Goal: Task Accomplishment & Management: Manage account settings

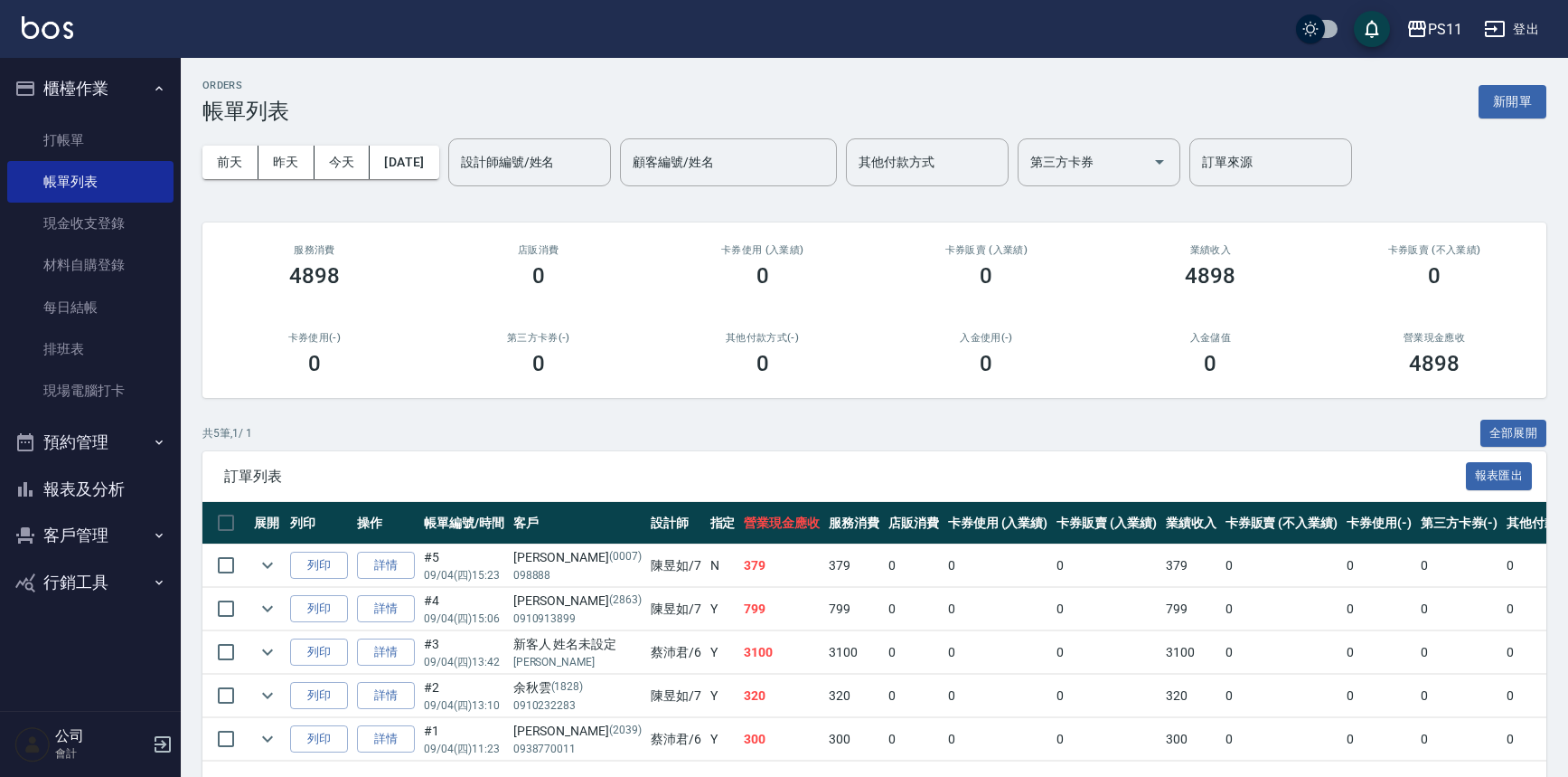
scroll to position [65, 0]
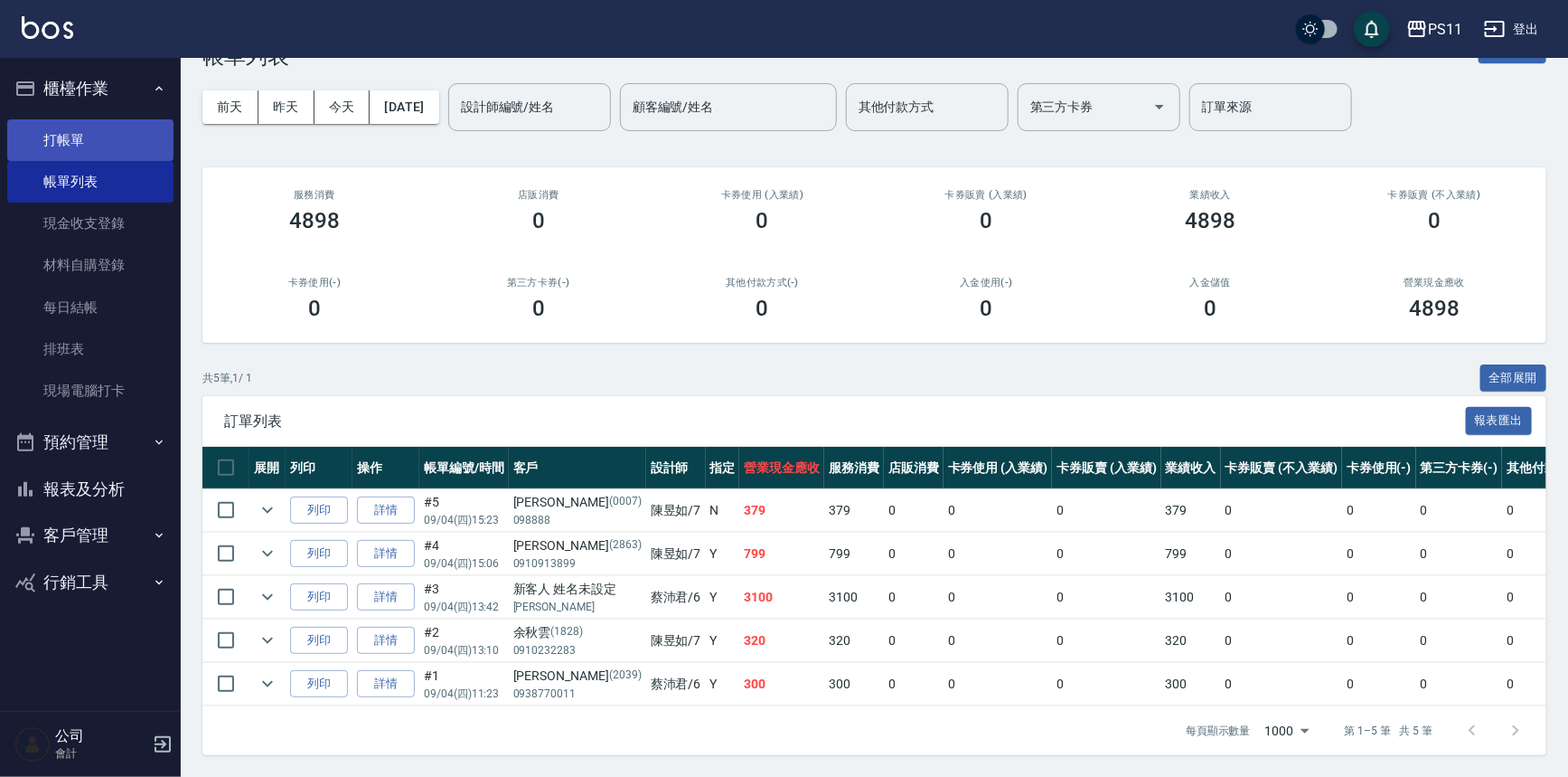
click at [97, 136] on link "打帳單" at bounding box center [91, 140] width 166 height 42
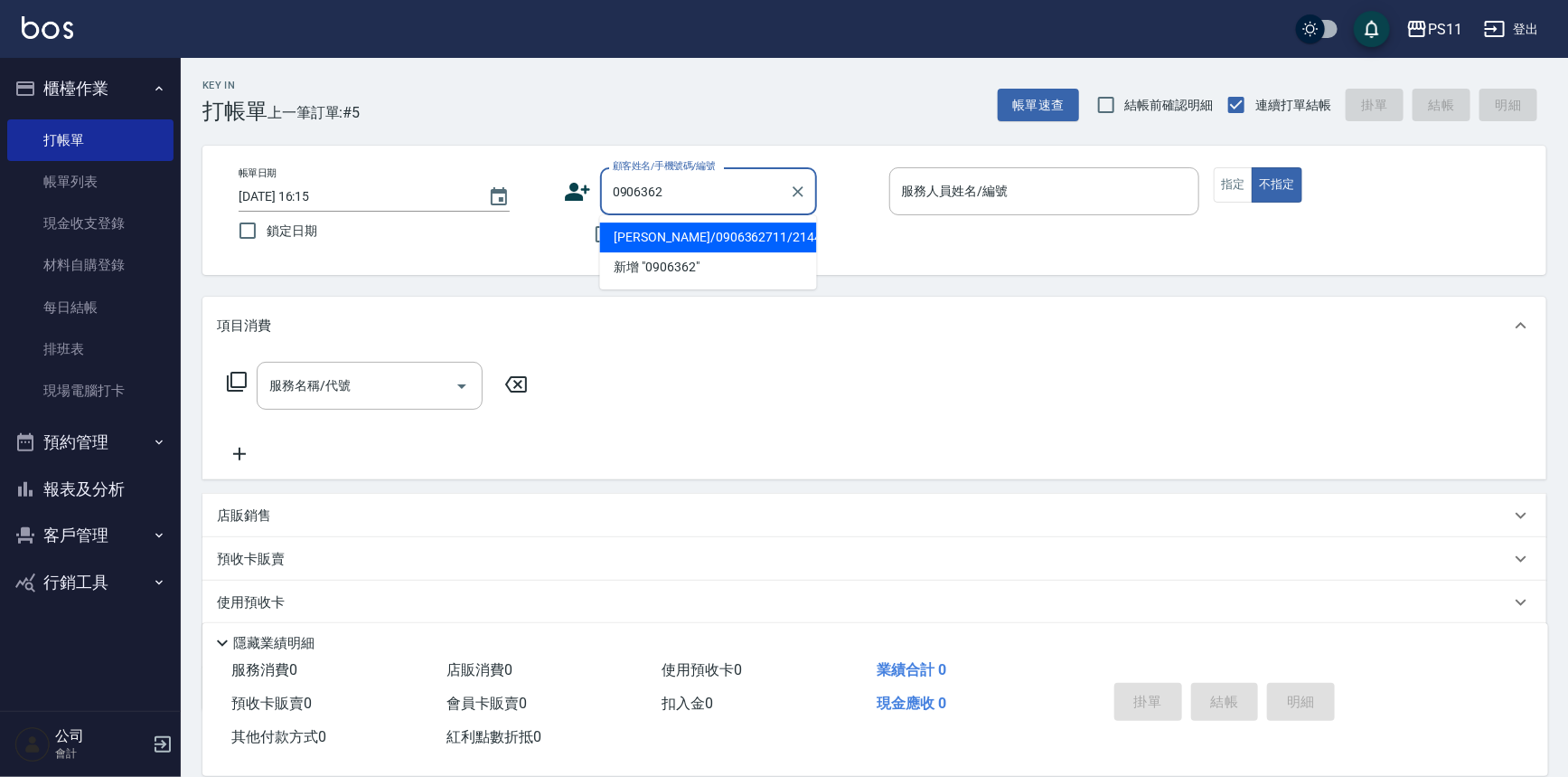
click at [759, 239] on li "[PERSON_NAME]/0906362711/2144" at bounding box center [708, 237] width 217 height 30
type input "[PERSON_NAME]/0906362711/2144"
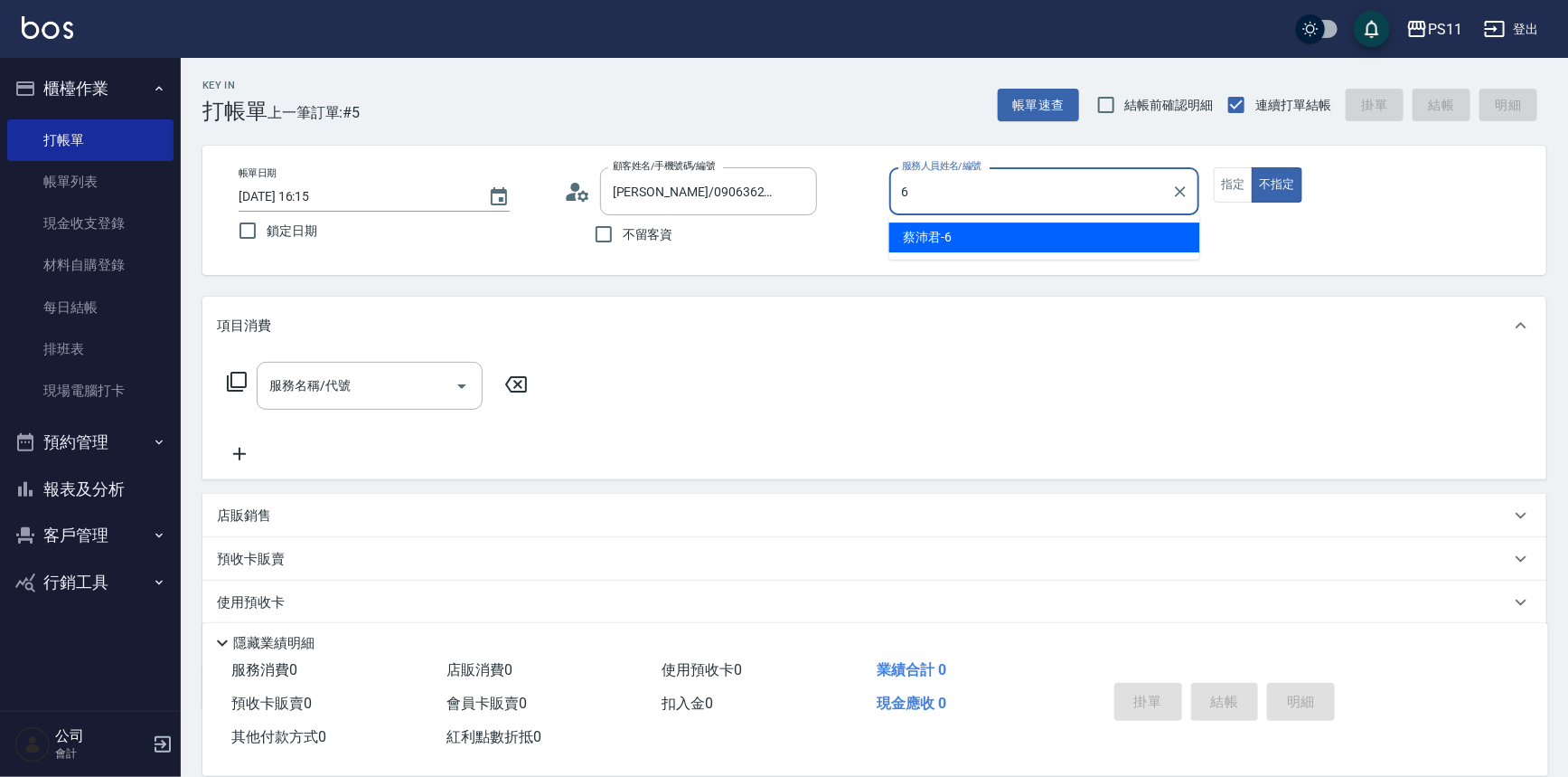
type input "[PERSON_NAME]6"
type button "false"
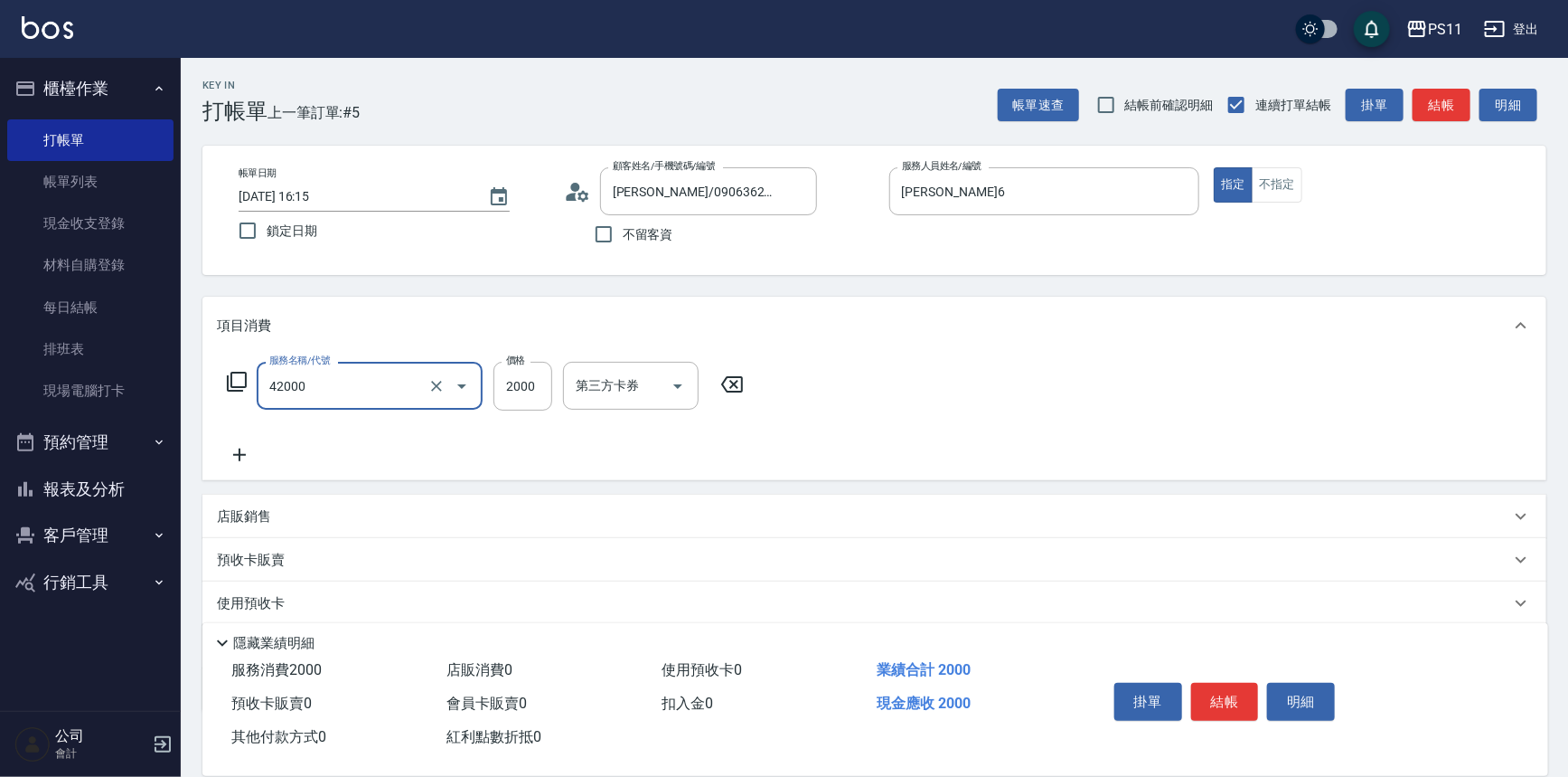
type input "2000以上染髮(42000)"
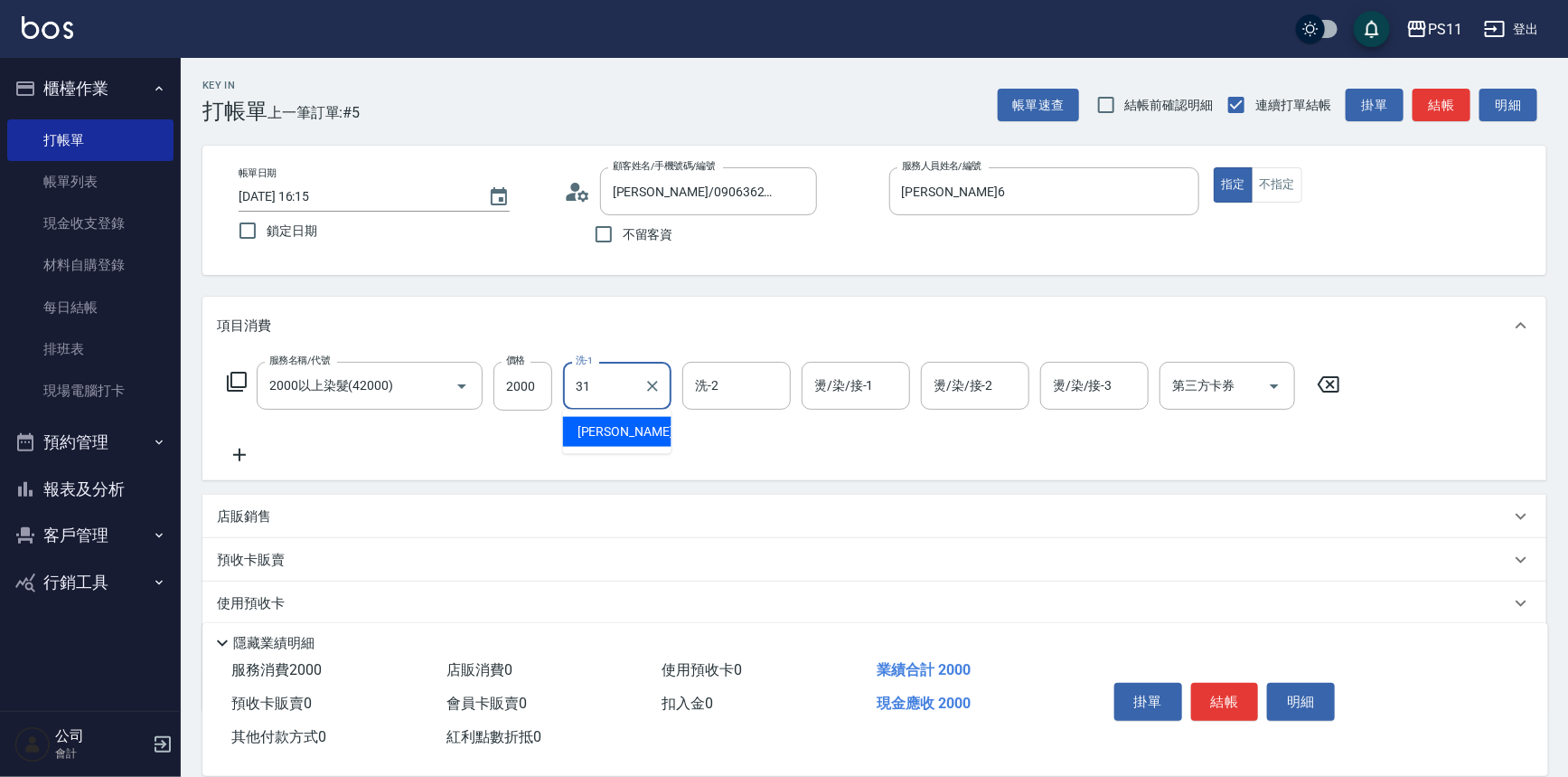
type input "[PERSON_NAME]-31"
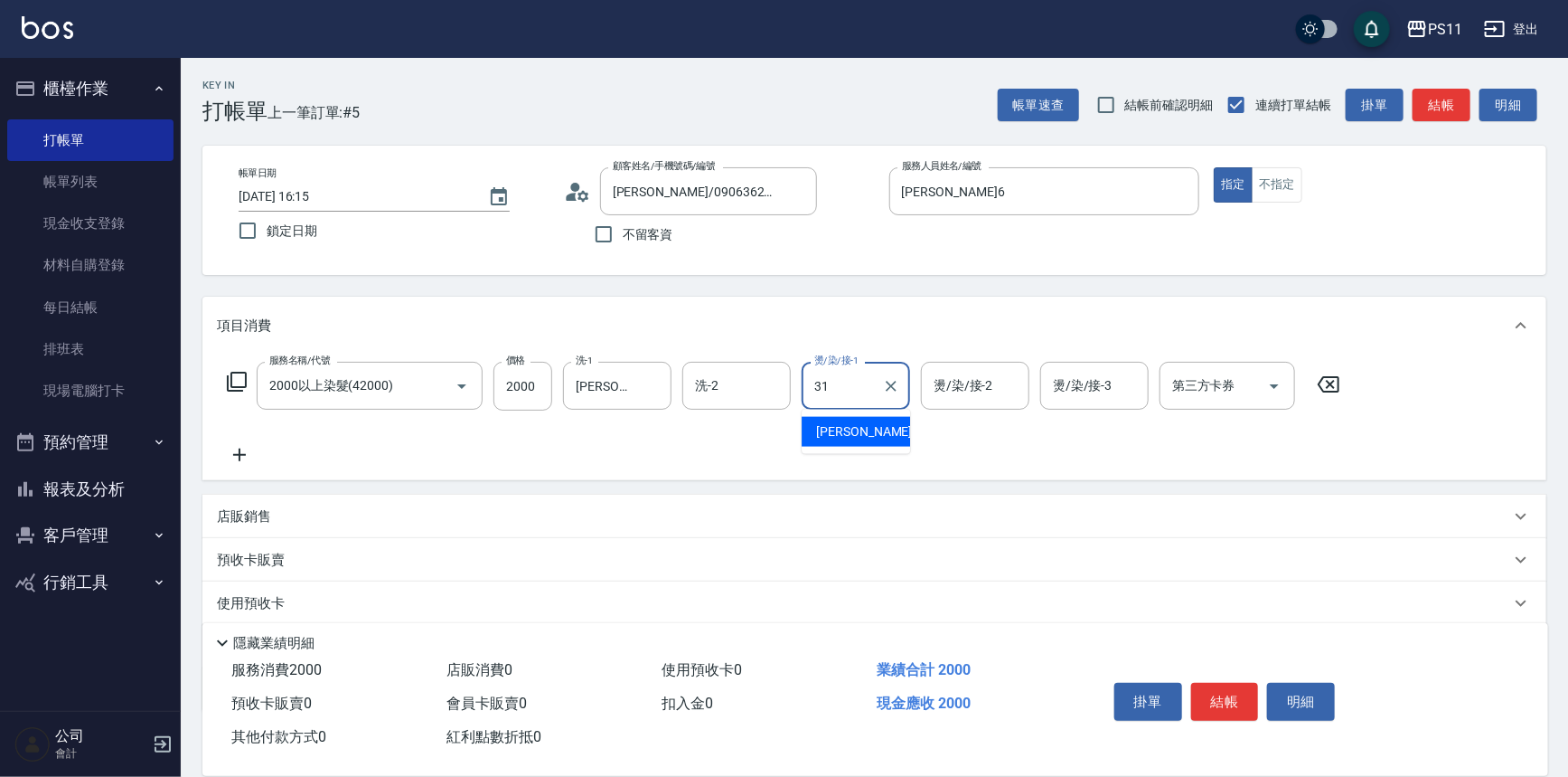
type input "[PERSON_NAME]-31"
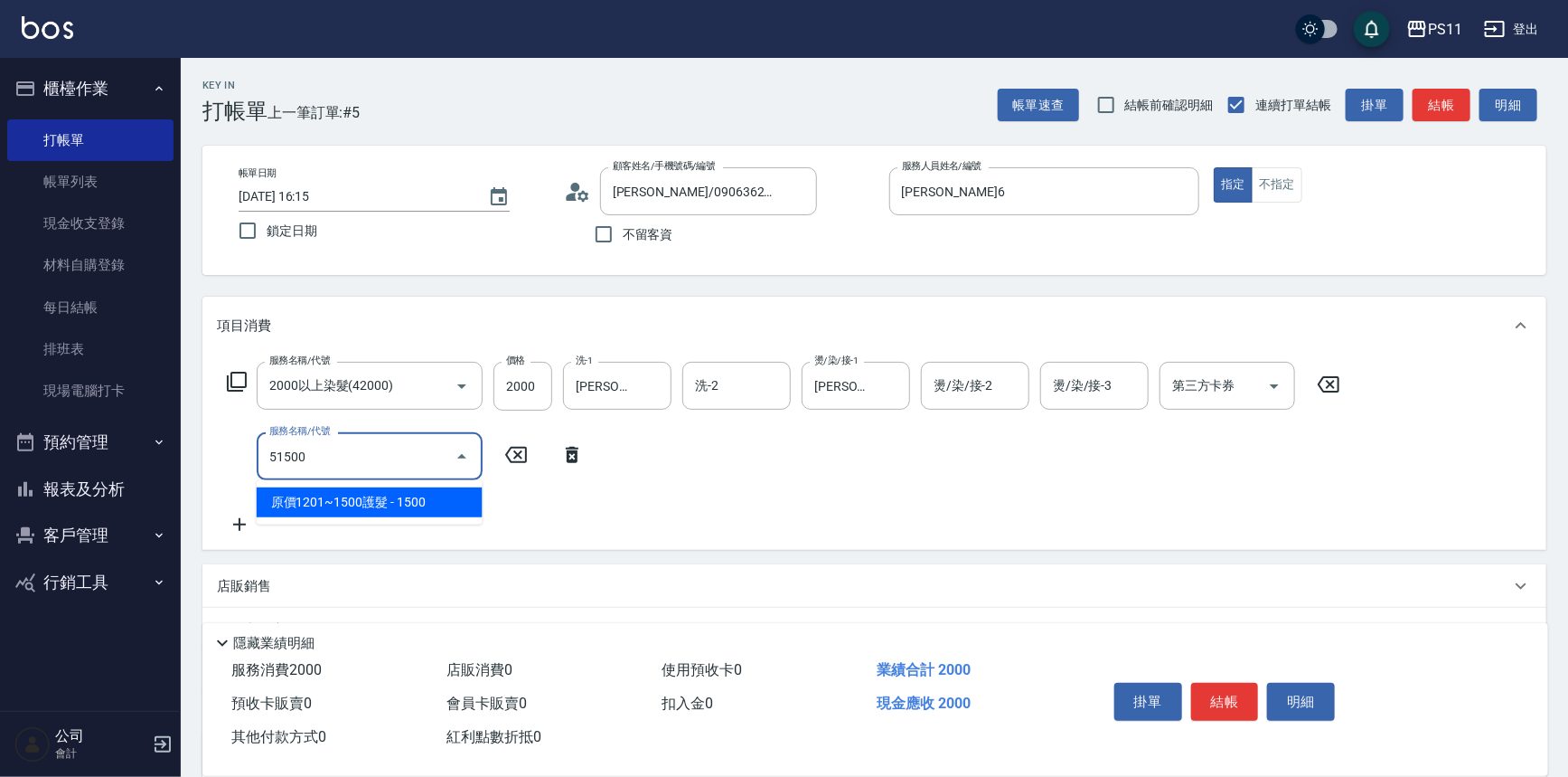
type input "原價1201~1500護髮(51500)"
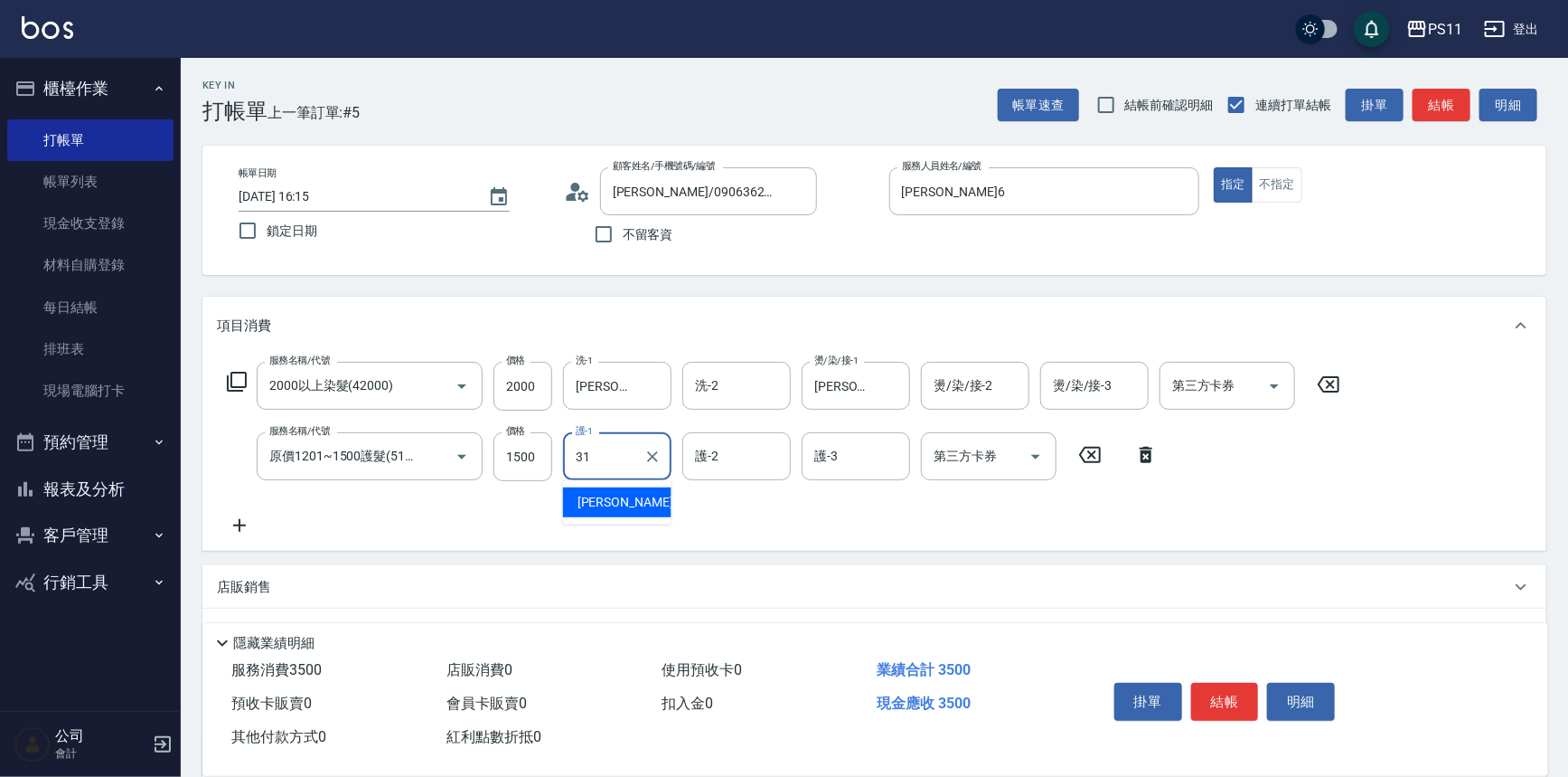
type input "[PERSON_NAME]-31"
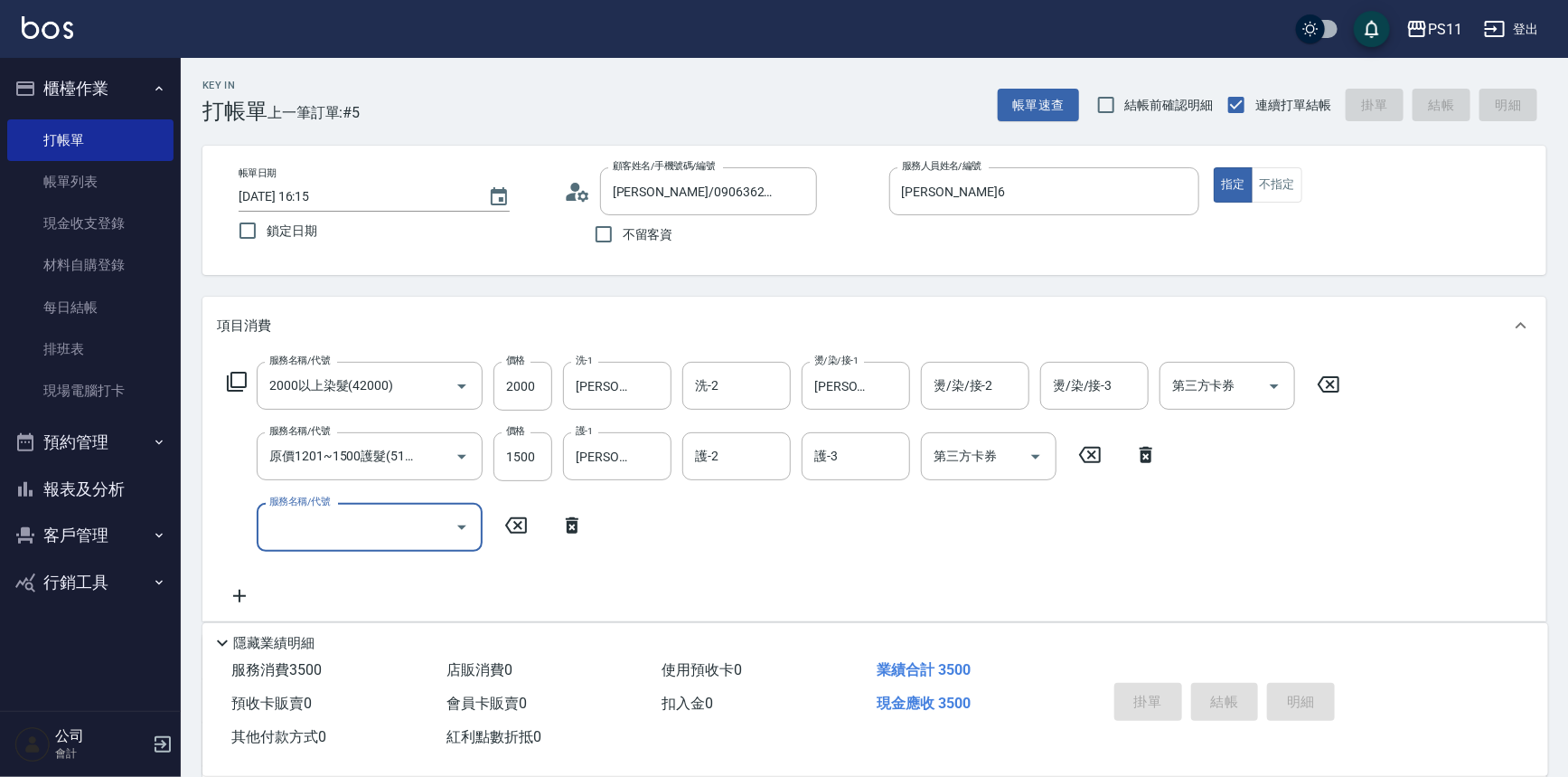
type input "[DATE] 16:16"
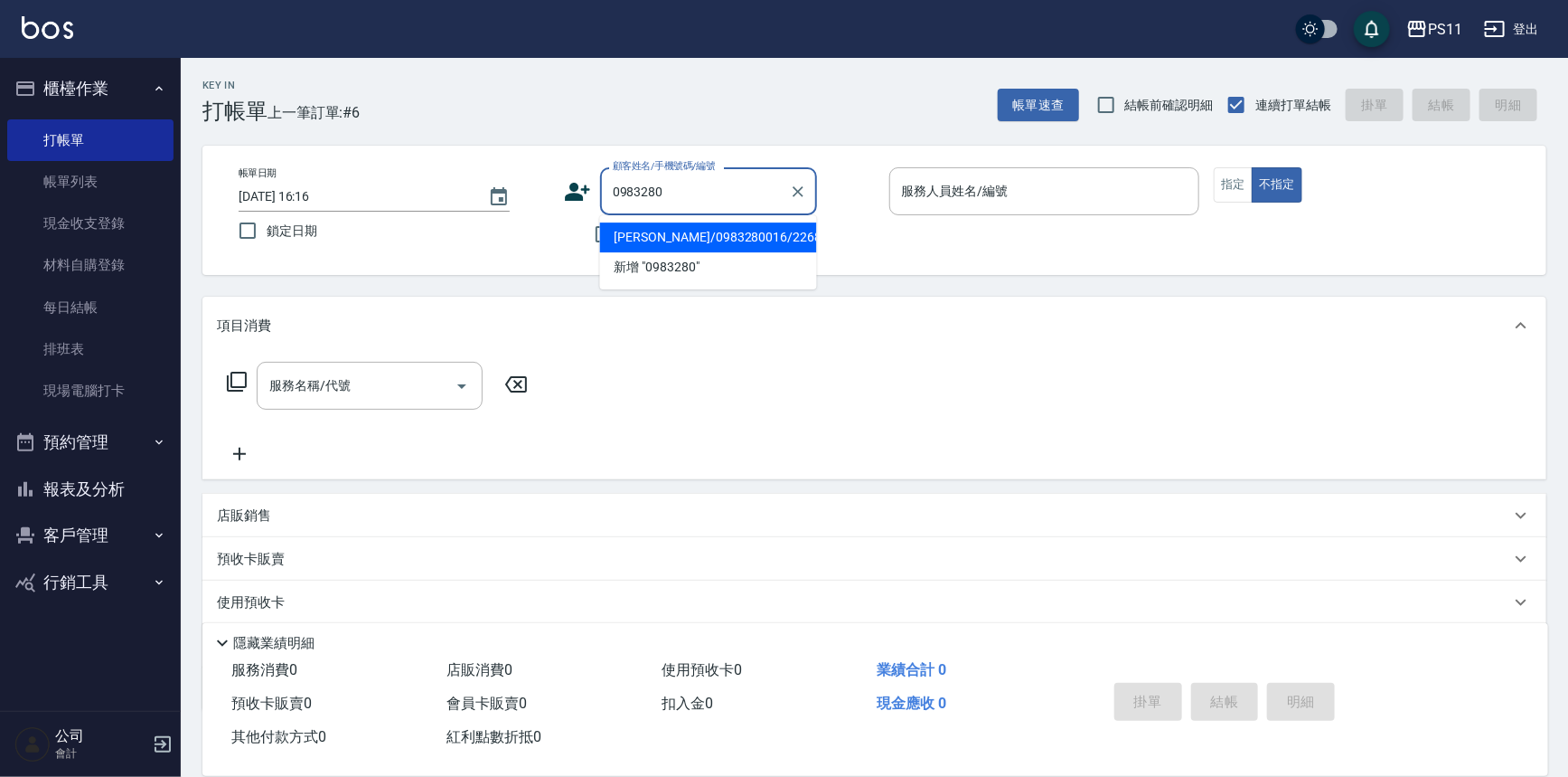
click at [728, 236] on li "[PERSON_NAME]/0983280016/2268" at bounding box center [708, 237] width 217 height 30
type input "[PERSON_NAME]/0983280016/2268"
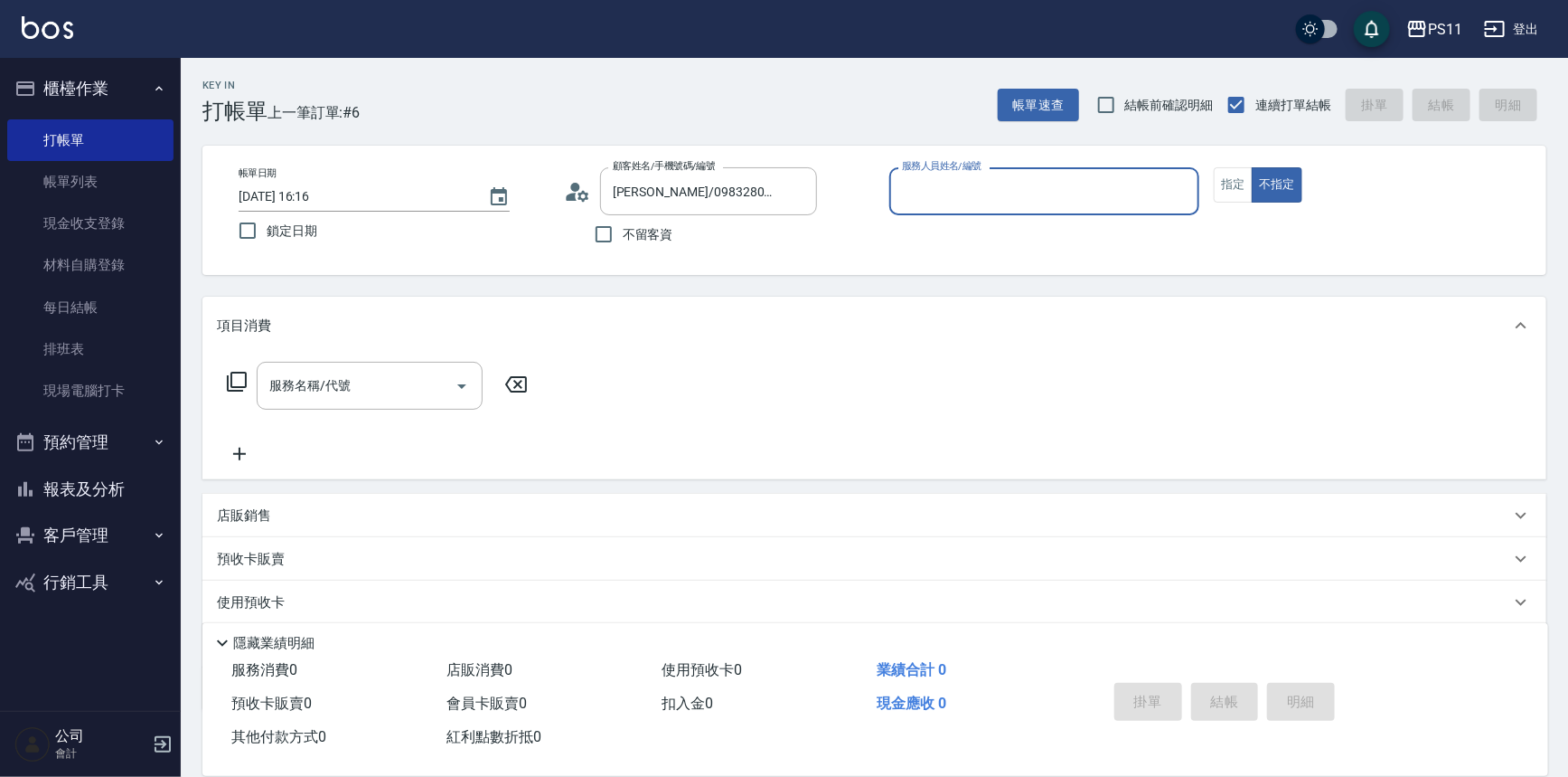
click at [1036, 191] on input "服務人員姓名/編號" at bounding box center [1045, 191] width 295 height 31
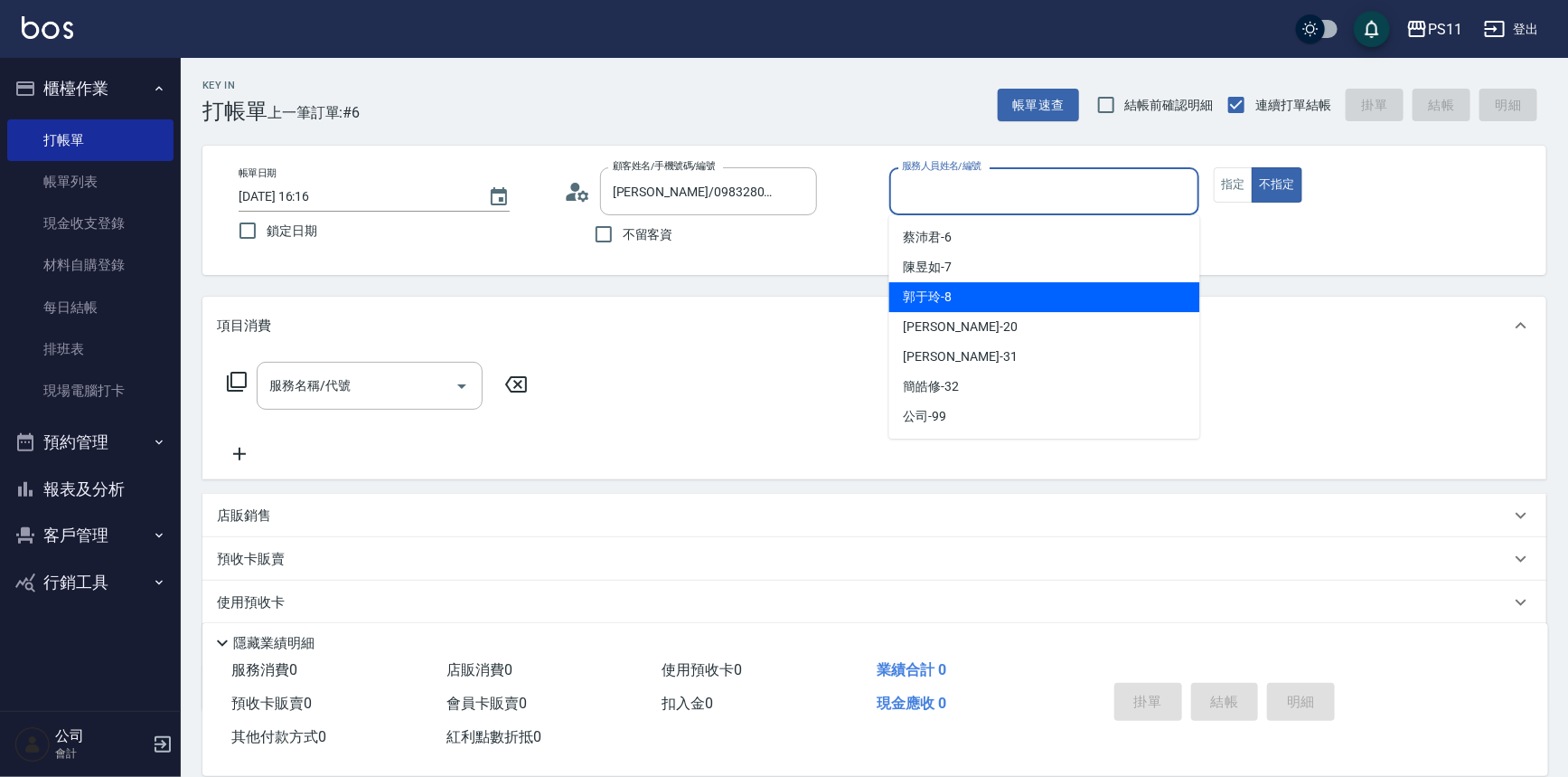
click at [1031, 302] on div "郭于玲 -8" at bounding box center [1045, 297] width 311 height 30
type input "郭于玲-8"
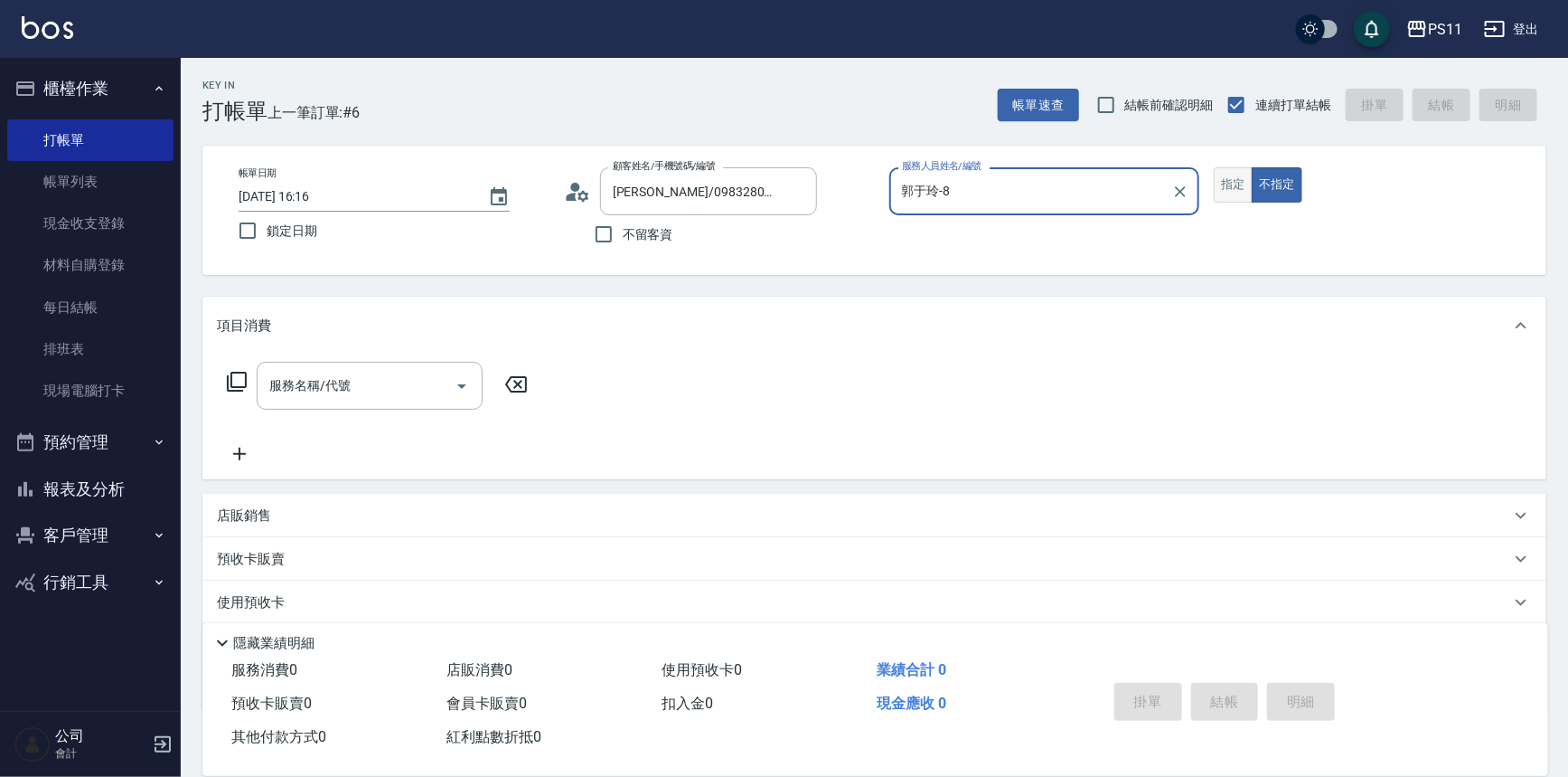
click at [1242, 185] on button "指定" at bounding box center [1233, 185] width 39 height 35
click at [232, 384] on icon at bounding box center [236, 381] width 21 height 21
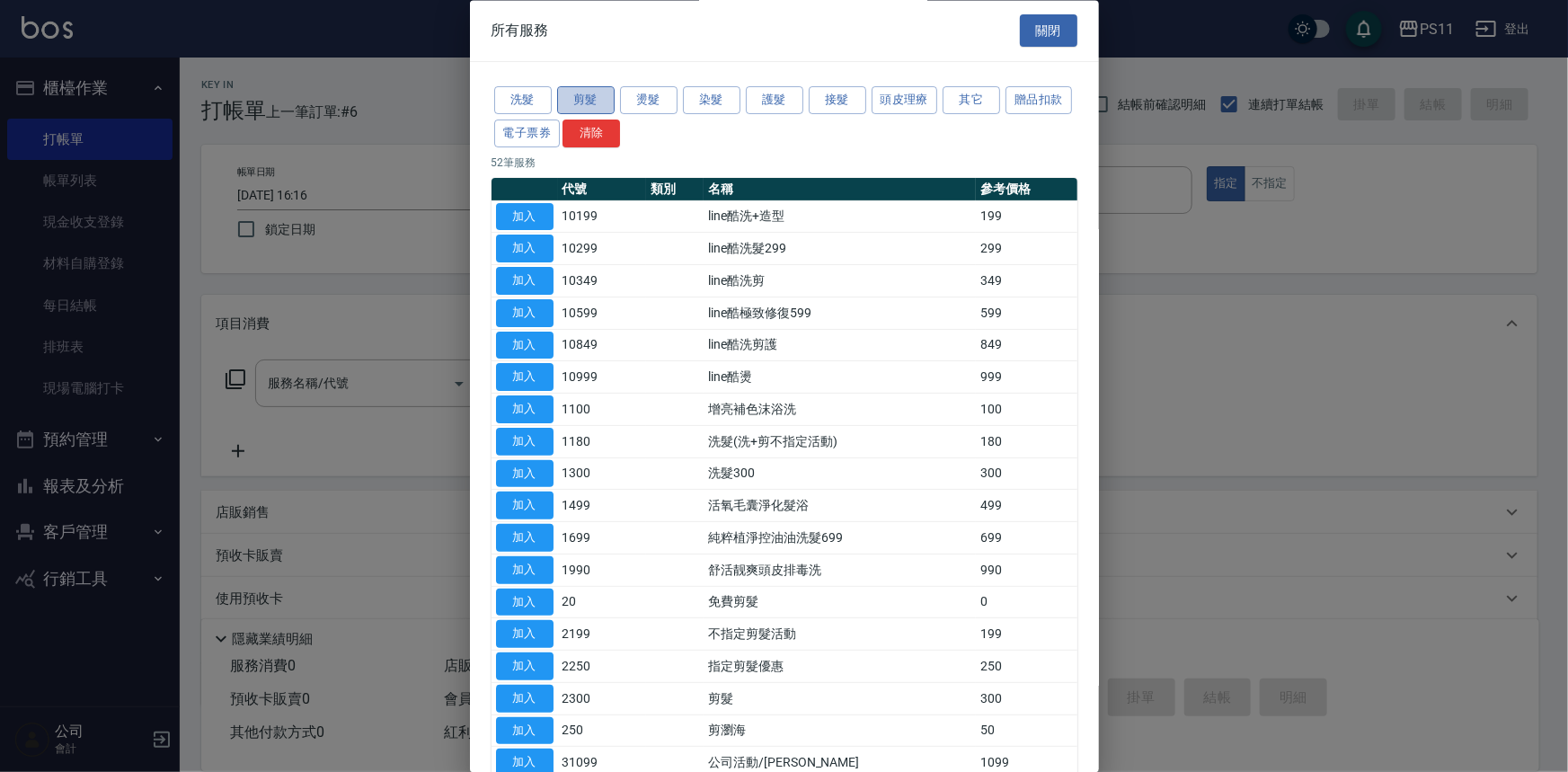
click at [585, 101] on button "剪髮" at bounding box center [585, 101] width 58 height 28
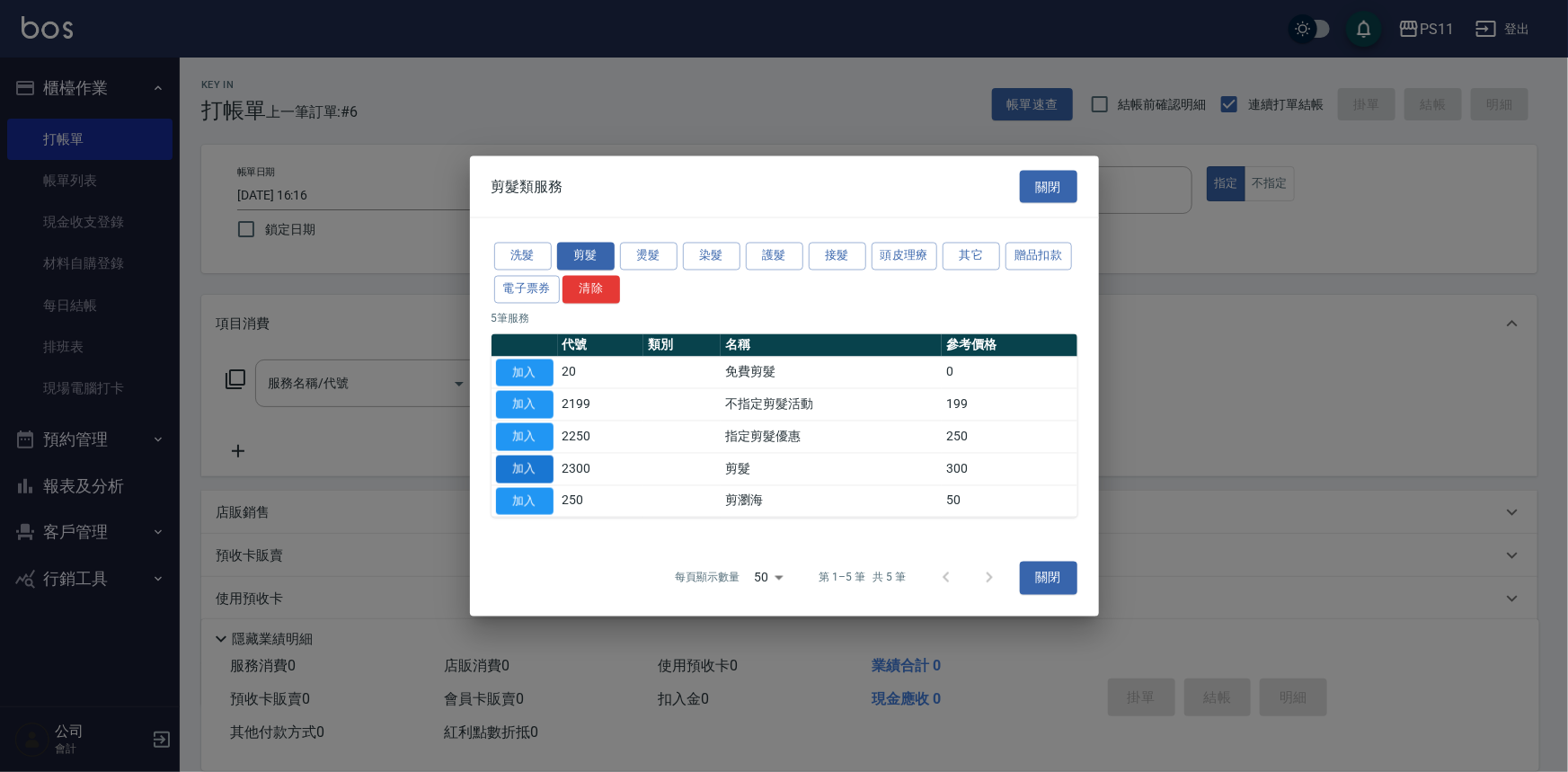
click at [542, 464] on button "加入" at bounding box center [525, 469] width 58 height 28
type input "剪髮(2300)"
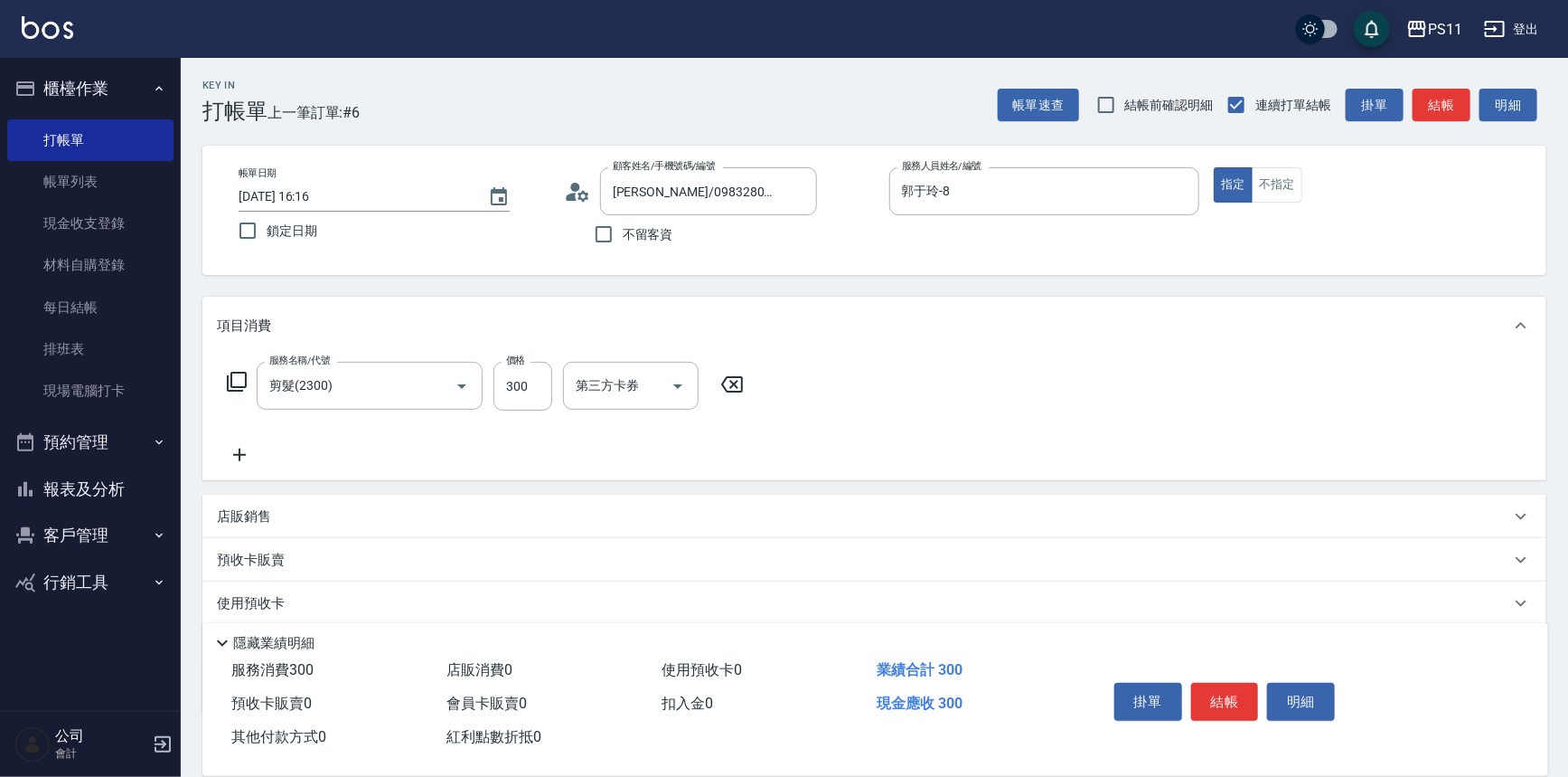
drag, startPoint x: 253, startPoint y: 450, endPoint x: 346, endPoint y: 447, distance: 93.0
click at [265, 449] on div "服務名稱/代號 剪髮(2300) 服務名稱/代號 價格 300 價格 第三方卡券 第三方卡券" at bounding box center [486, 413] width 538 height 104
click at [346, 447] on div "服務名稱/代號 剪髮(2300) 服務名稱/代號 價格 300 價格 第三方卡券 第三方卡券" at bounding box center [486, 413] width 538 height 104
click at [248, 450] on icon at bounding box center [239, 454] width 45 height 21
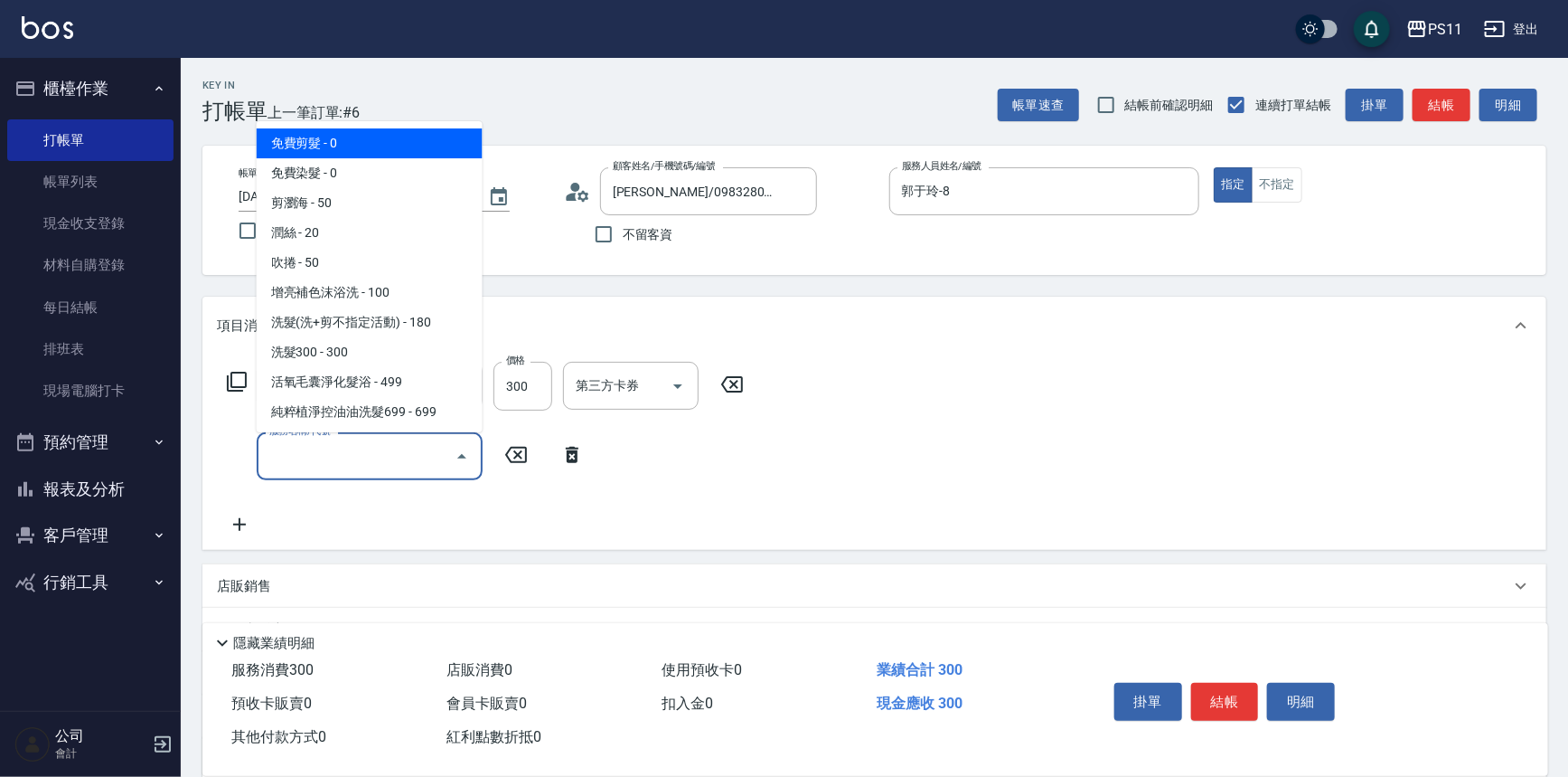
click at [349, 460] on input "服務名稱/代號" at bounding box center [355, 456] width 182 height 31
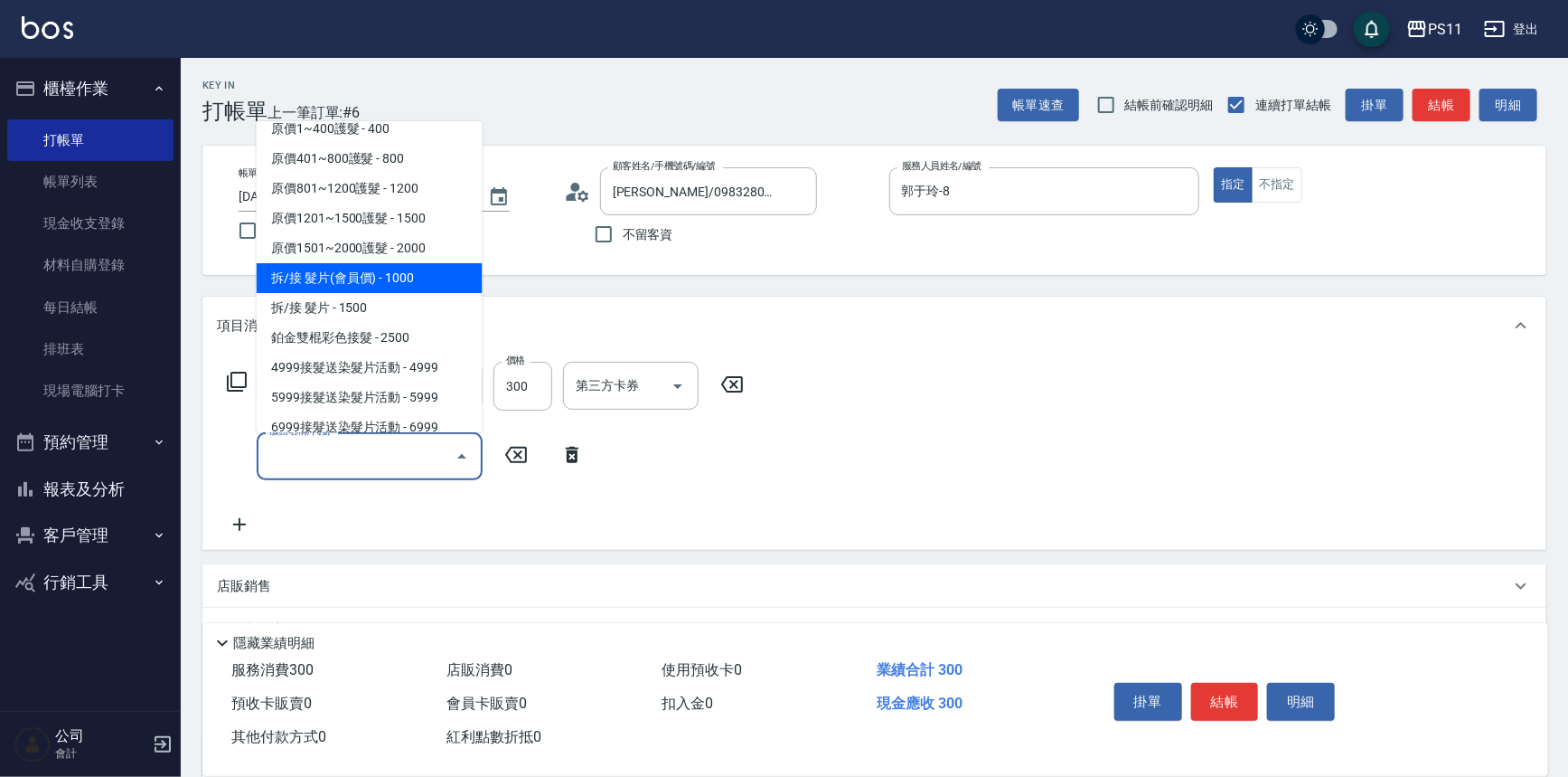
scroll to position [1151, 0]
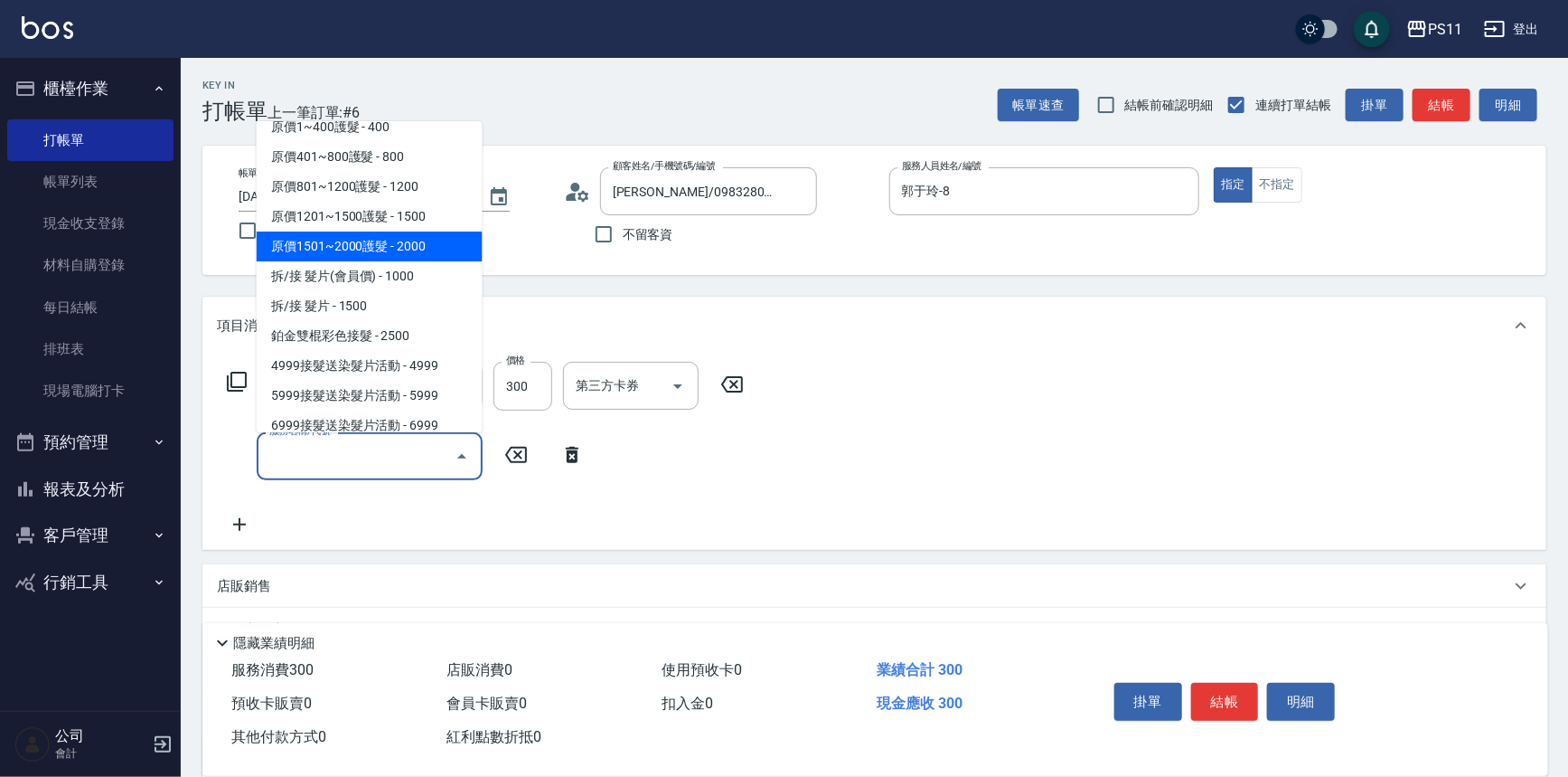
click at [412, 243] on span "原價1501~2000護髮 - 2000" at bounding box center [370, 246] width 226 height 30
type input "原價1501~2000護髮(52000)"
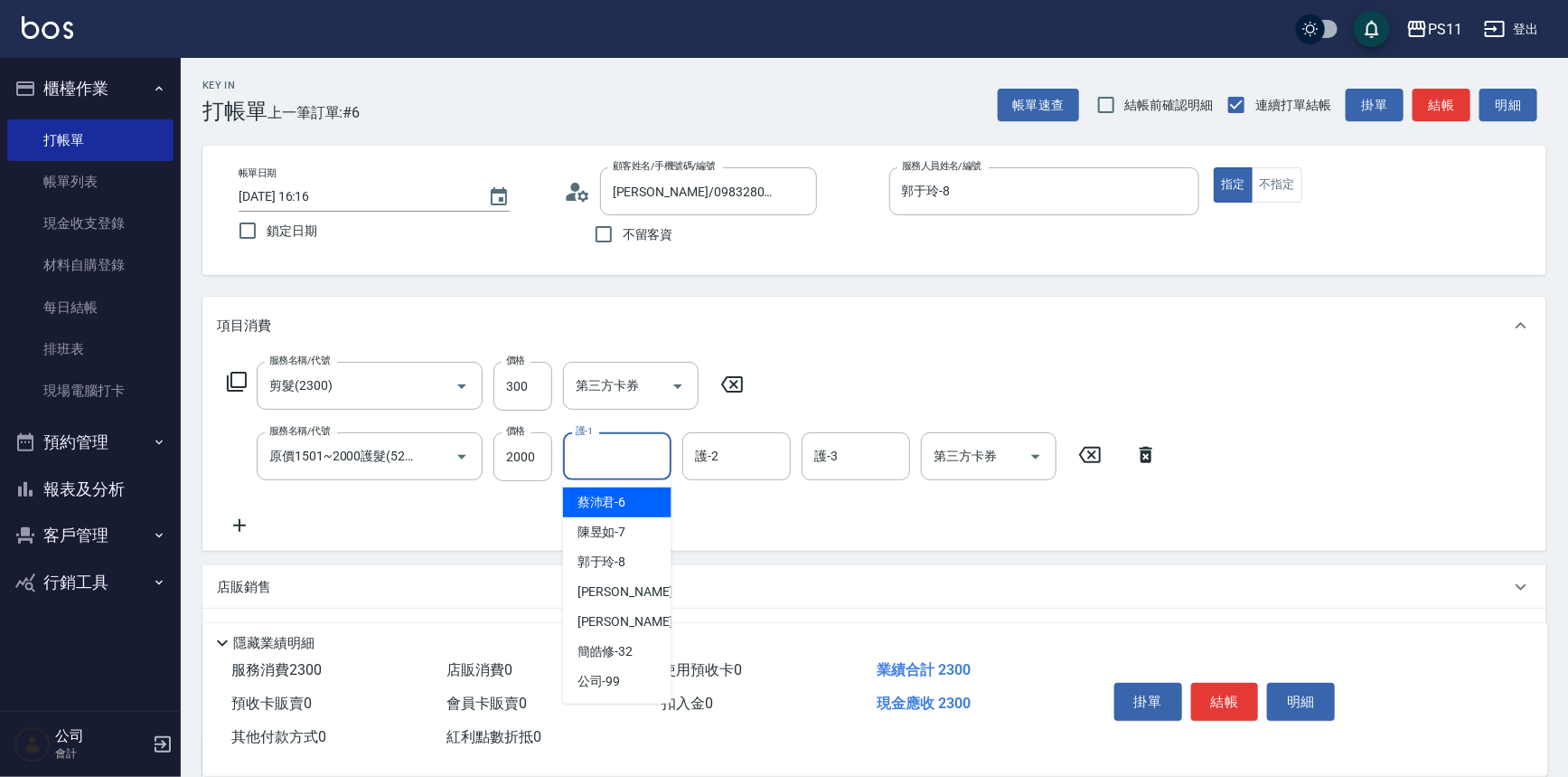
click at [615, 442] on input "護-1" at bounding box center [618, 456] width 92 height 31
type input "[PERSON_NAME]-20"
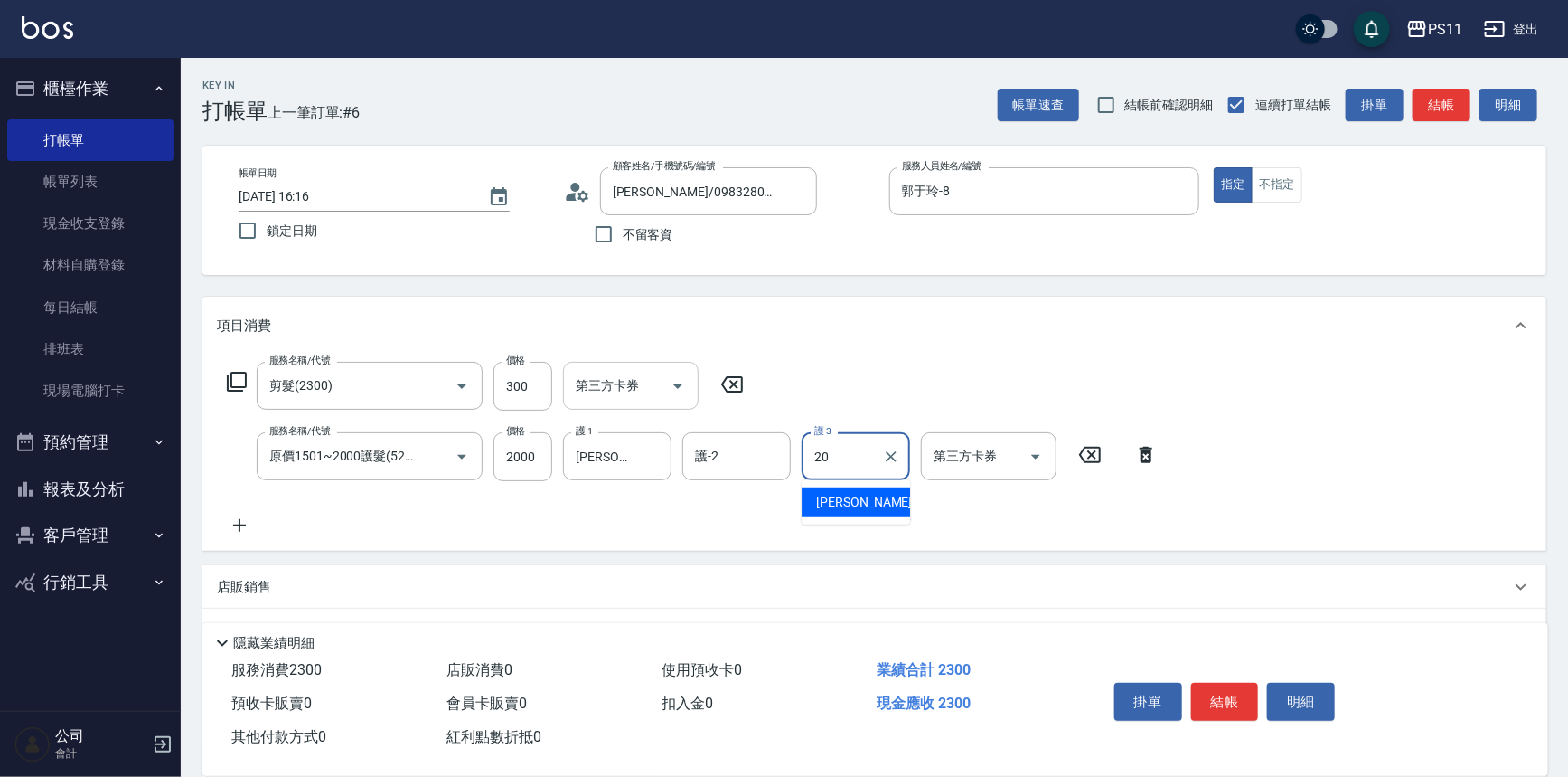
type input "[PERSON_NAME]-20"
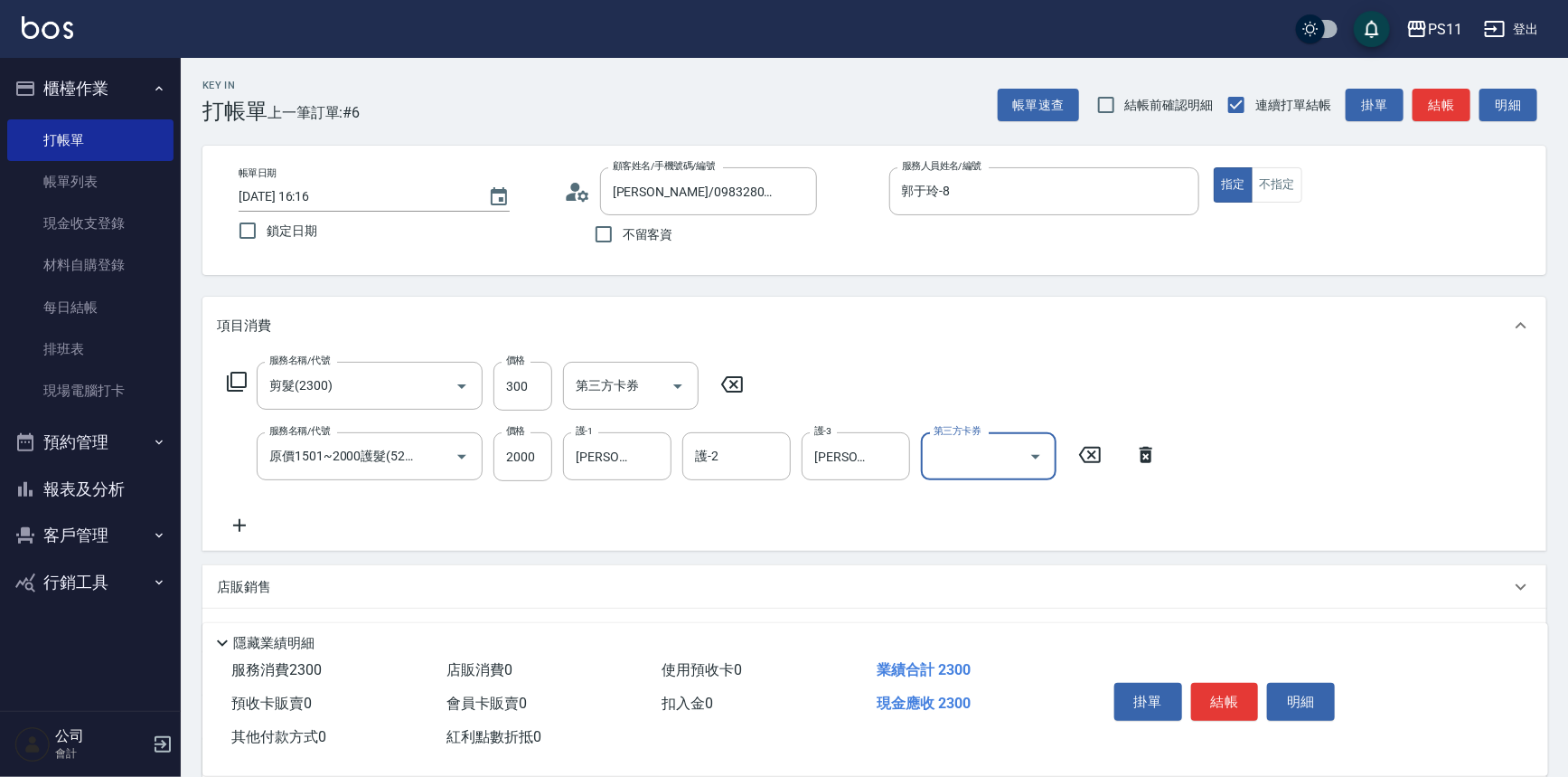
click at [252, 534] on icon at bounding box center [239, 524] width 45 height 21
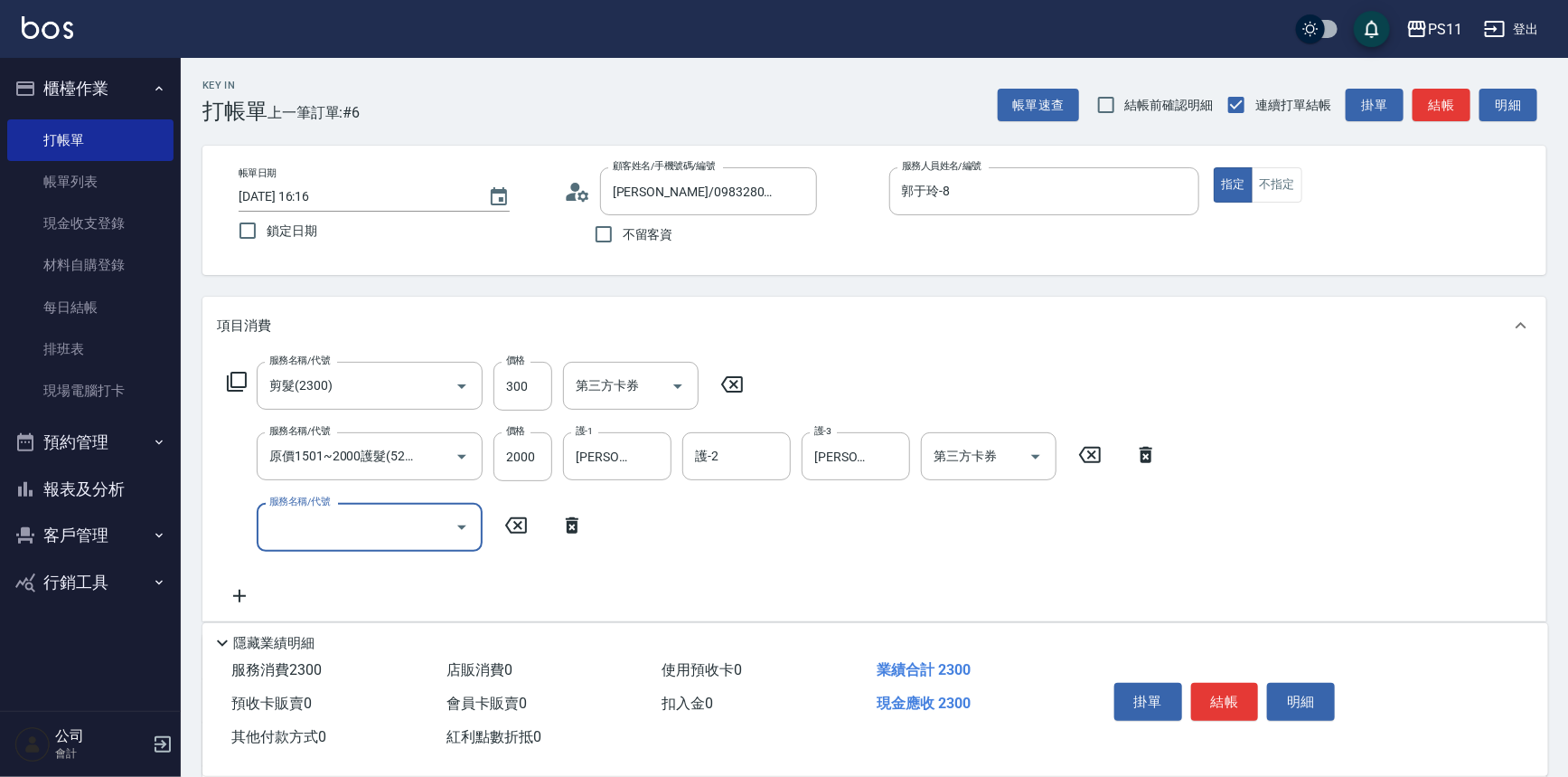
scroll to position [0, 0]
click at [406, 525] on input "服務名稱/代號" at bounding box center [355, 526] width 182 height 31
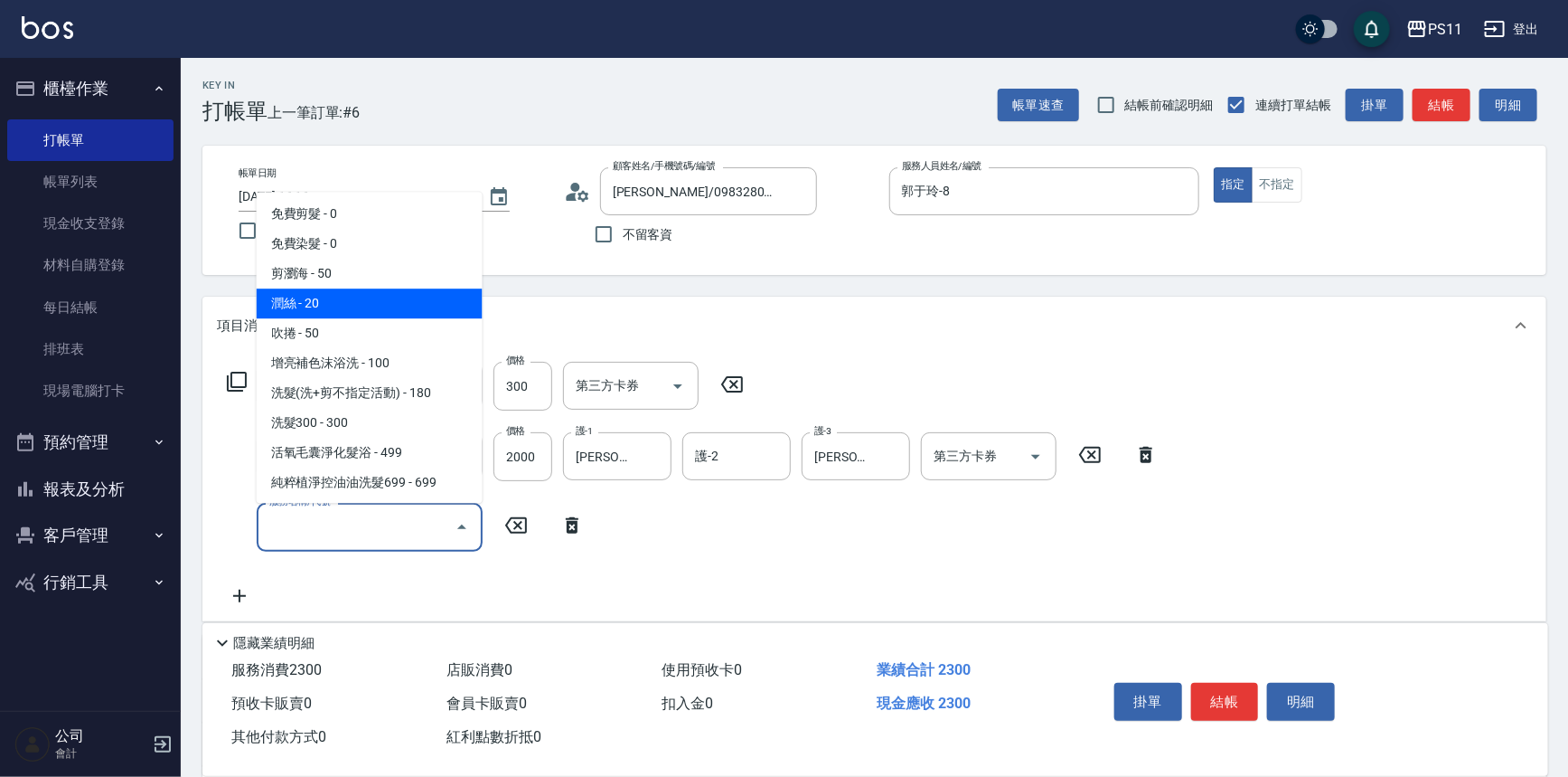
click at [374, 306] on span "潤絲 - 20" at bounding box center [370, 304] width 226 height 30
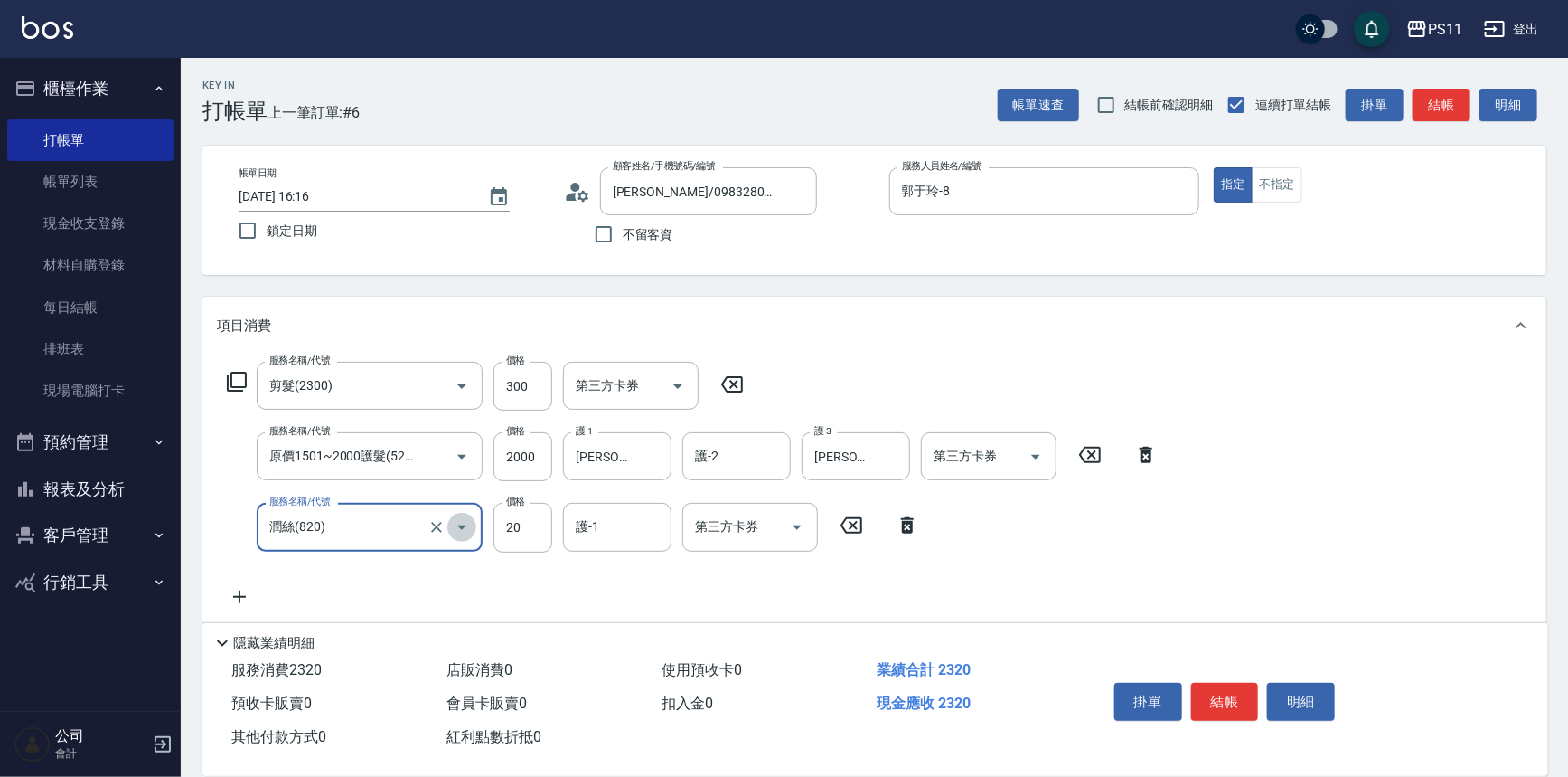
click at [466, 532] on icon "Open" at bounding box center [461, 526] width 21 height 21
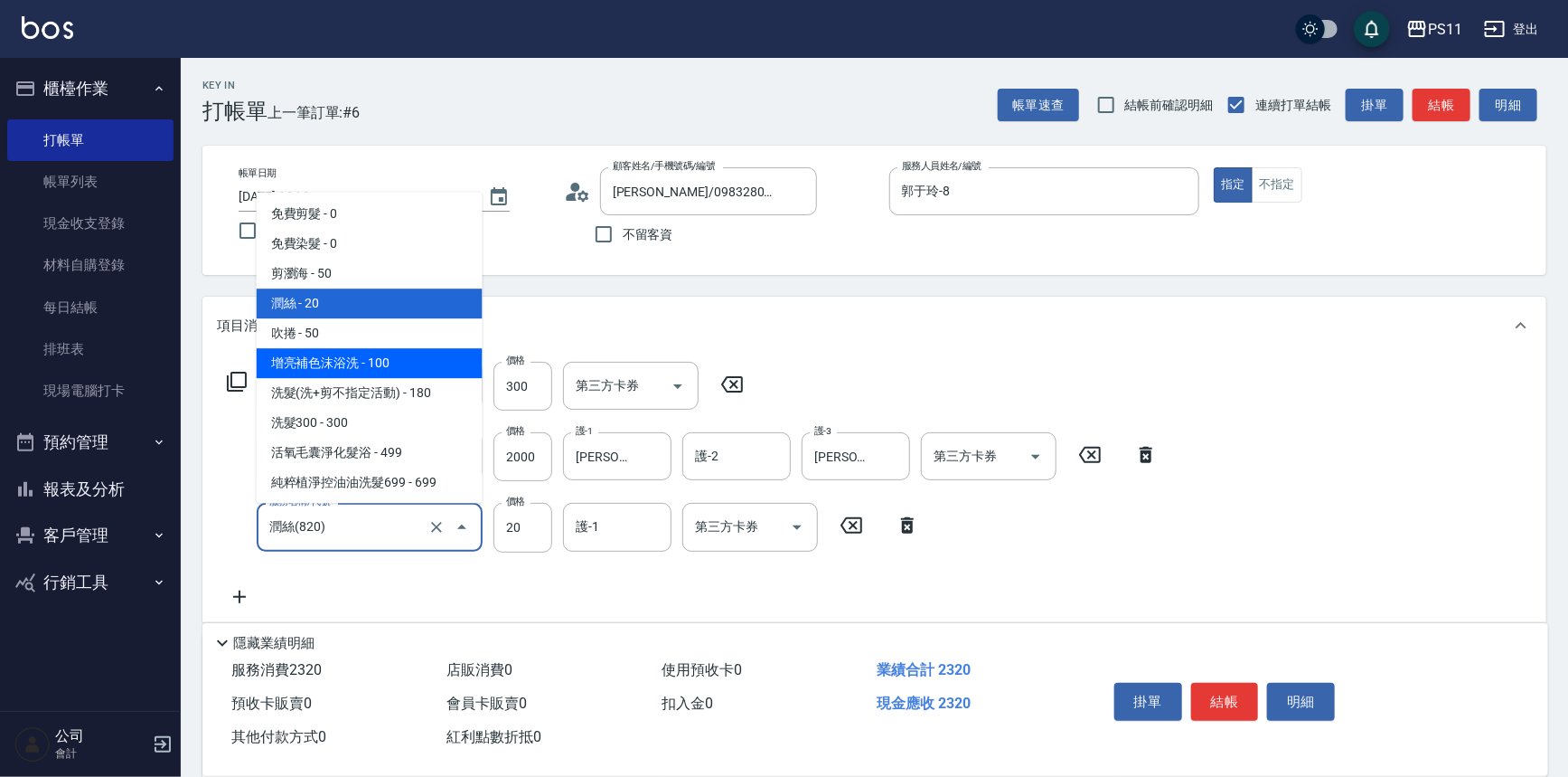
click at [398, 360] on span "增亮補色沫浴洗 - 100" at bounding box center [370, 364] width 226 height 30
type input "增亮補色沫浴洗(1100)"
type input "100"
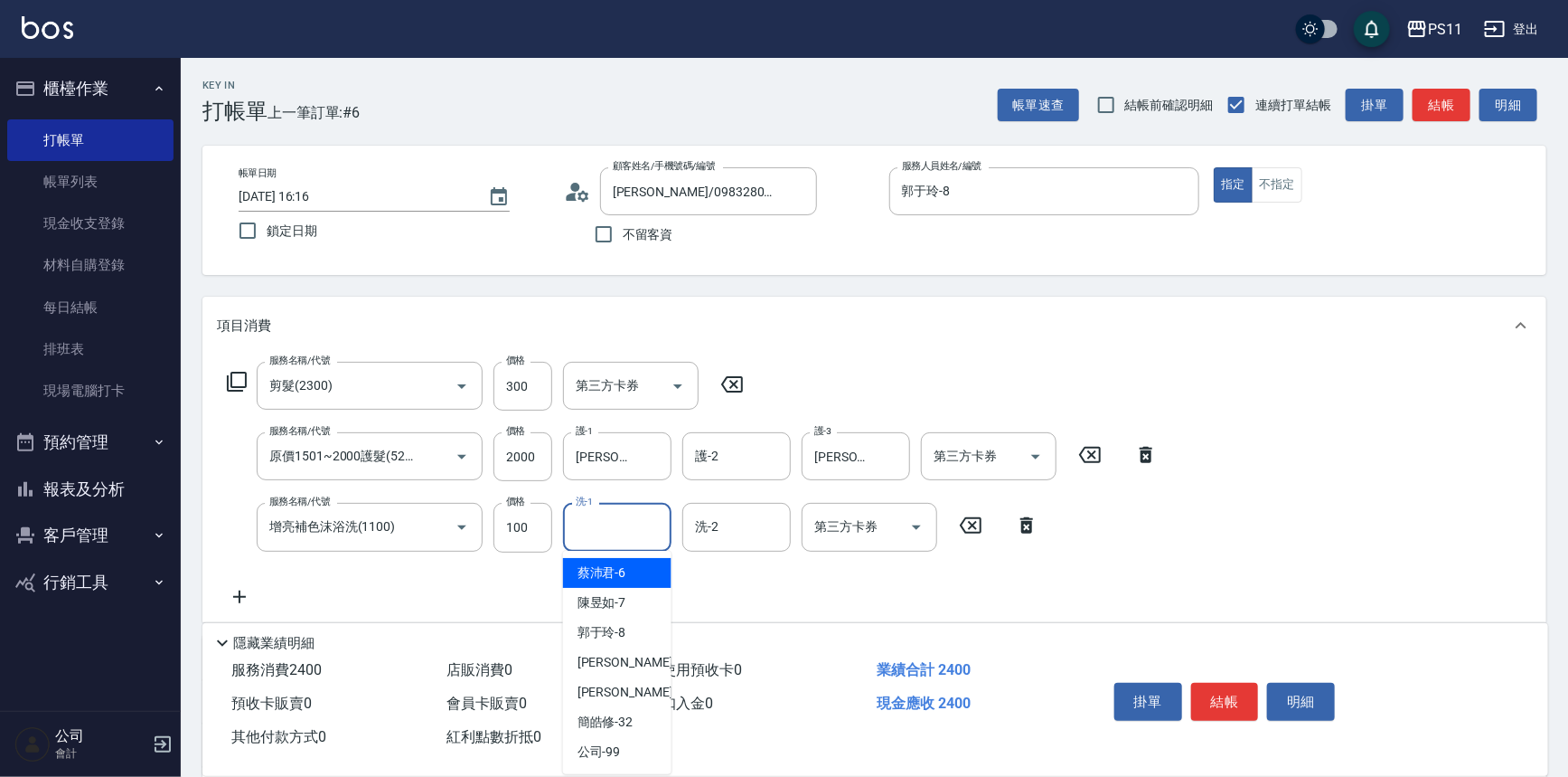
click at [612, 526] on input "洗-1" at bounding box center [618, 526] width 92 height 31
type input "[PERSON_NAME]-20"
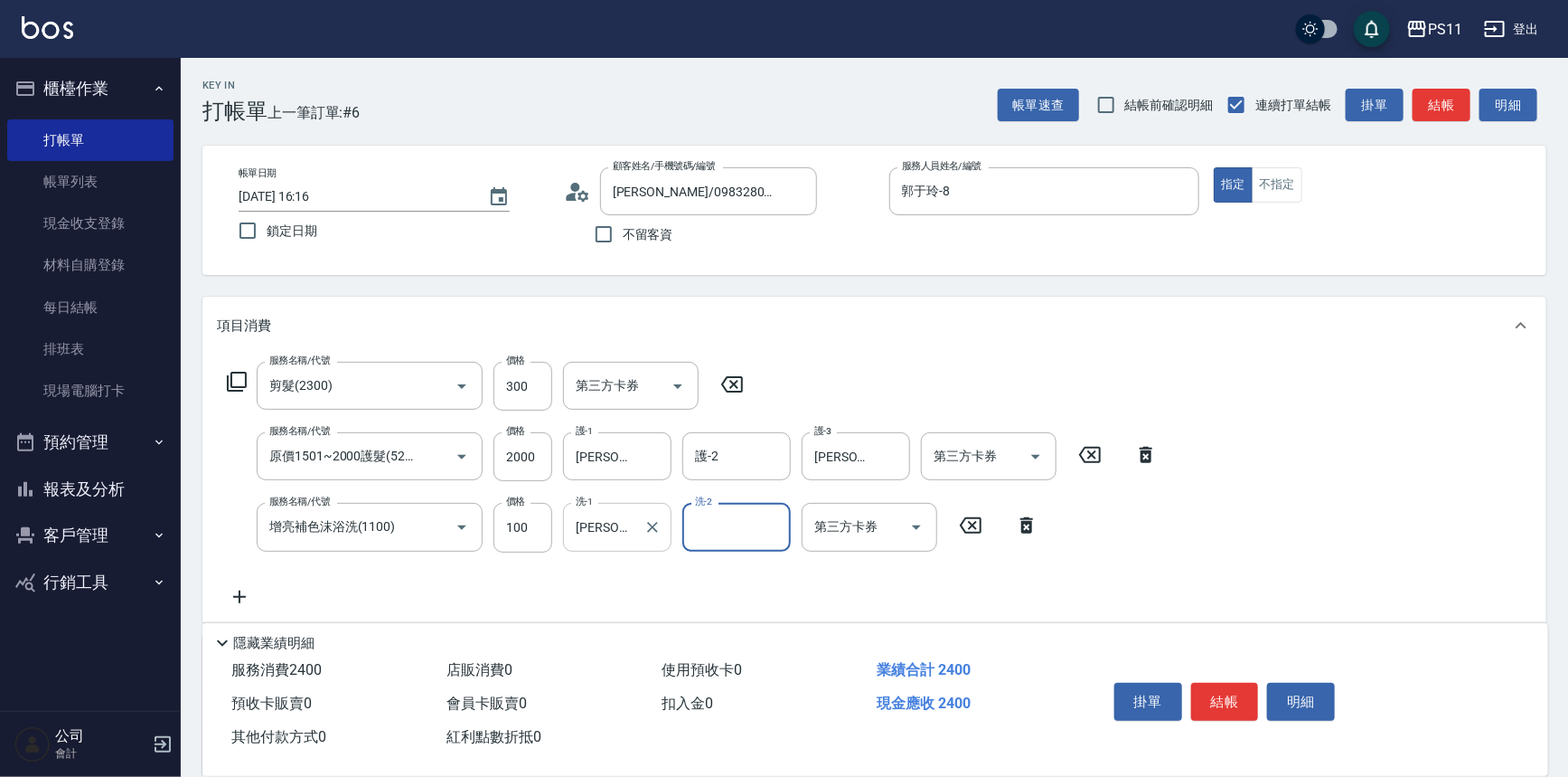
scroll to position [164, 0]
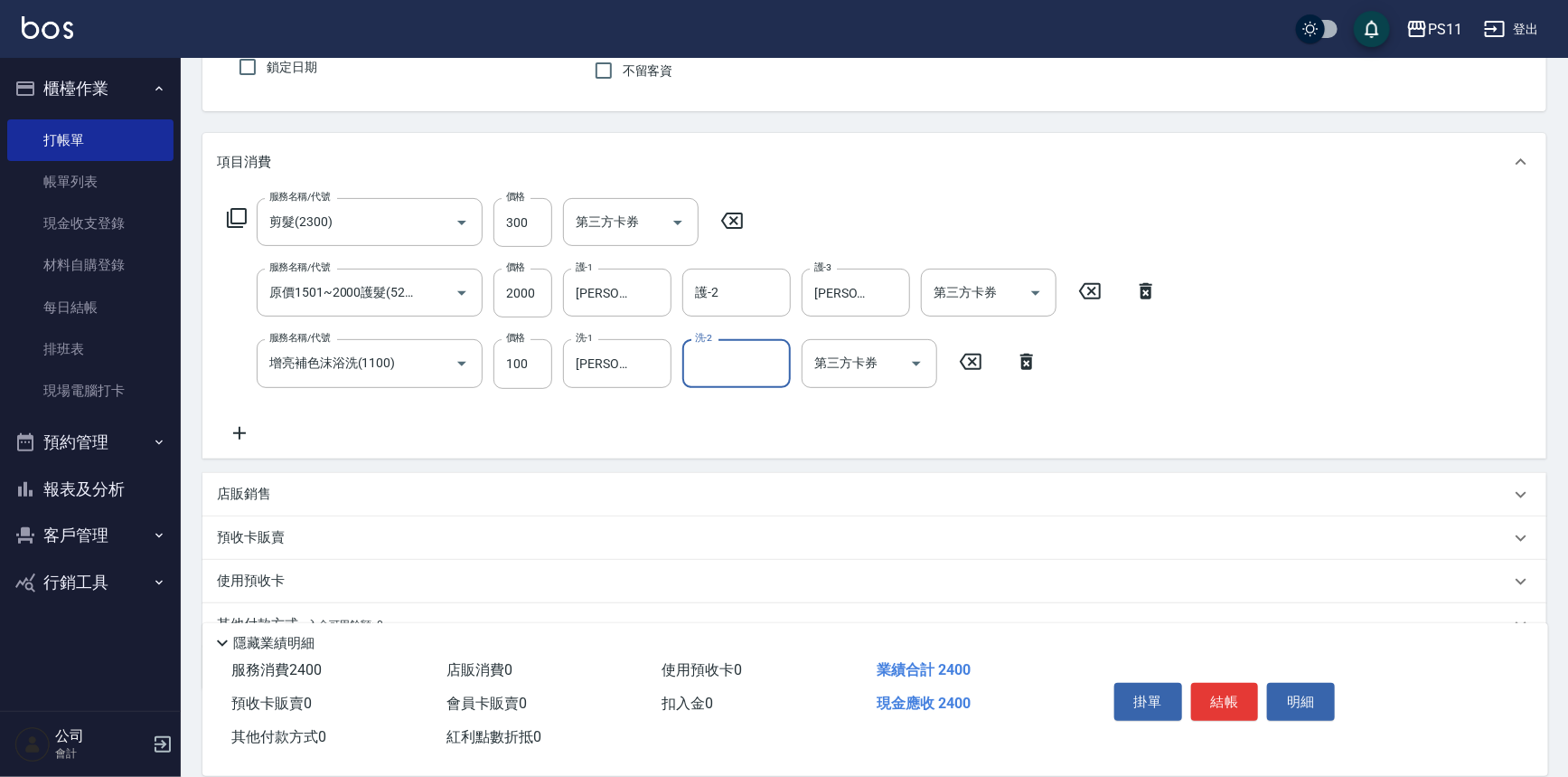
click at [244, 430] on icon at bounding box center [239, 433] width 45 height 21
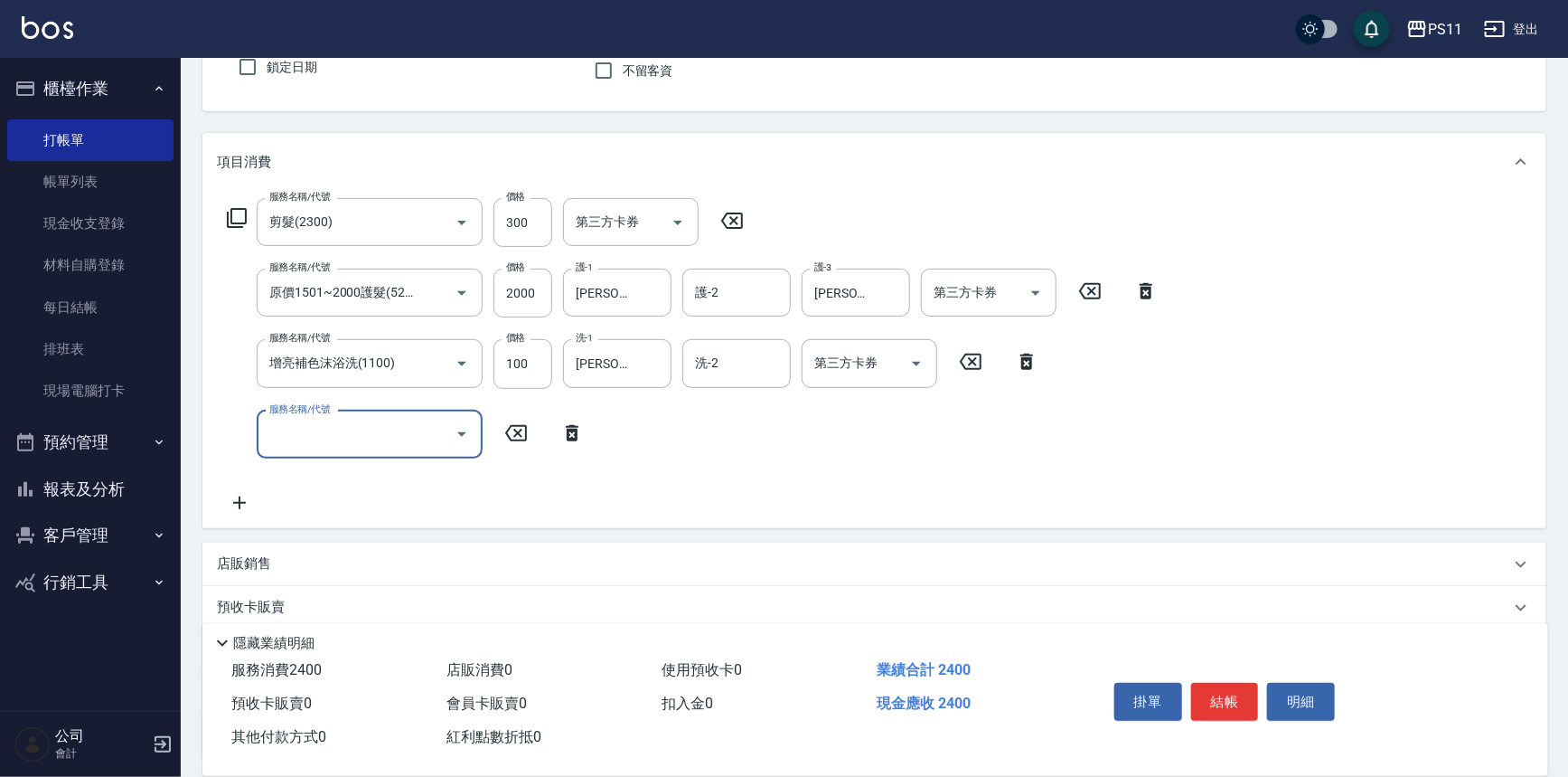
scroll to position [0, 0]
click at [401, 437] on input "服務名稱/代號" at bounding box center [355, 435] width 182 height 31
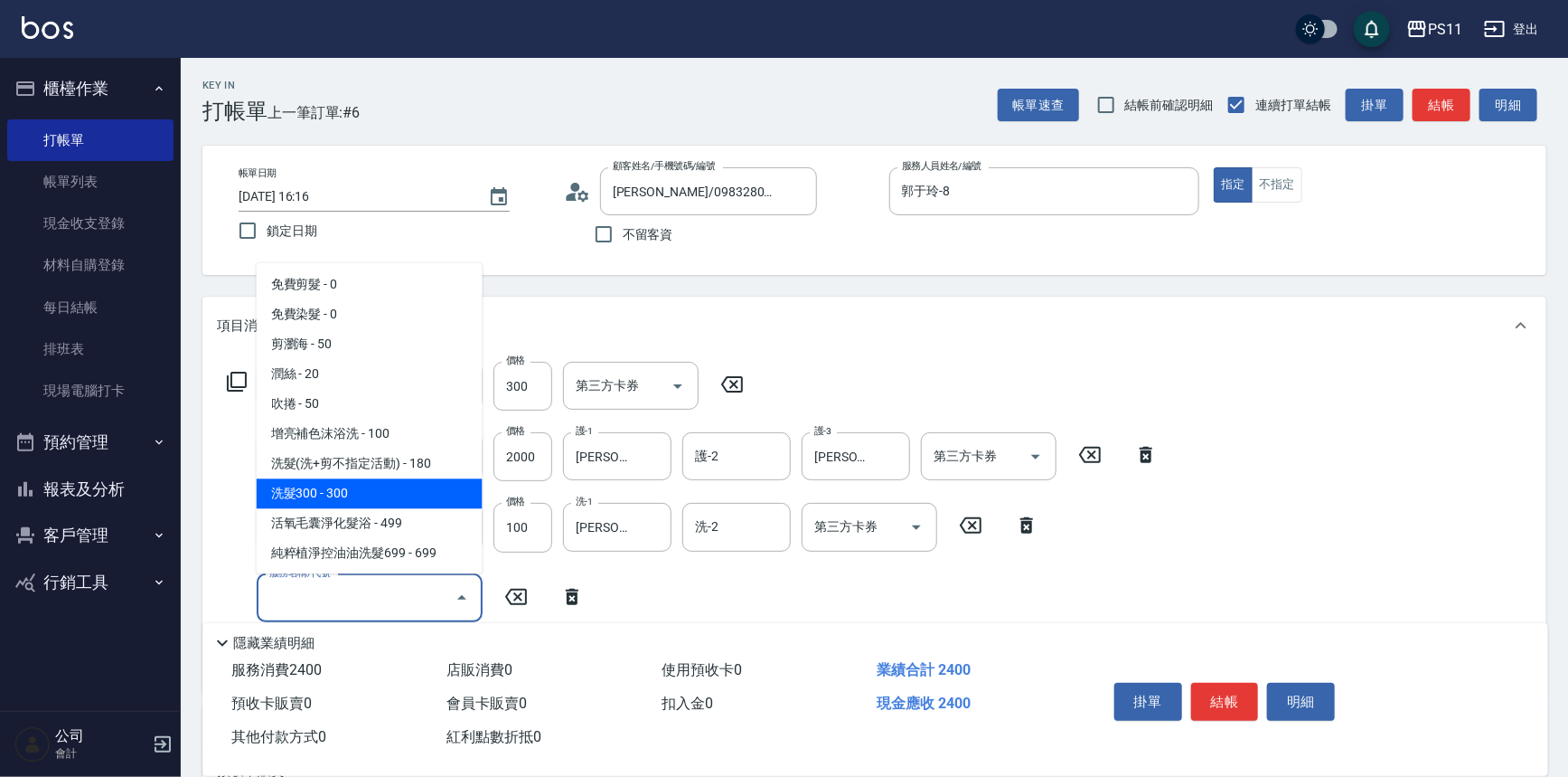
click at [387, 496] on span "洗髮300 - 300" at bounding box center [370, 494] width 226 height 30
type input "洗髮300(1300)"
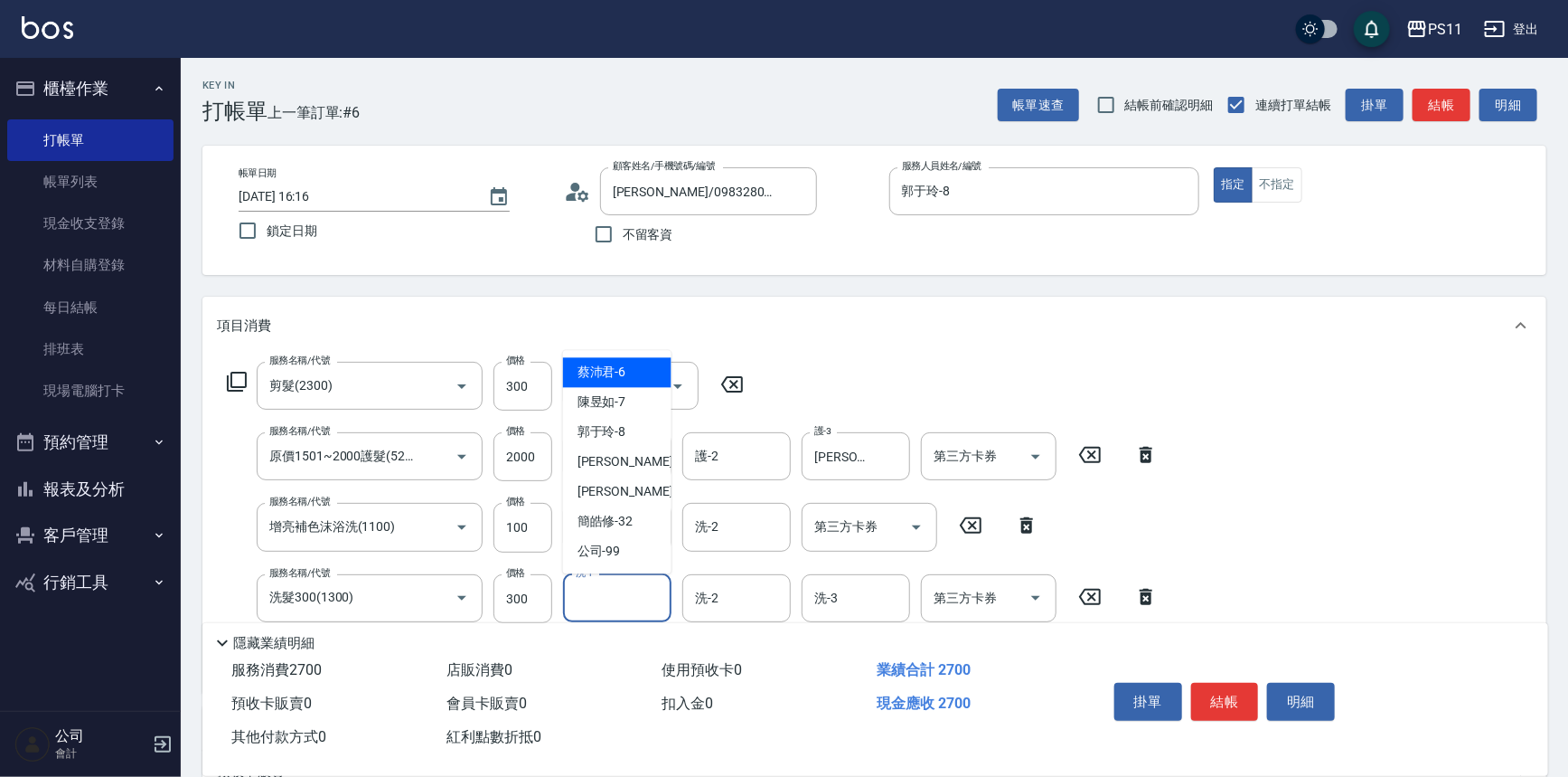
click at [642, 586] on input "洗-1" at bounding box center [618, 598] width 92 height 31
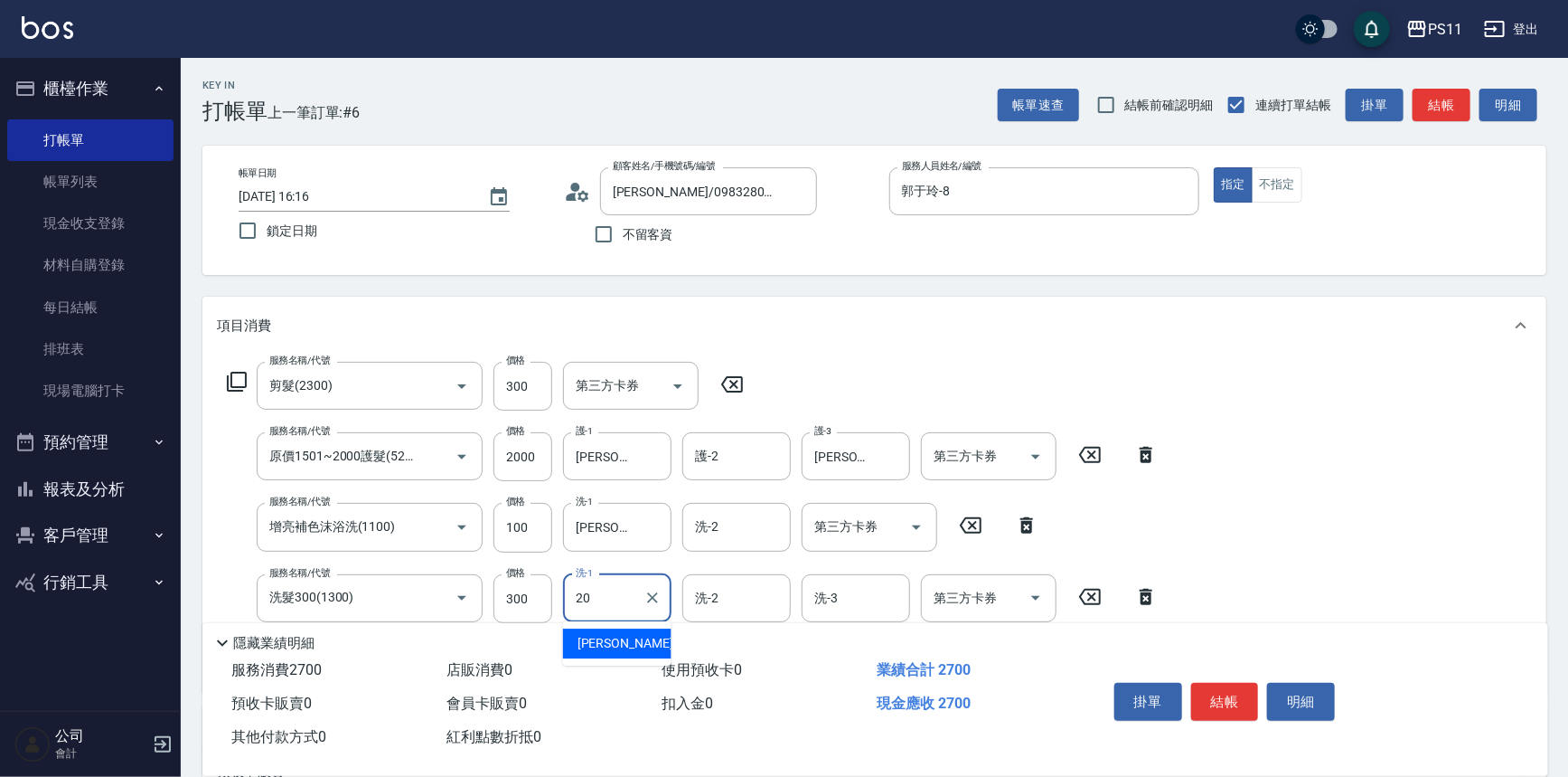
type input "[PERSON_NAME]-20"
click at [1237, 697] on button "結帳" at bounding box center [1225, 701] width 67 height 38
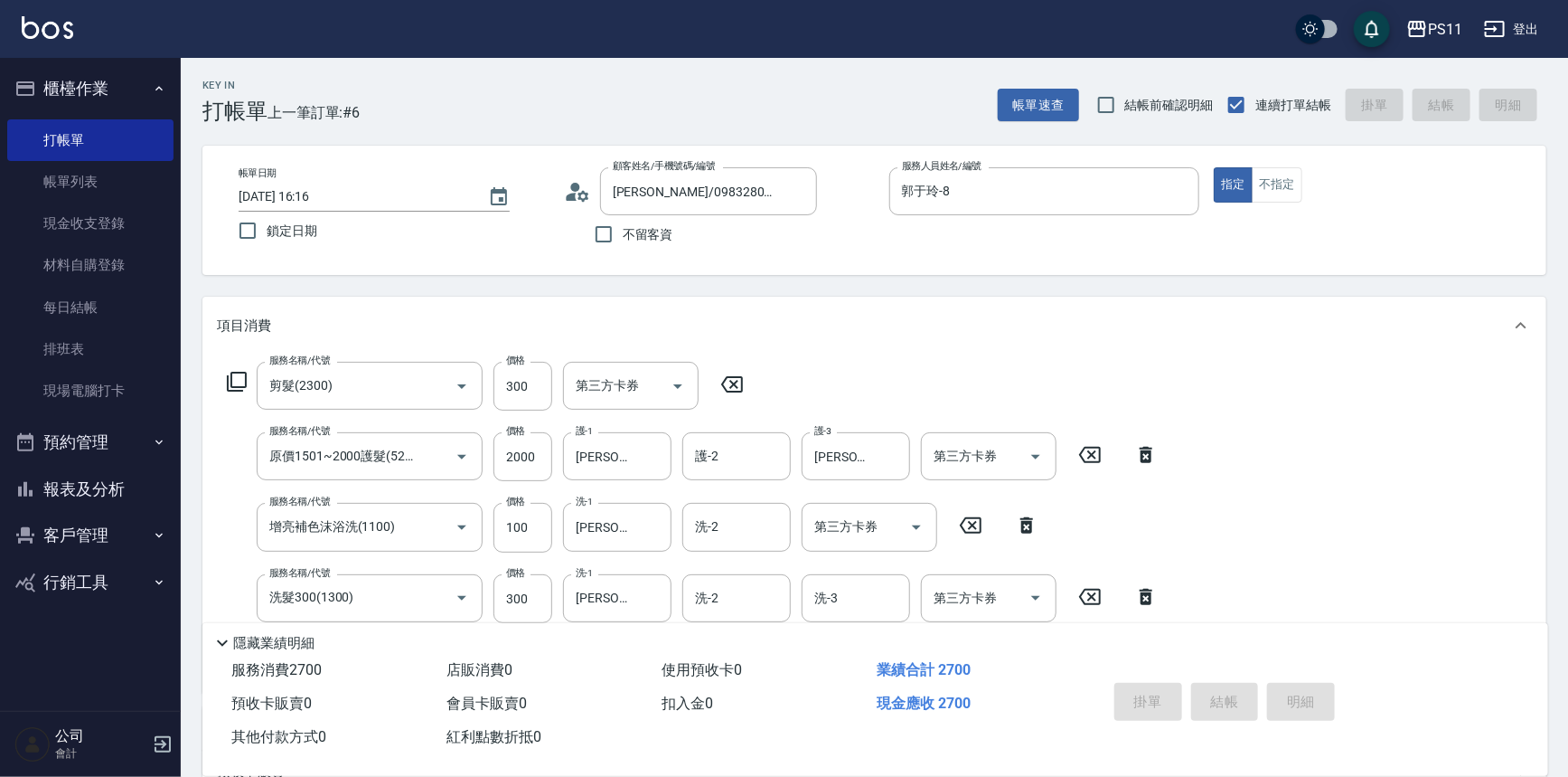
type input "[DATE] 16:20"
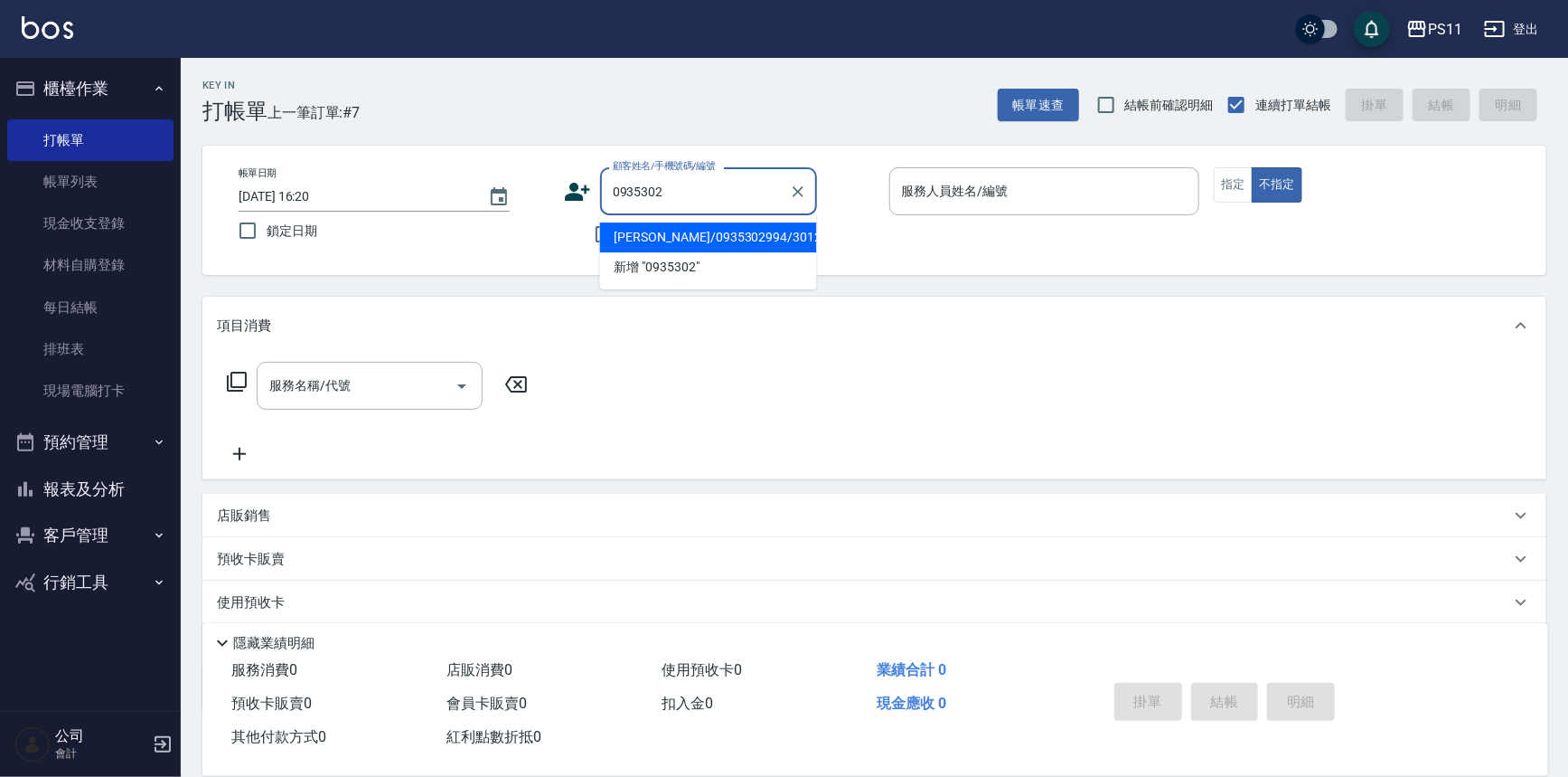
drag, startPoint x: 733, startPoint y: 247, endPoint x: 748, endPoint y: 237, distance: 18.0
click at [733, 246] on li "[PERSON_NAME]/0935302994/3012" at bounding box center [708, 237] width 217 height 30
type input "[PERSON_NAME]/0935302994/3012"
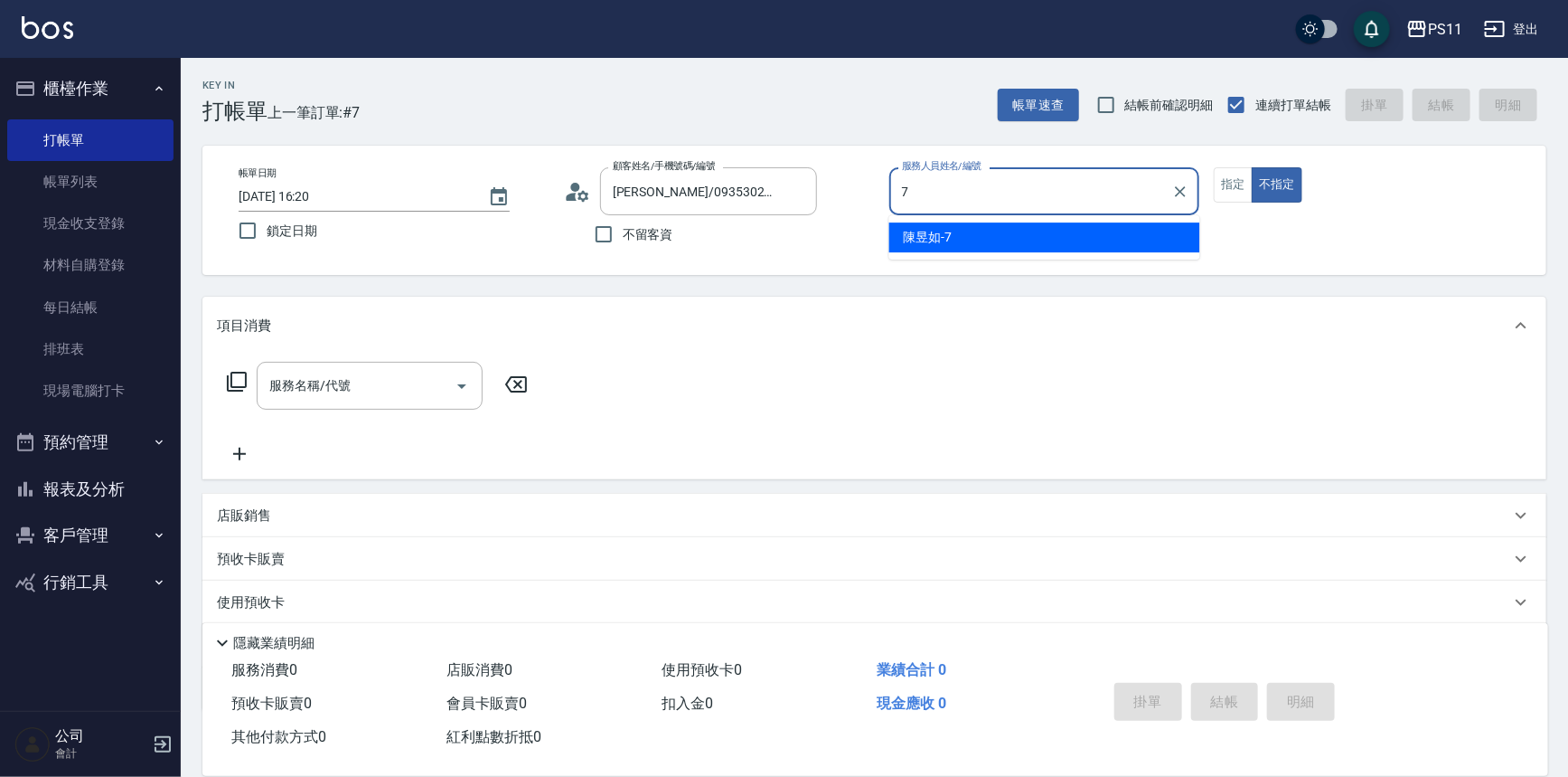
type input "陳昱如-7"
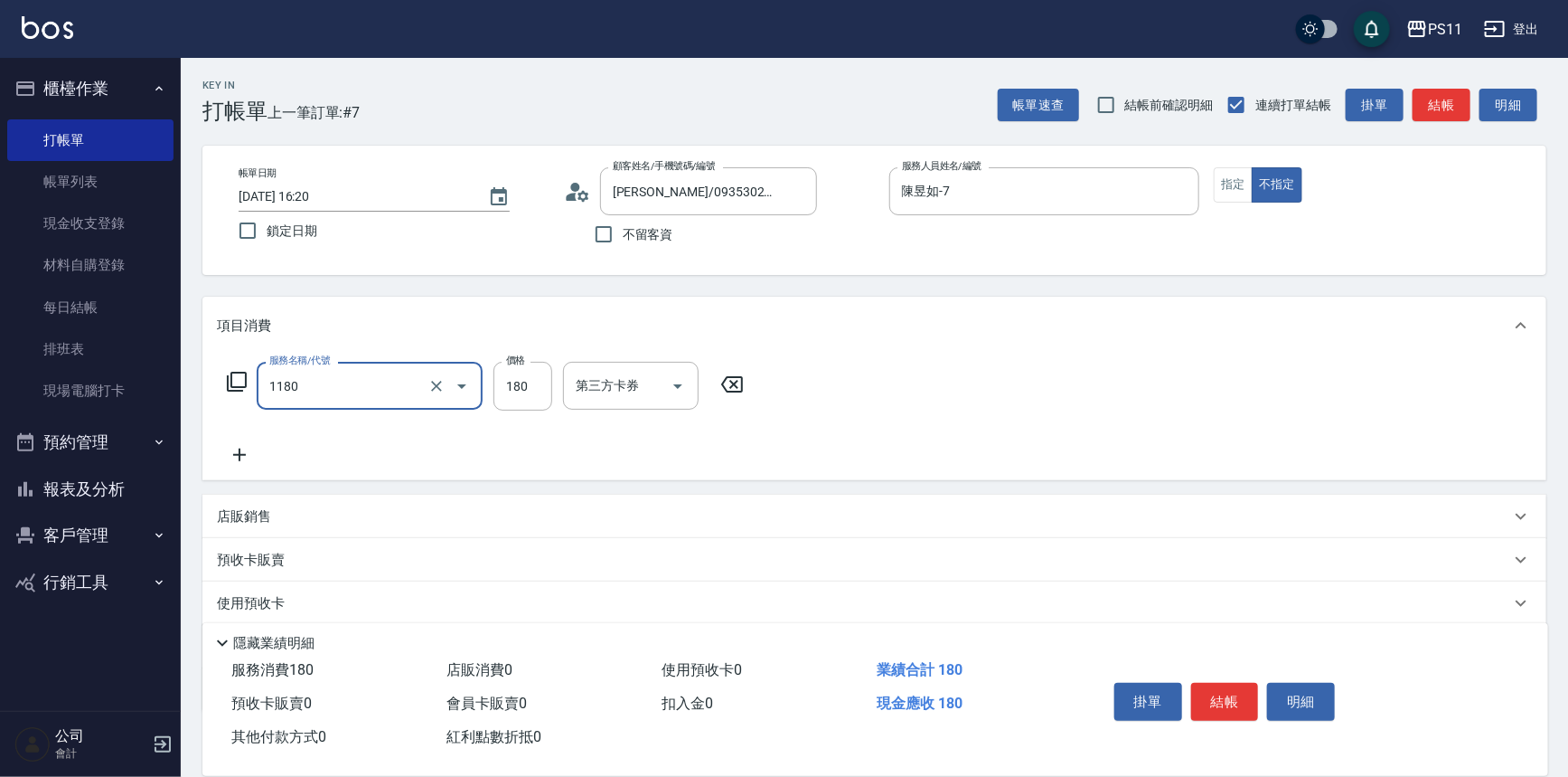
type input "洗髮(洗+剪不指定活動)(1180)"
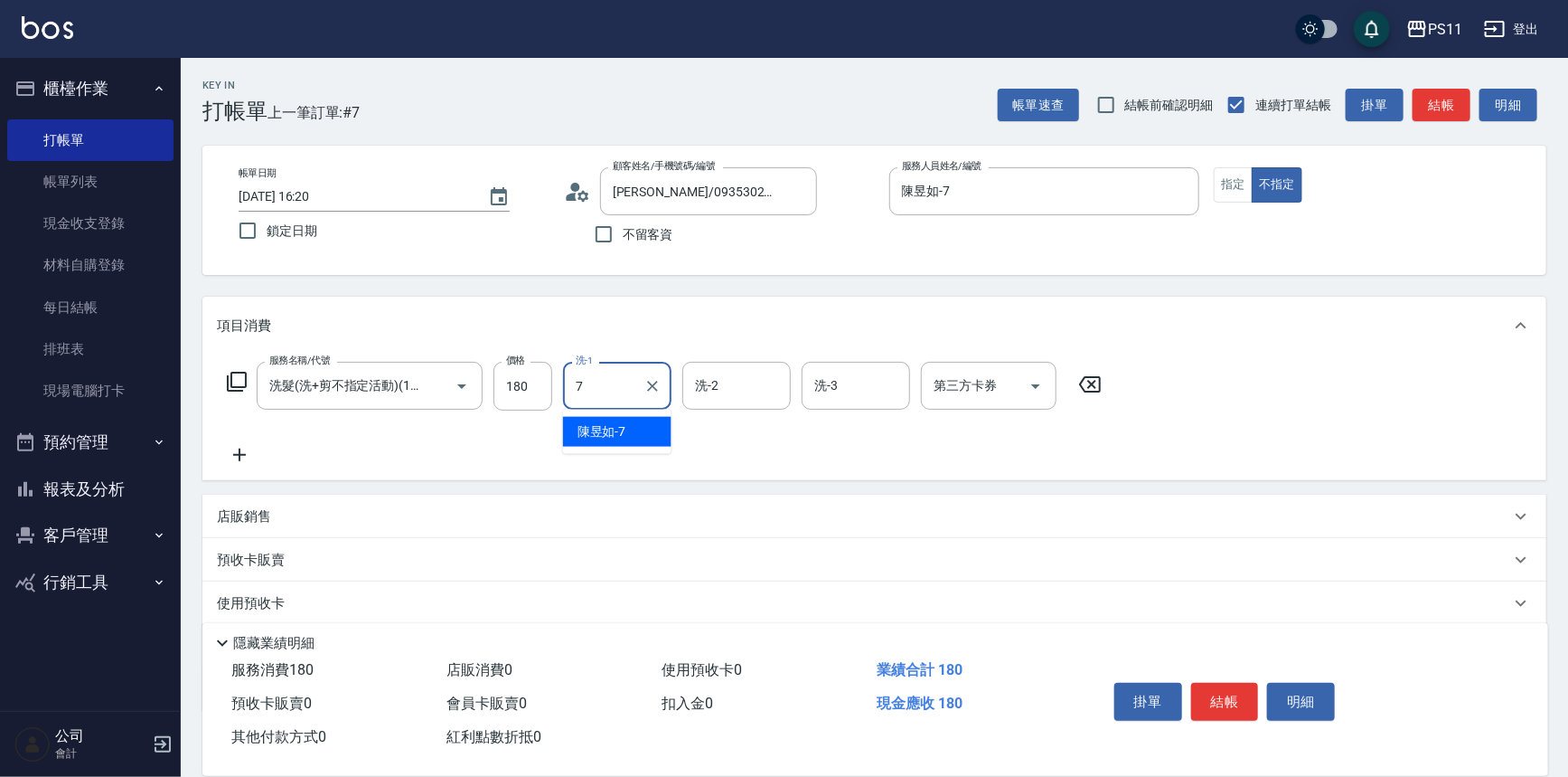
type input "陳昱如-7"
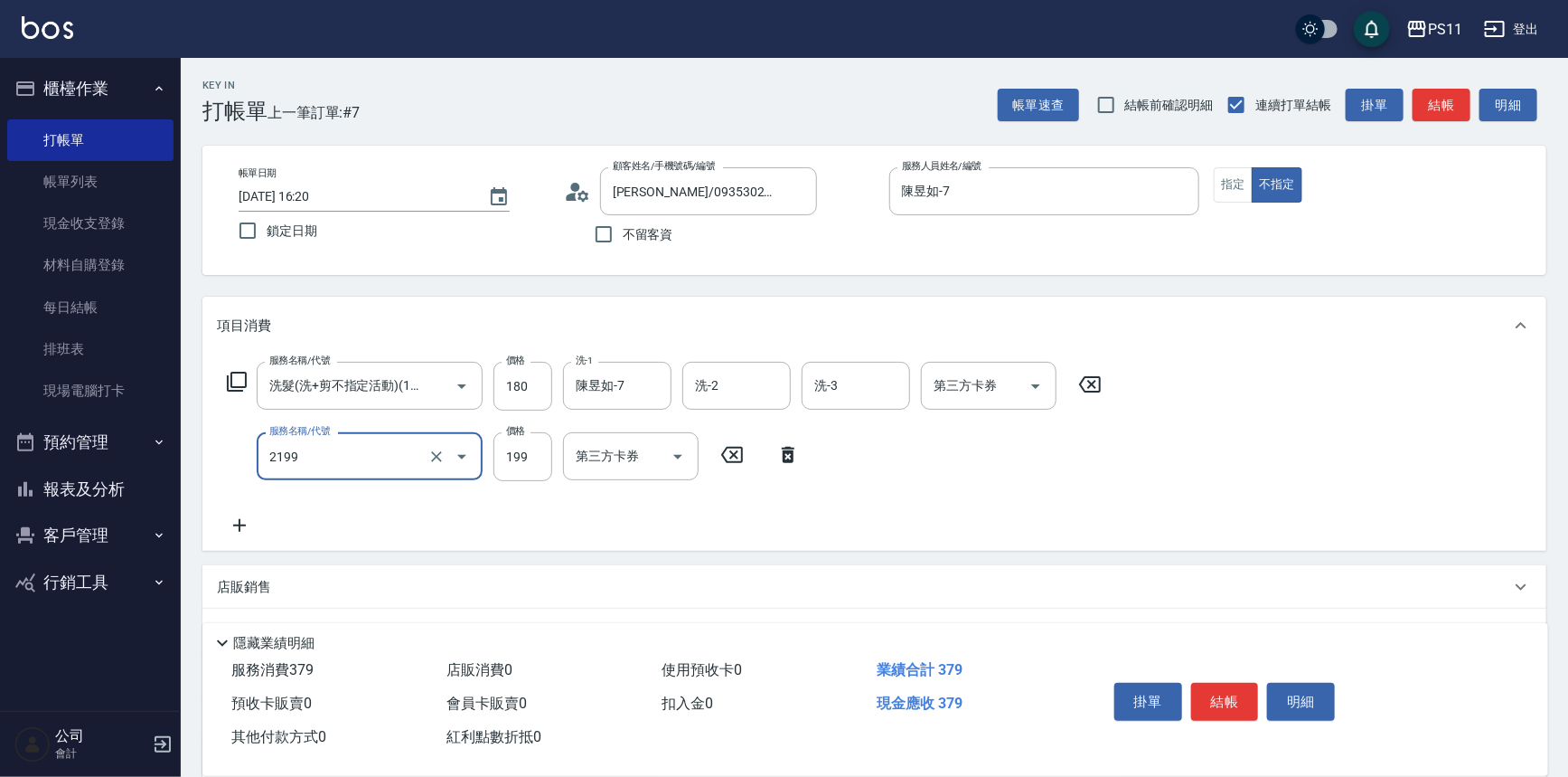
type input "不指定剪髮活動(2199)"
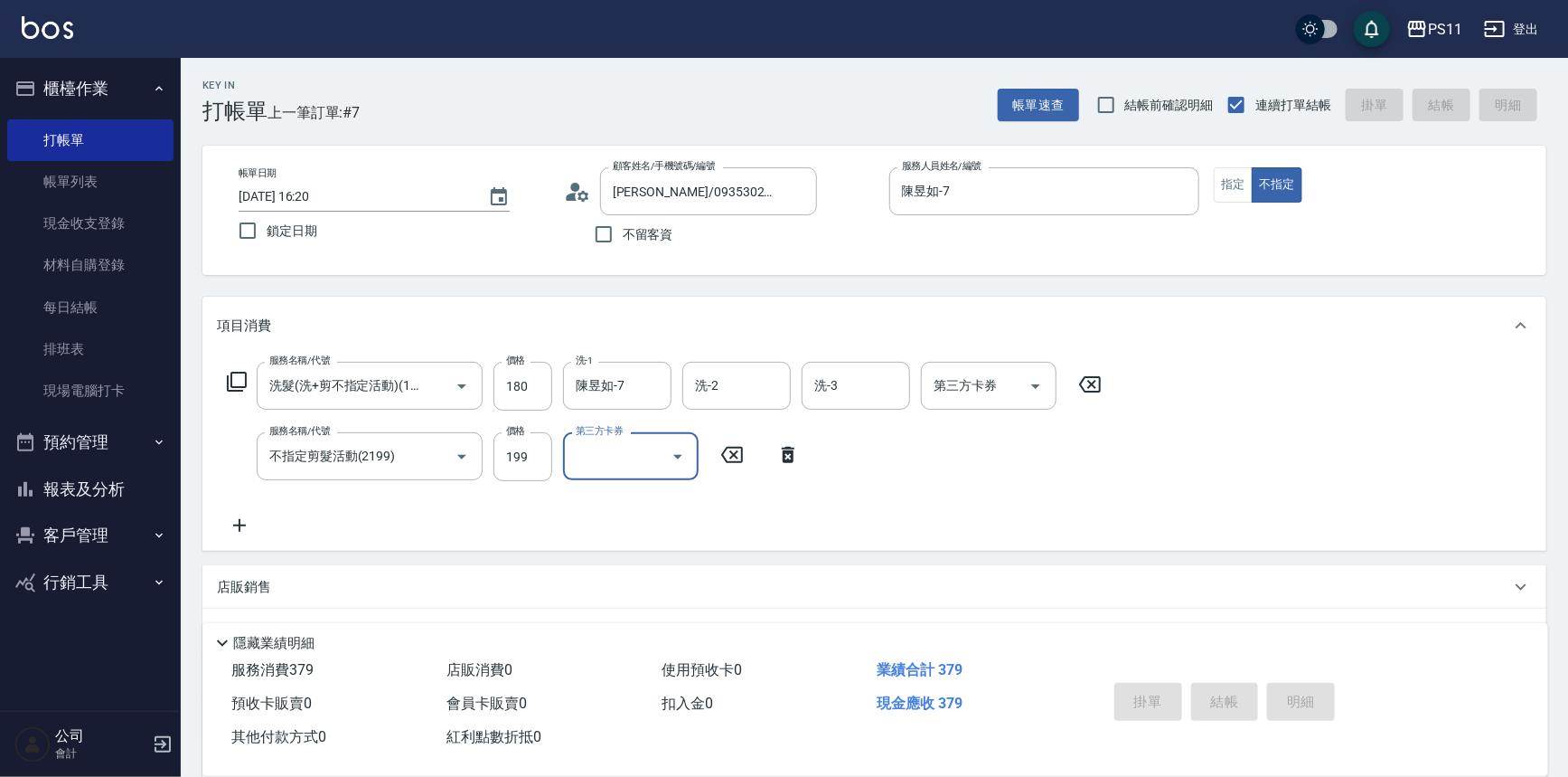
type input "[DATE] 16:27"
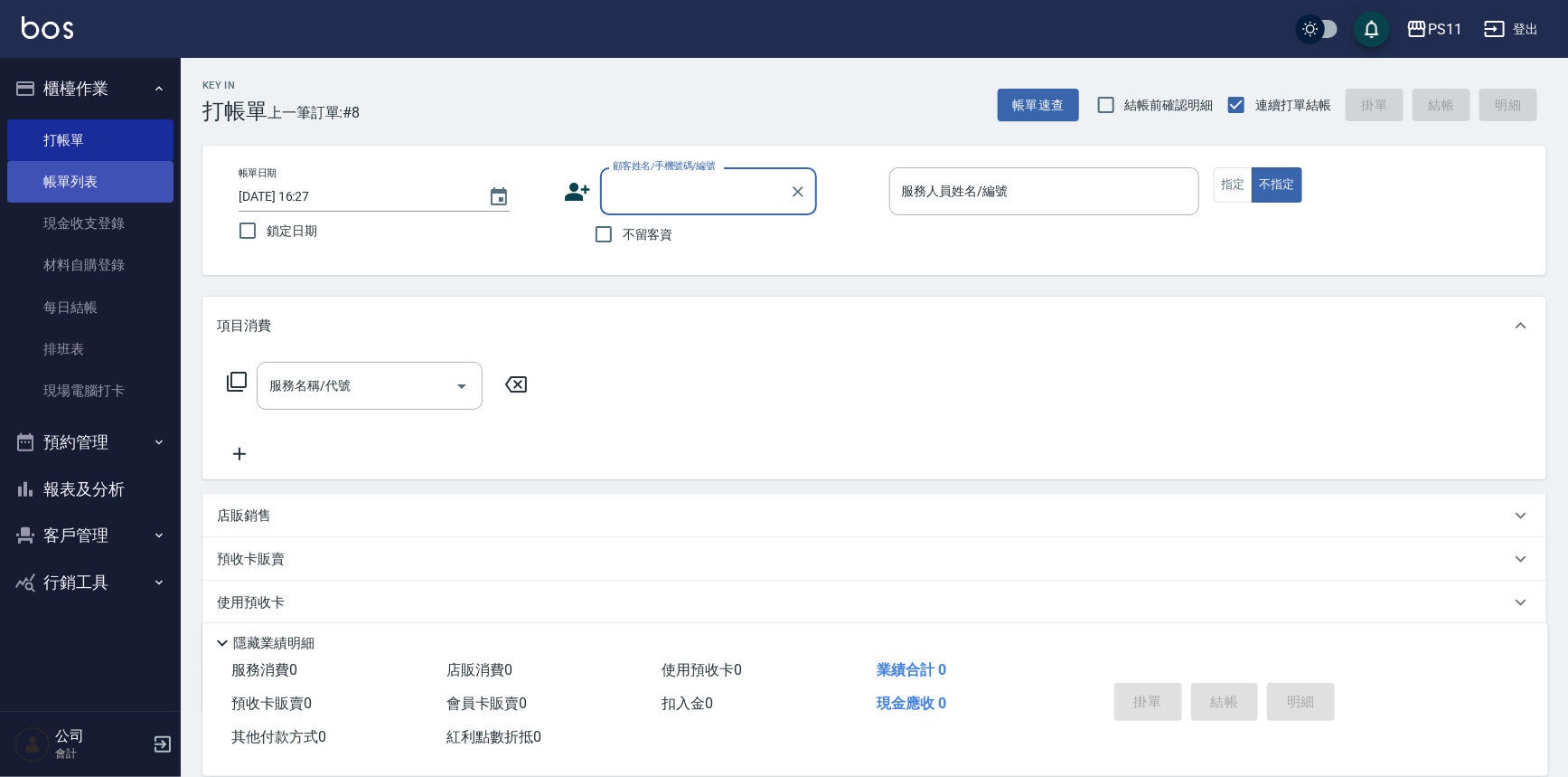
click at [93, 177] on link "帳單列表" at bounding box center [91, 181] width 166 height 42
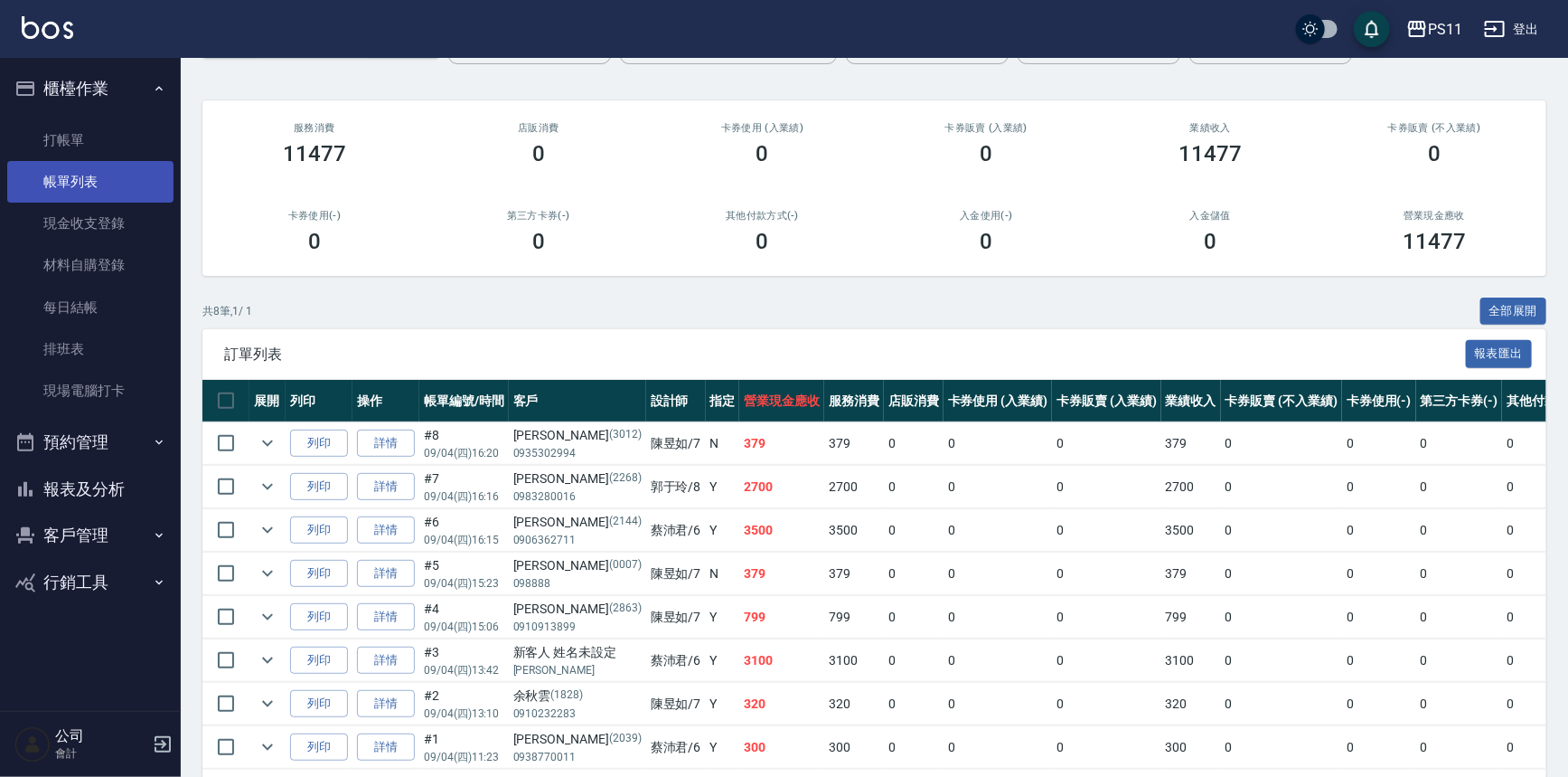
scroll to position [195, 0]
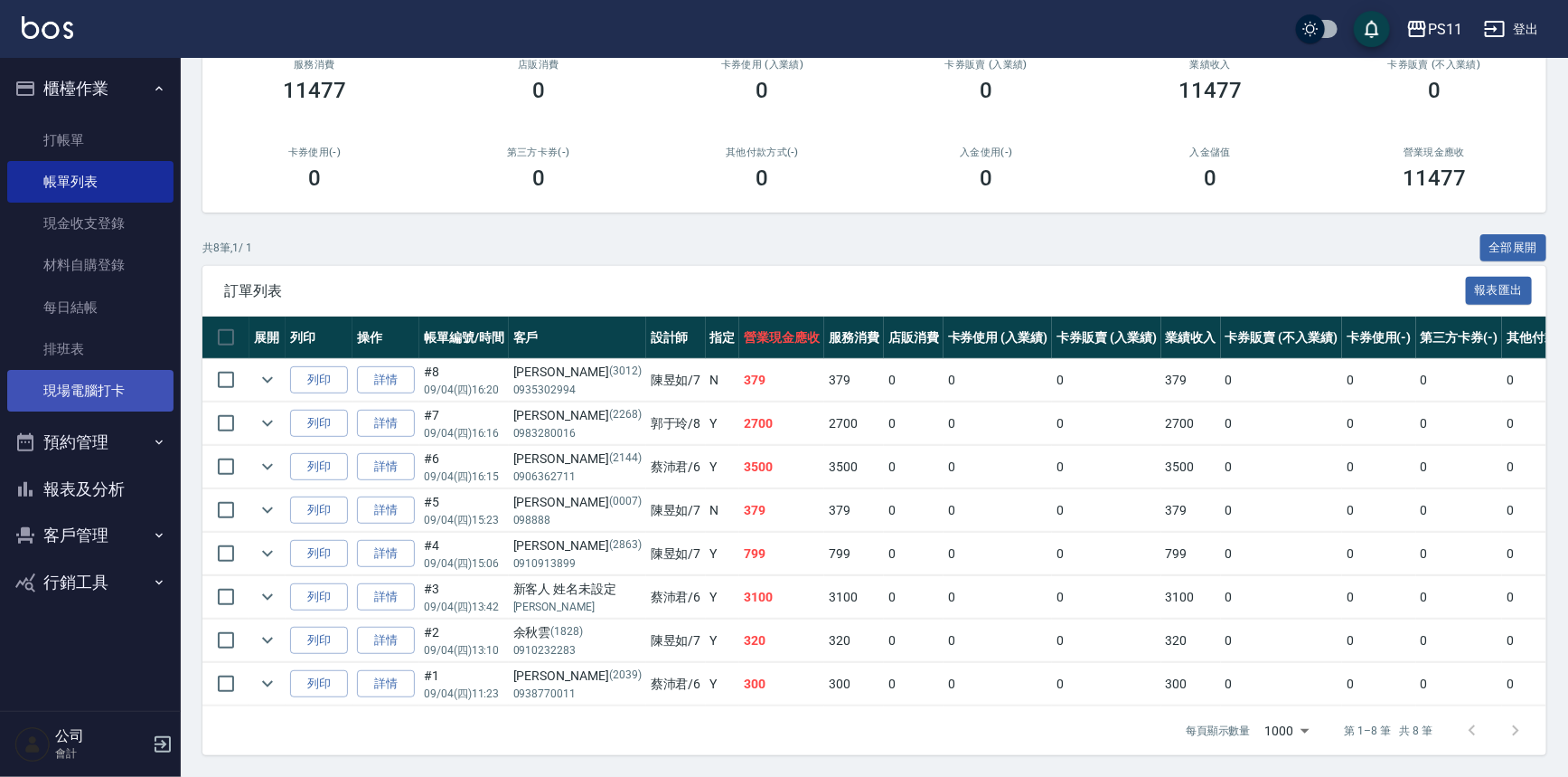
click at [67, 388] on link "現場電腦打卡" at bounding box center [91, 390] width 166 height 42
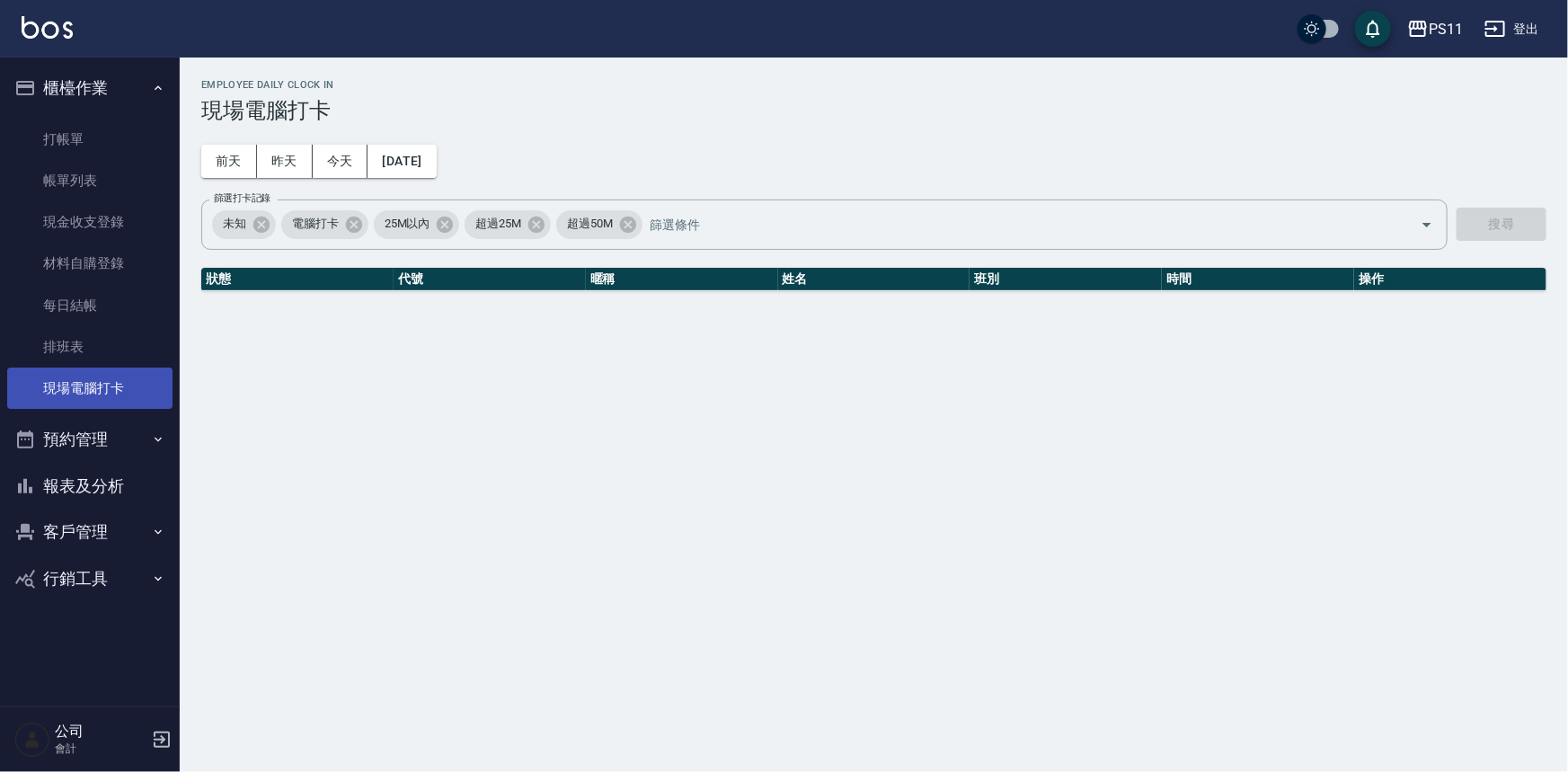
click at [66, 385] on link "現場電腦打卡" at bounding box center [90, 388] width 165 height 41
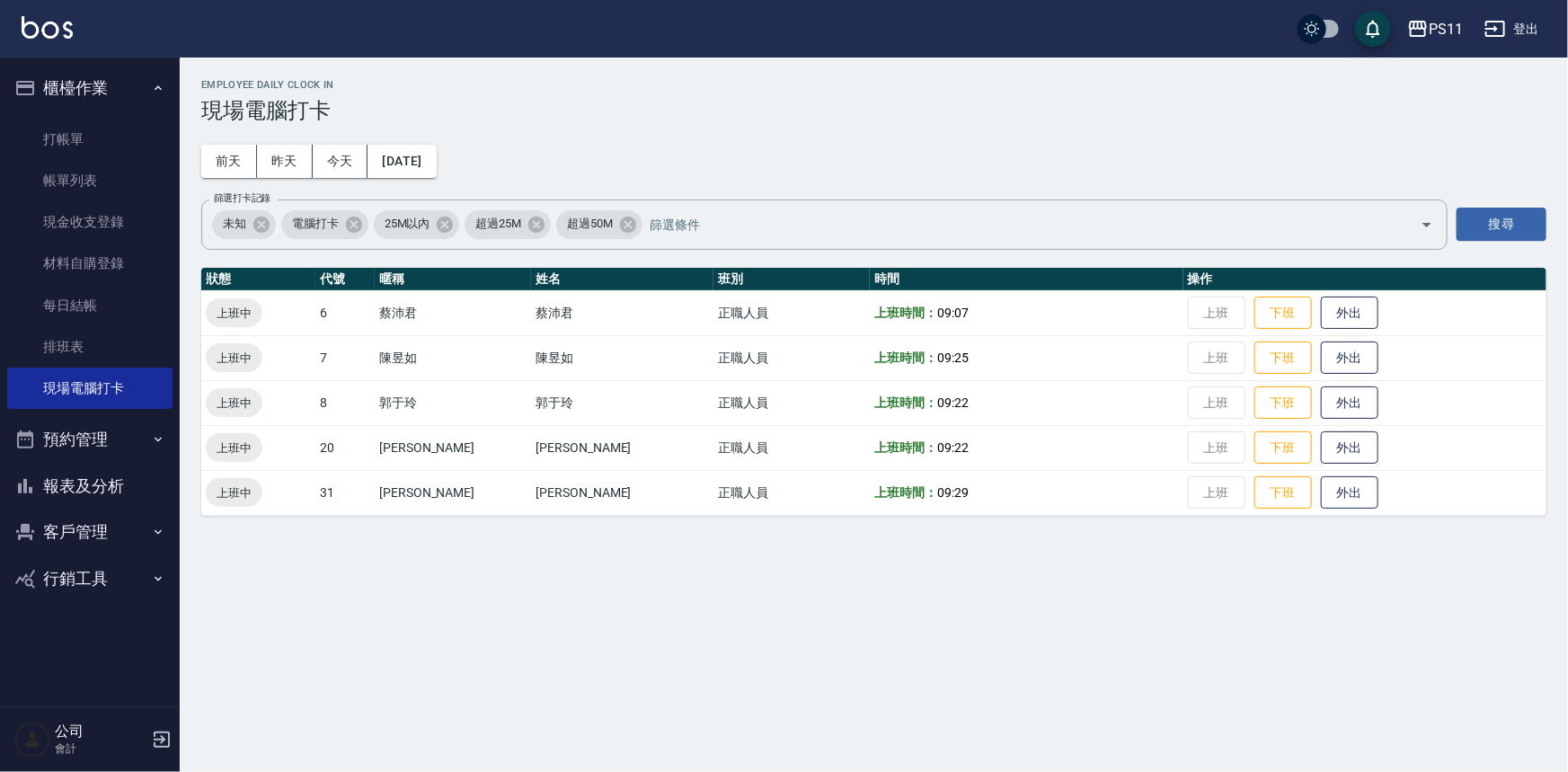
click at [128, 475] on button "報表及分析" at bounding box center [90, 485] width 165 height 47
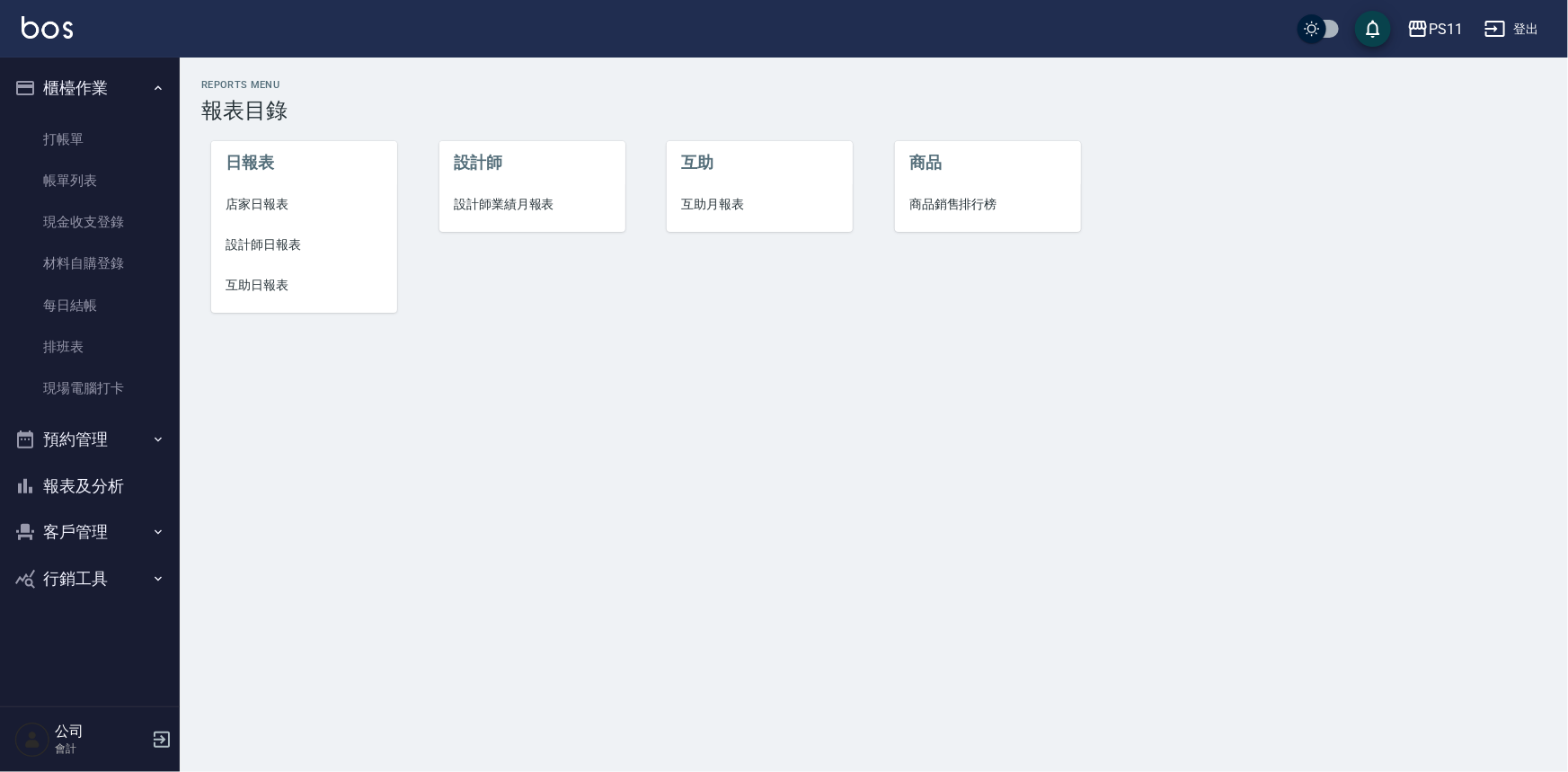
click at [246, 290] on span "互助日報表" at bounding box center [303, 285] width 157 height 19
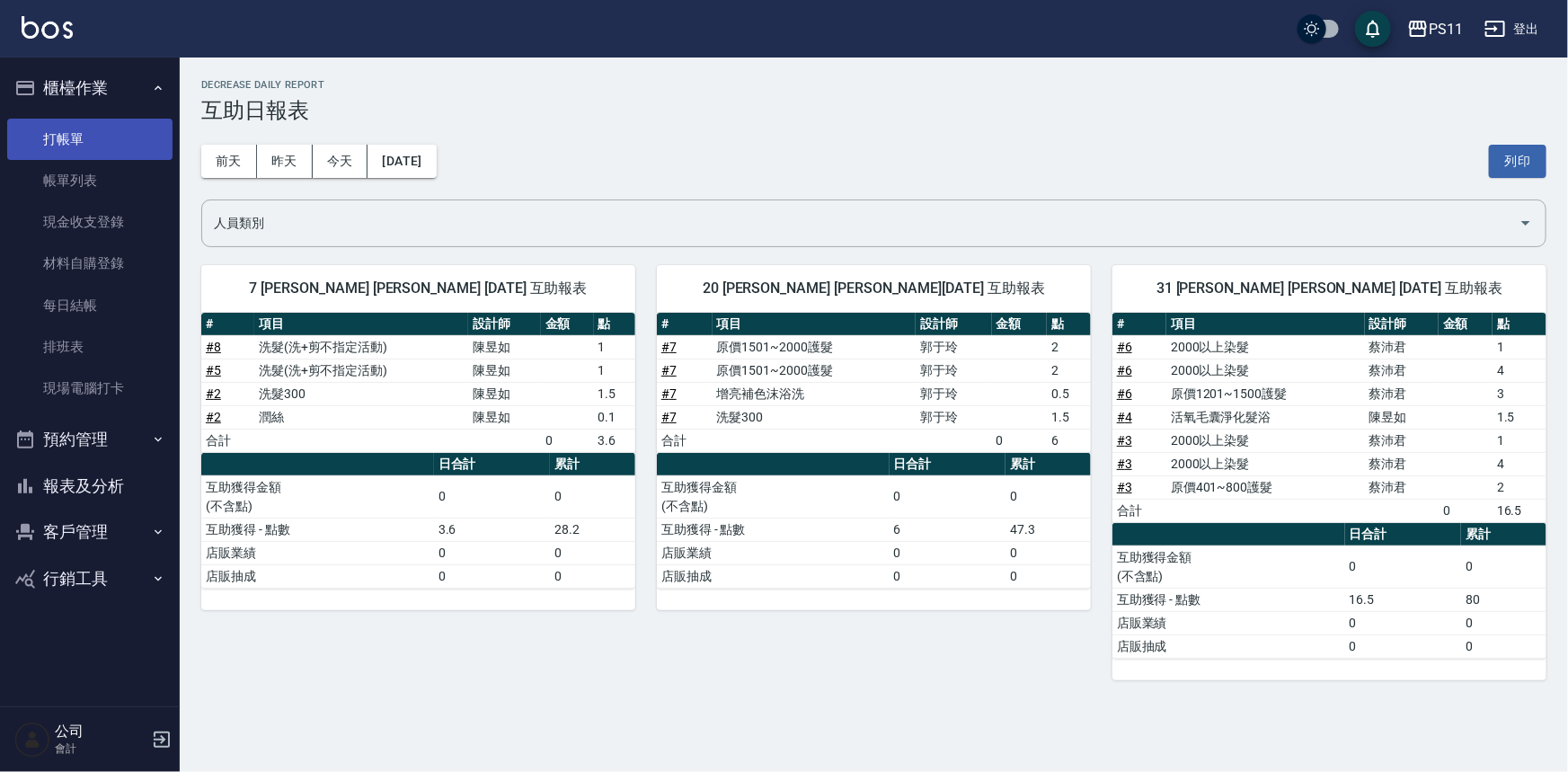
click at [97, 151] on link "打帳單" at bounding box center [90, 139] width 165 height 41
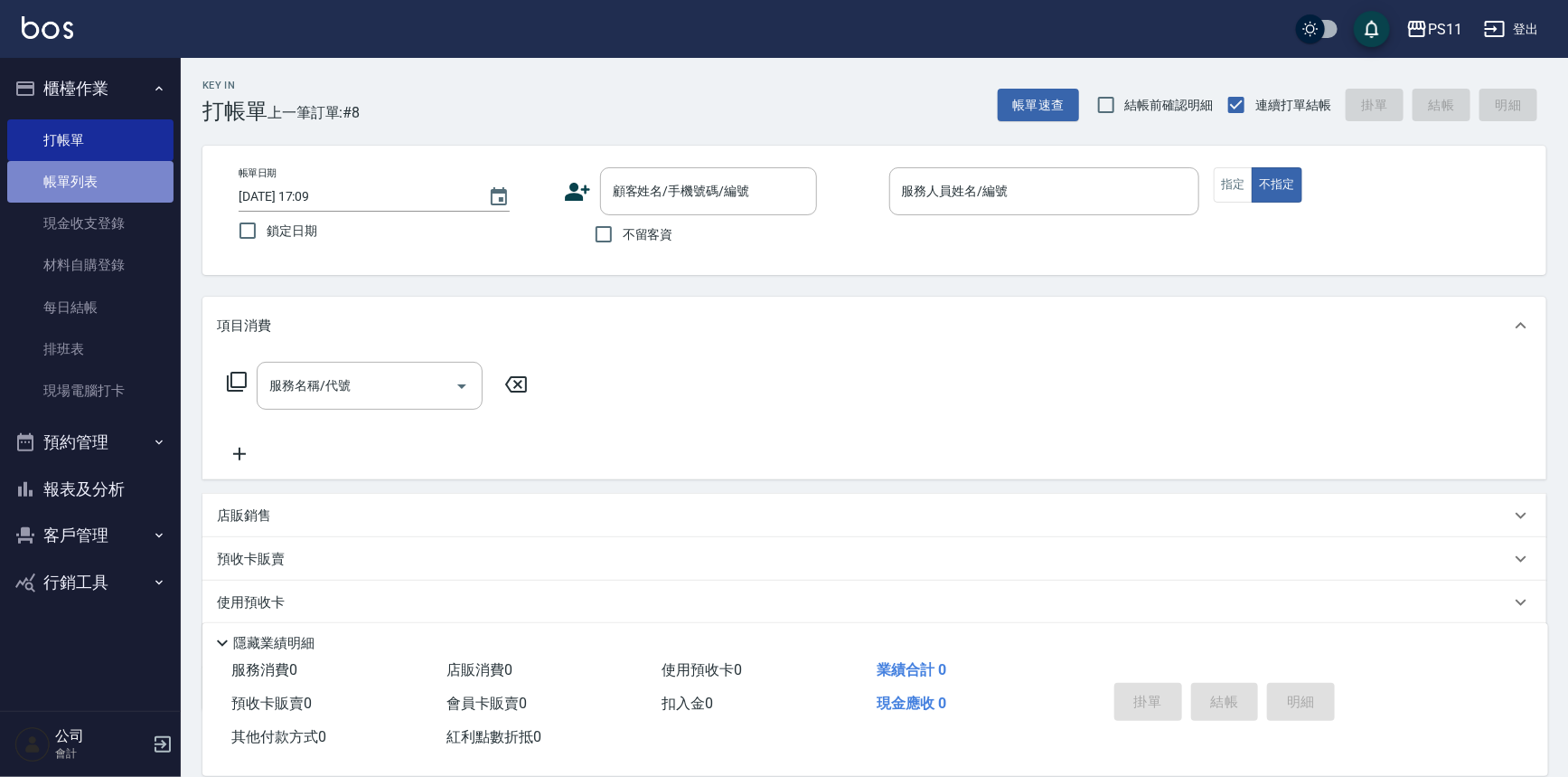
click at [87, 178] on link "帳單列表" at bounding box center [91, 181] width 166 height 42
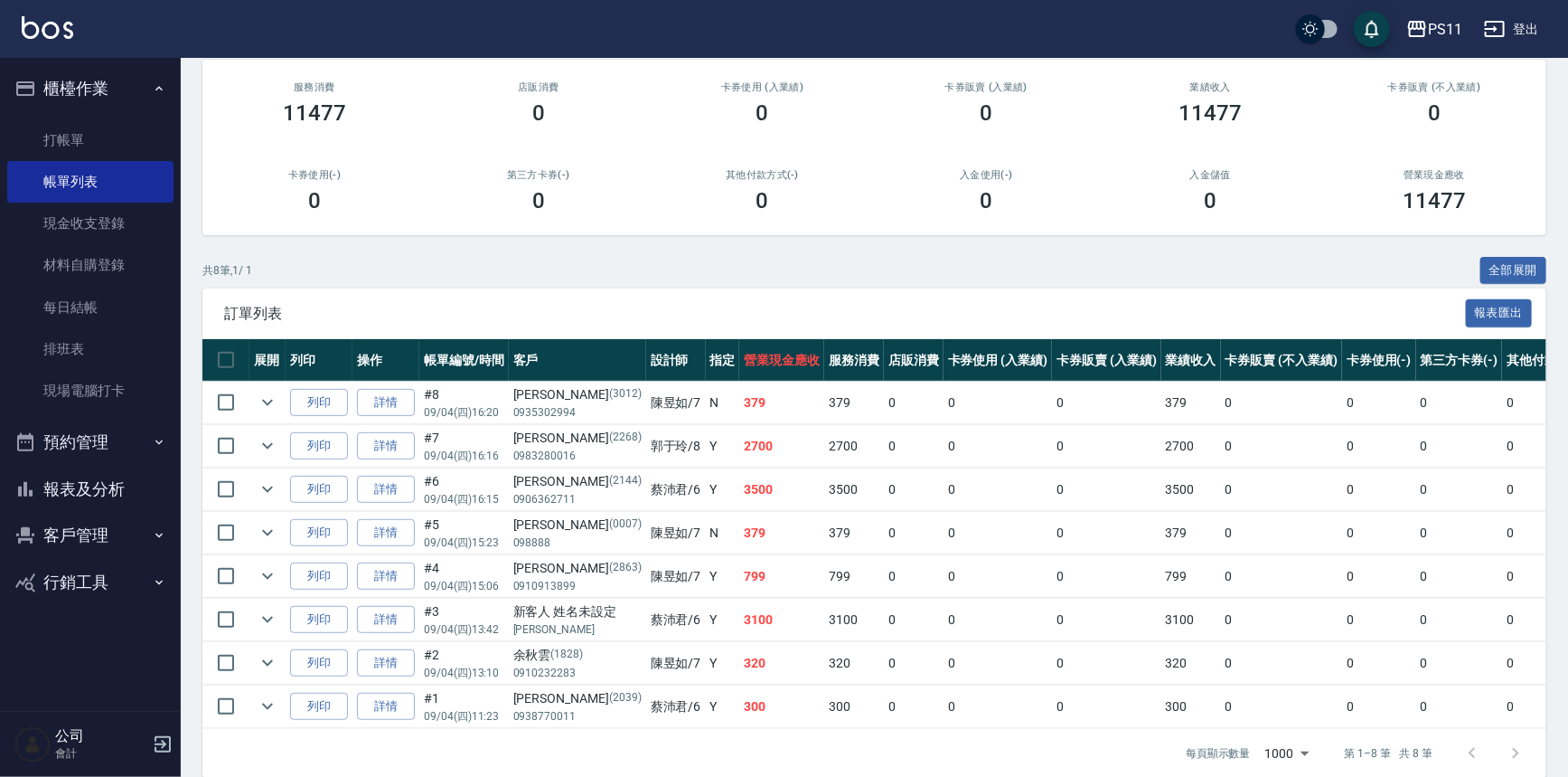
scroll to position [164, 0]
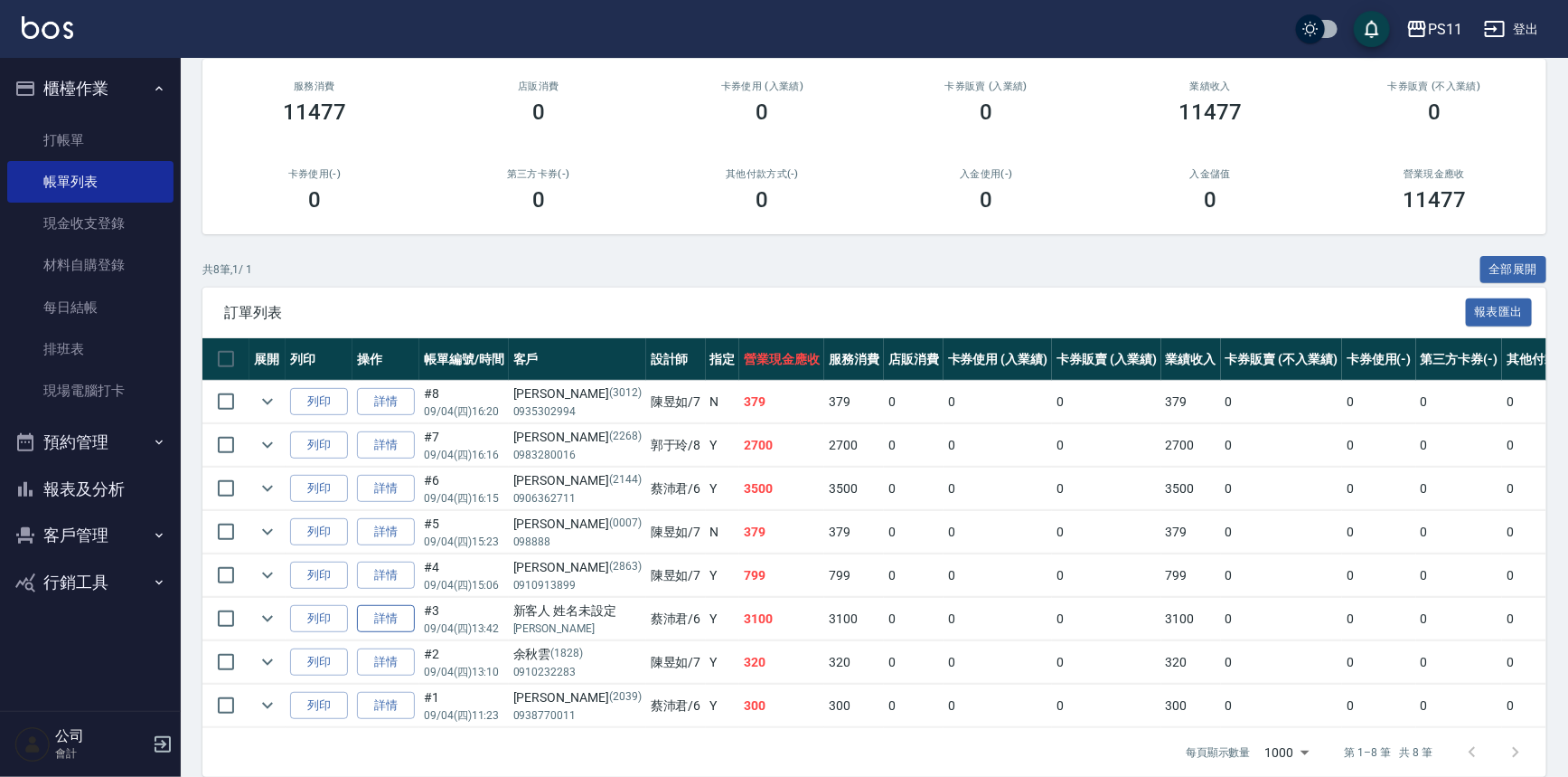
click at [398, 615] on link "詳情" at bounding box center [386, 619] width 58 height 28
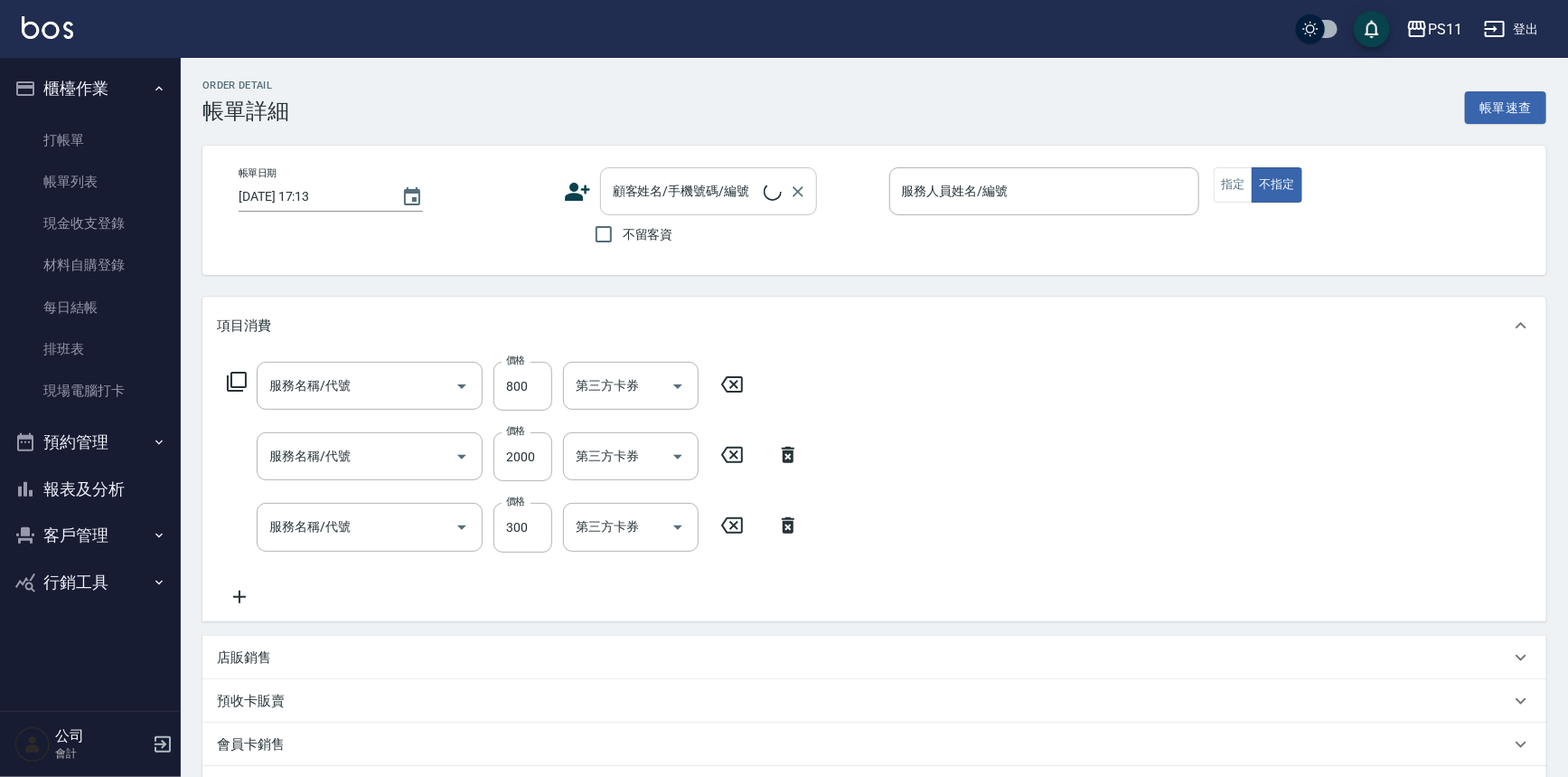
type input "[DATE] 13:42"
type input "[PERSON_NAME]6"
type input "原價401~800護髮(50800)"
type input "2000以上染髮(42000)"
type input "剪髮(2300)"
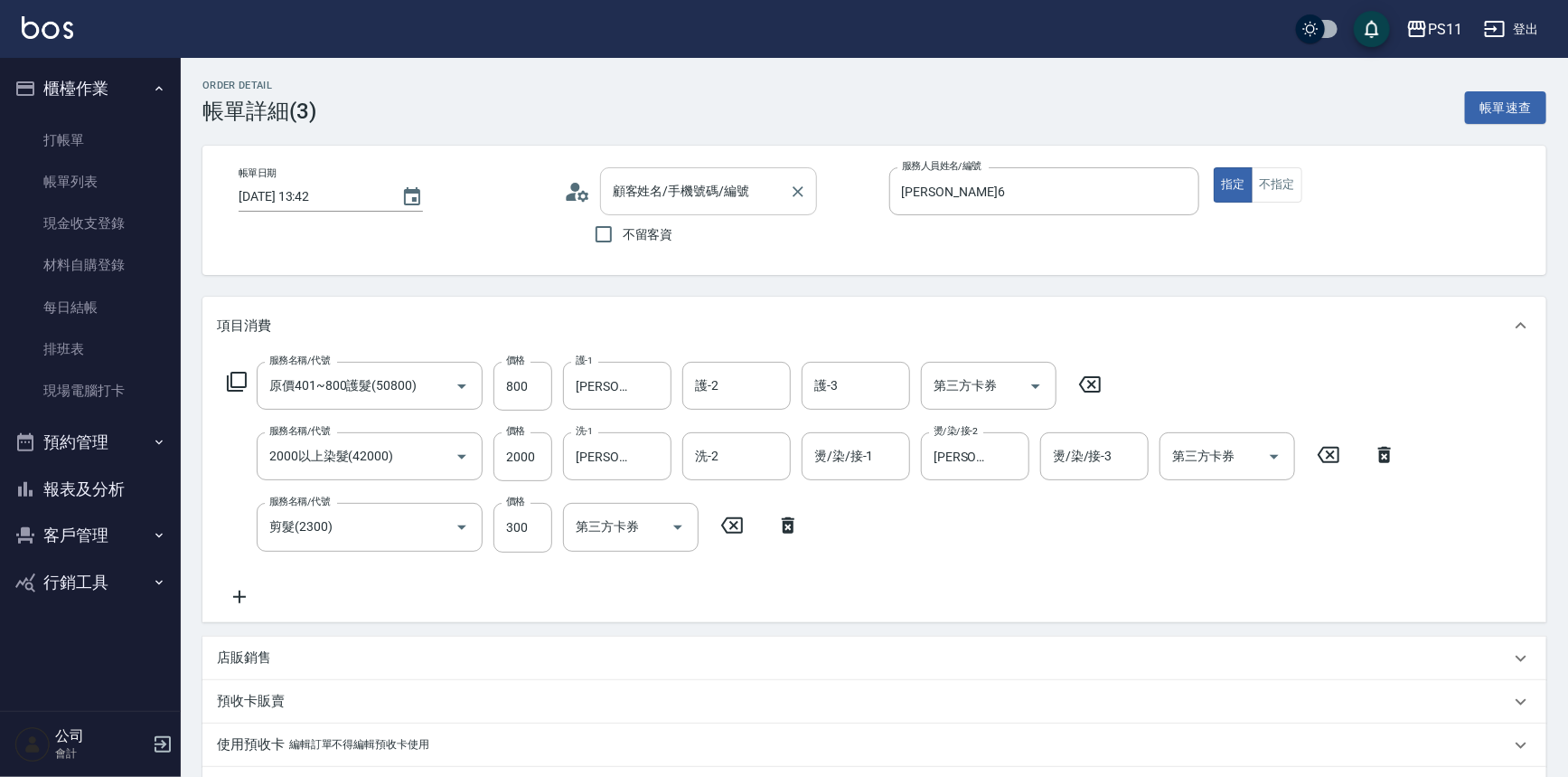
type input "新客人 姓名未設定/[PERSON_NAME]/null"
click at [694, 190] on input "新客人 姓名未設定/[PERSON_NAME]/null" at bounding box center [695, 191] width 174 height 31
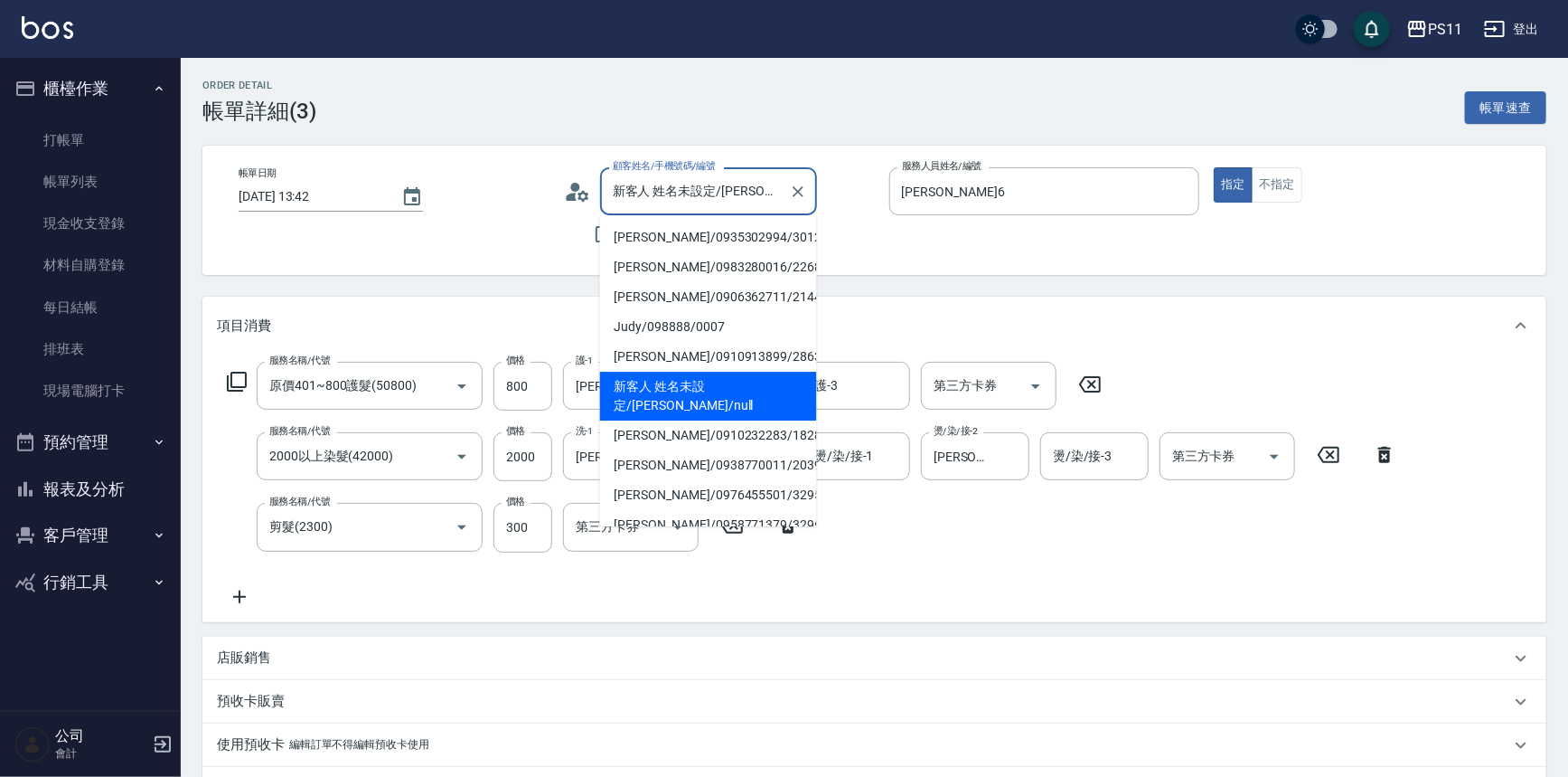
click at [709, 387] on li "新客人 姓名未設定/[PERSON_NAME]/null" at bounding box center [708, 396] width 217 height 49
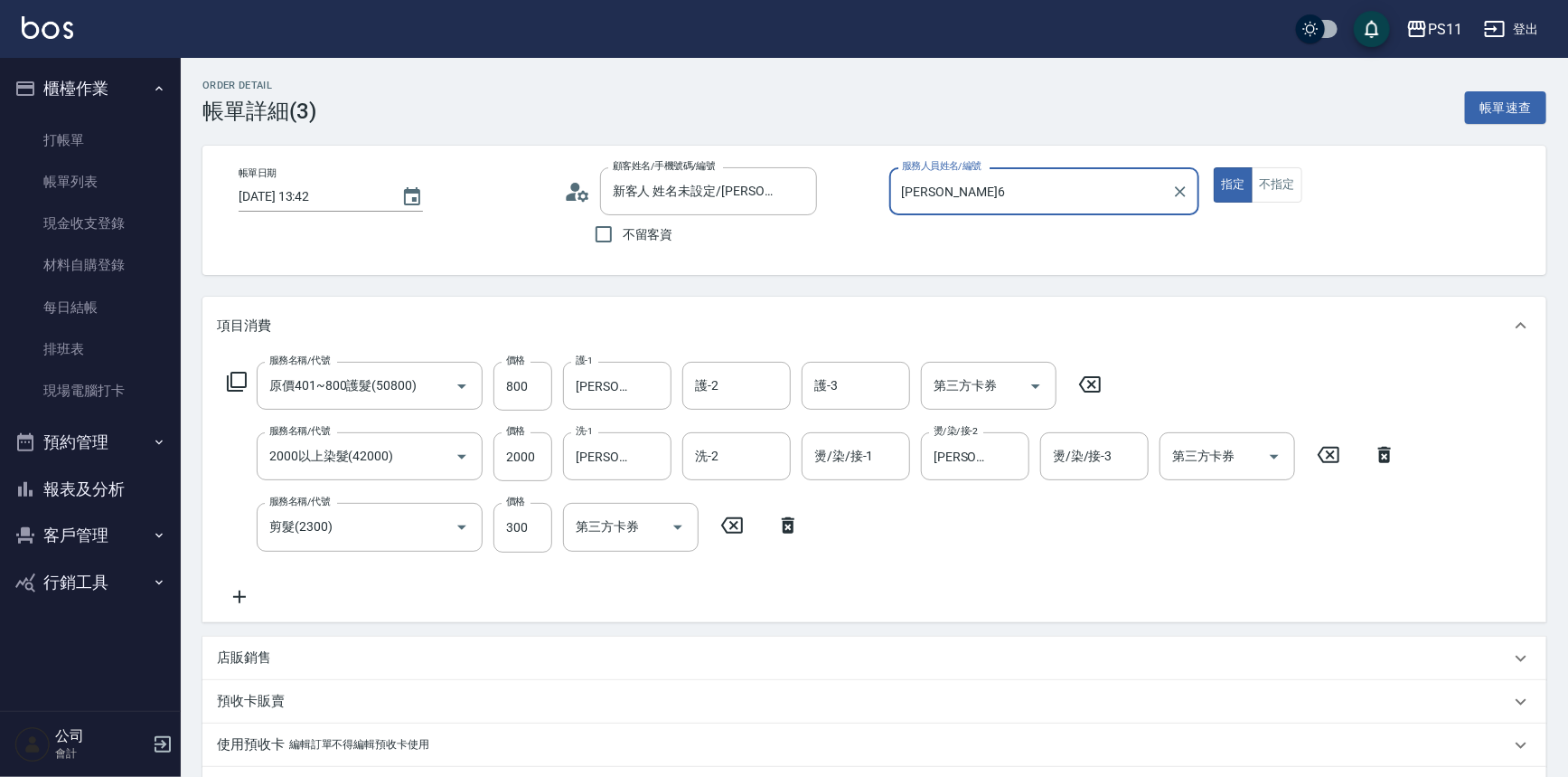
click at [141, 539] on button "客戶管理" at bounding box center [91, 535] width 166 height 47
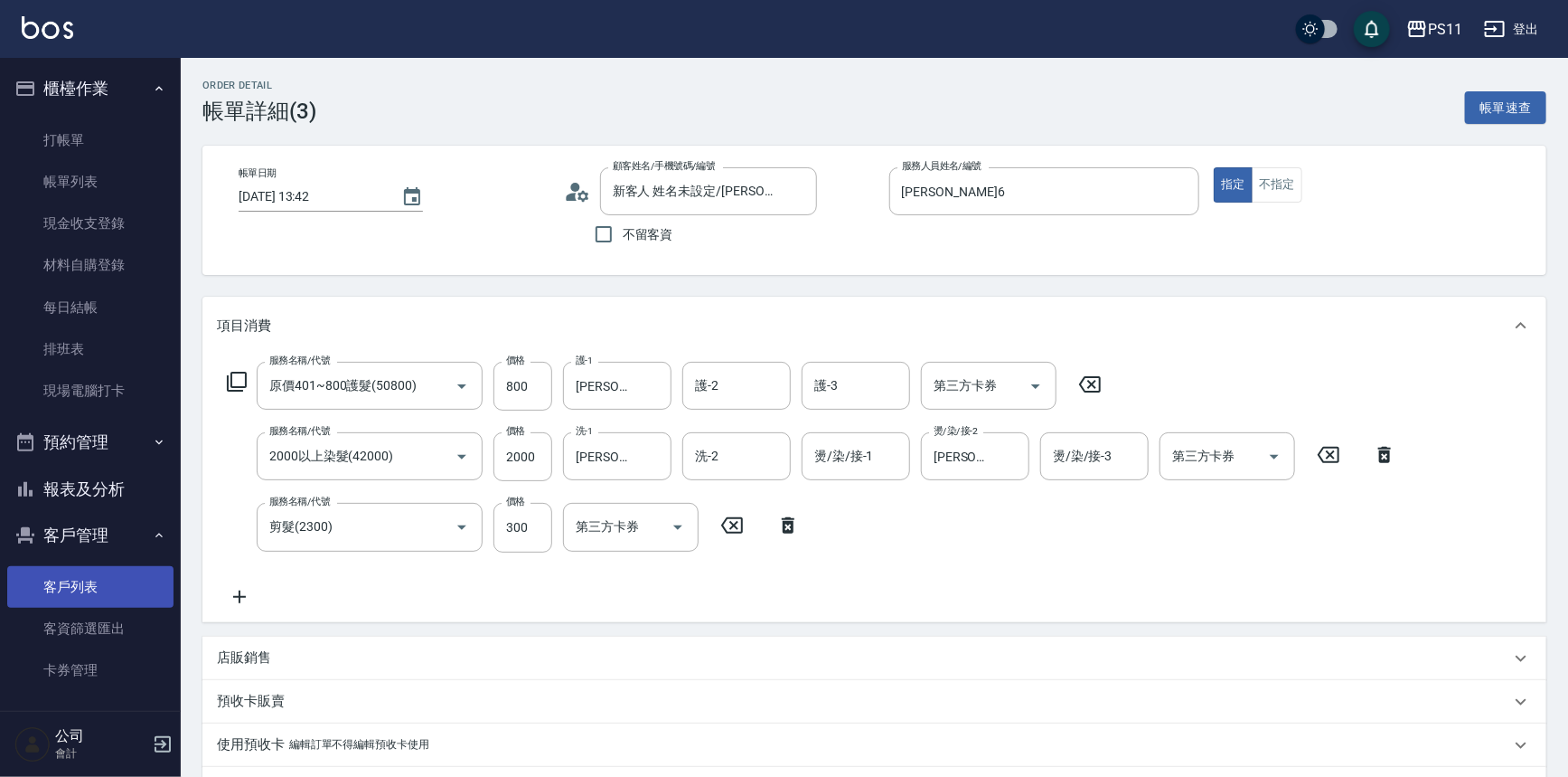
click at [149, 585] on link "客戶列表" at bounding box center [91, 586] width 166 height 42
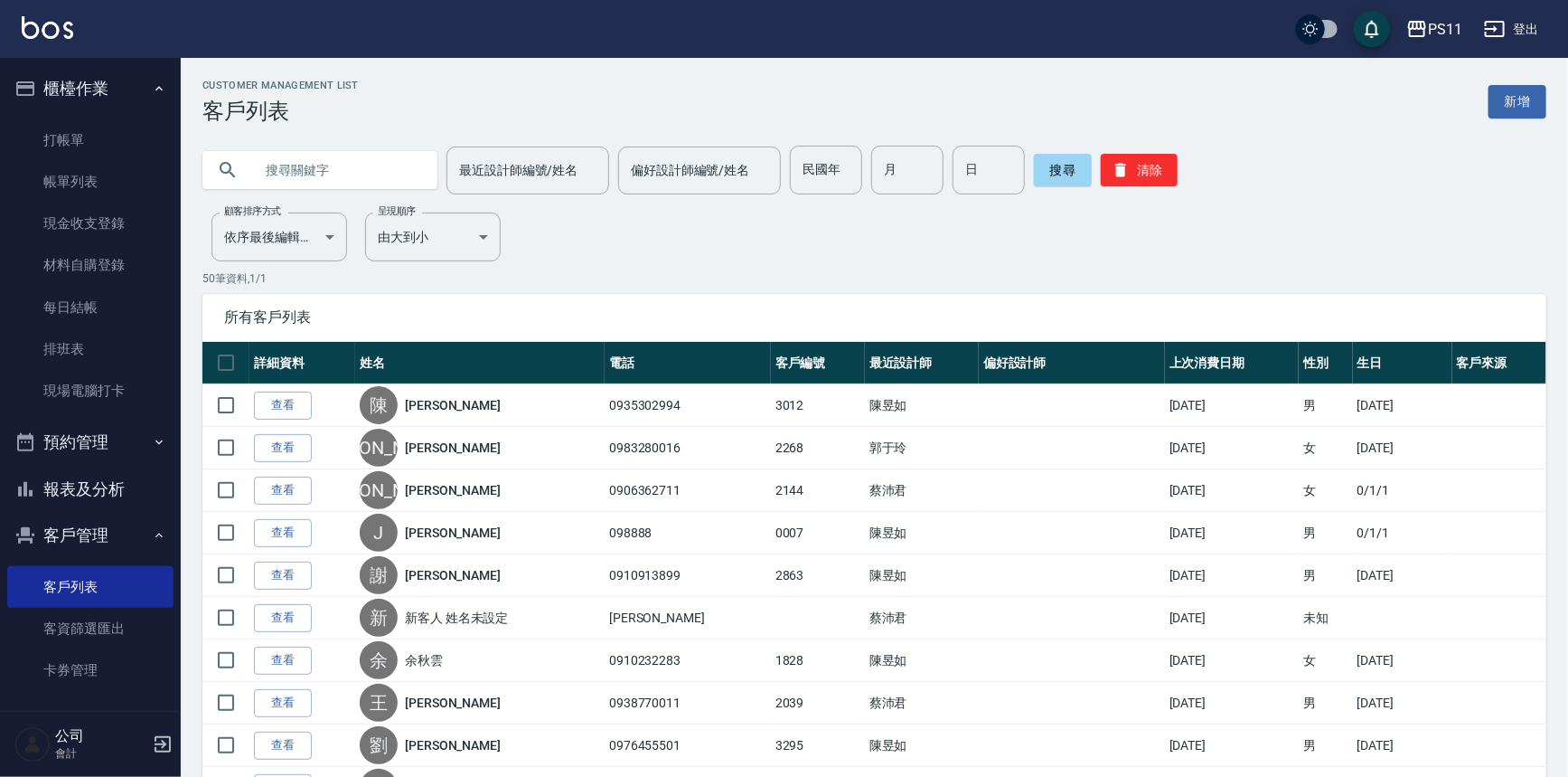
click at [337, 170] on input "text" at bounding box center [338, 169] width 170 height 49
type input "[PERSON_NAME]"
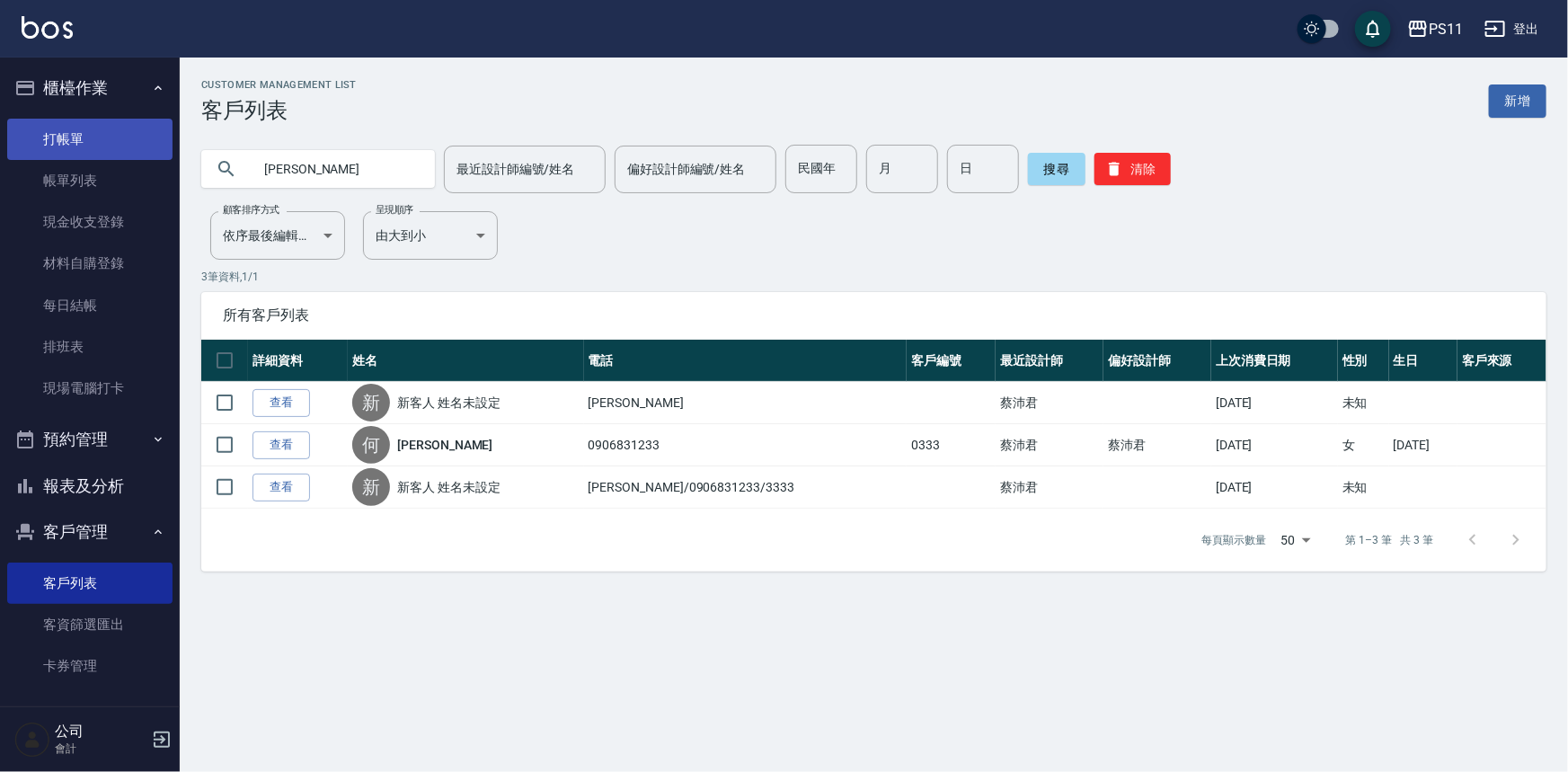
click at [114, 148] on link "打帳單" at bounding box center [90, 139] width 165 height 41
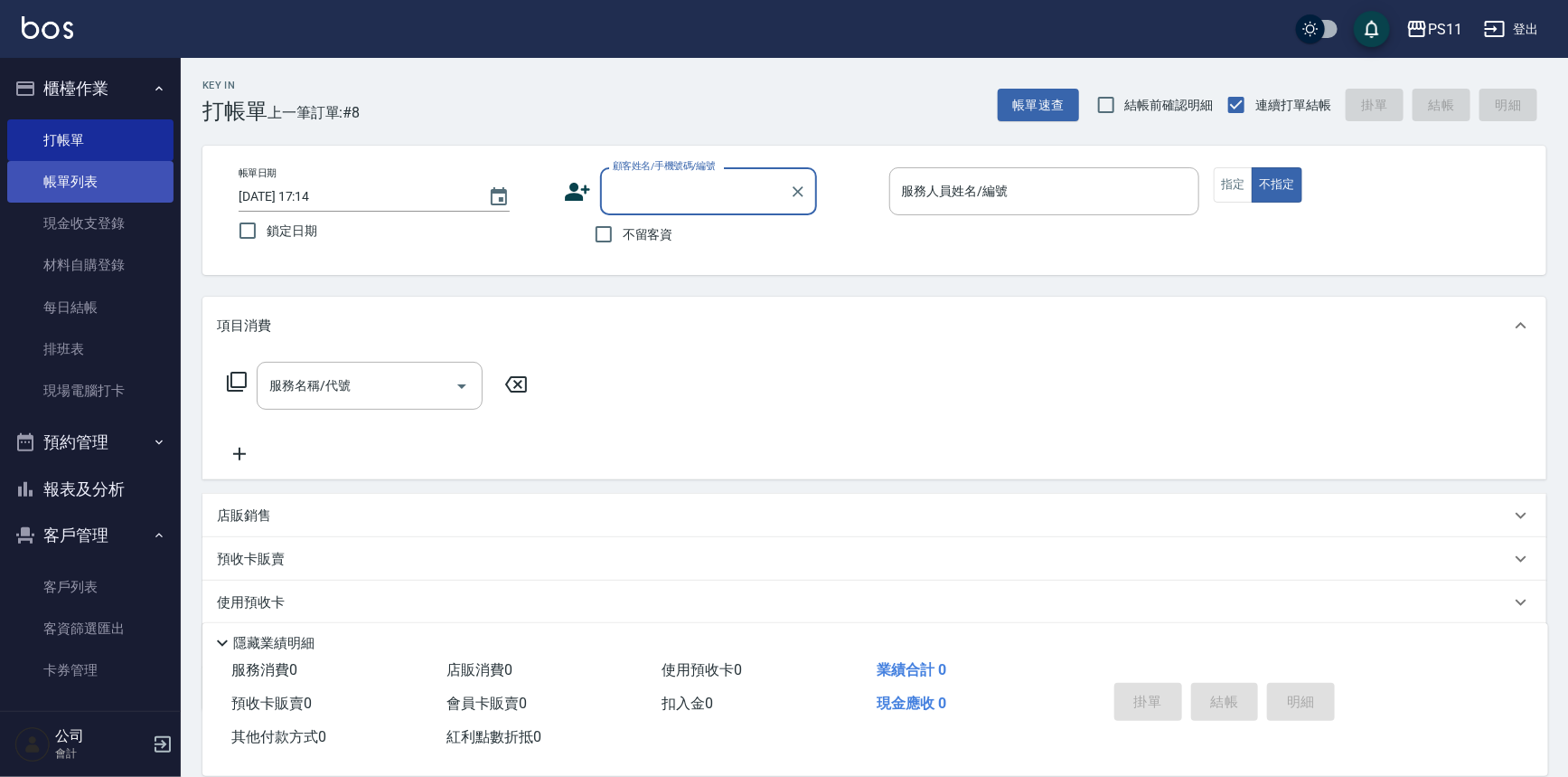
click at [118, 167] on link "帳單列表" at bounding box center [91, 181] width 166 height 42
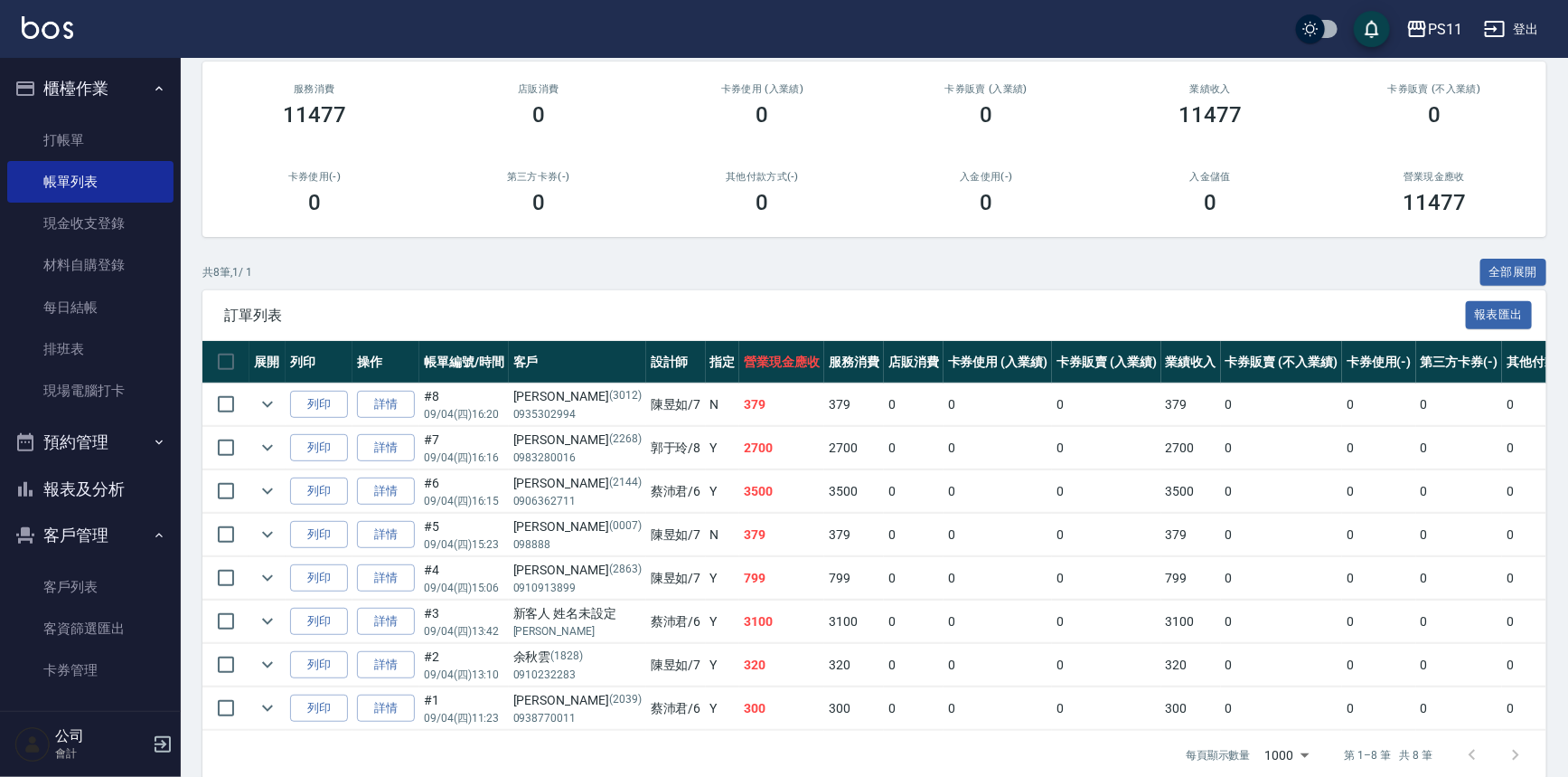
scroll to position [164, 0]
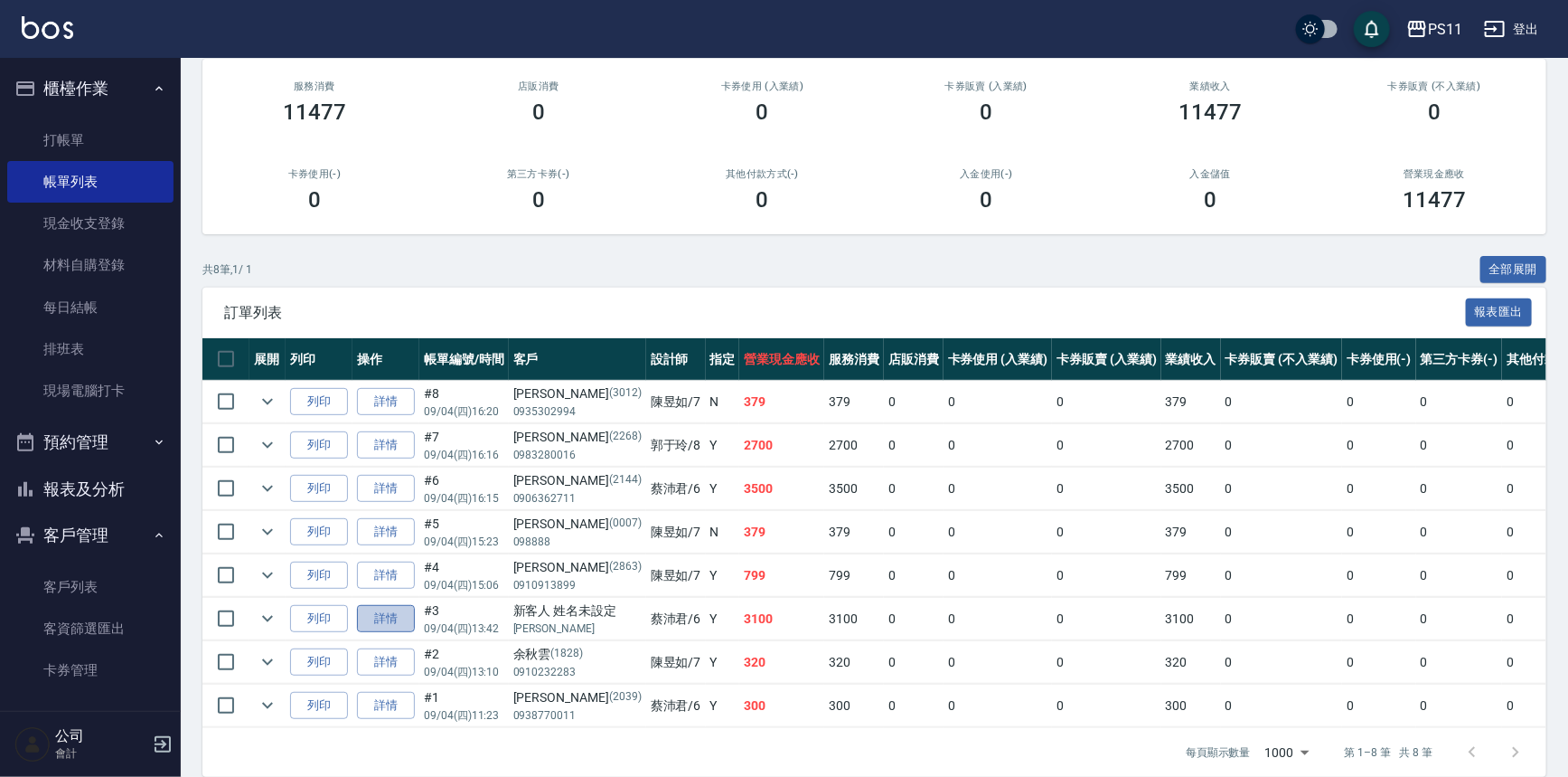
click at [368, 618] on link "詳情" at bounding box center [386, 619] width 58 height 28
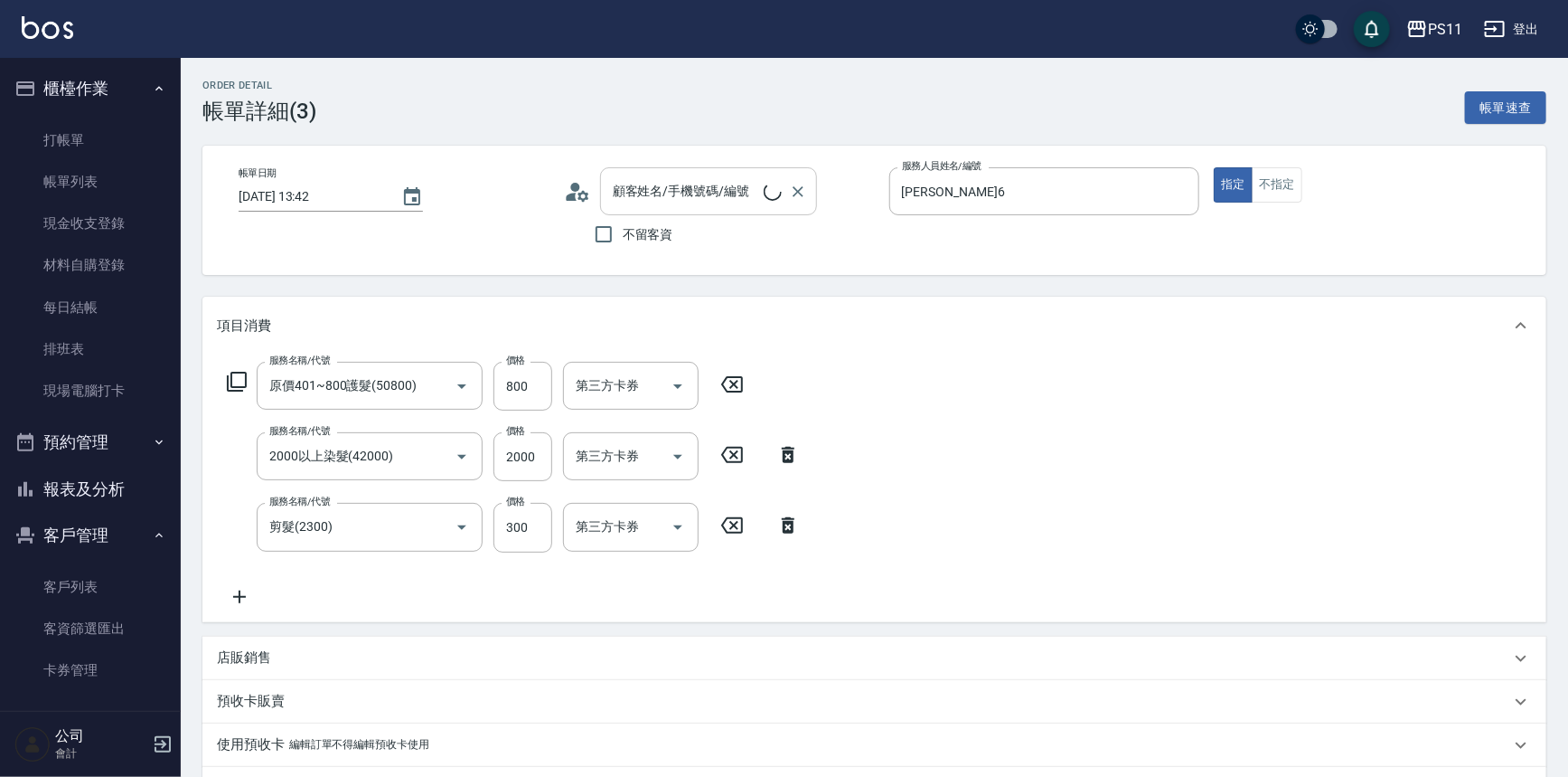
type input "新客人 姓名未設定/[PERSON_NAME]/null"
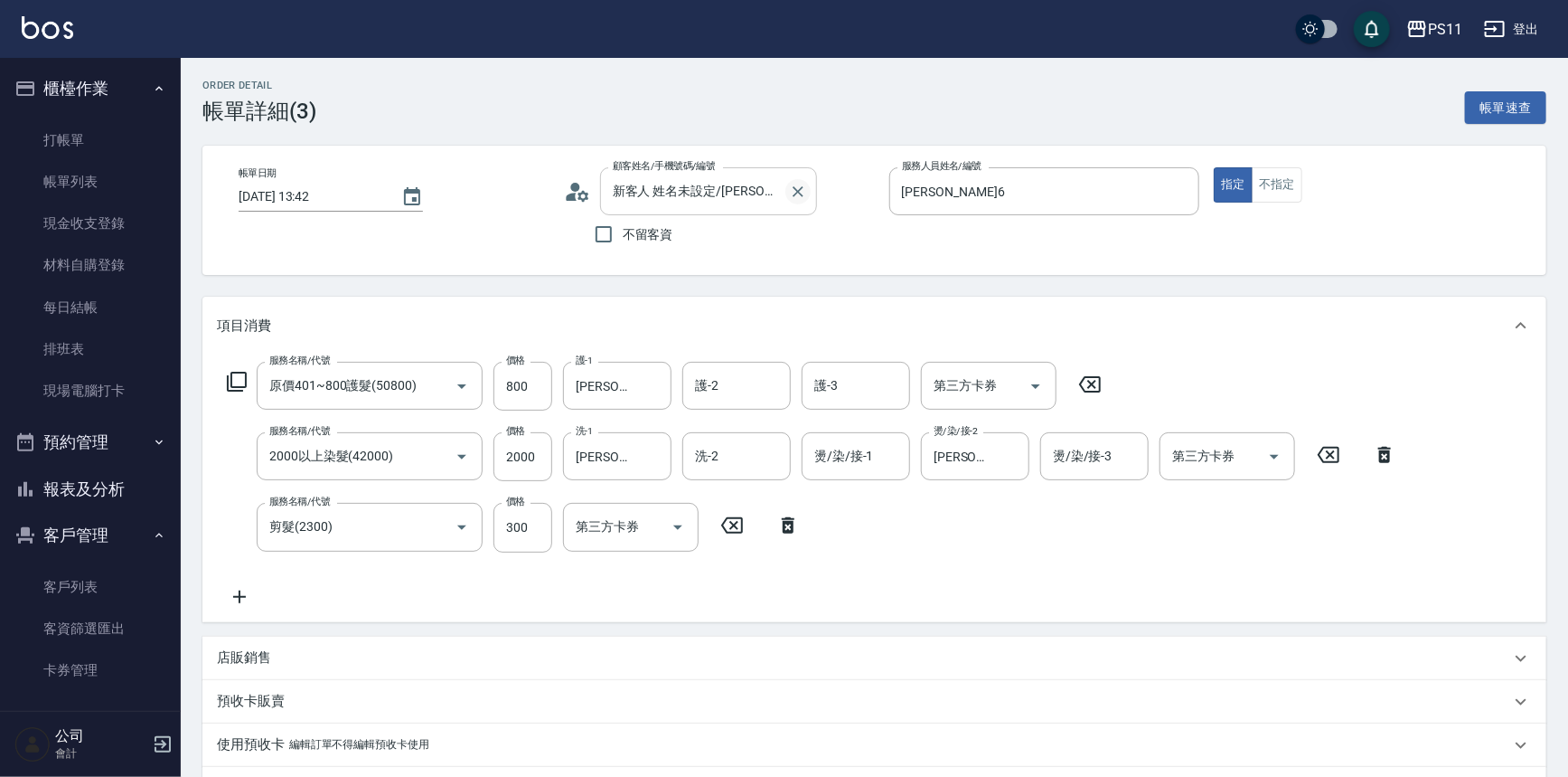
click at [797, 190] on icon "Clear" at bounding box center [798, 191] width 18 height 18
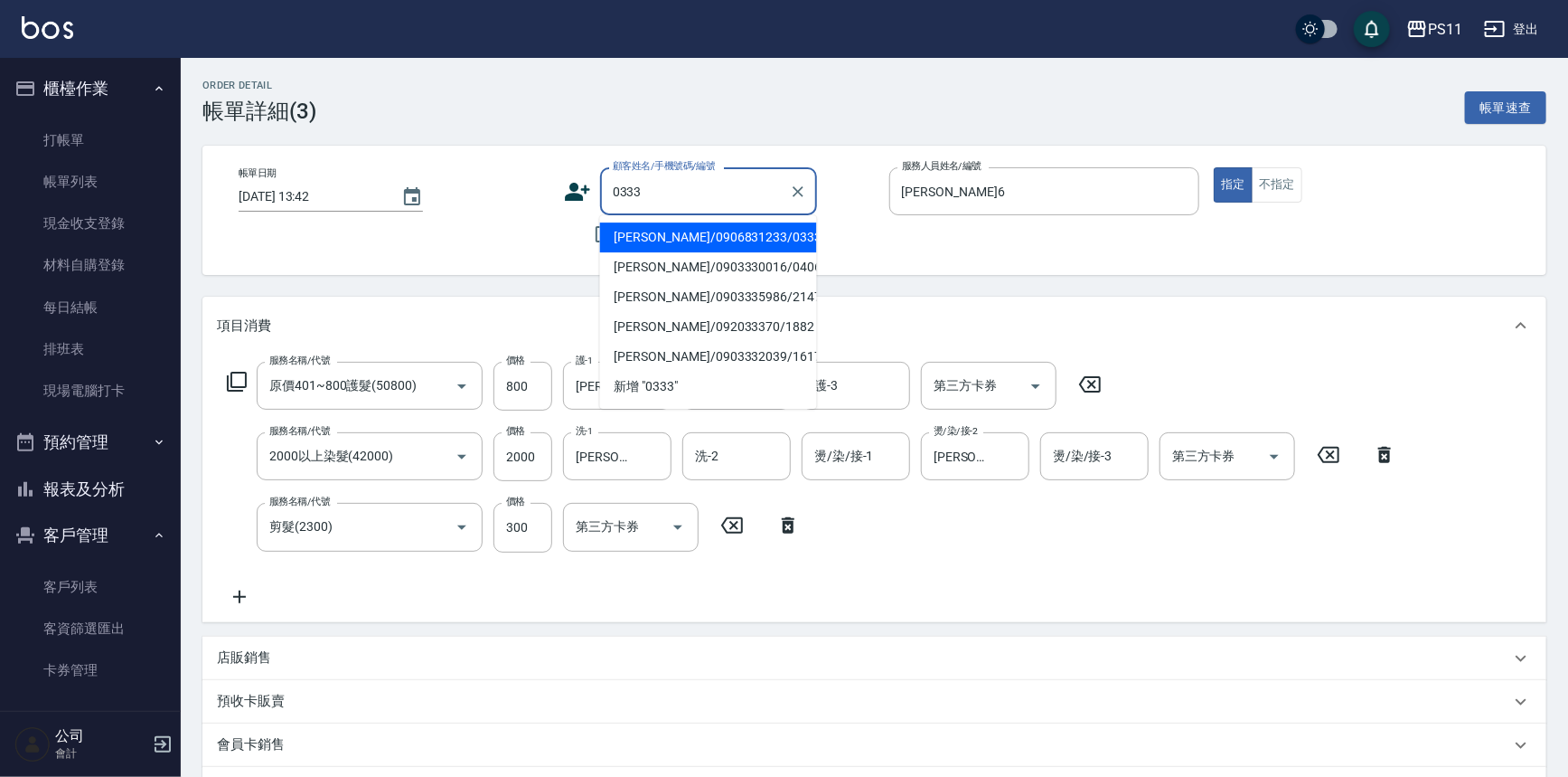
click at [788, 235] on li "[PERSON_NAME]/0906831233/0333" at bounding box center [708, 237] width 217 height 30
type input "[PERSON_NAME]/0906831233/0333"
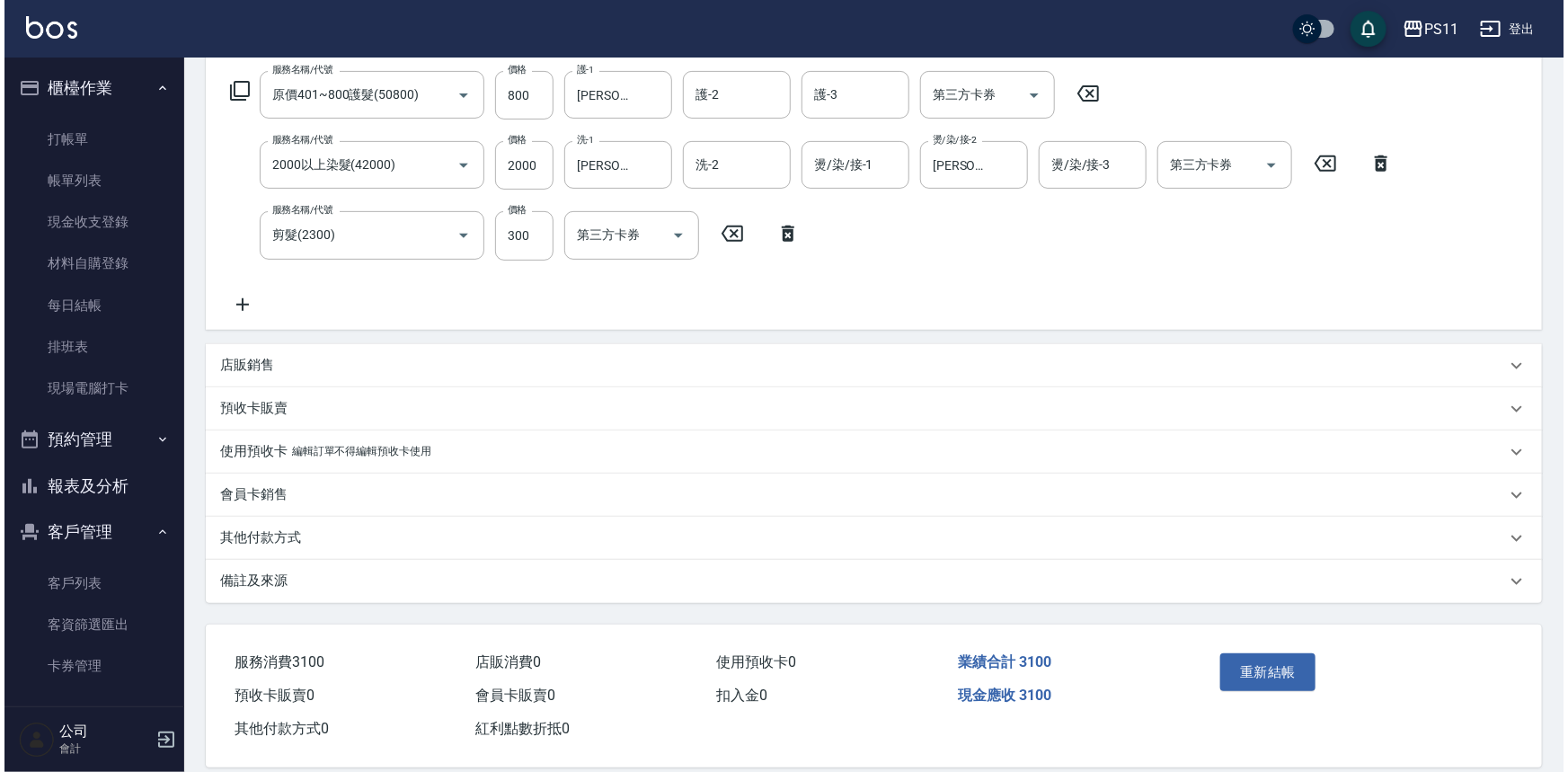
scroll to position [309, 0]
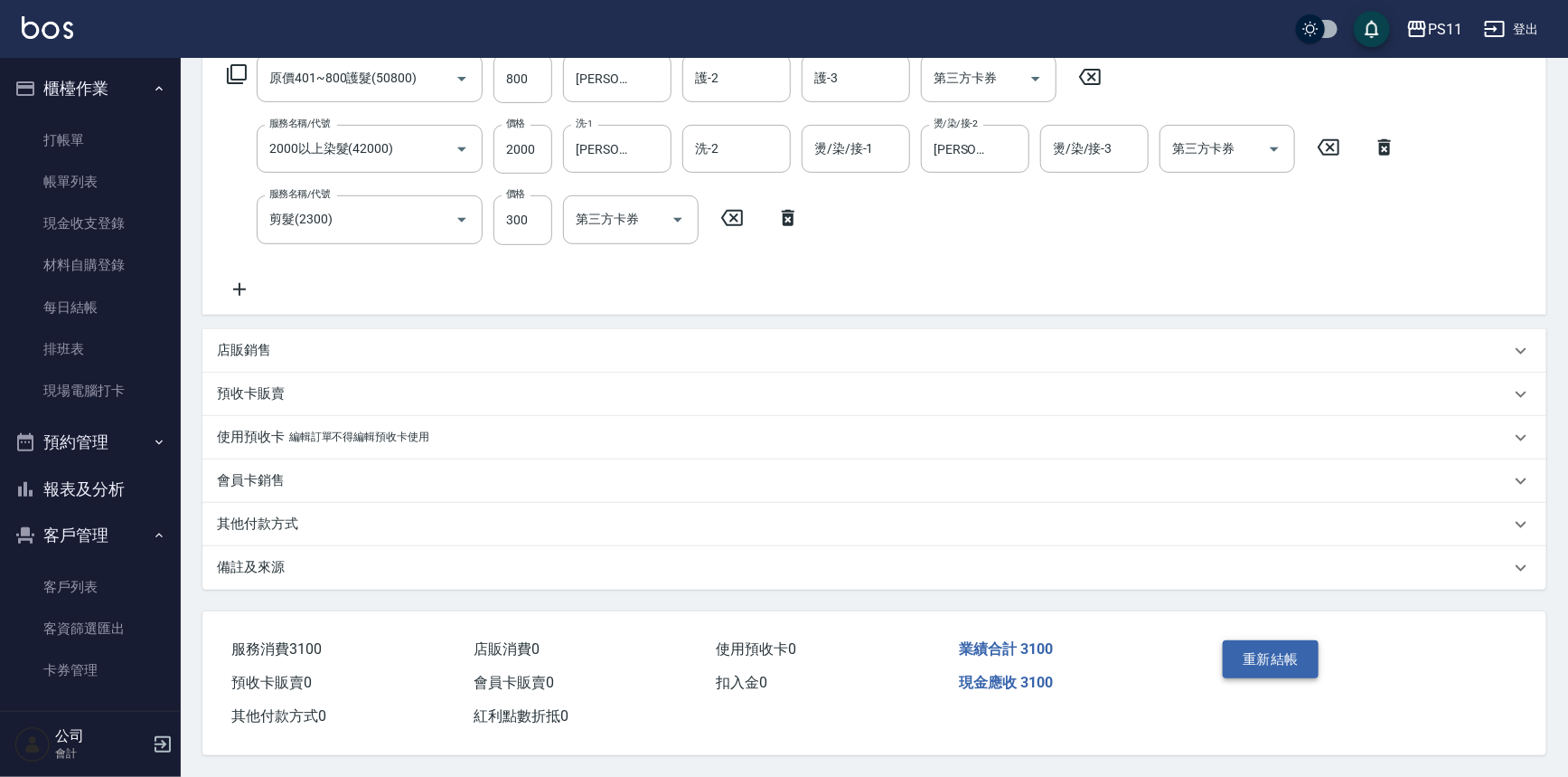
click at [1308, 649] on button "重新結帳" at bounding box center [1271, 659] width 96 height 38
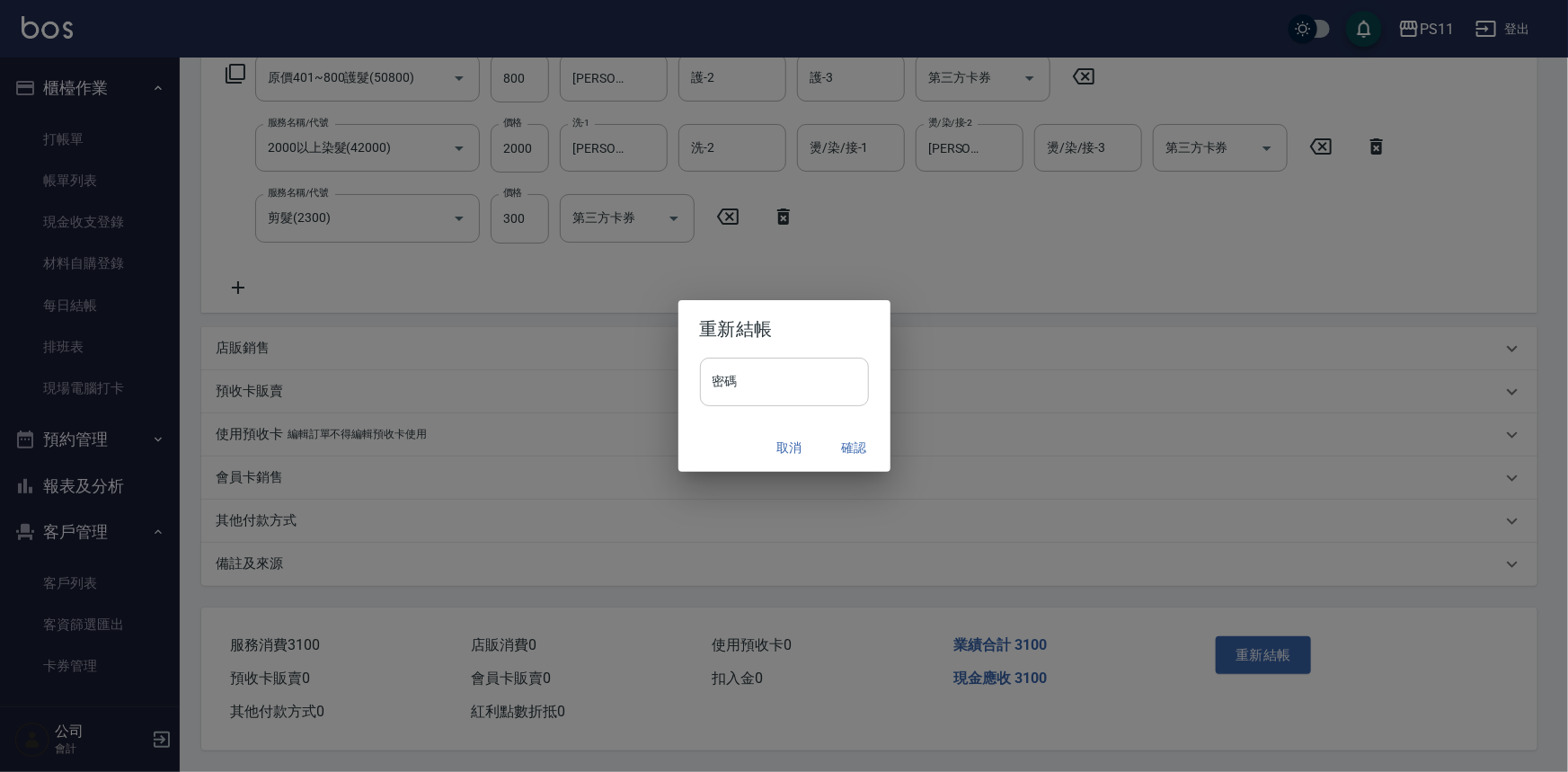
click at [820, 380] on input "密碼" at bounding box center [785, 381] width 169 height 49
type input "****"
click at [853, 448] on button "確認" at bounding box center [854, 448] width 58 height 33
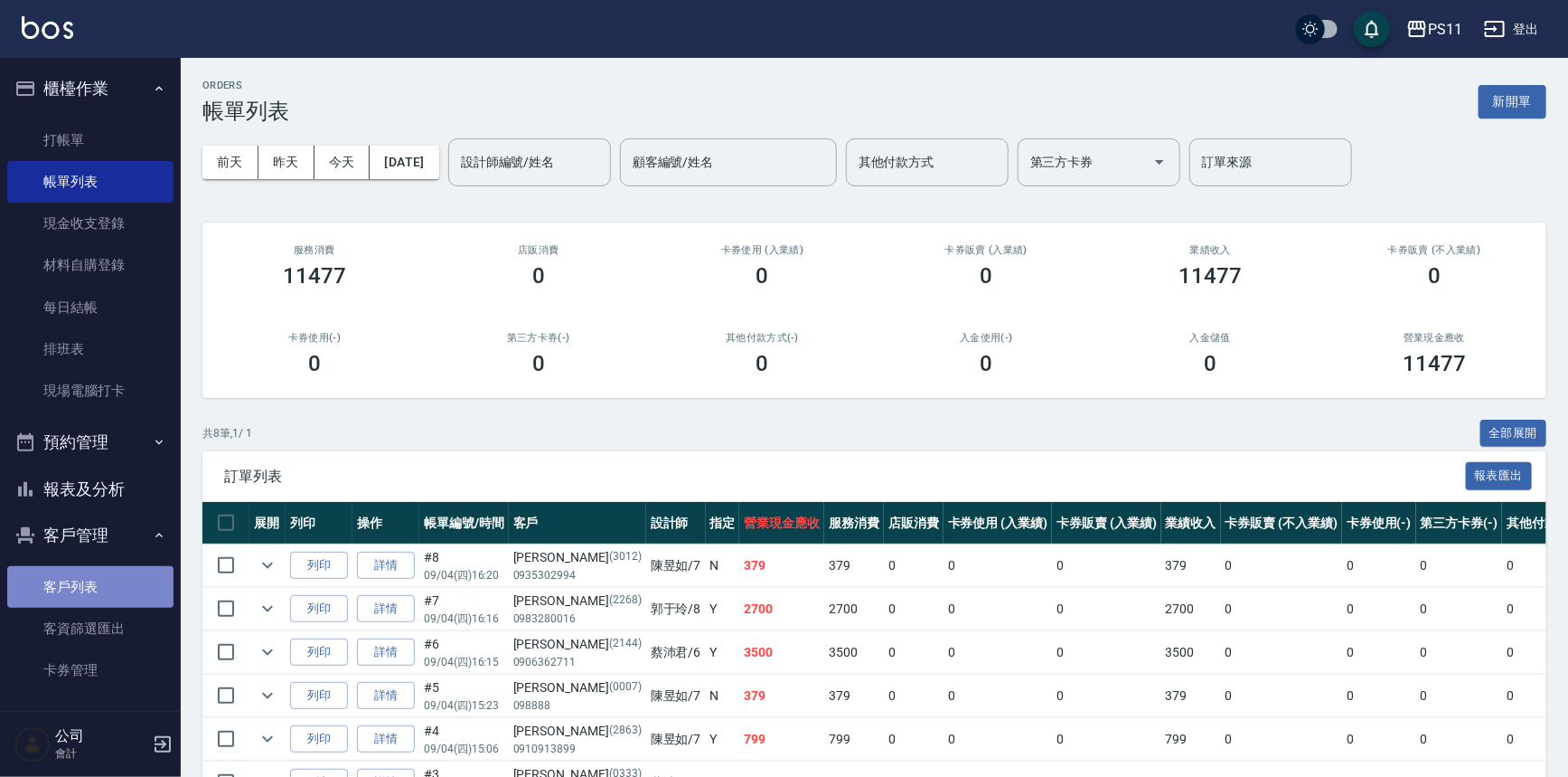
click at [104, 587] on link "客戶列表" at bounding box center [91, 586] width 166 height 42
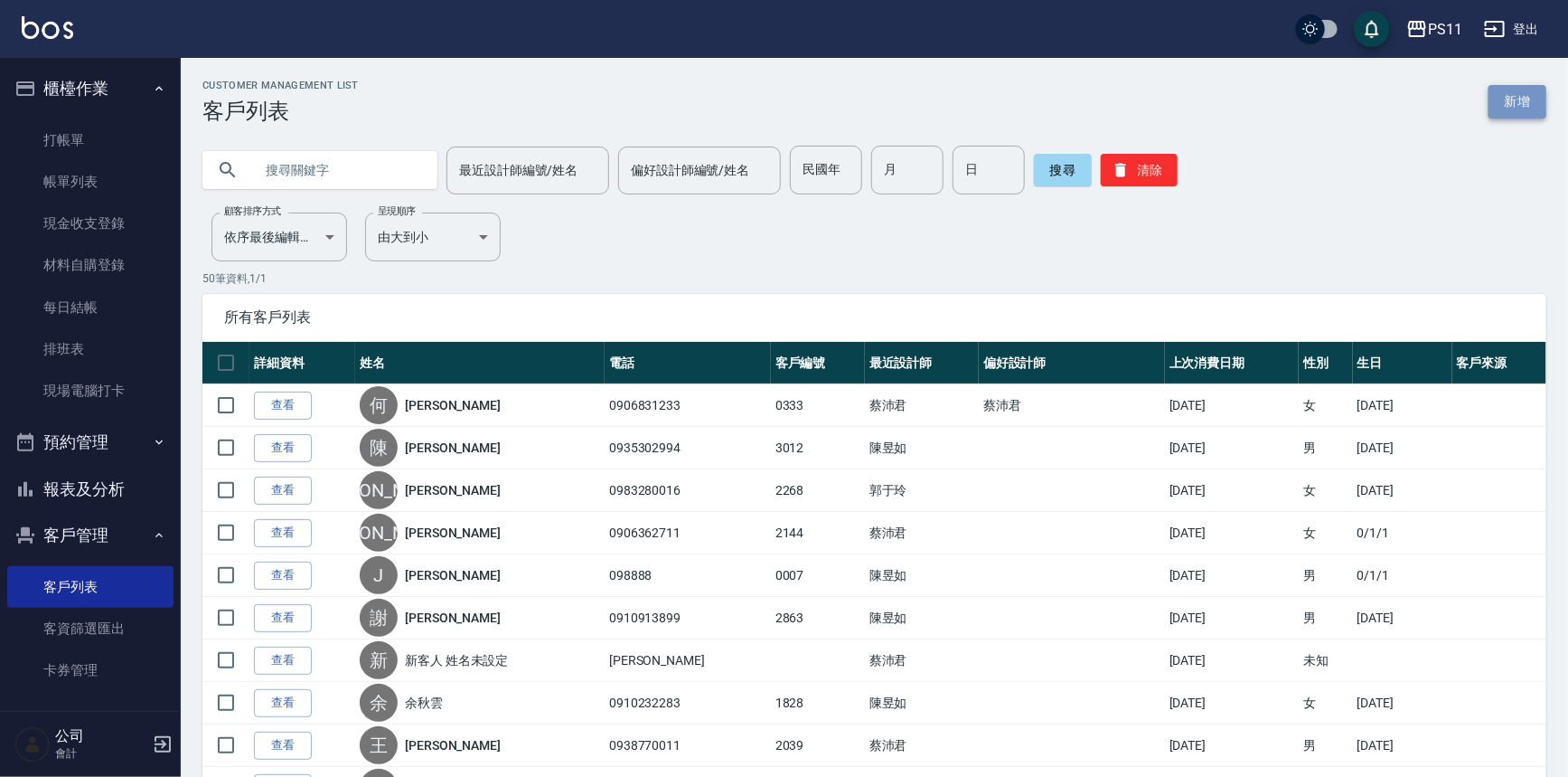
click at [1512, 105] on link "新增" at bounding box center [1517, 102] width 58 height 33
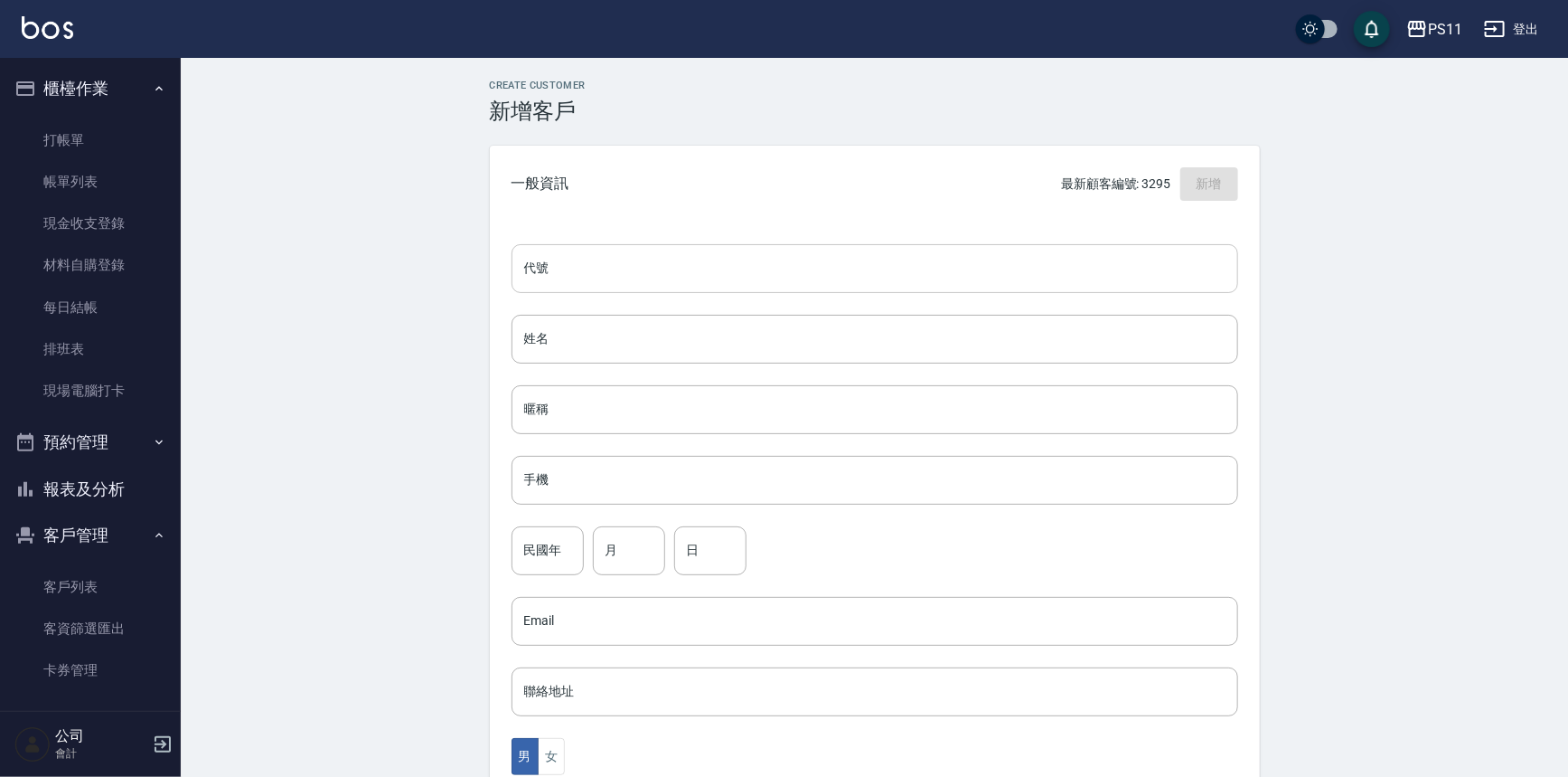
click at [845, 280] on input "代號" at bounding box center [875, 268] width 727 height 49
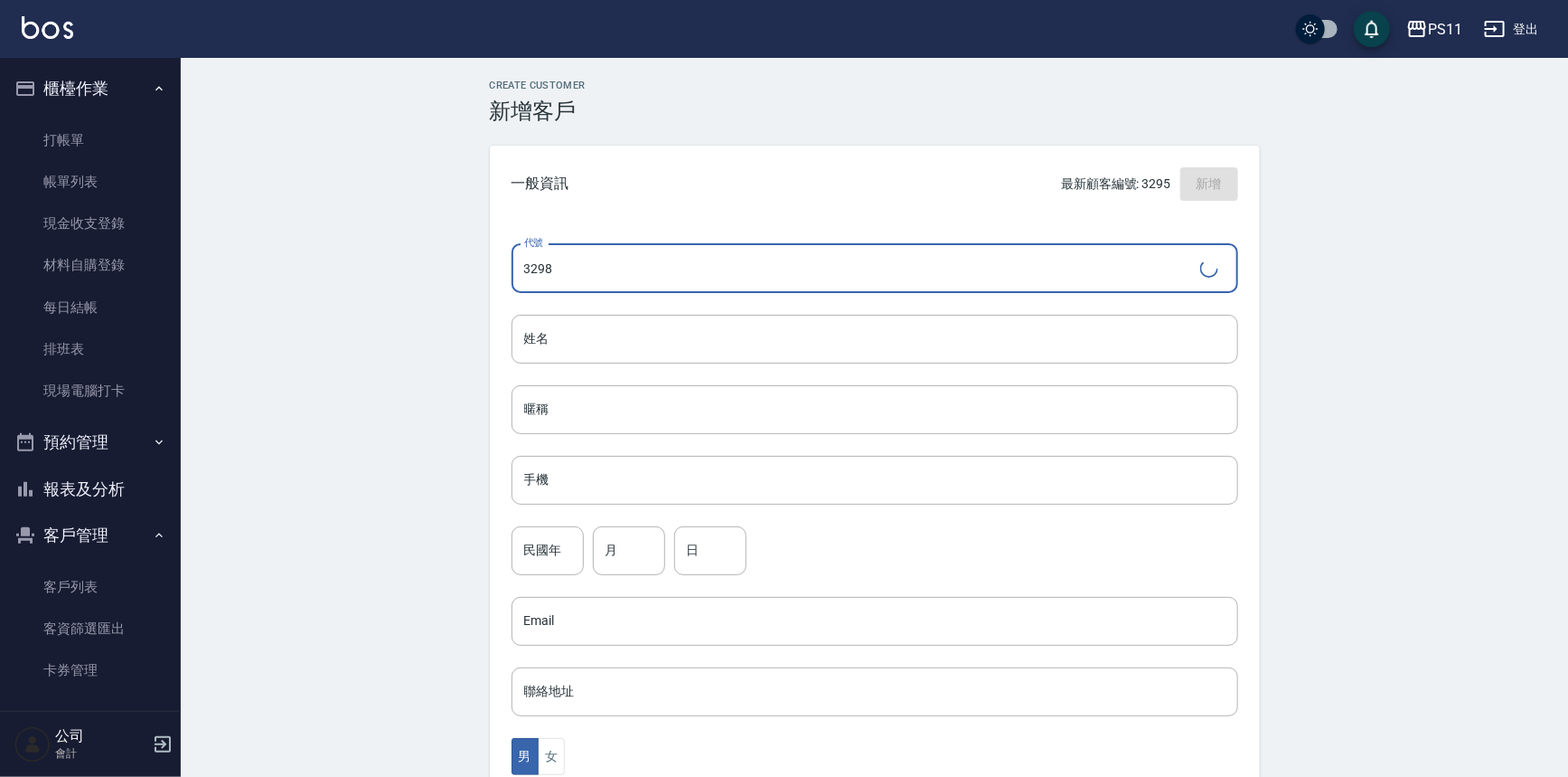
type input "3298"
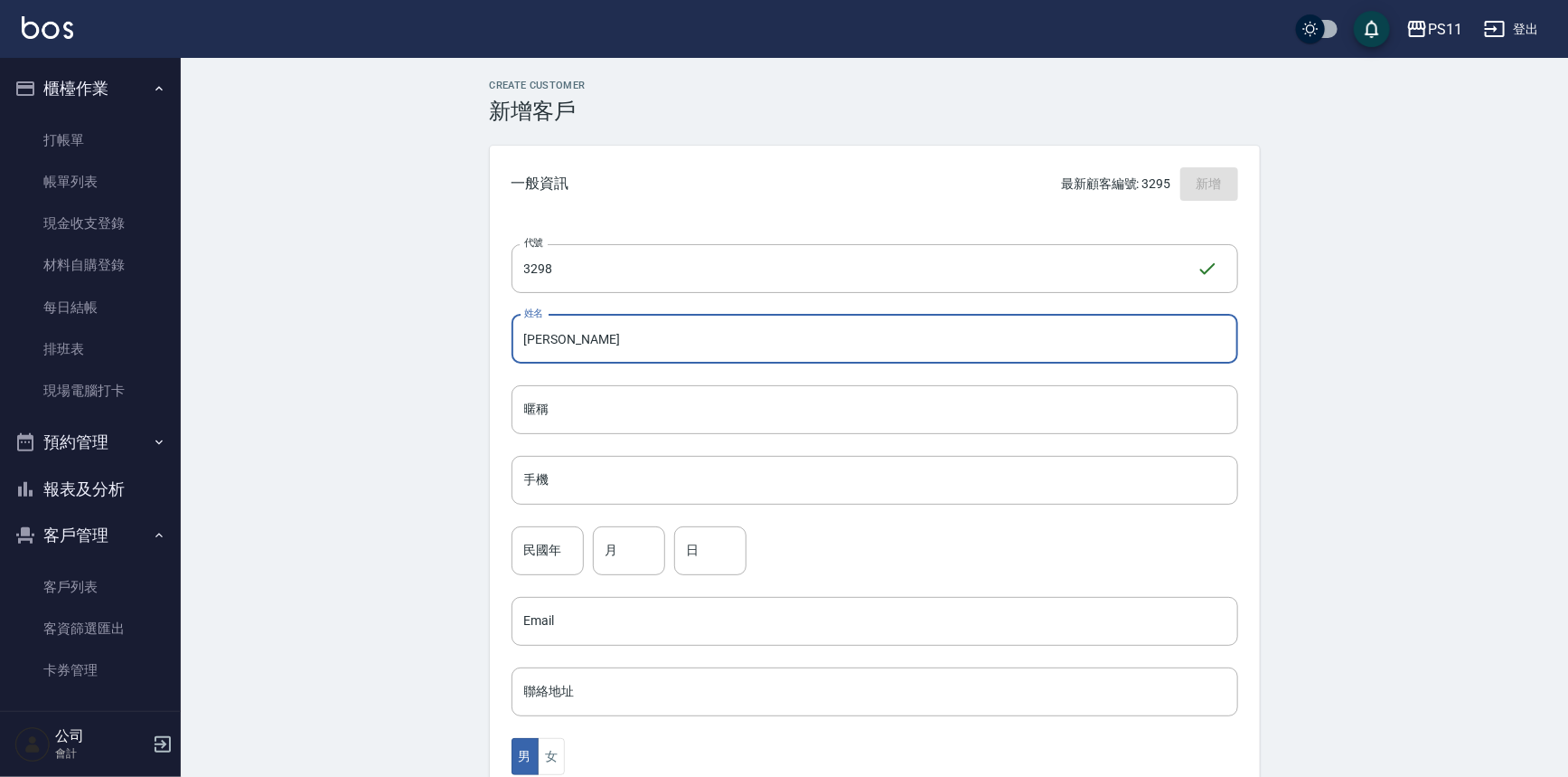
type input "[PERSON_NAME]"
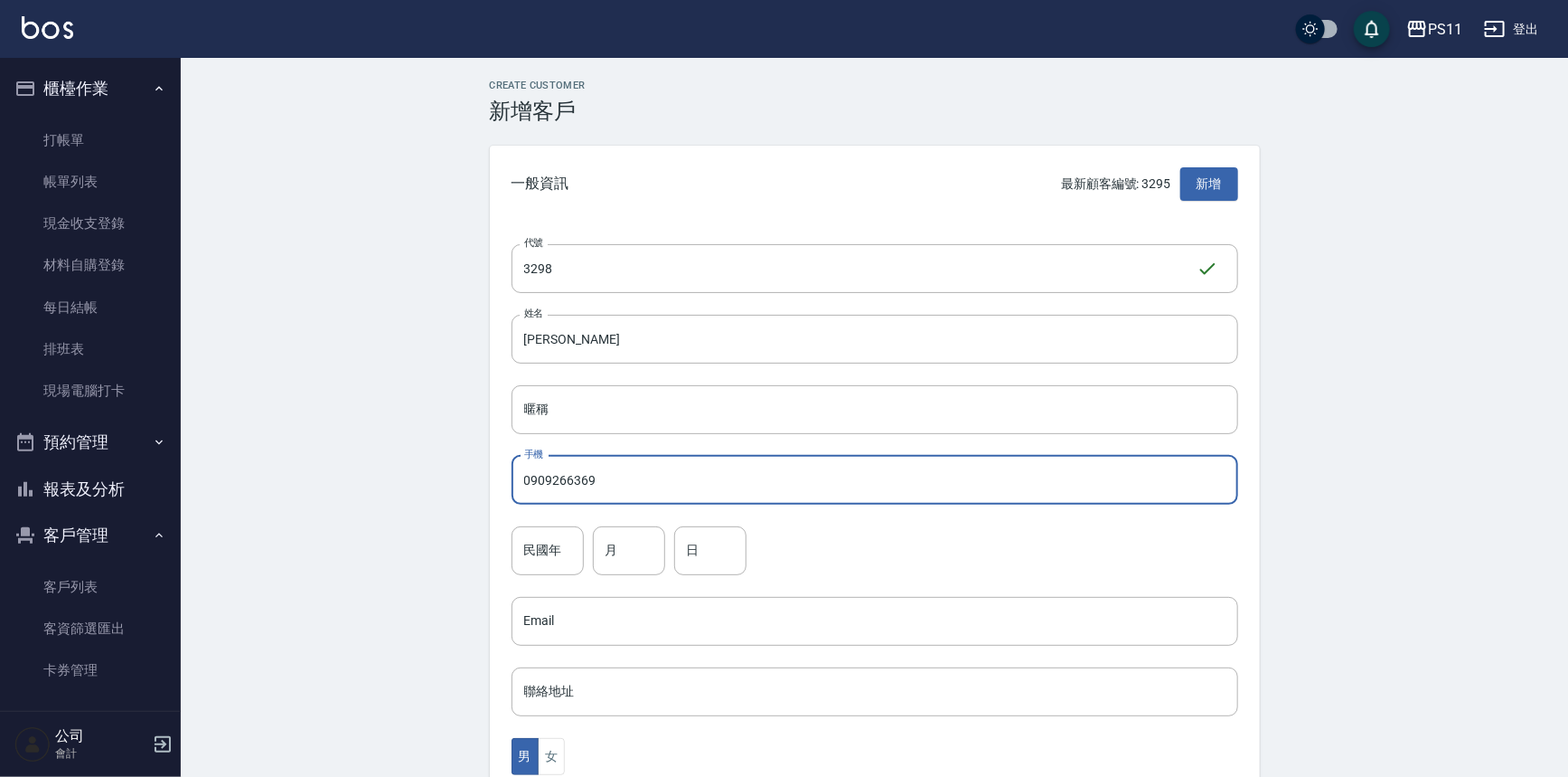
type input "0909266369"
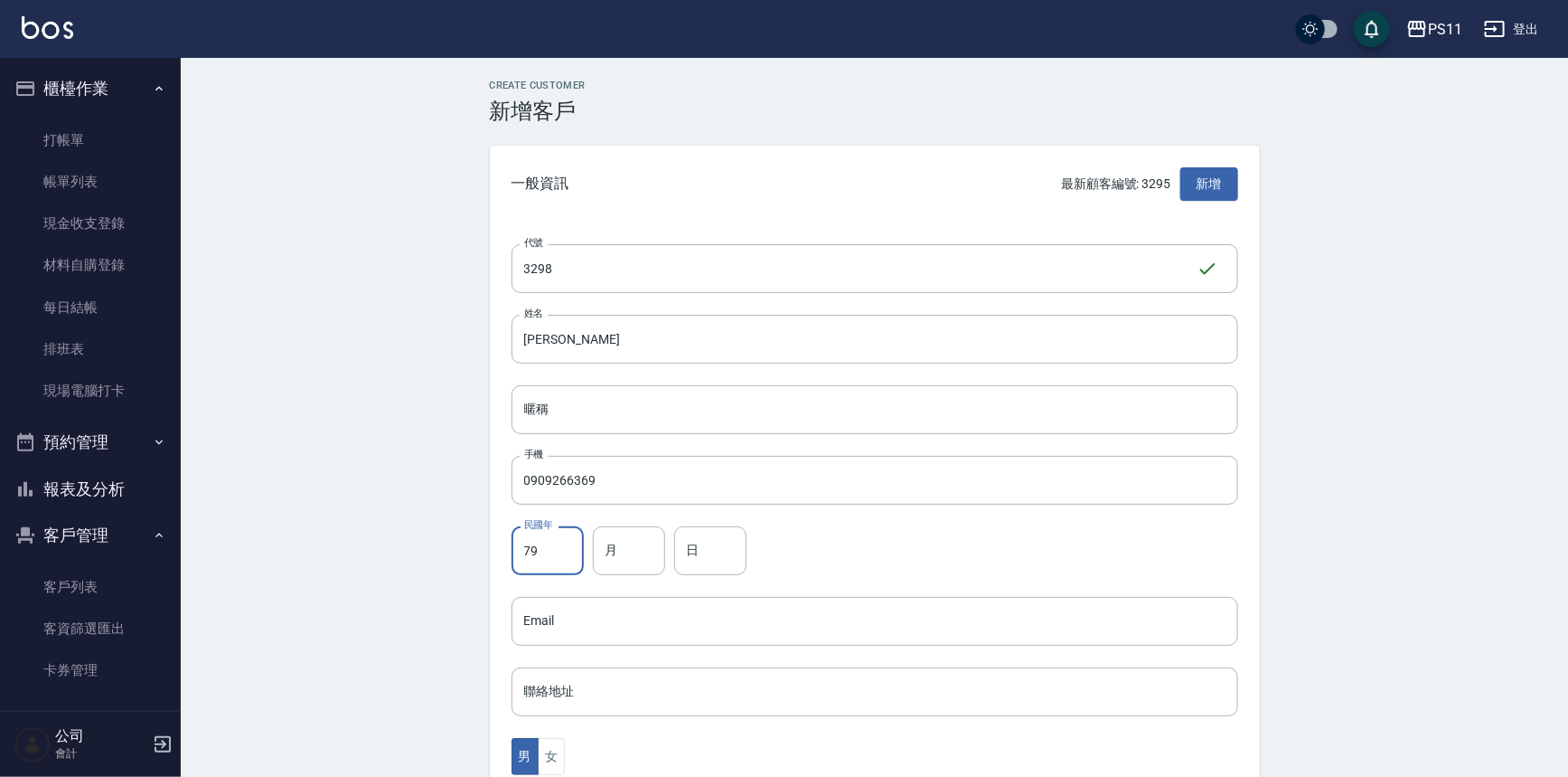
type input "79"
type input "6"
type input "11"
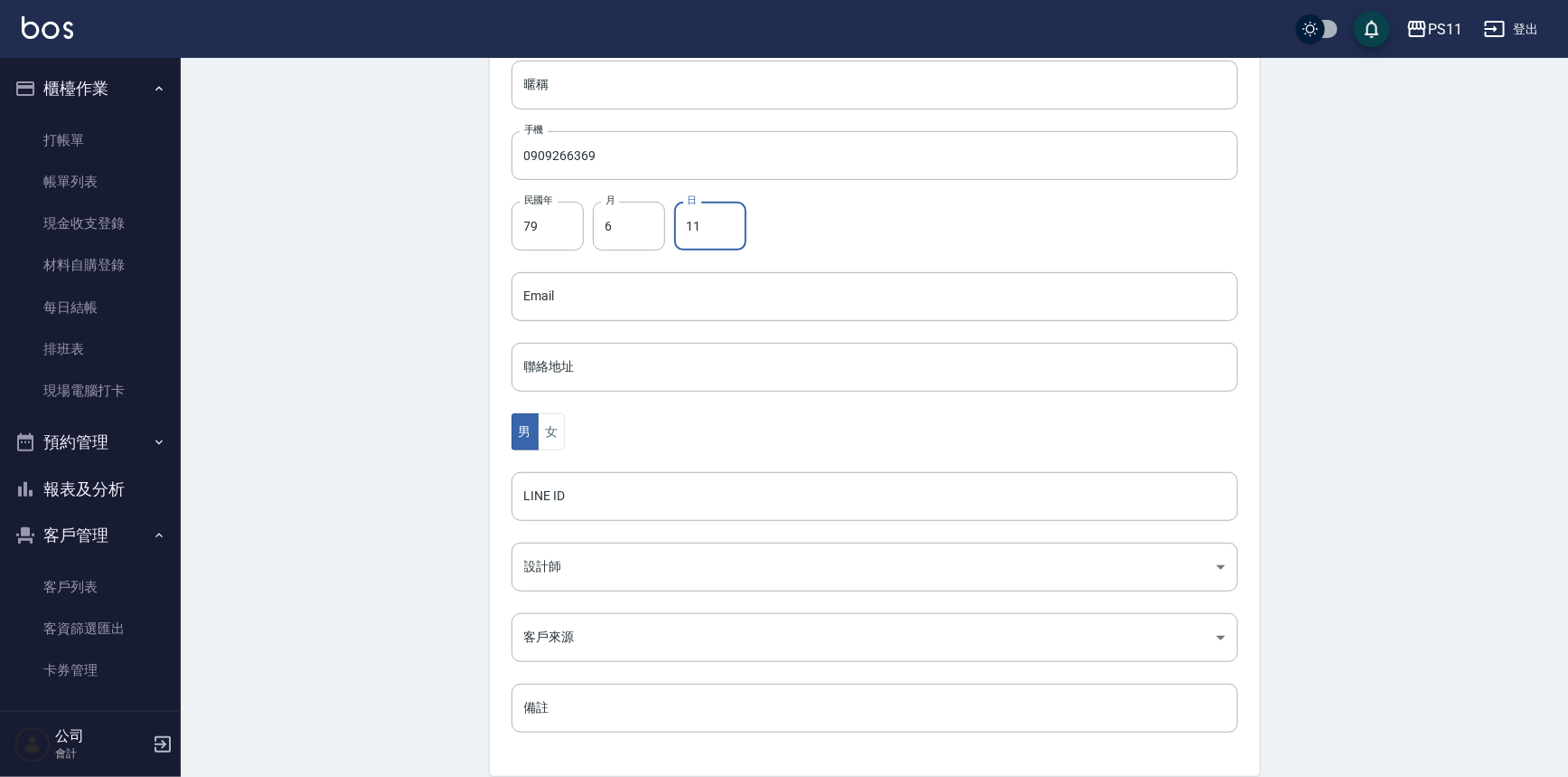
scroll to position [399, 0]
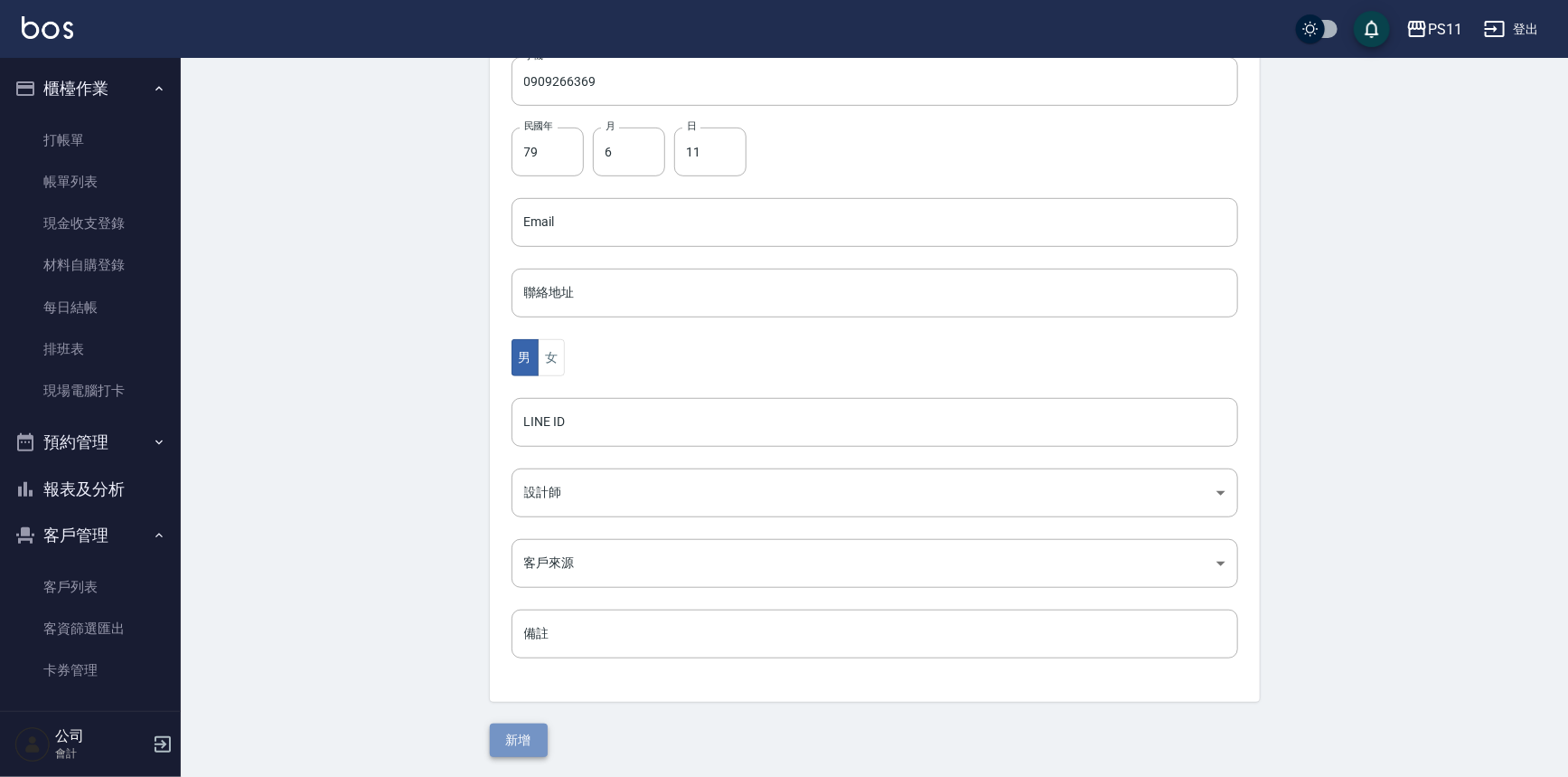
click at [533, 734] on button "新增" at bounding box center [519, 740] width 58 height 33
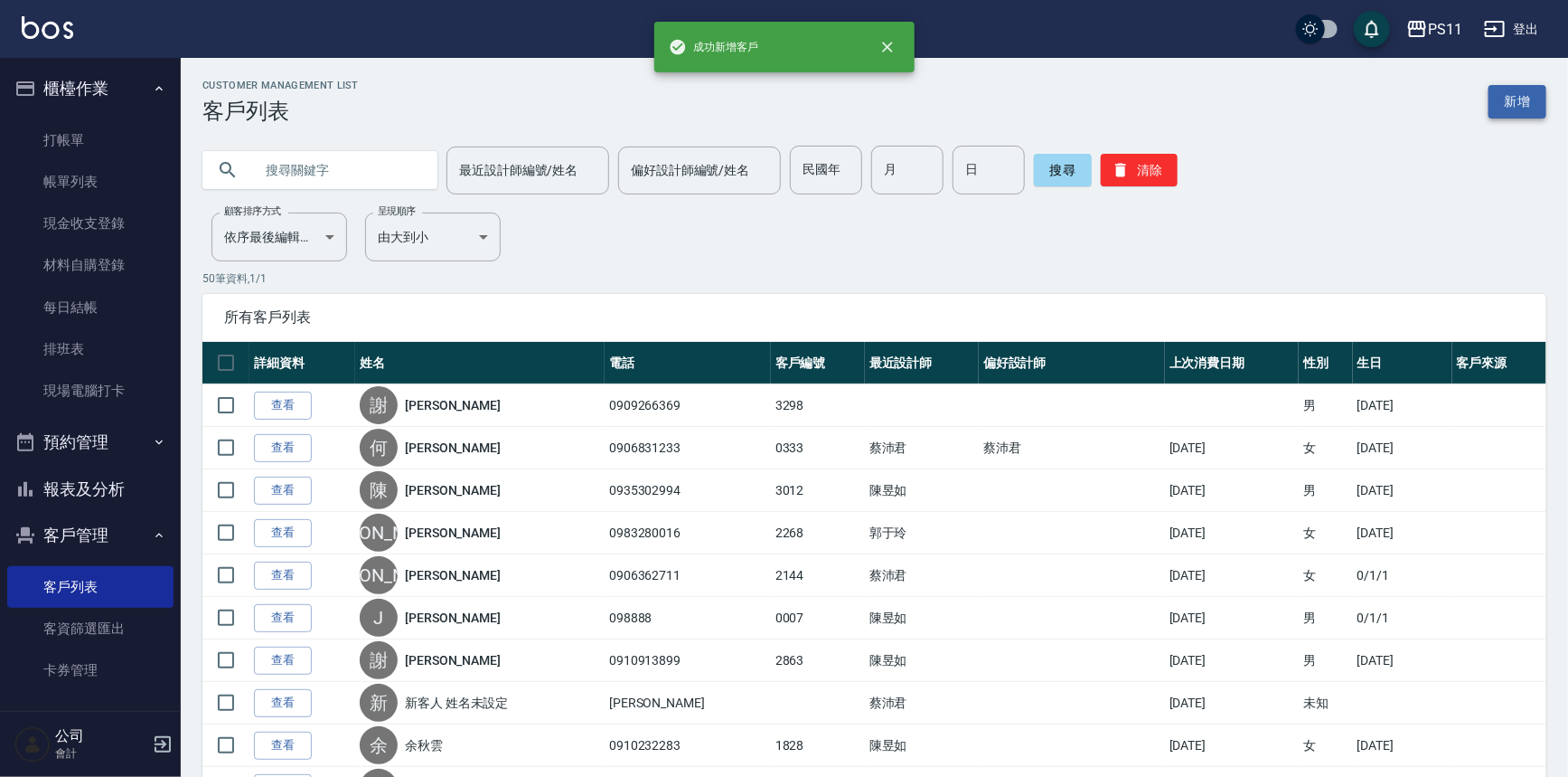
click at [1518, 99] on link "新增" at bounding box center [1517, 102] width 58 height 33
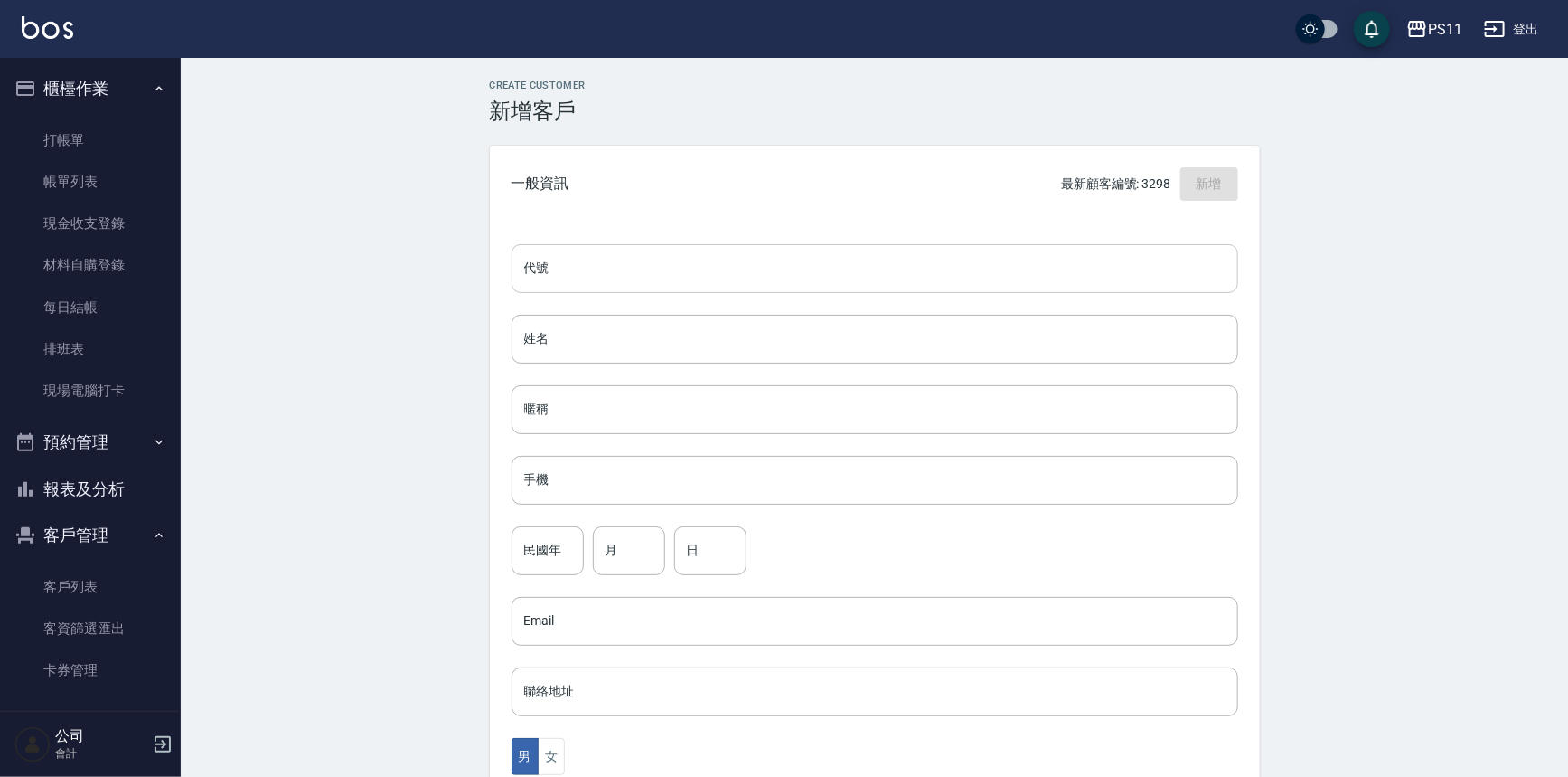
click at [718, 278] on input "代號" at bounding box center [875, 268] width 727 height 49
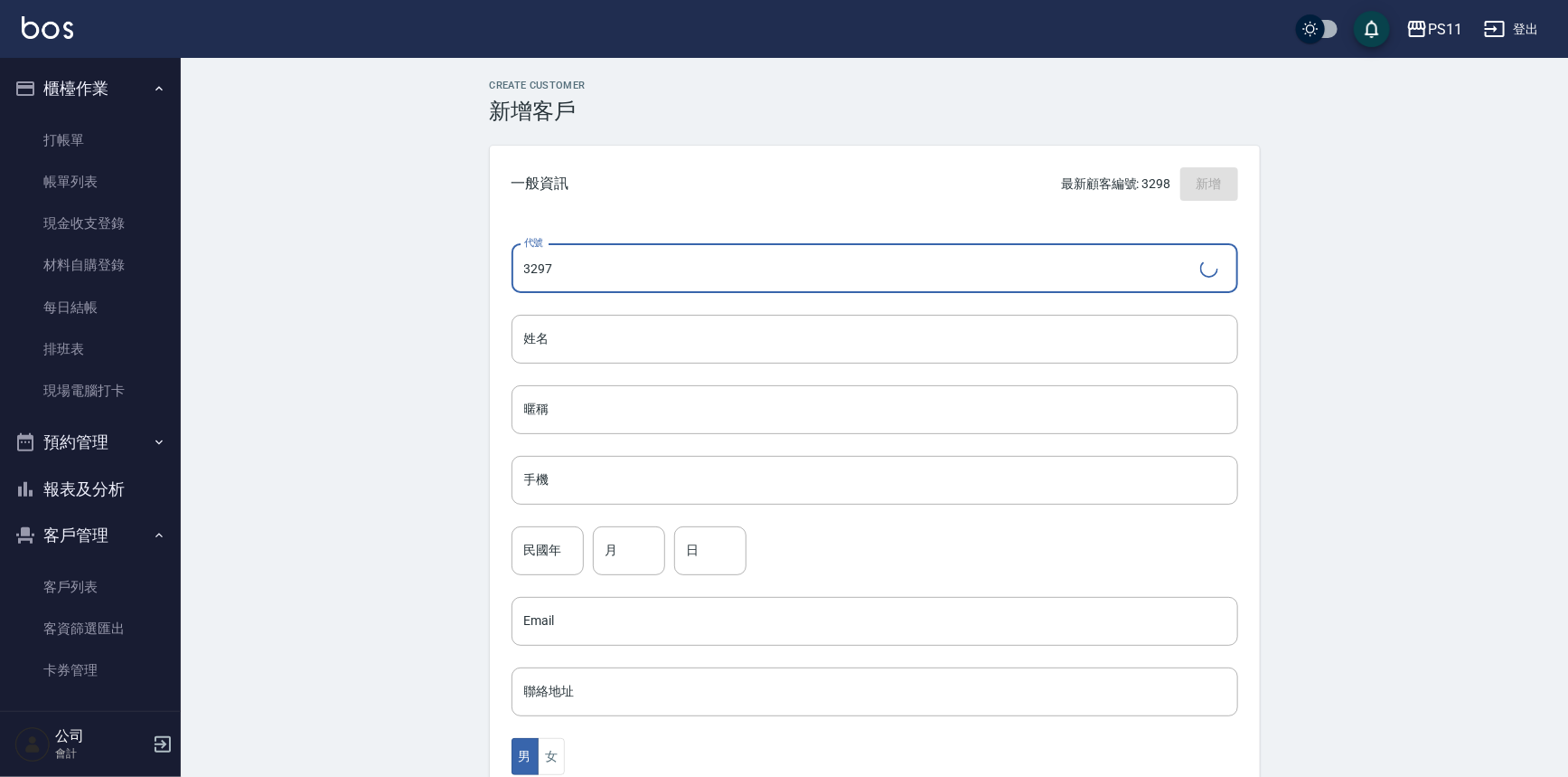
type input "3297"
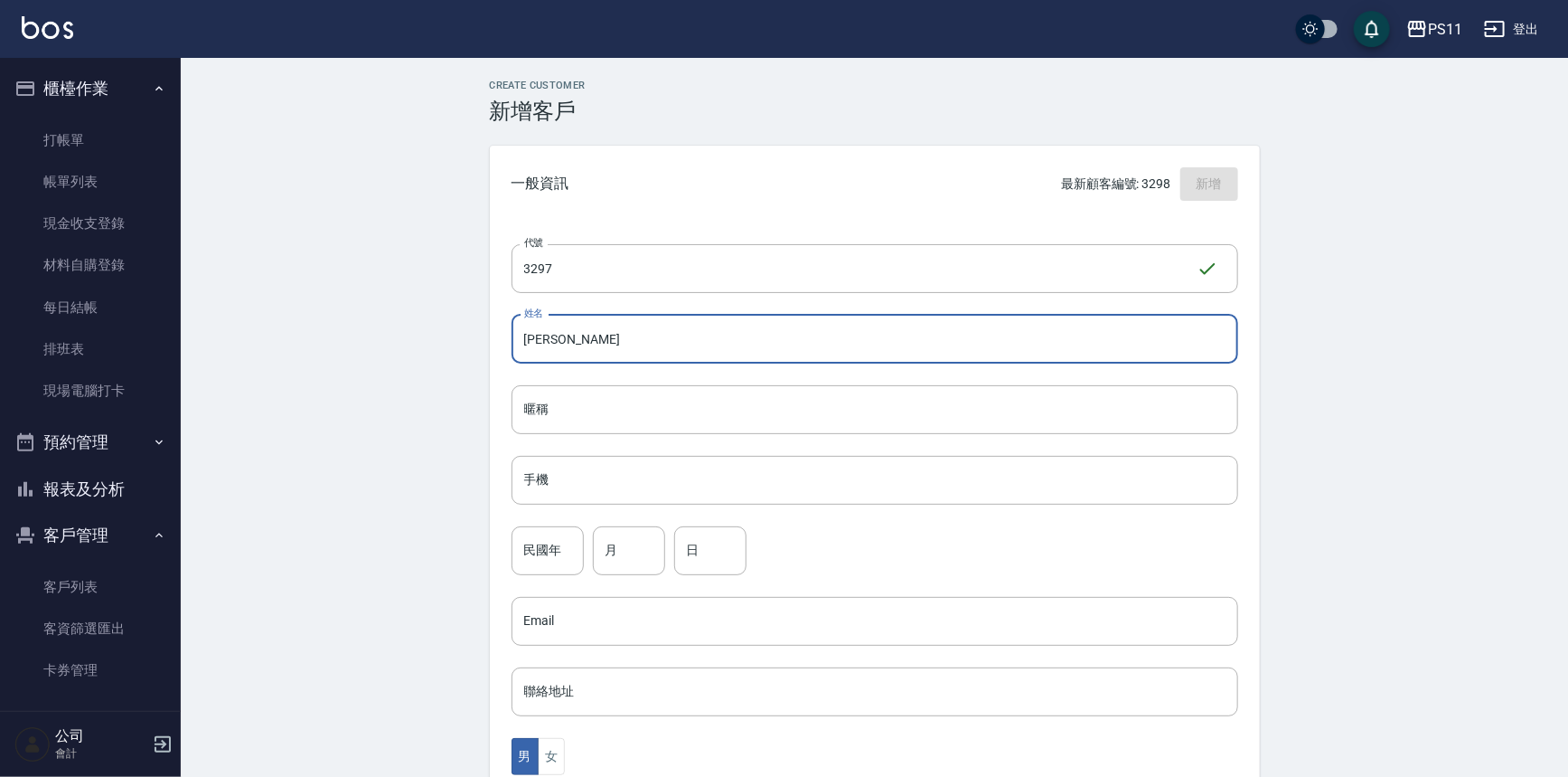
type input "[PERSON_NAME]"
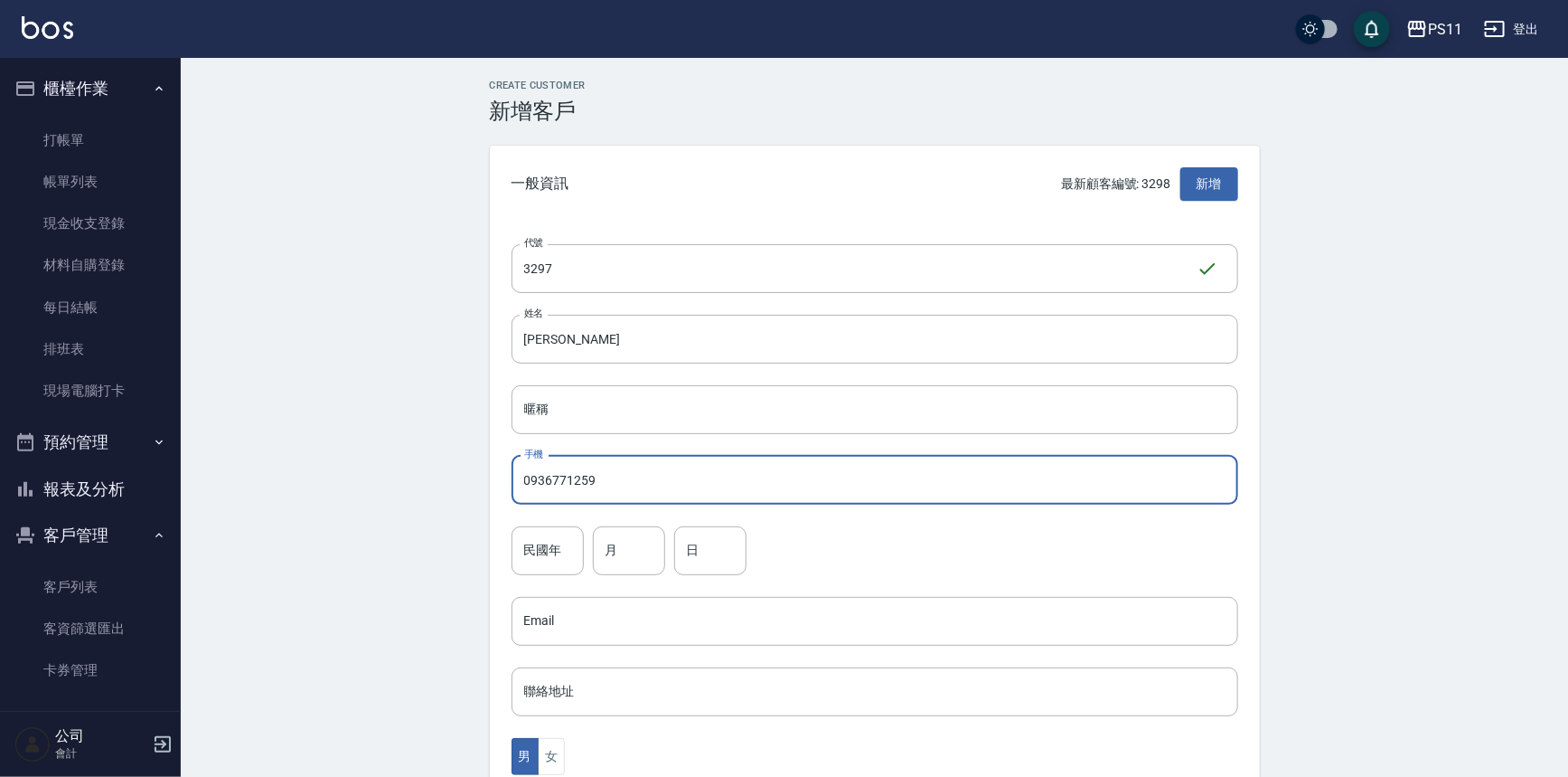
type input "0936771259"
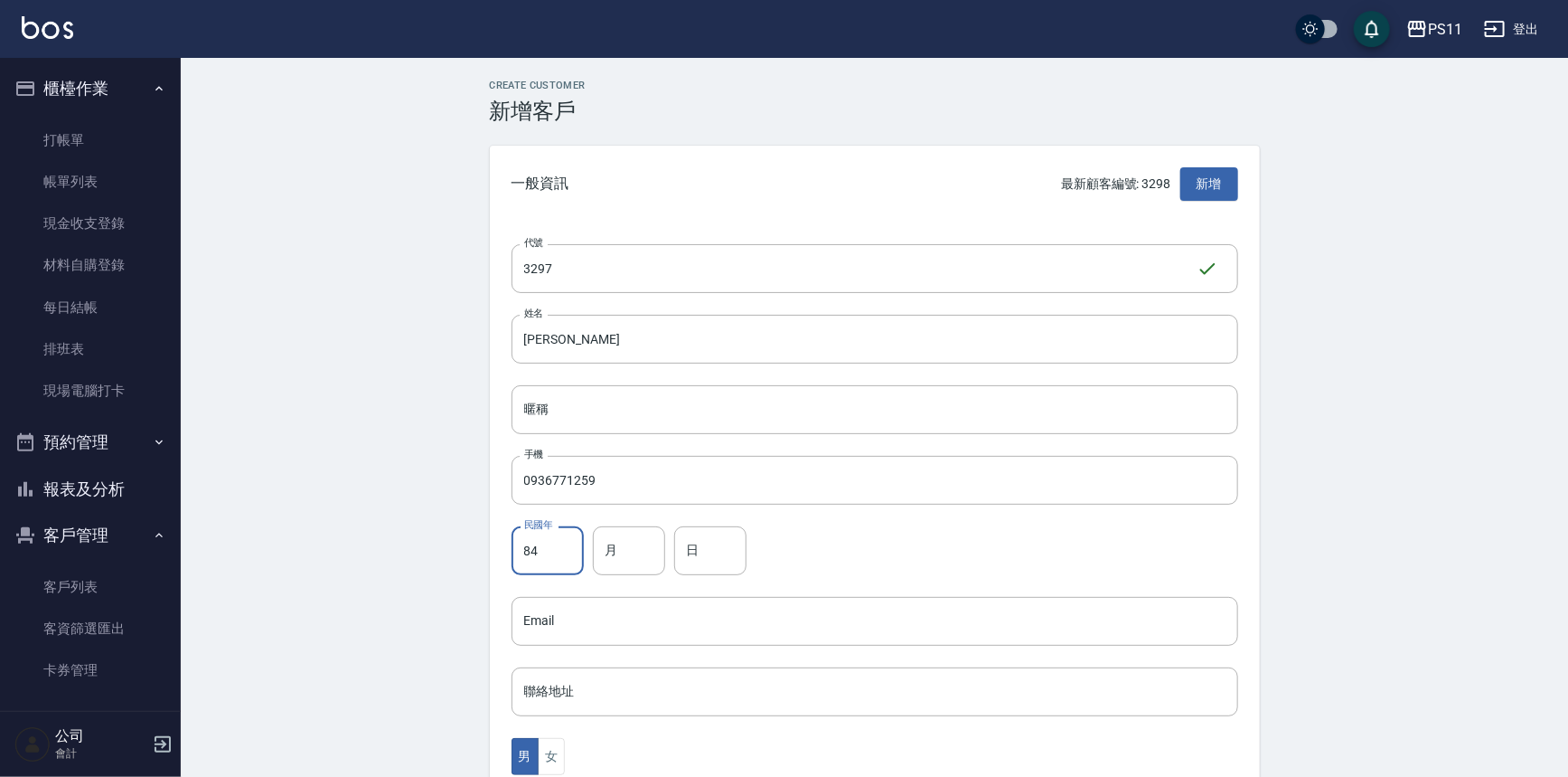
type input "84"
type input "10"
type input "1"
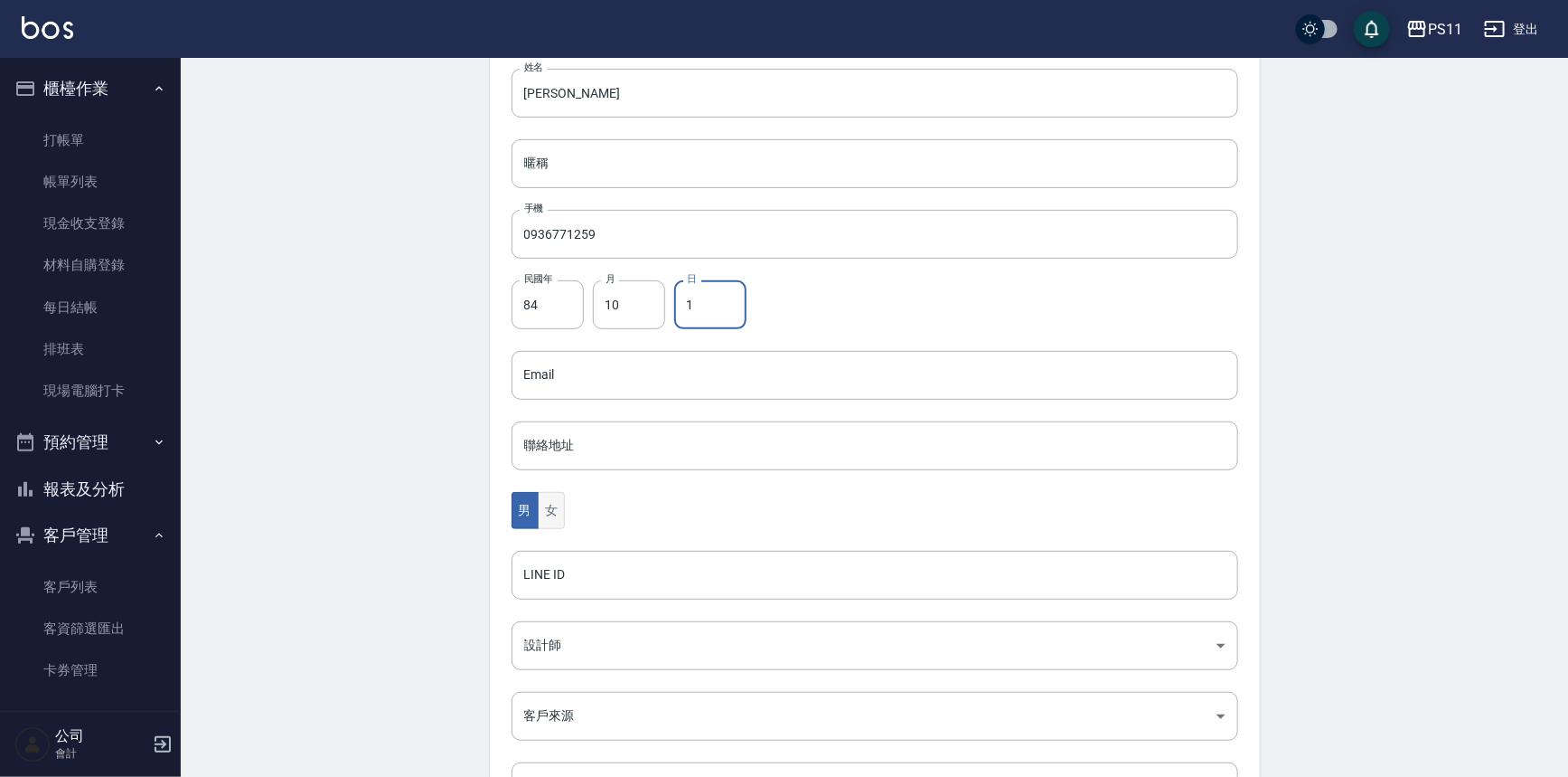
click at [559, 501] on button "女" at bounding box center [551, 511] width 27 height 37
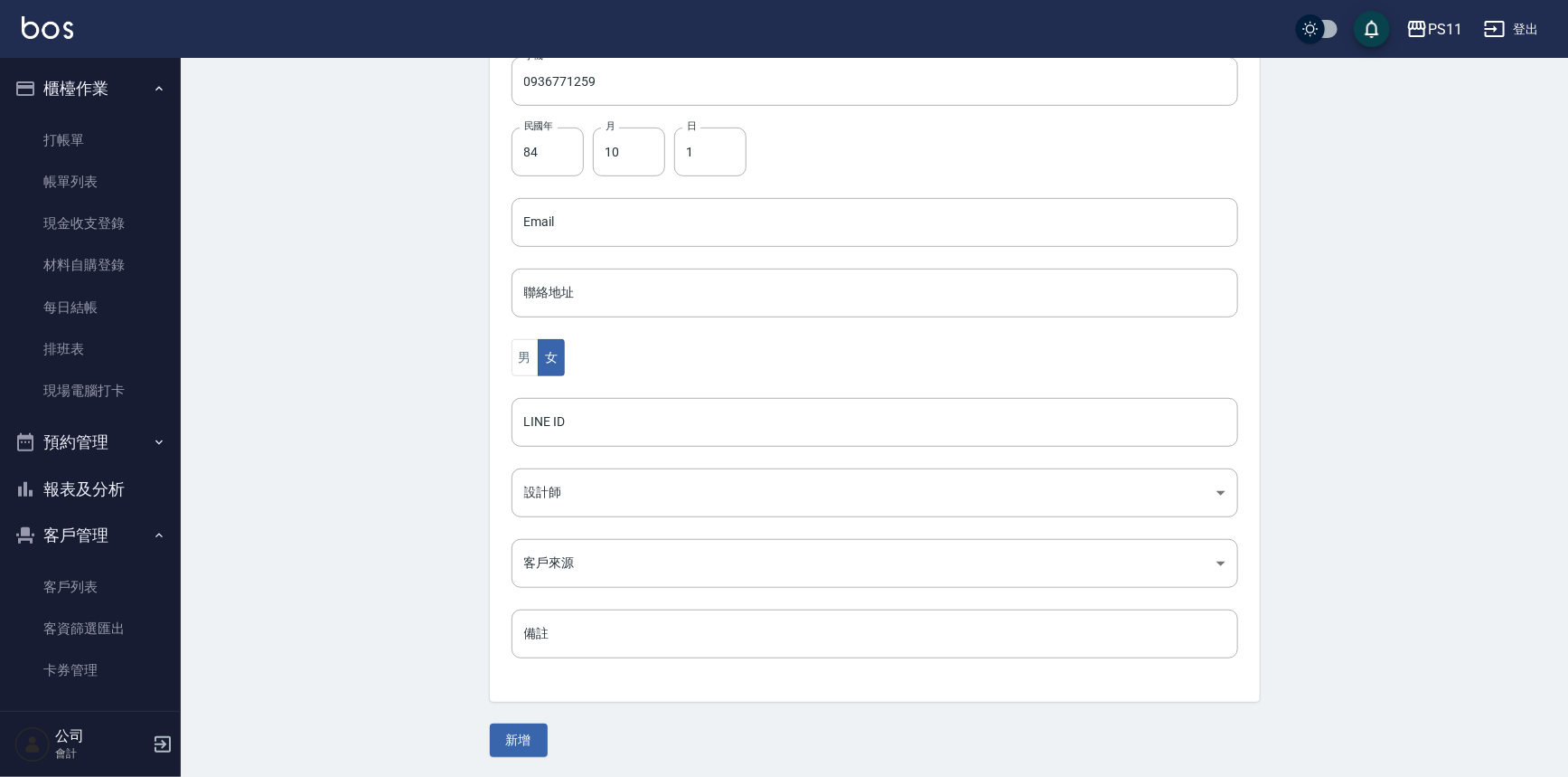
click at [535, 723] on button "新增" at bounding box center [519, 740] width 58 height 33
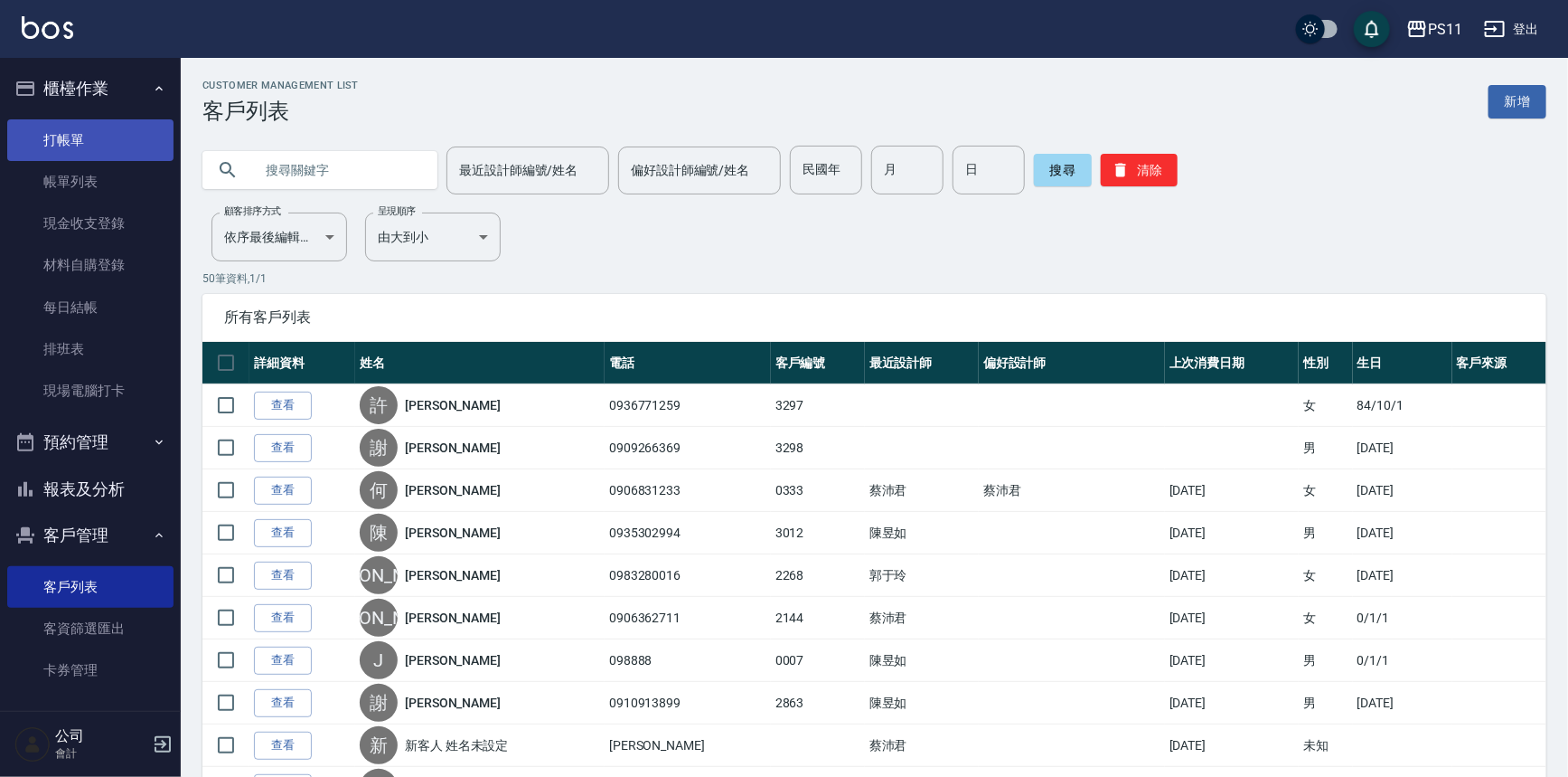
click at [137, 154] on link "打帳單" at bounding box center [91, 140] width 166 height 42
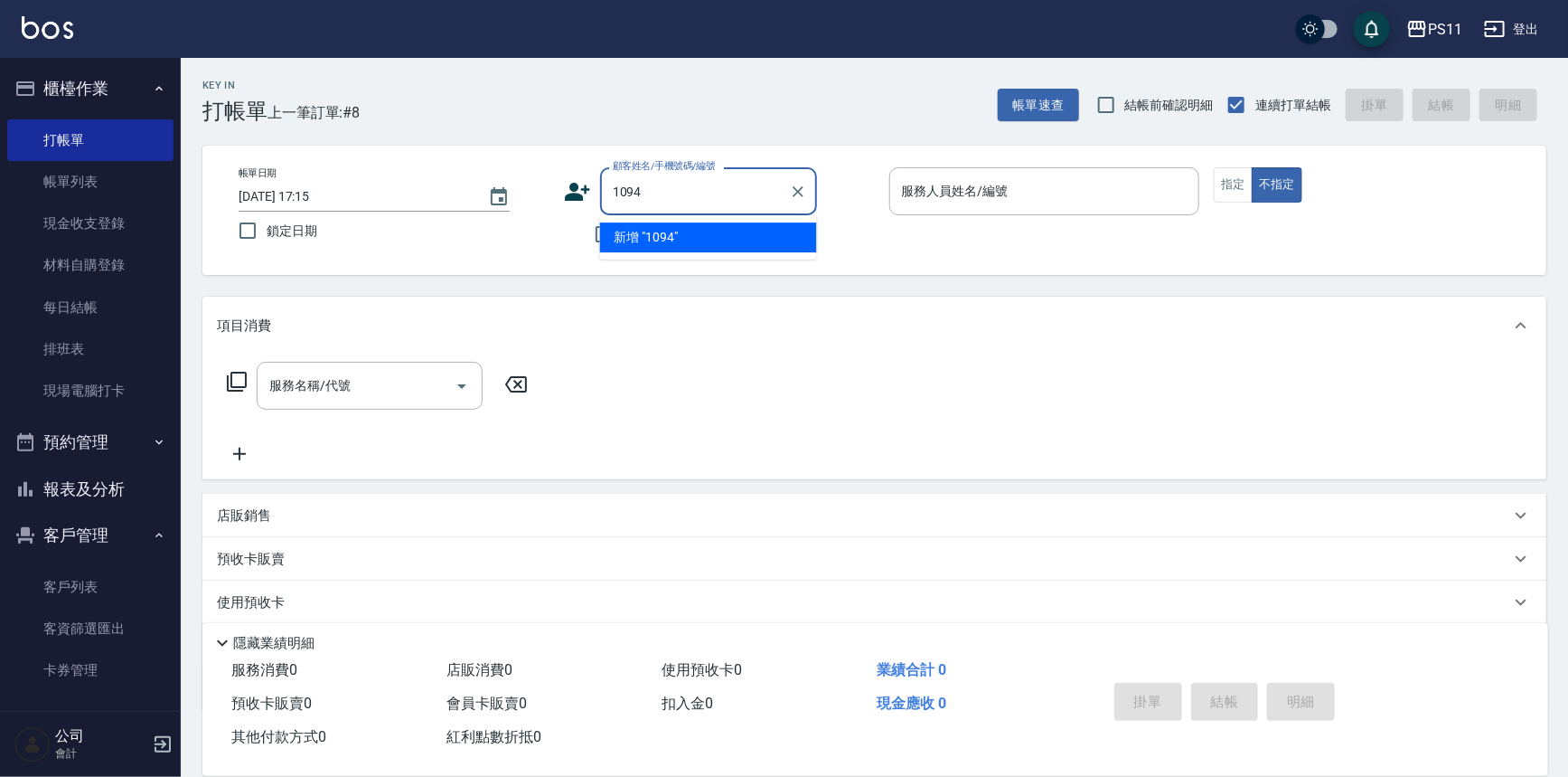
type input "1094"
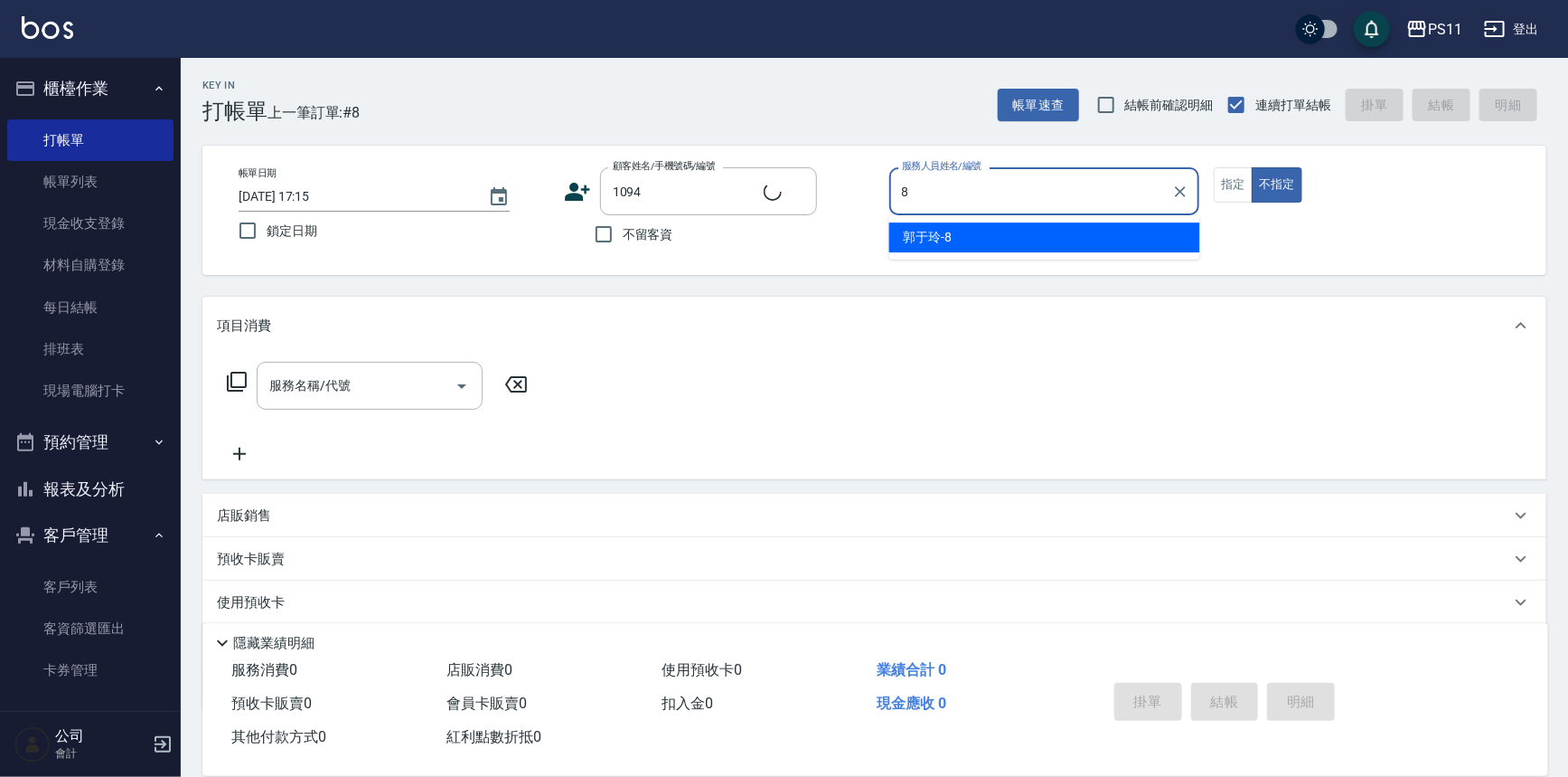
type input "8"
type input "[PERSON_NAME]/0966671703/1094"
type input "郭于玲-8"
type button "false"
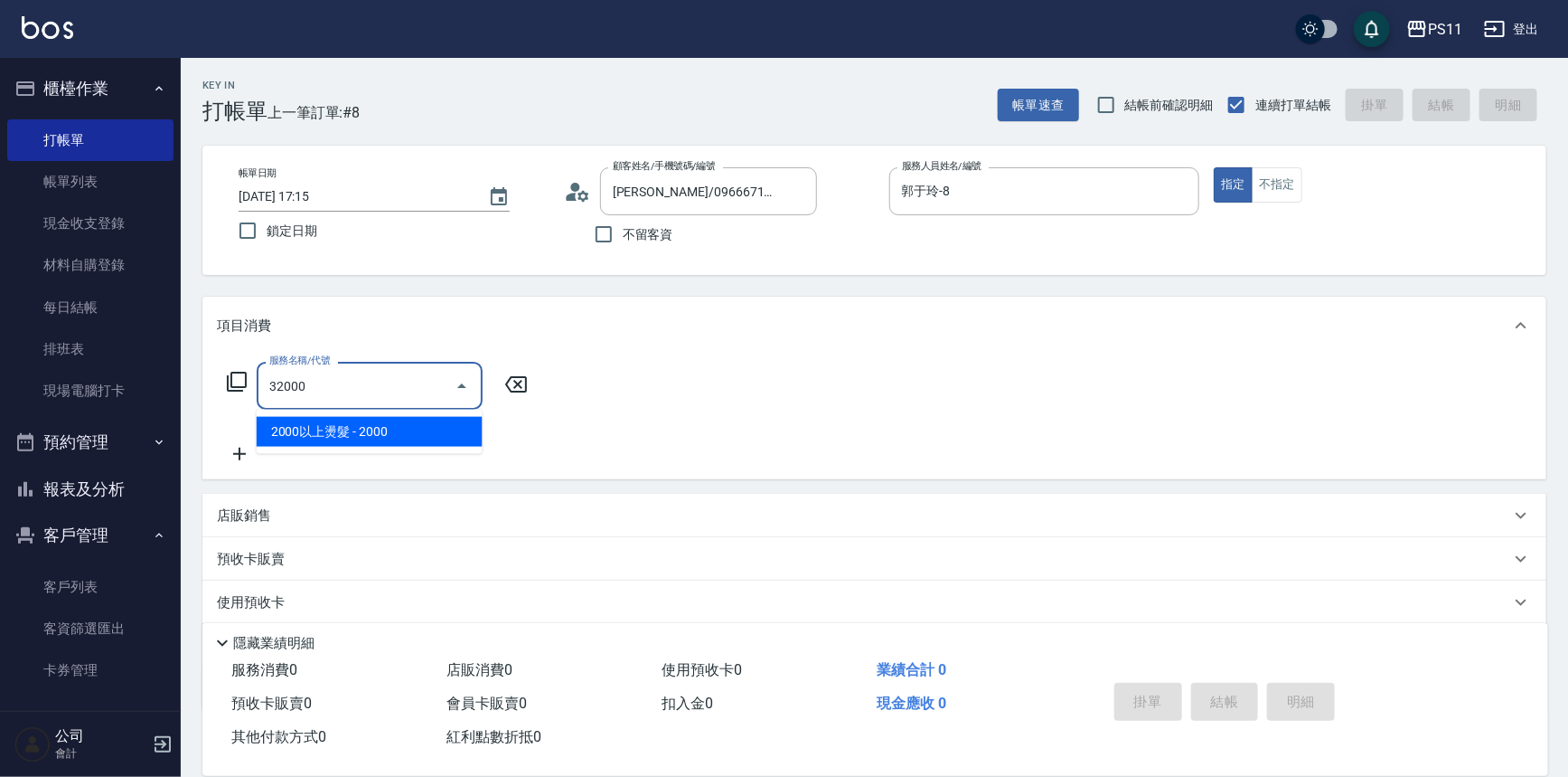
type input "2000以上燙髮(32000)"
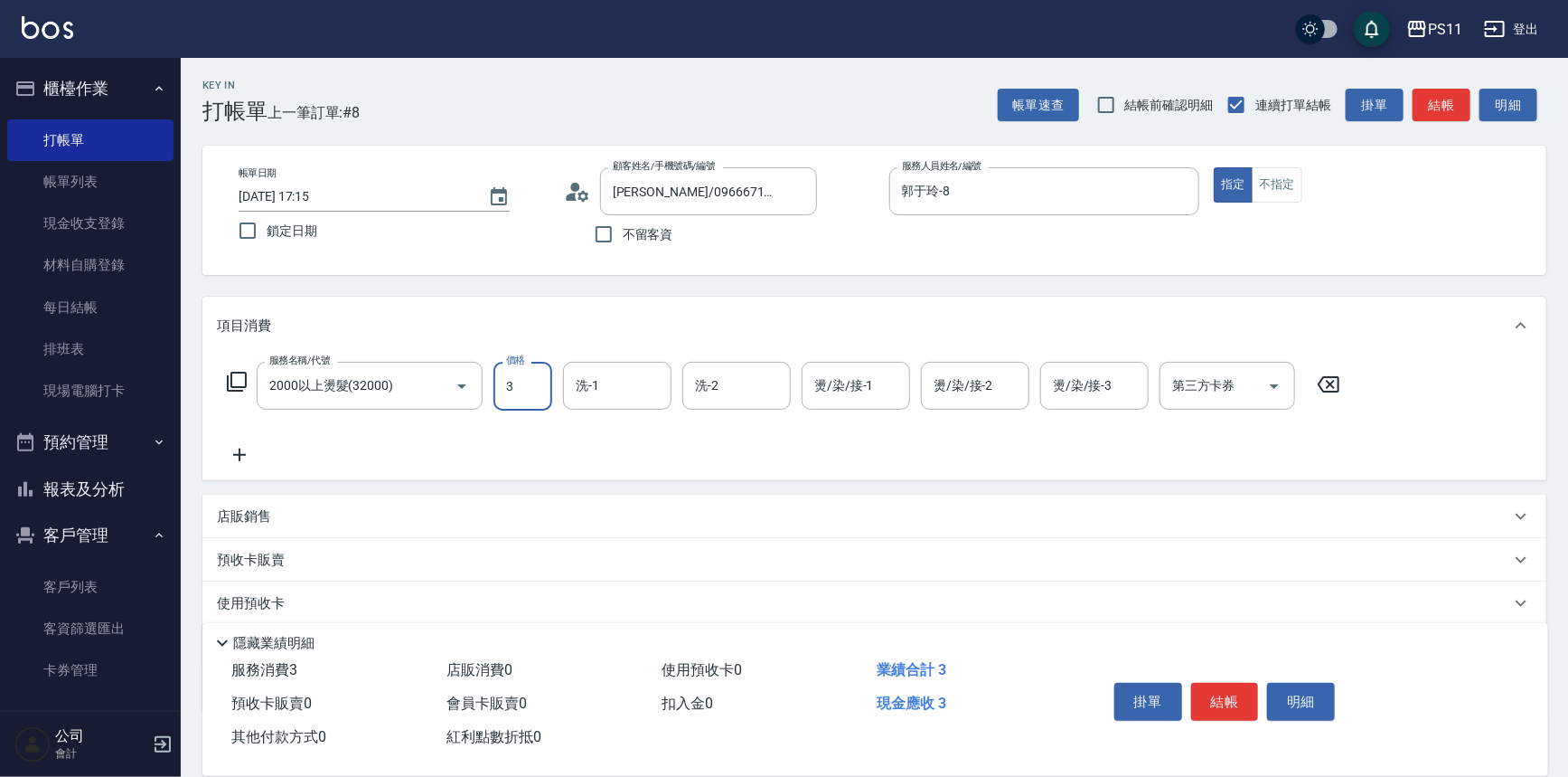
drag, startPoint x: 517, startPoint y: 396, endPoint x: 496, endPoint y: 398, distance: 21.1
click at [496, 398] on input "3" at bounding box center [523, 386] width 59 height 49
type input "2500"
type input "[PERSON_NAME]-20"
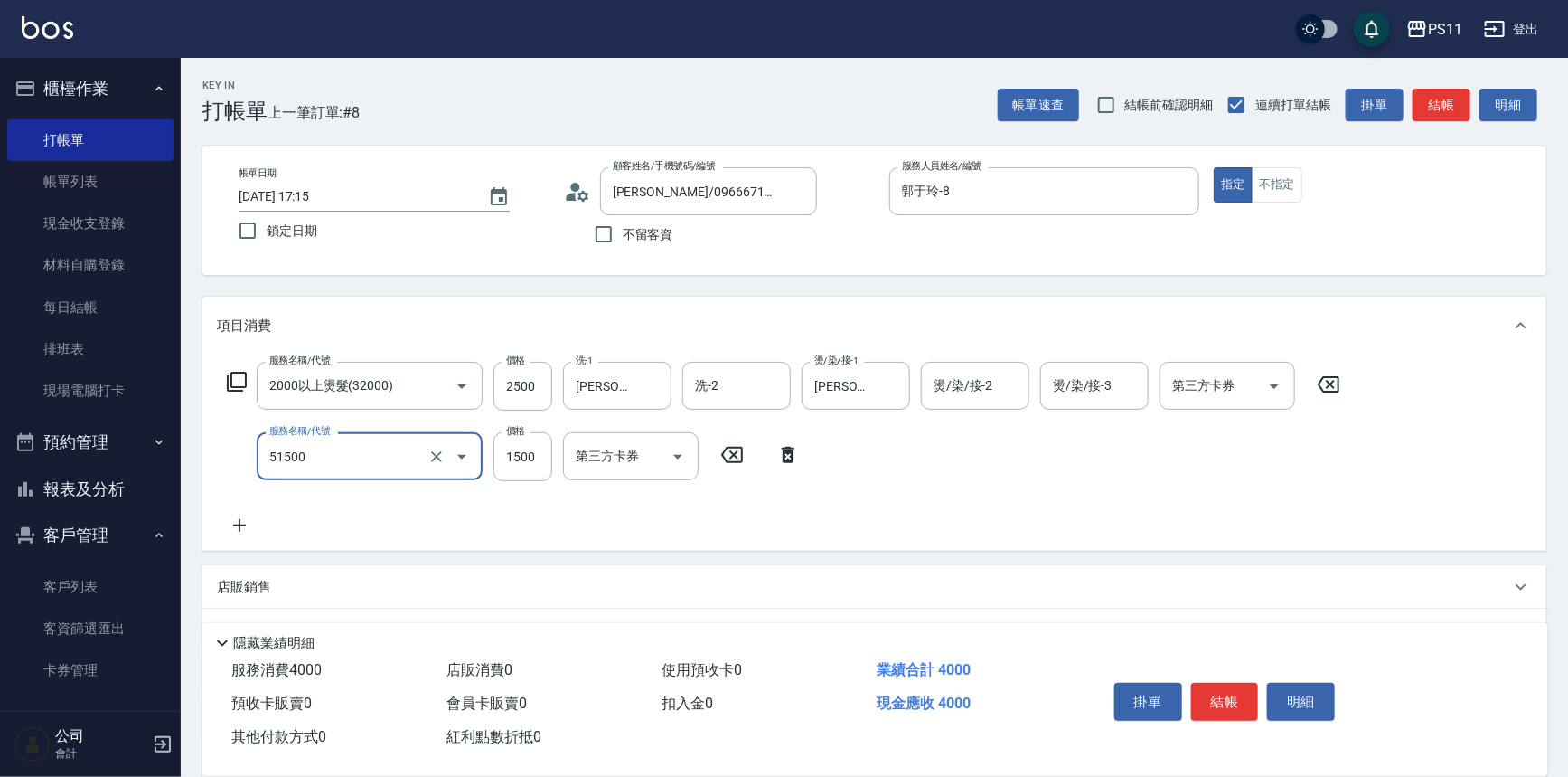
type input "原價1201~1500護髮(51500)"
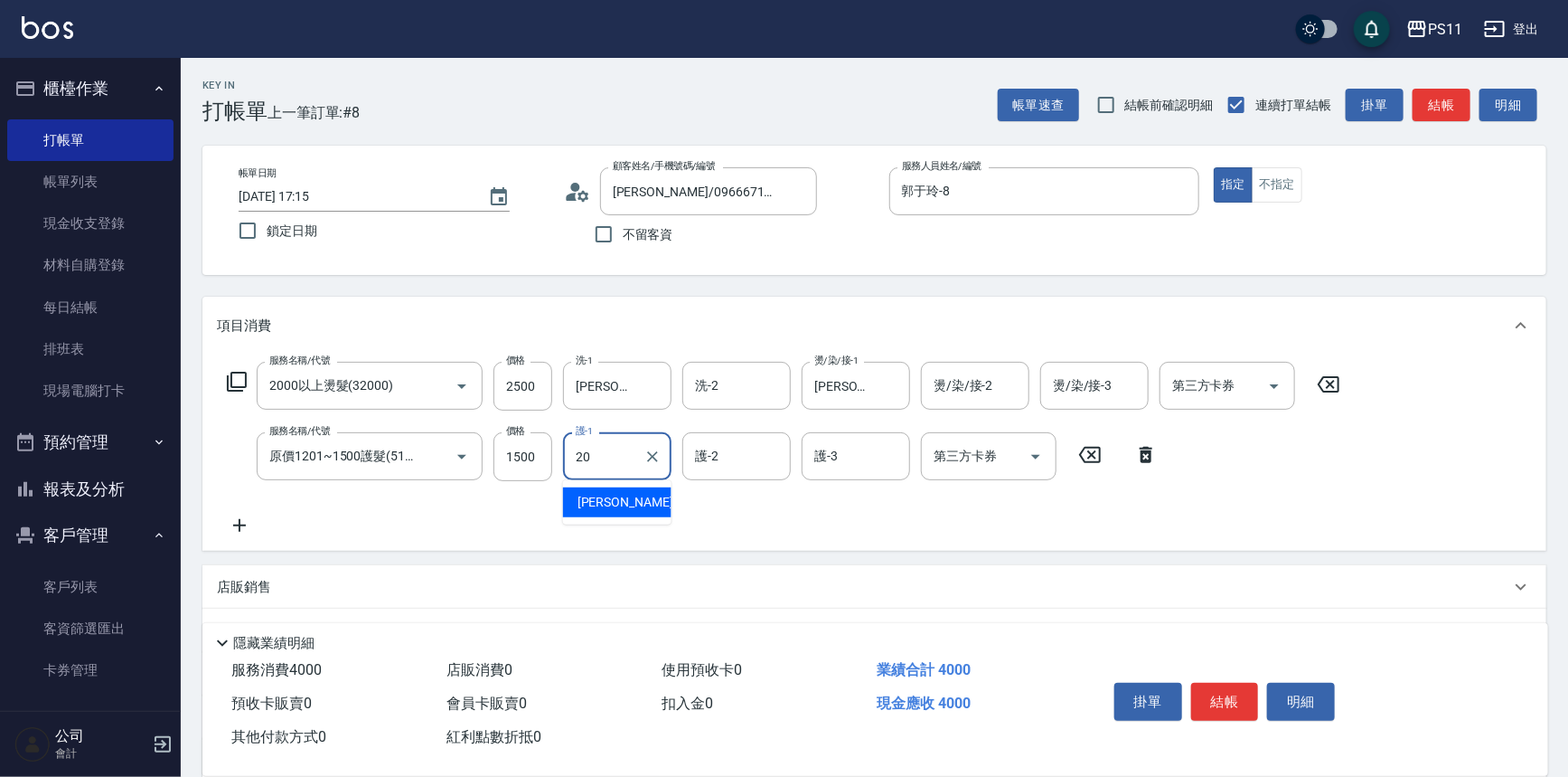
type input "[PERSON_NAME]-20"
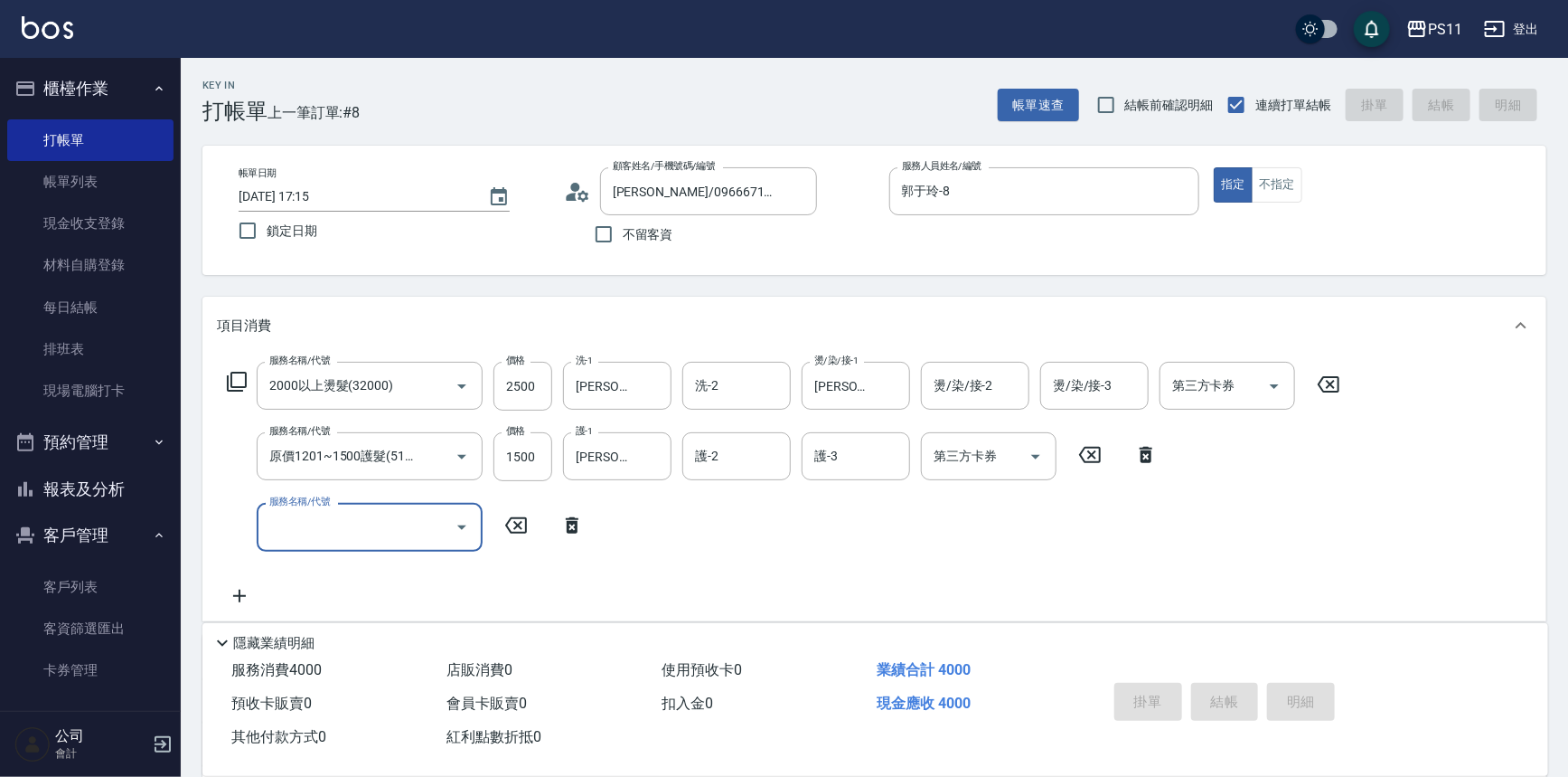
type input "[DATE] 17:16"
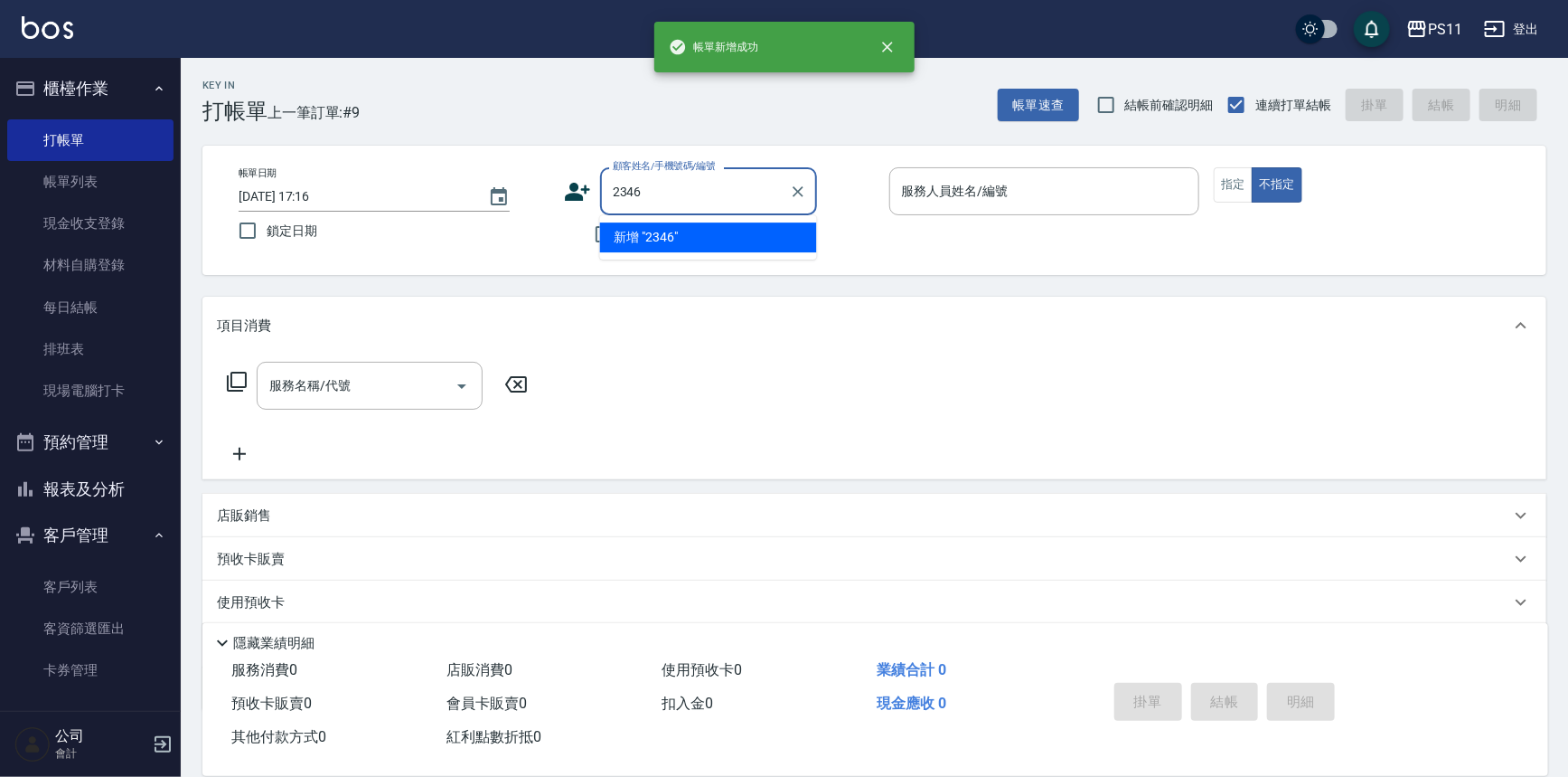
type input "2346"
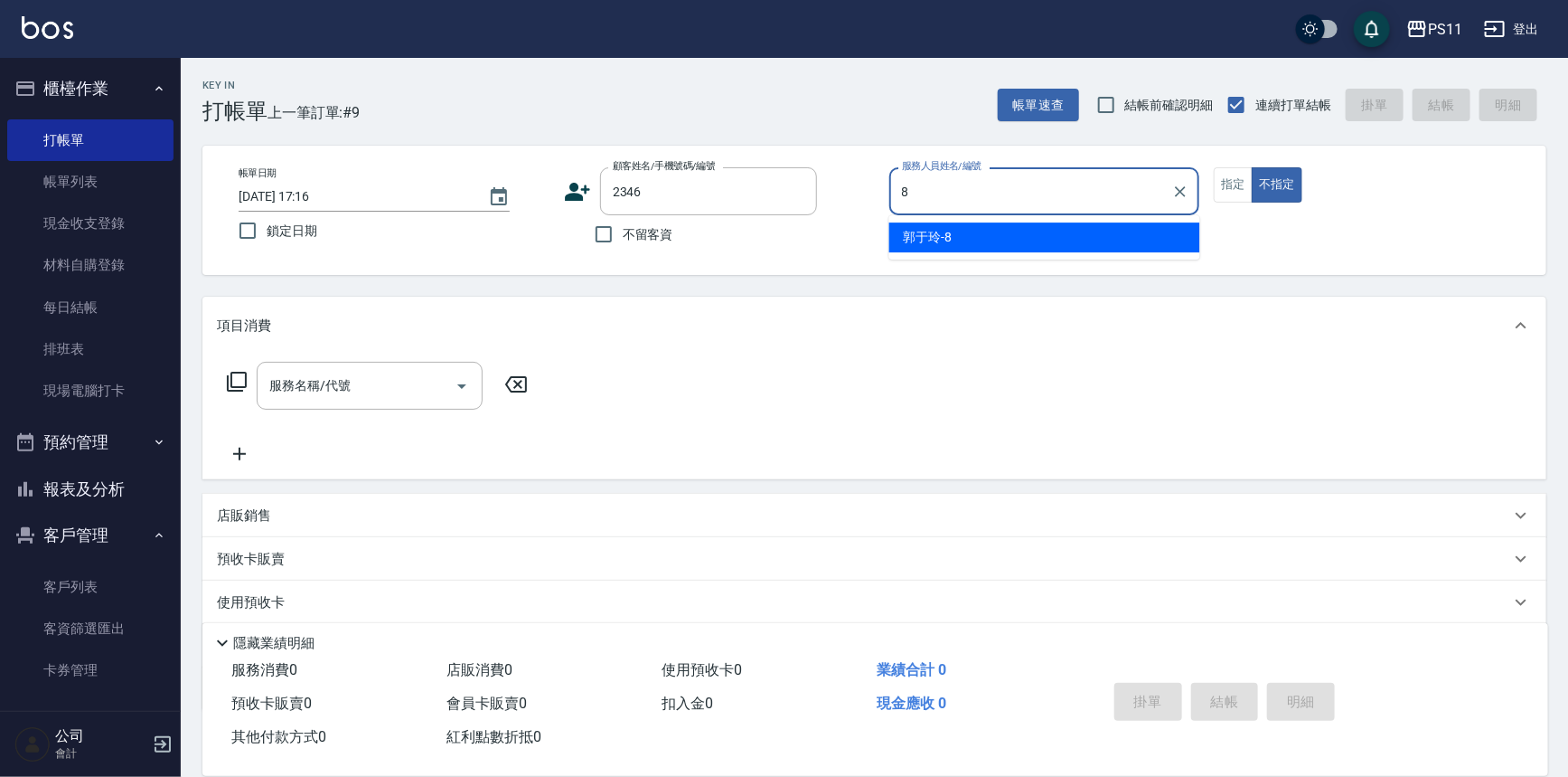
type input "郭于玲-8"
type input "[PERSON_NAME]/0958311215/2346"
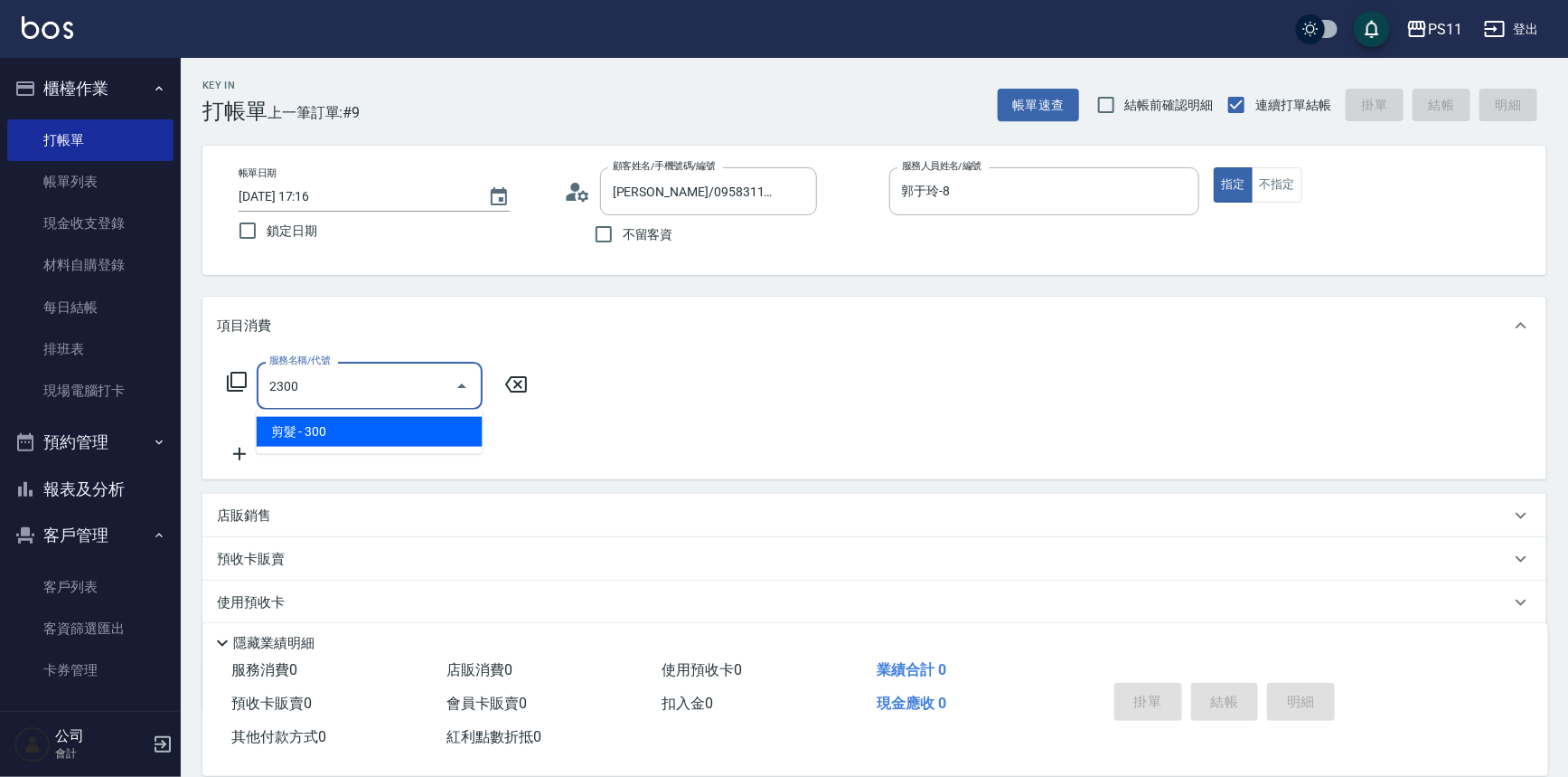
type input "剪髮(2300)"
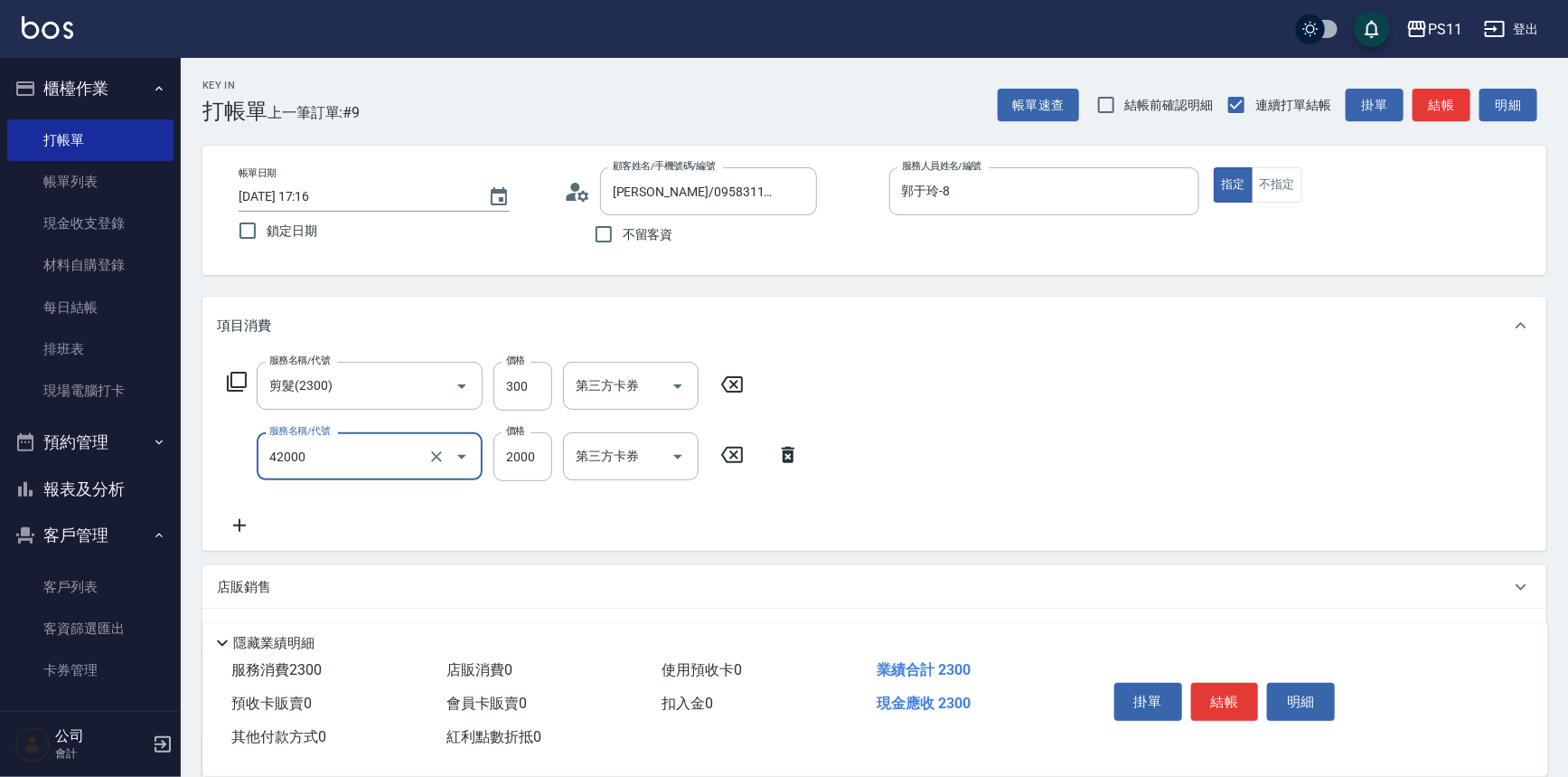
type input "2000以上染髮(42000)"
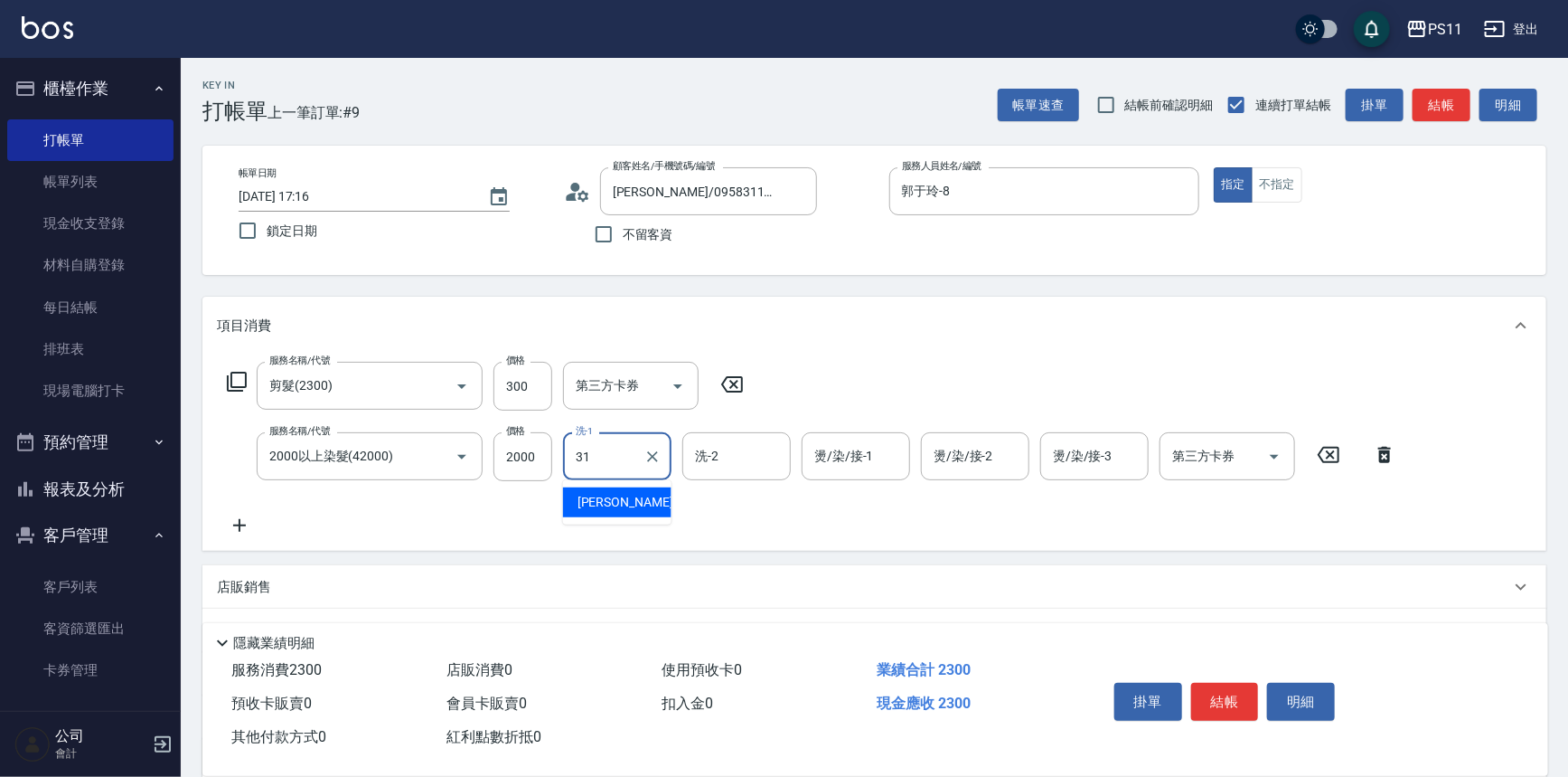
type input "[PERSON_NAME]-31"
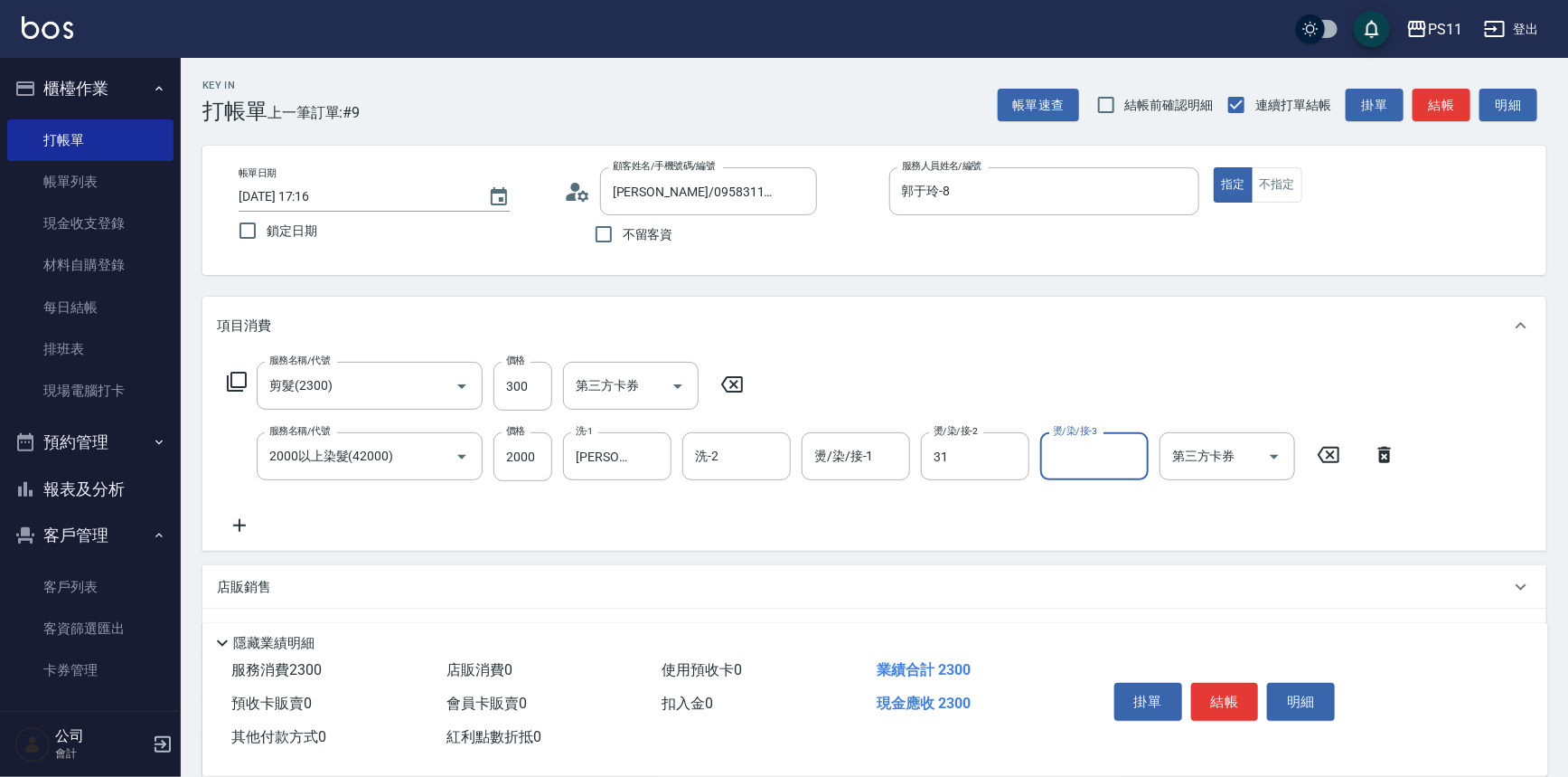
type input "[PERSON_NAME]-31"
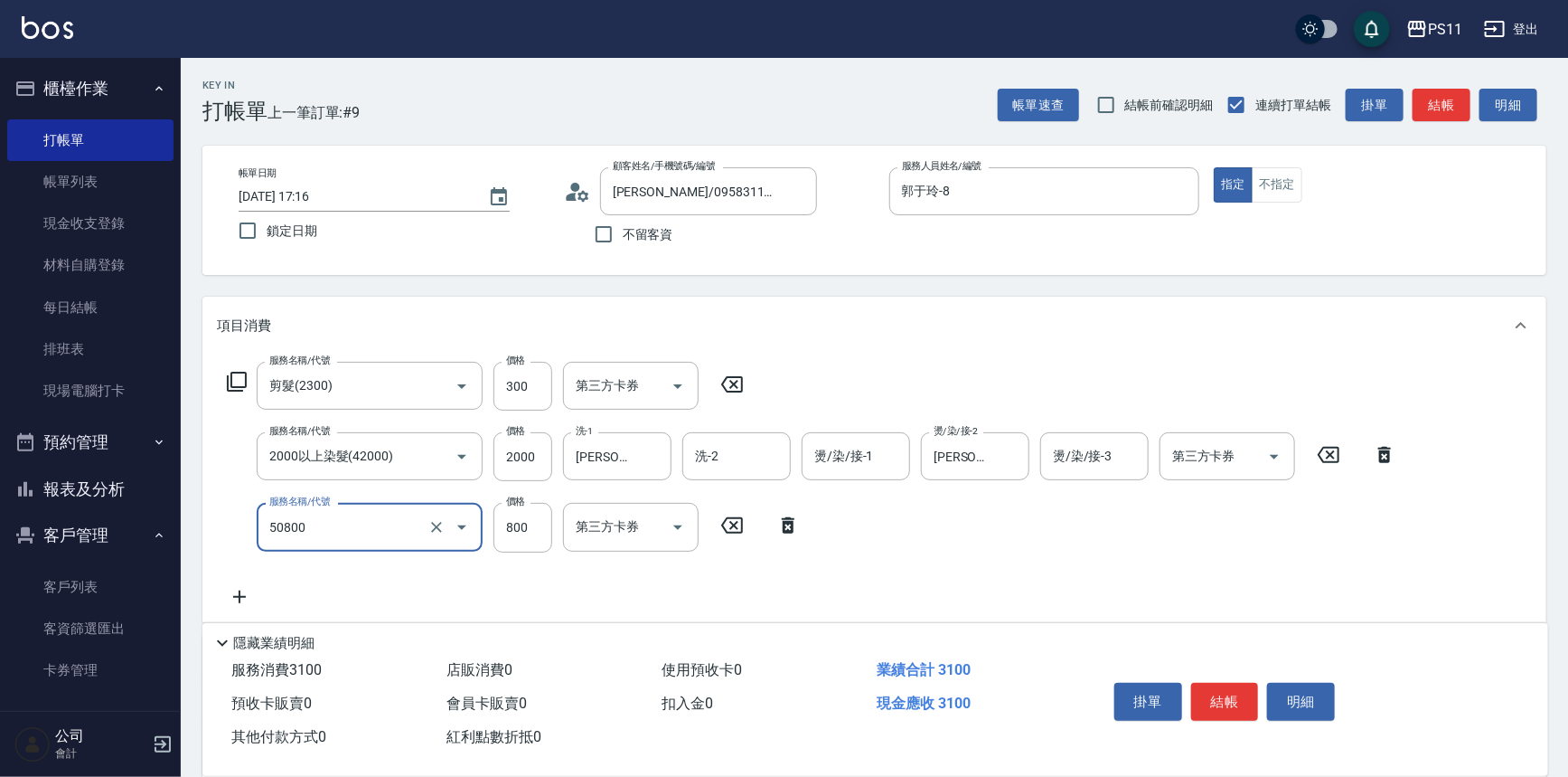
type input "原價401~800護髮(50800)"
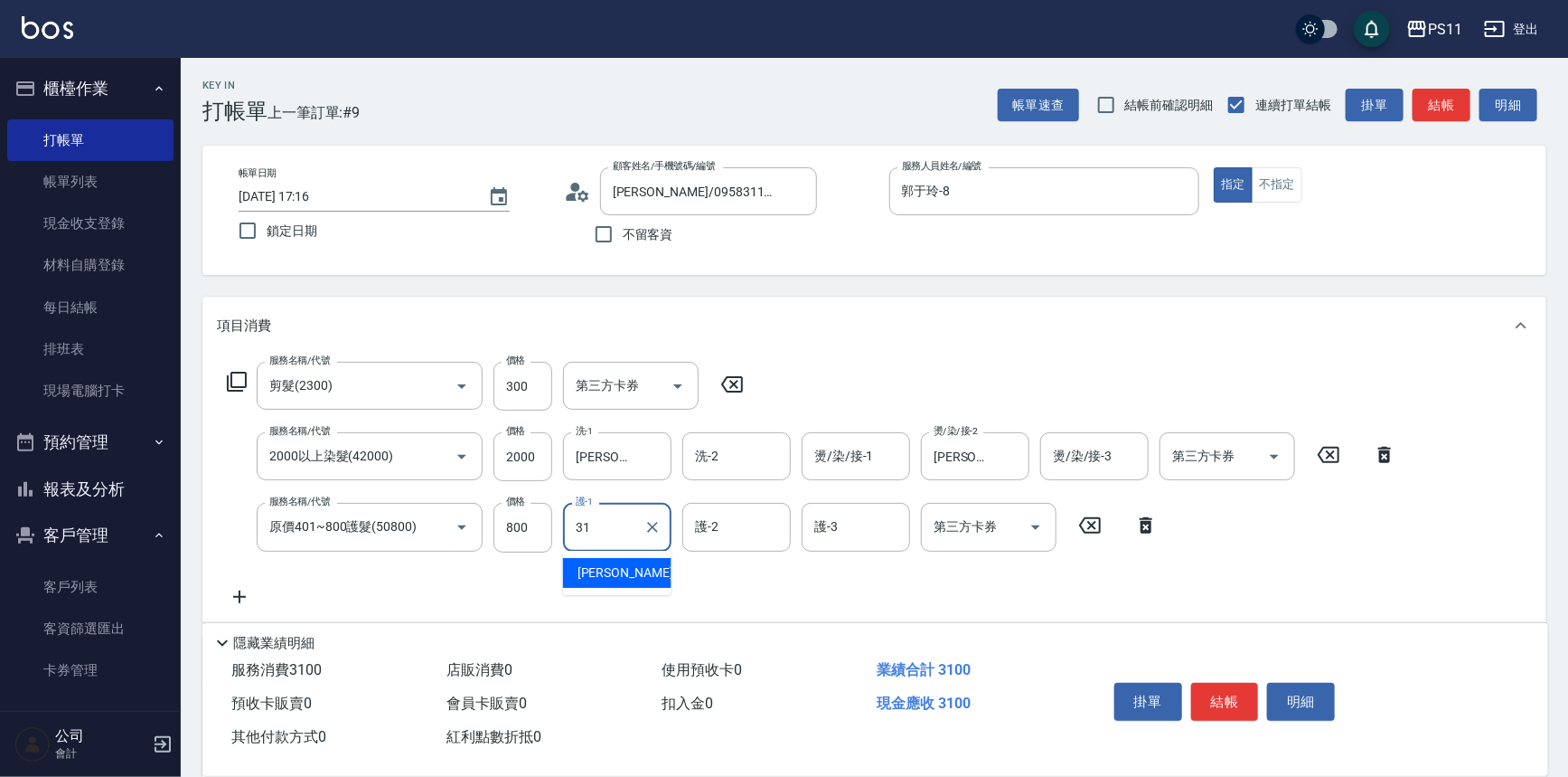
type input "[PERSON_NAME]-31"
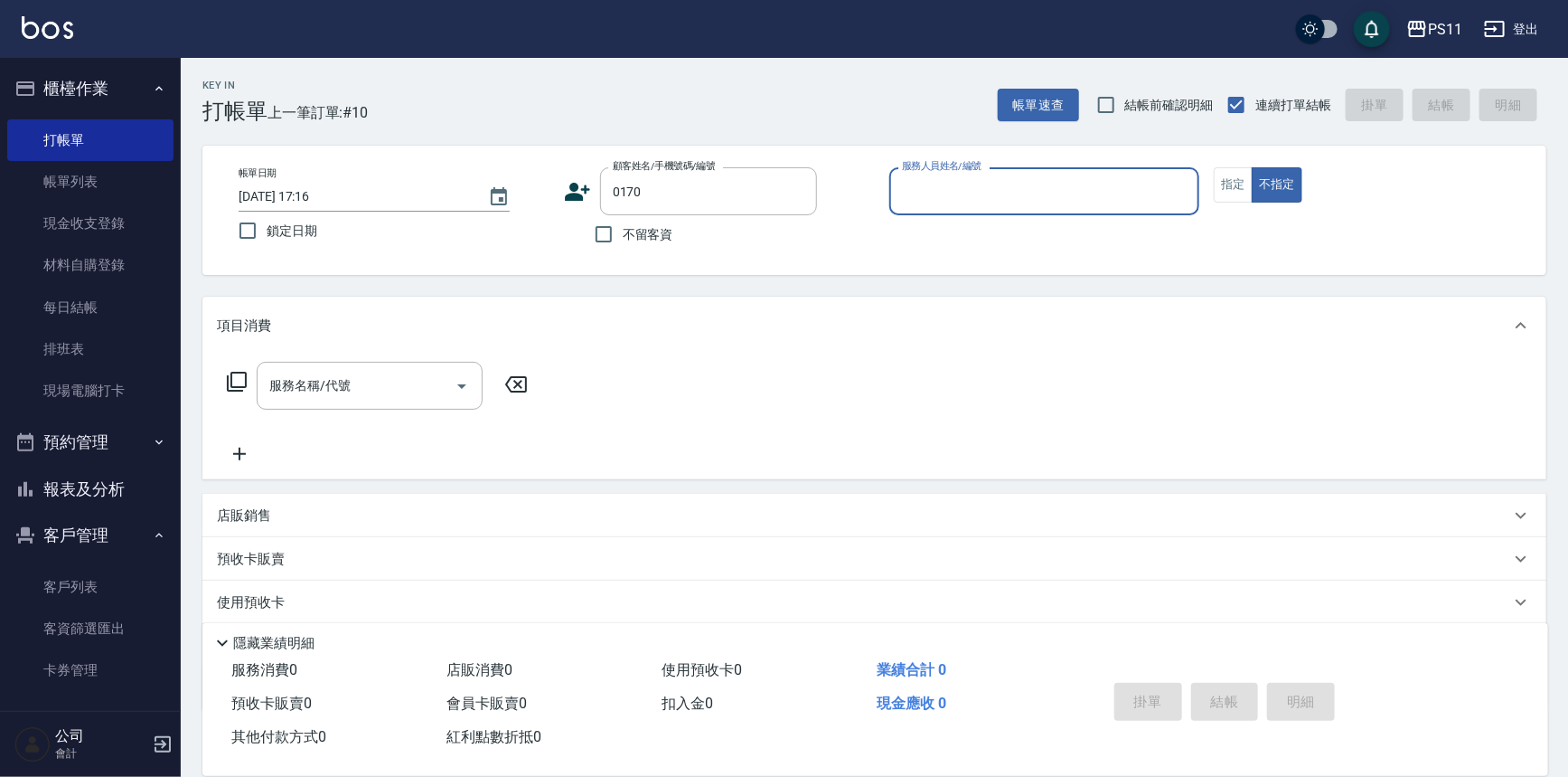
type input "[PERSON_NAME]/0926569419/0170"
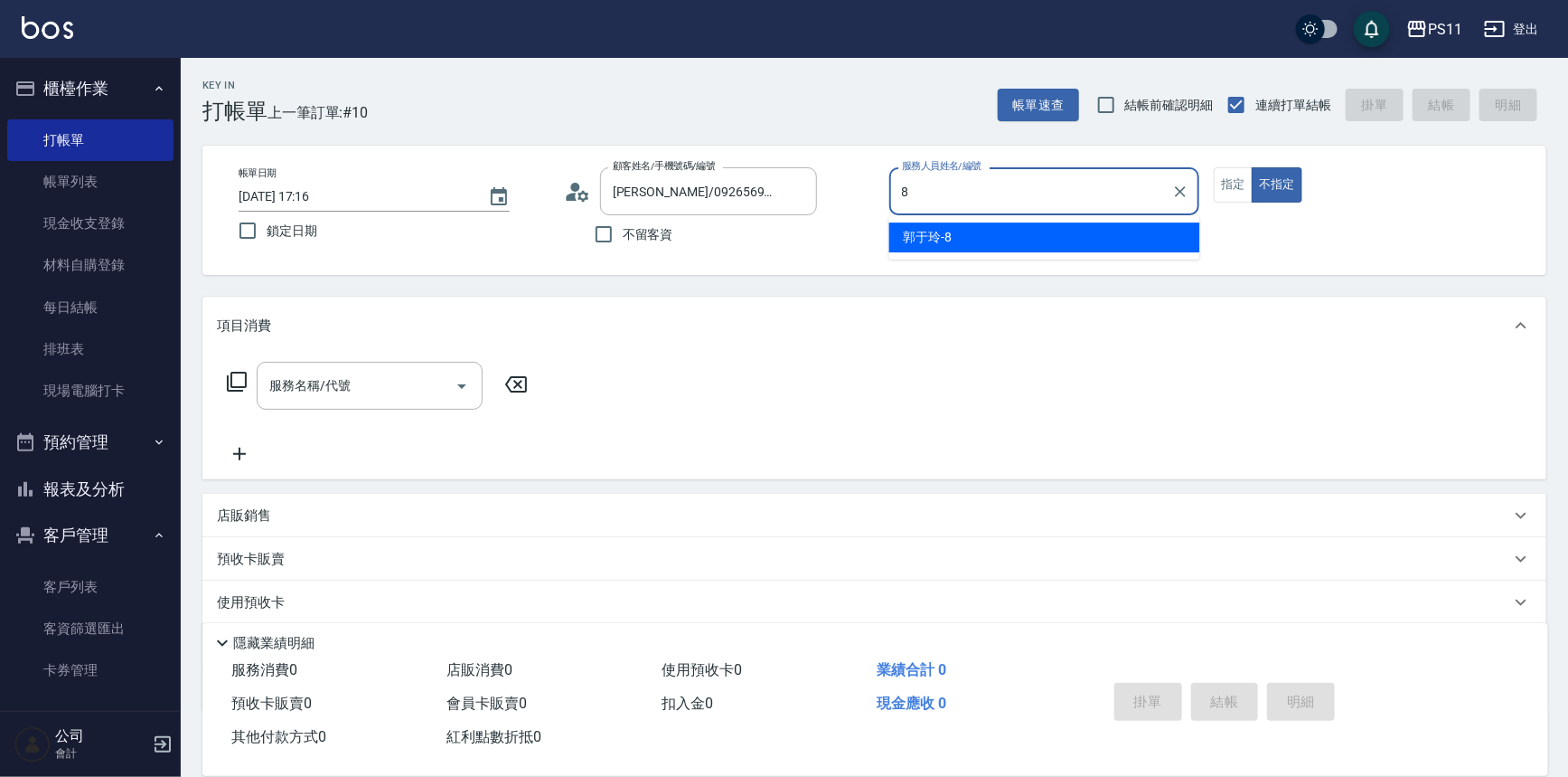
type input "郭于玲-8"
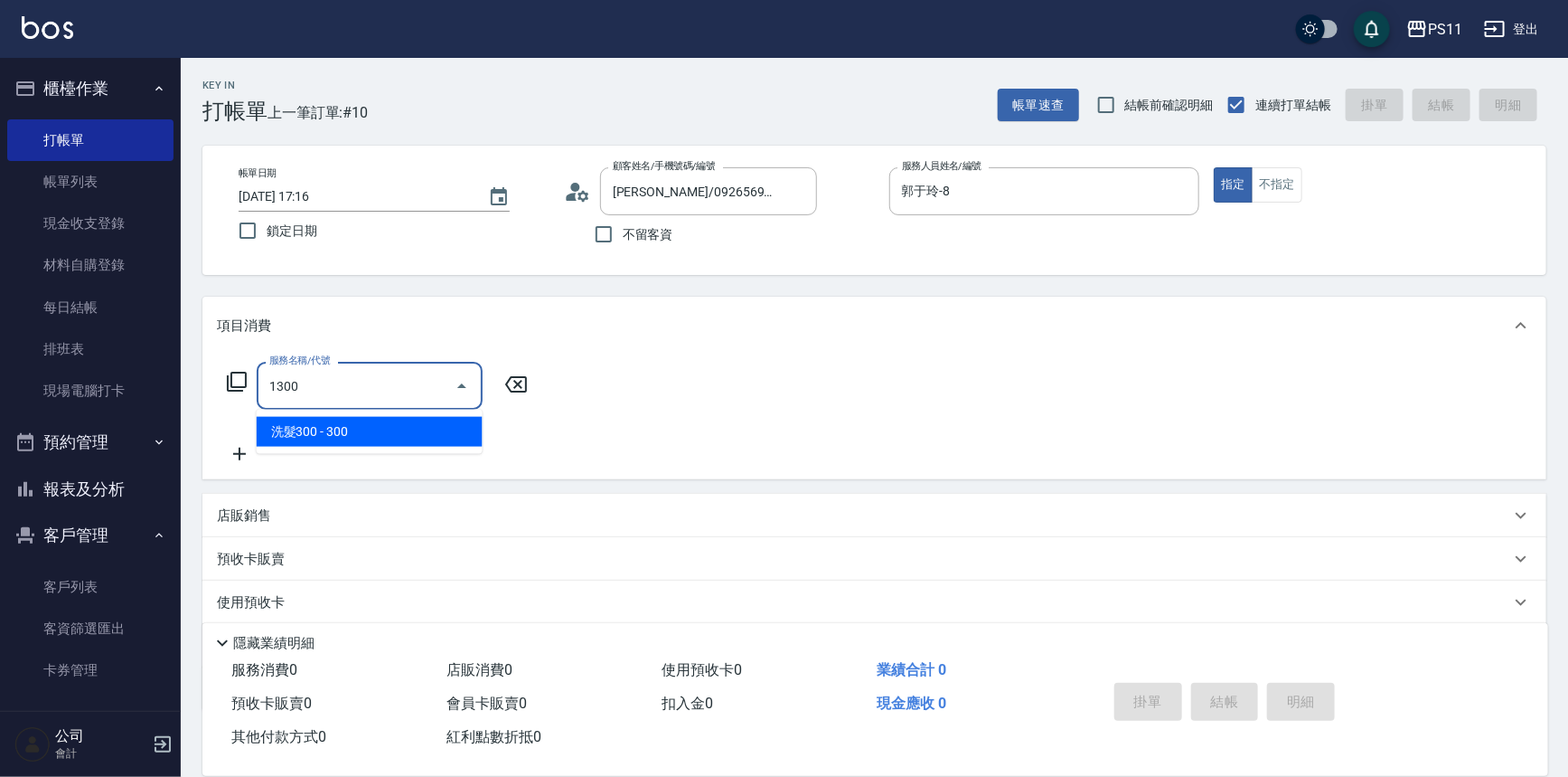
type input "洗髮300(1300)"
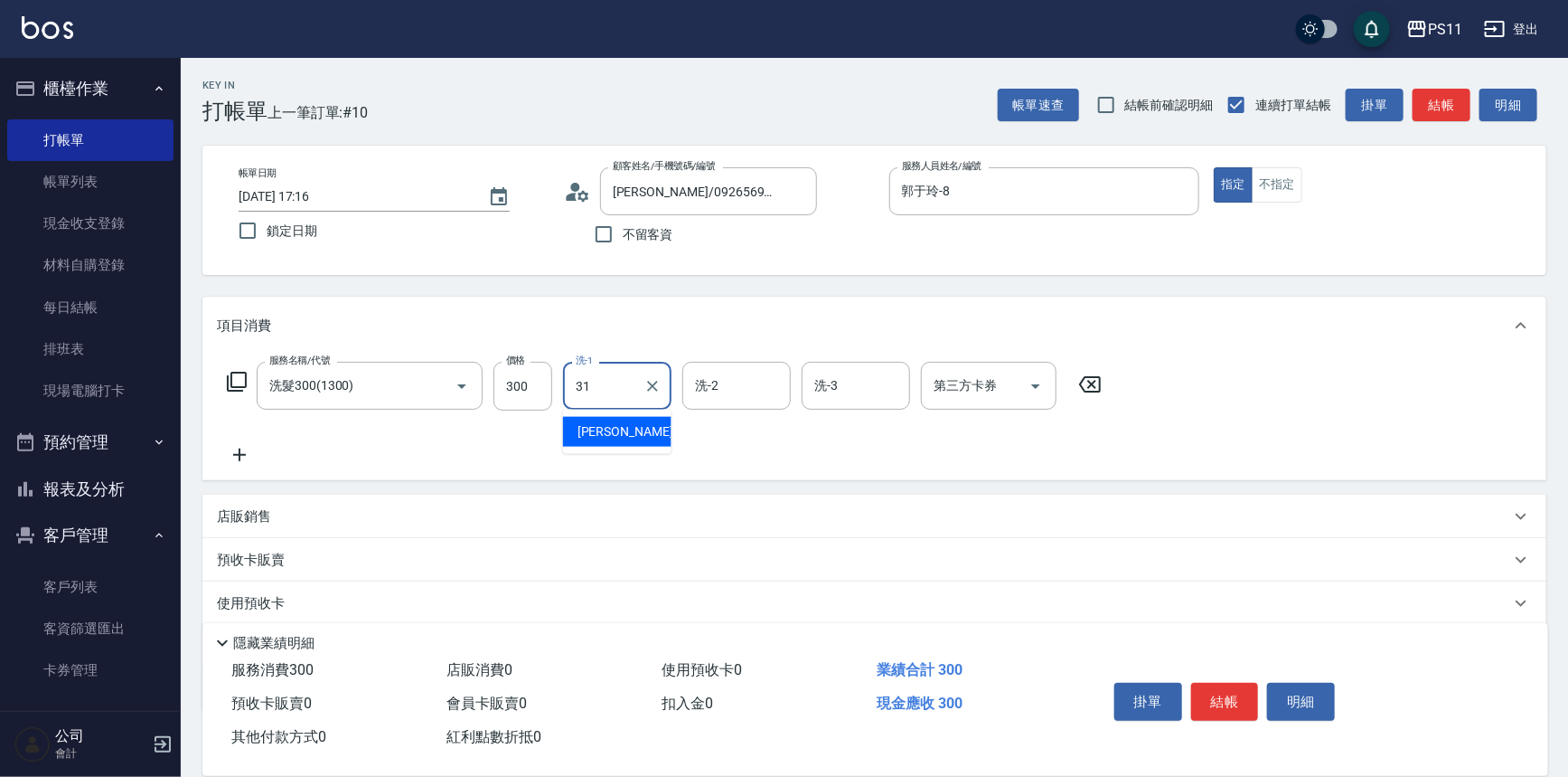
type input "[PERSON_NAME]-31"
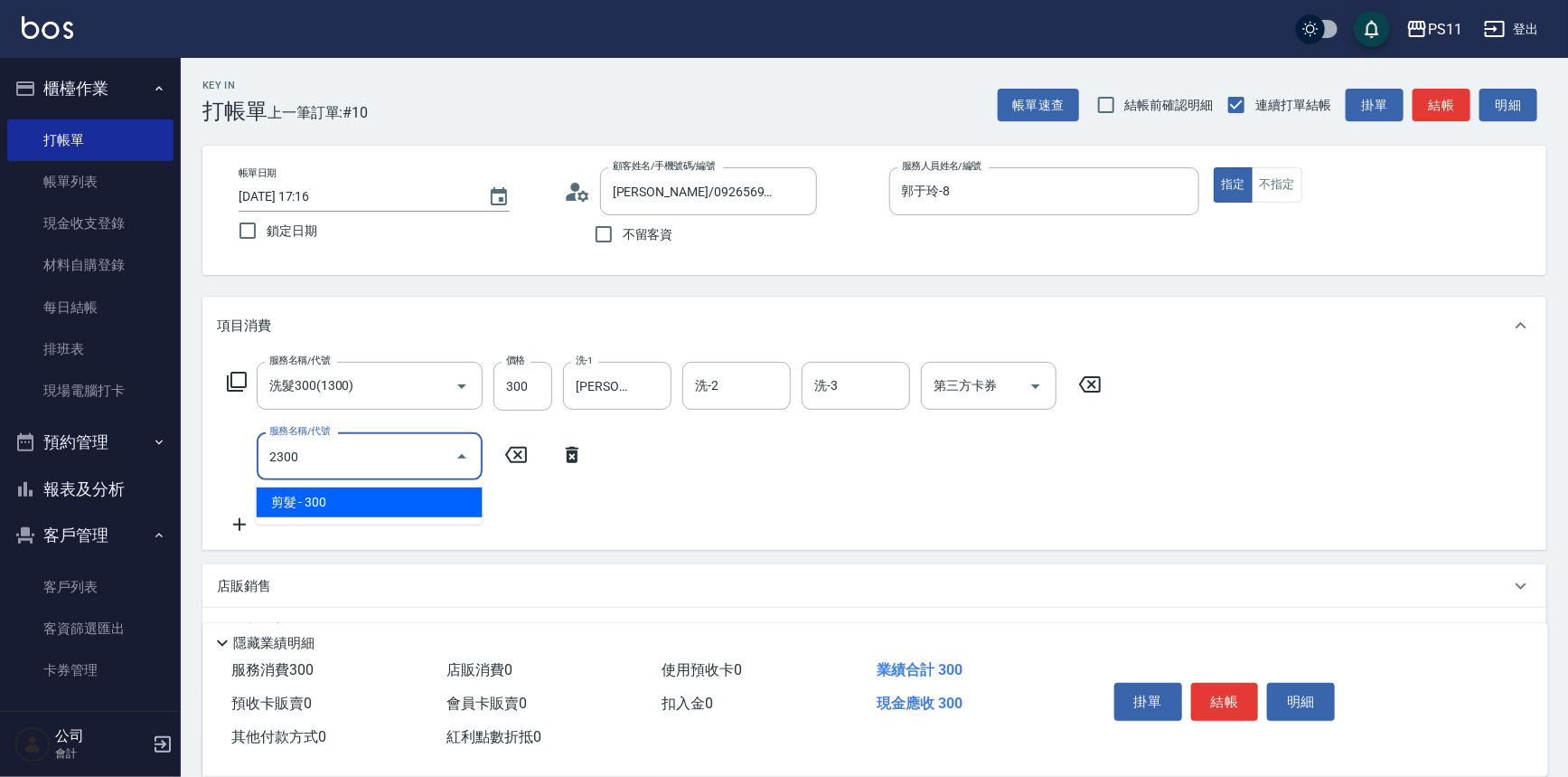
type input "剪髮(2300)"
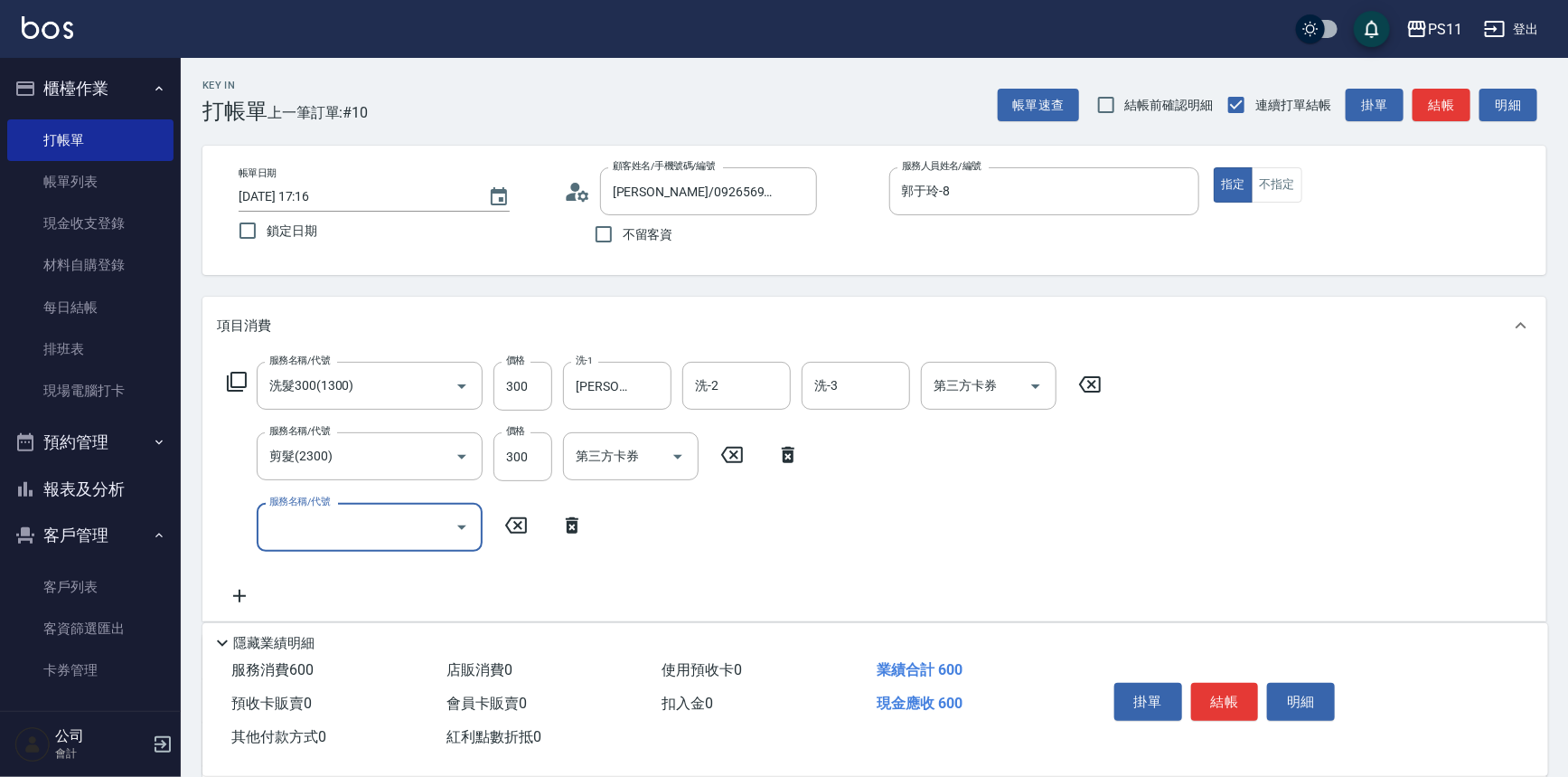
type input "3"
type input "補染(4500)"
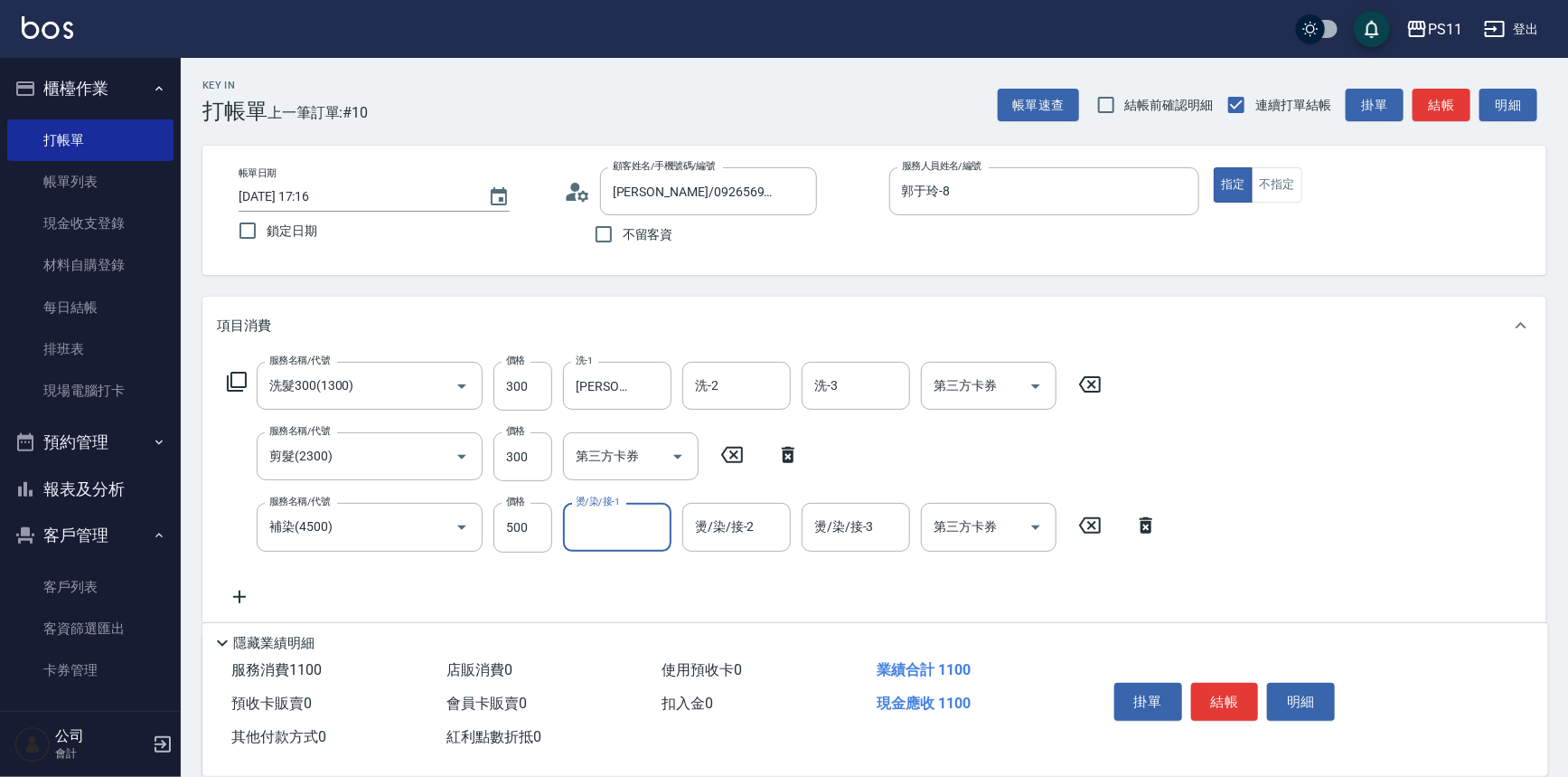
type input "8"
type input "[PERSON_NAME]-31"
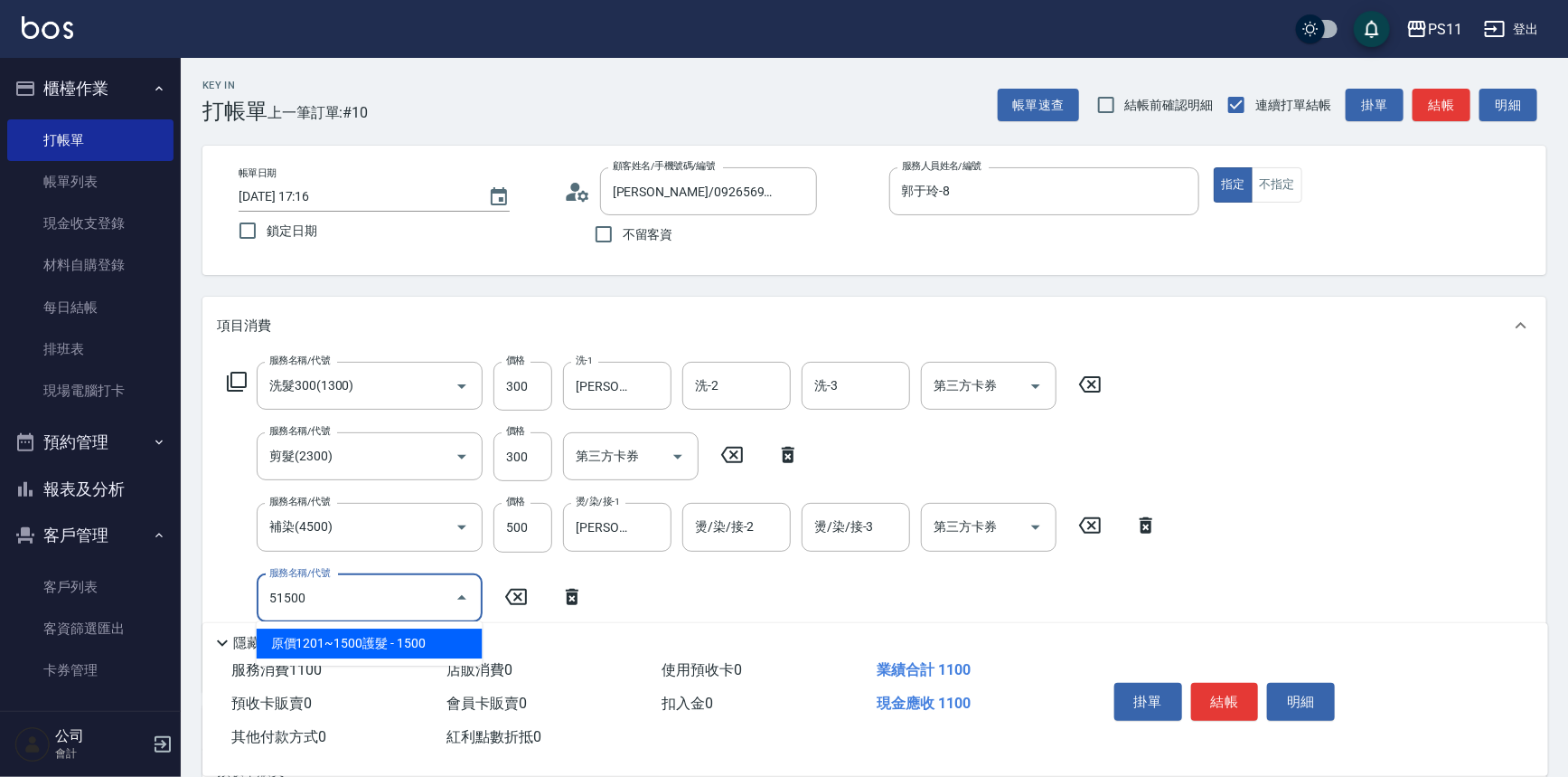
type input "原價1201~1500護髮(51500)"
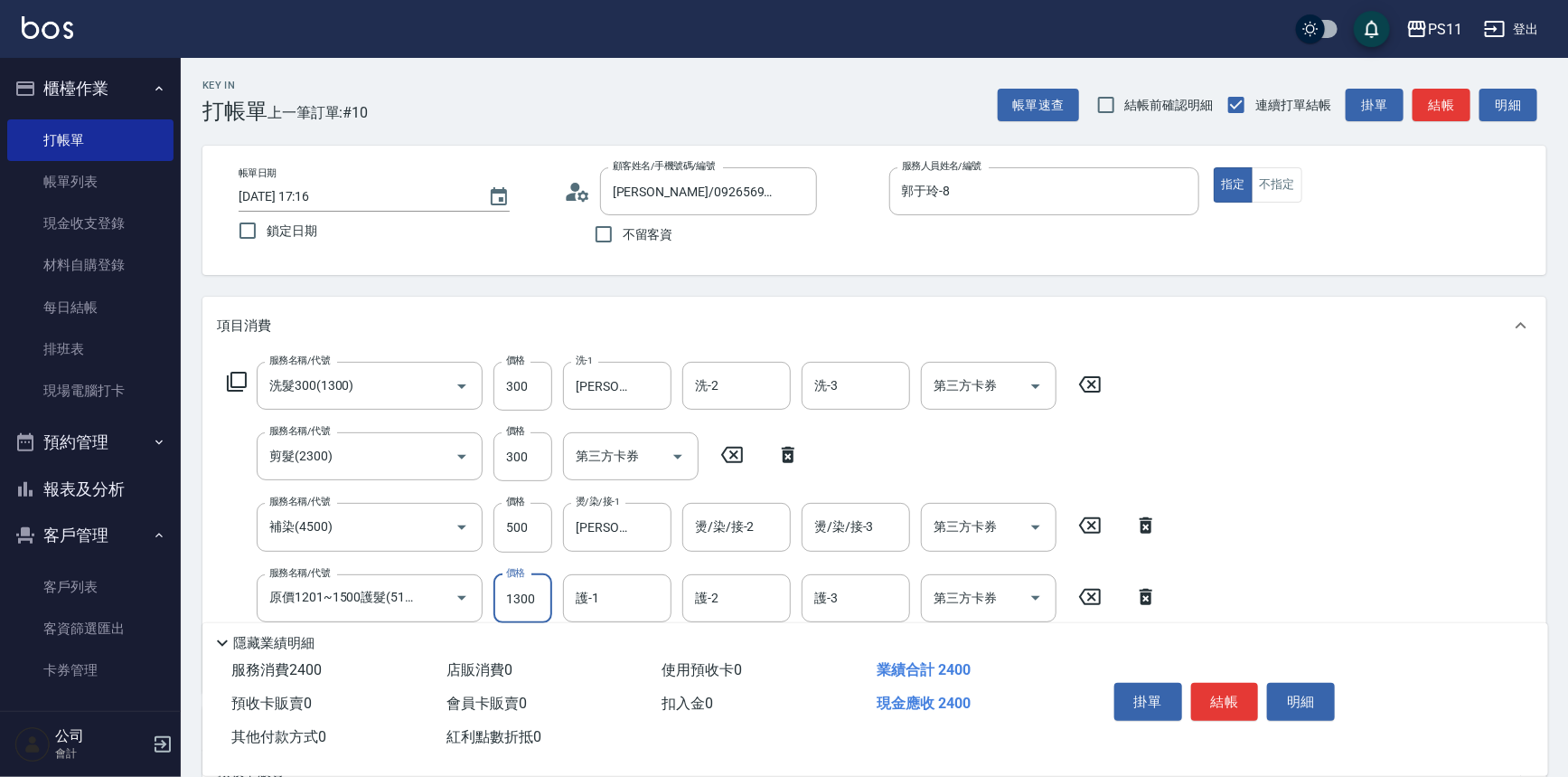
type input "1300"
type input "[PERSON_NAME]-31"
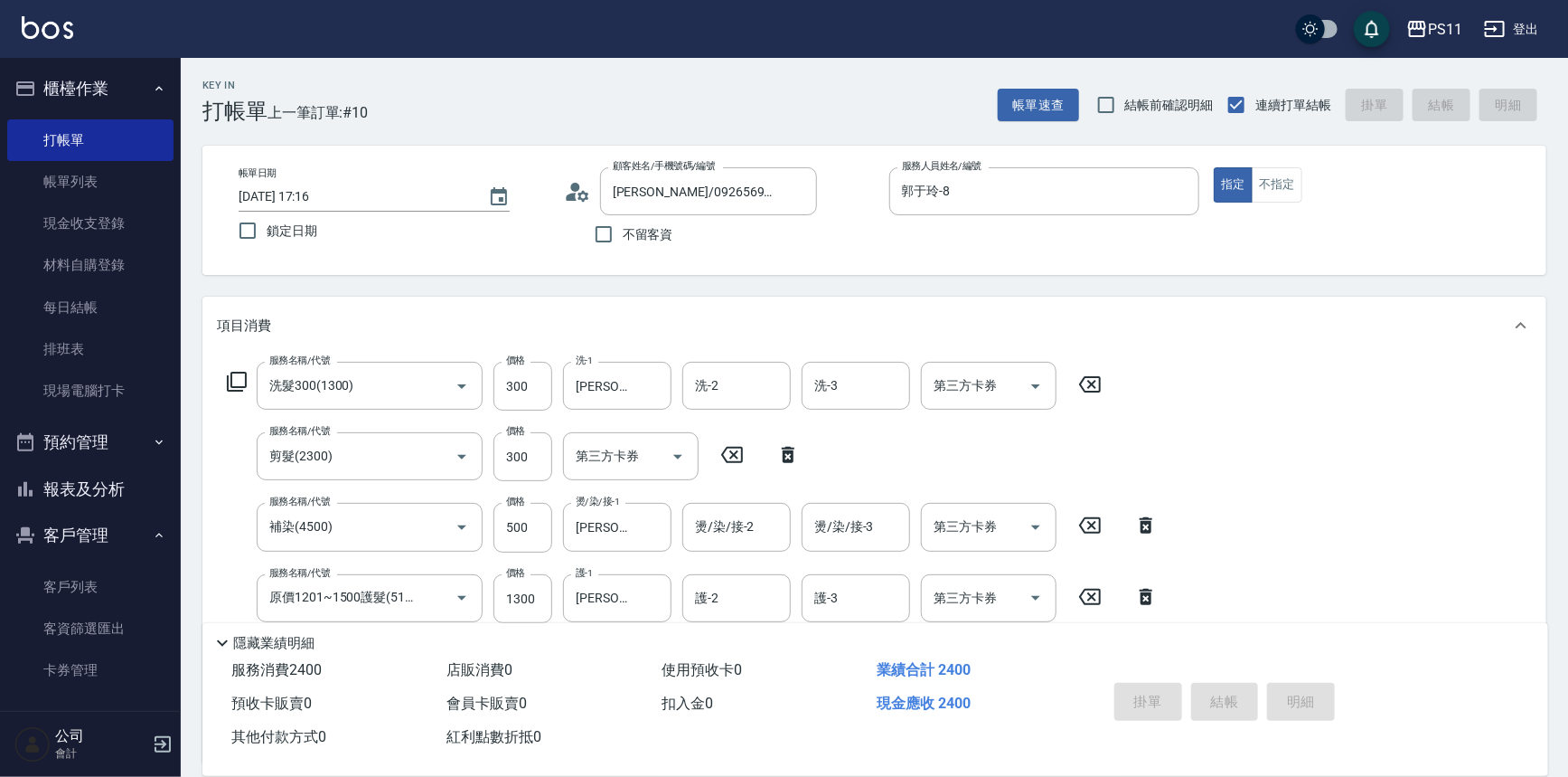
type input "[DATE] 17:18"
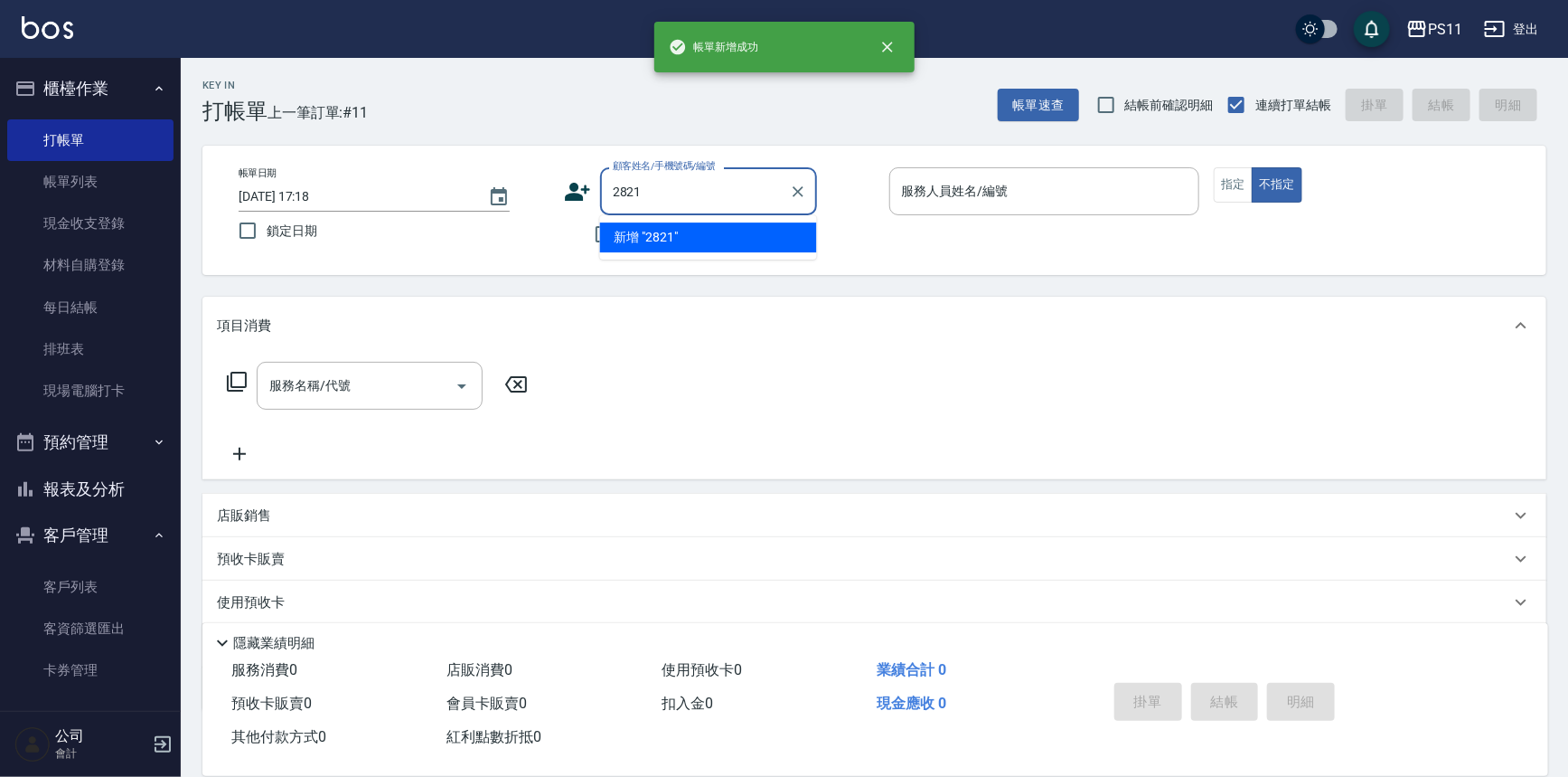
type input "2821"
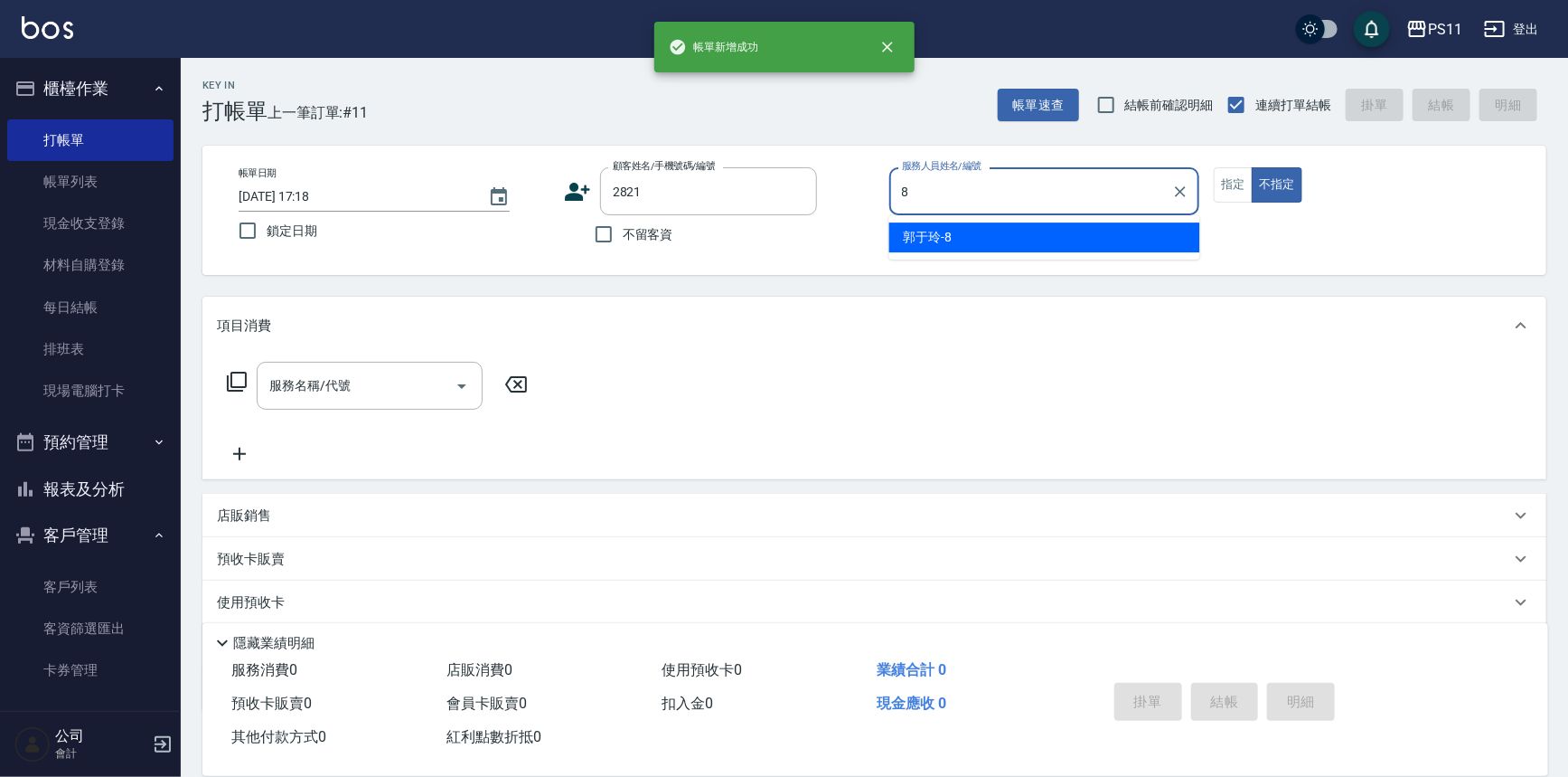
type input "郭于玲-8"
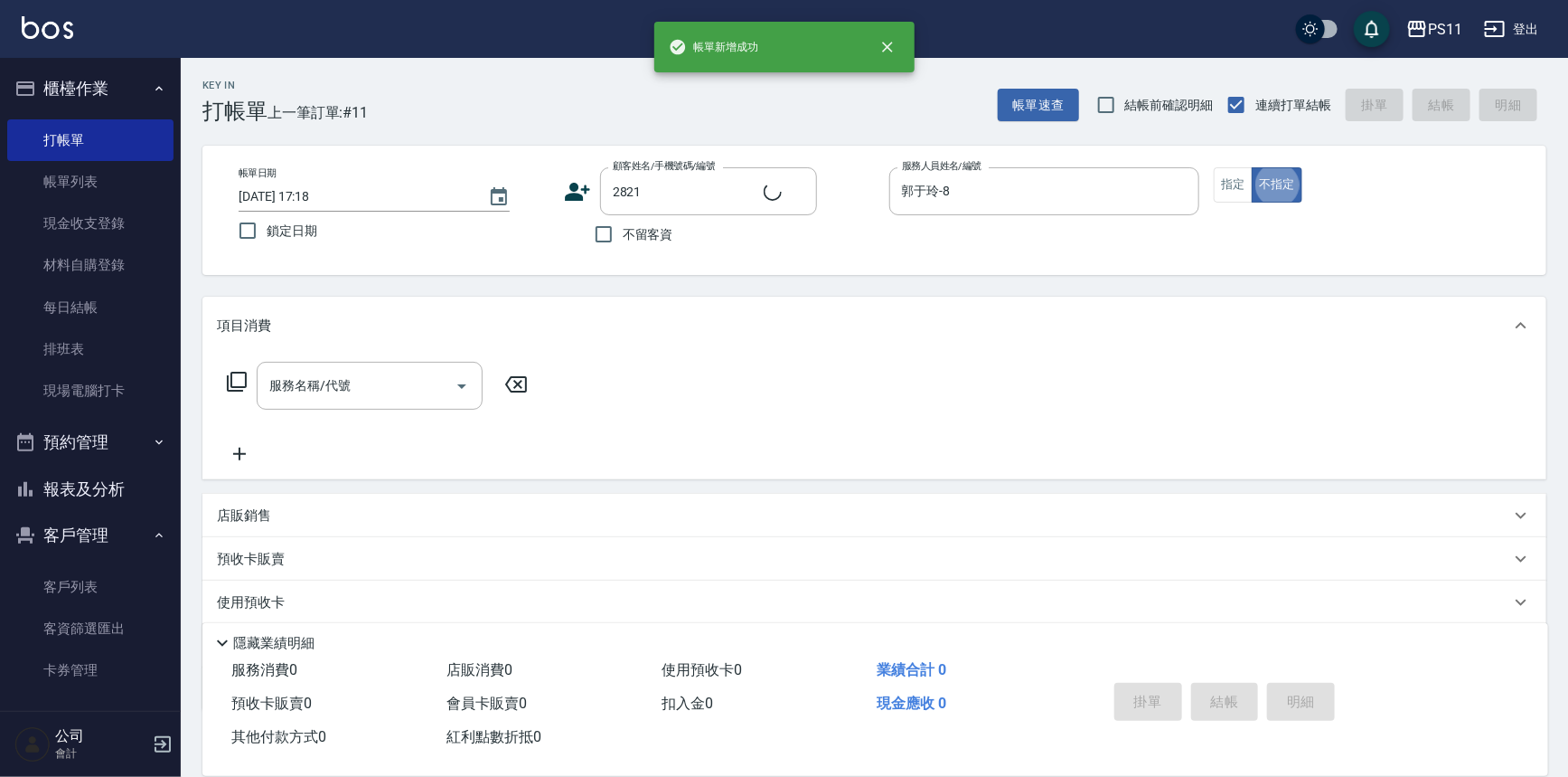
type input "[PERSON_NAME]/0958883476/2821"
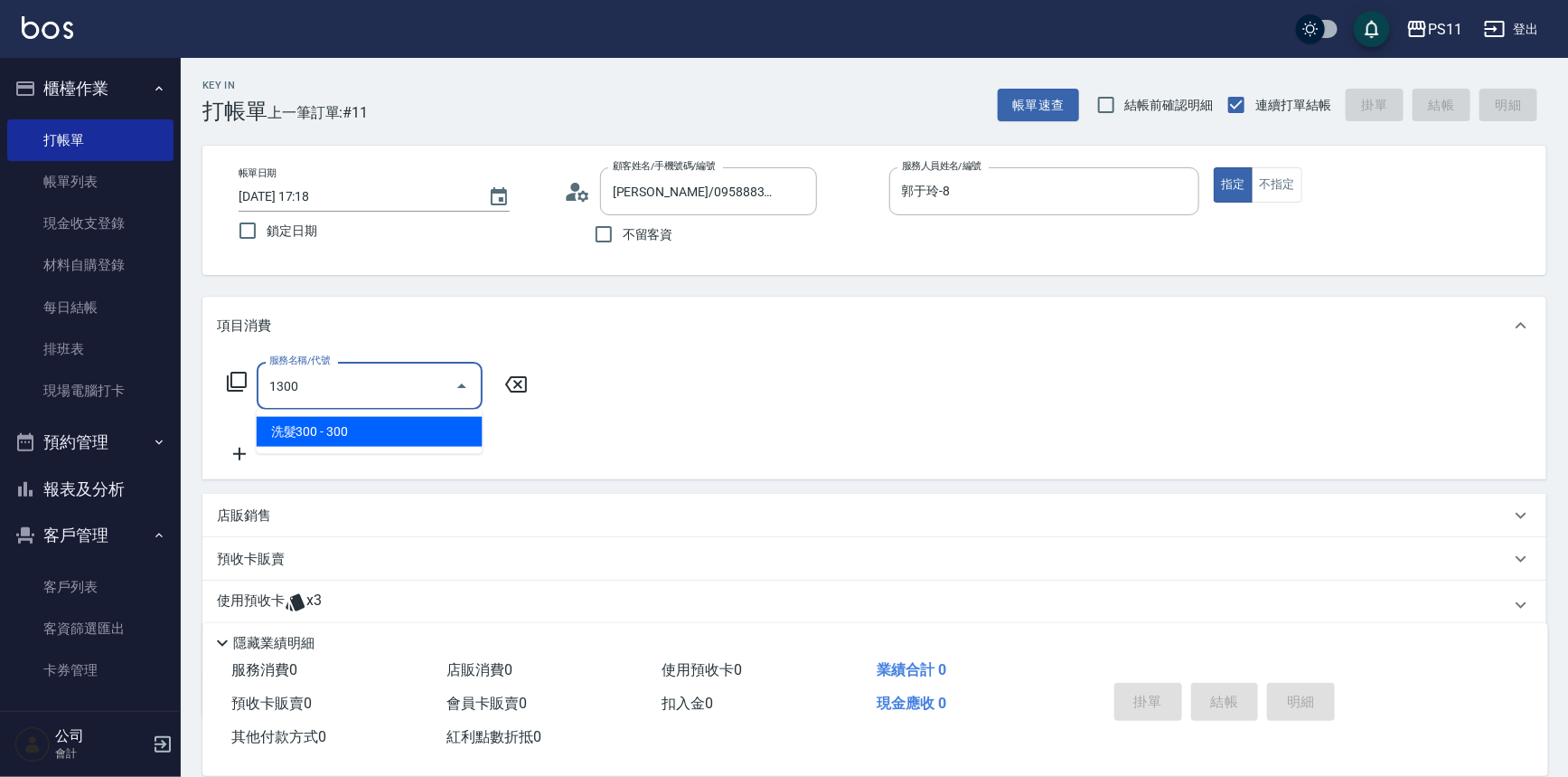
type input "洗髮300(1300)"
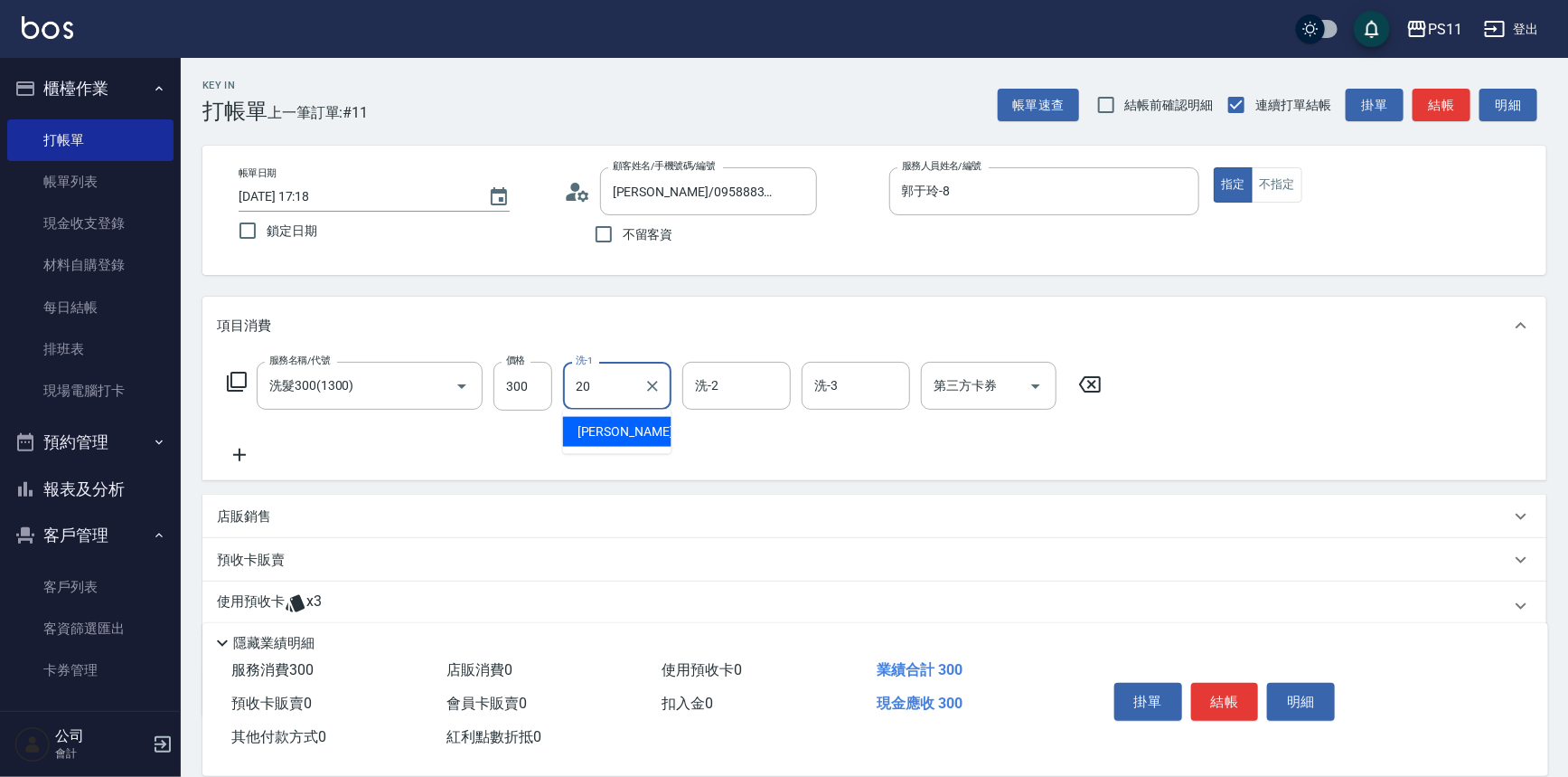
type input "[PERSON_NAME]-20"
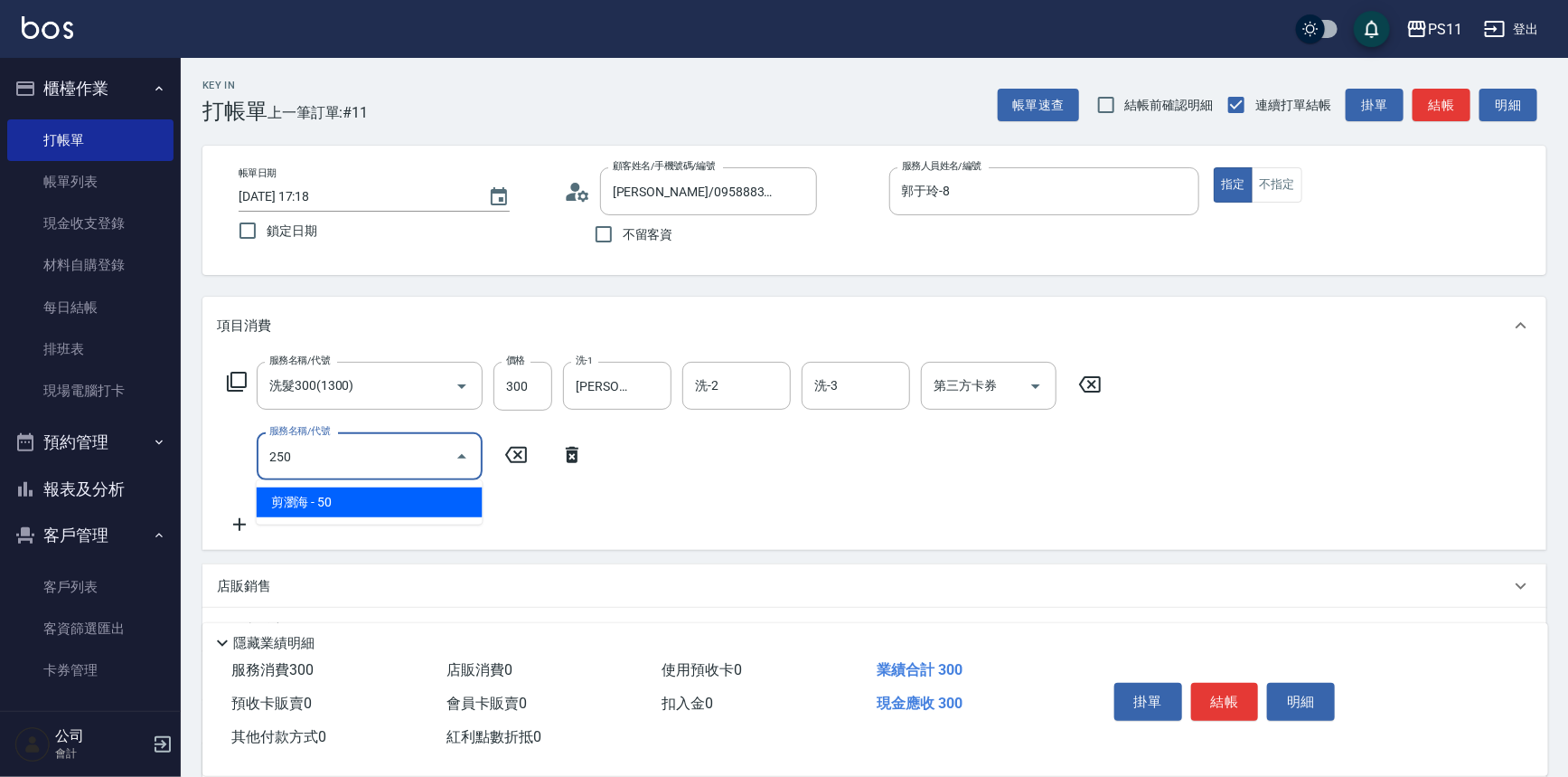
type input "剪瀏海(250)"
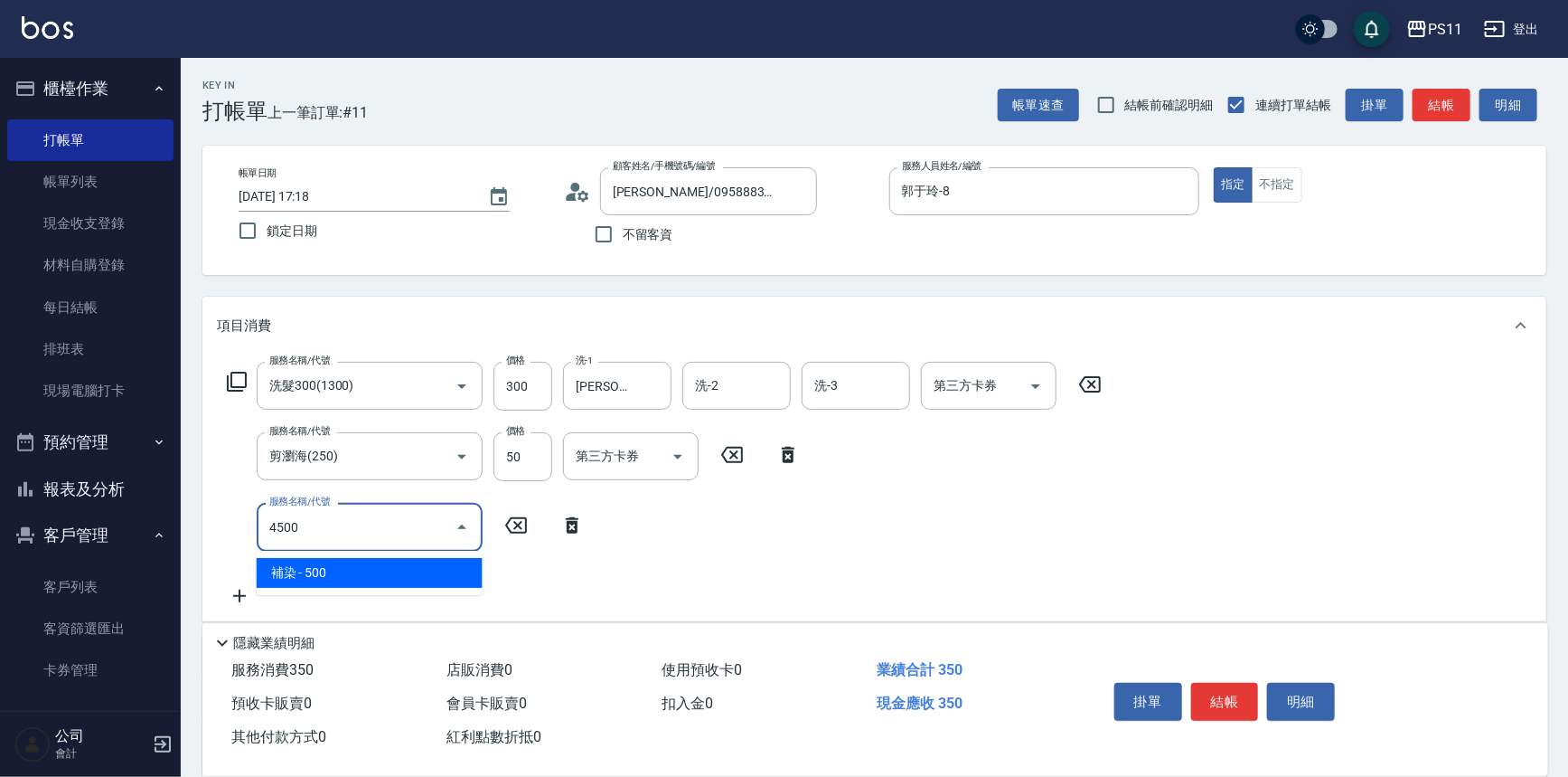
type input "補染(4500)"
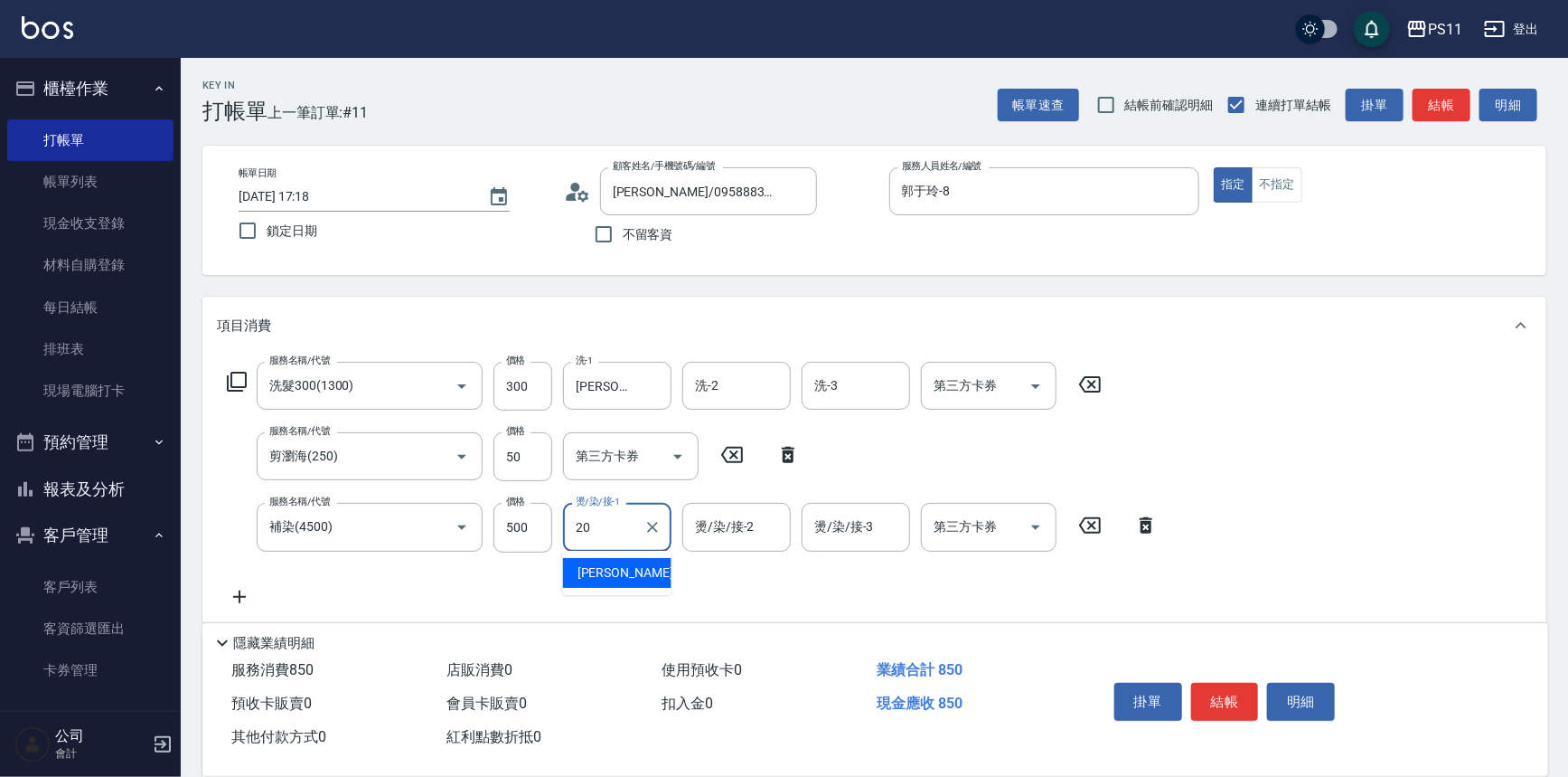
type input "[PERSON_NAME]-20"
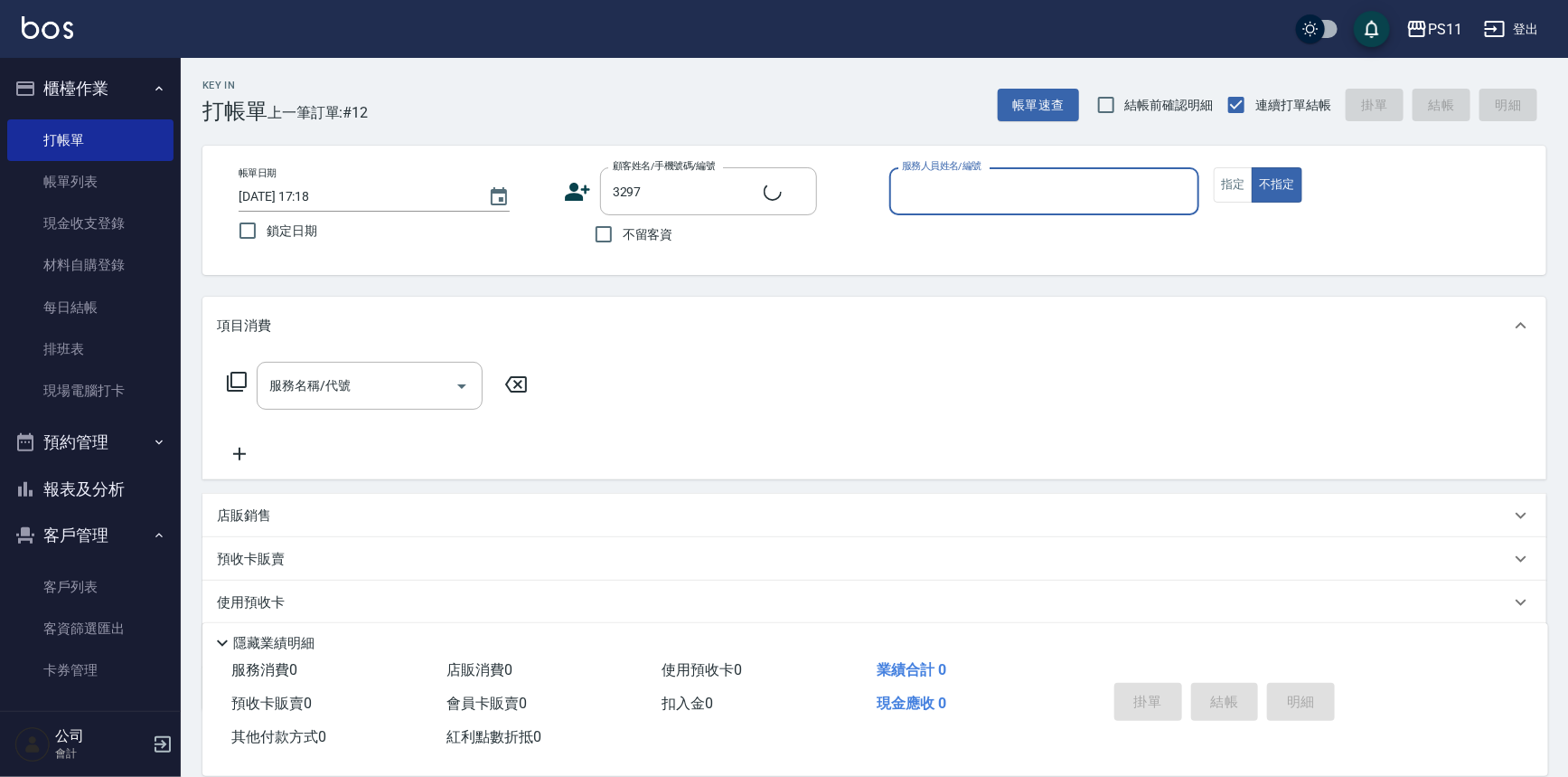
type input "[PERSON_NAME]/0936771259/3297"
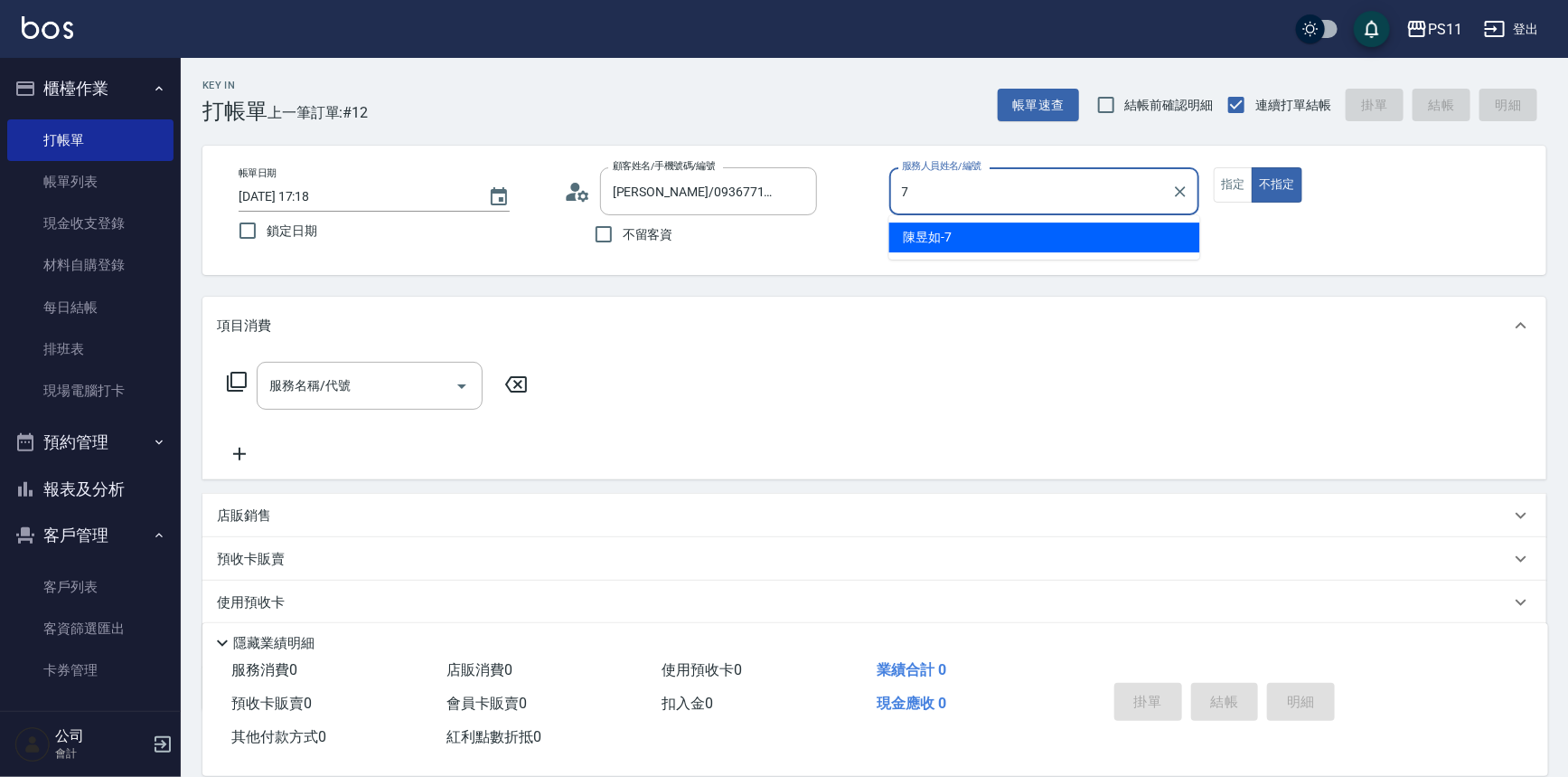
type input "陳昱如-7"
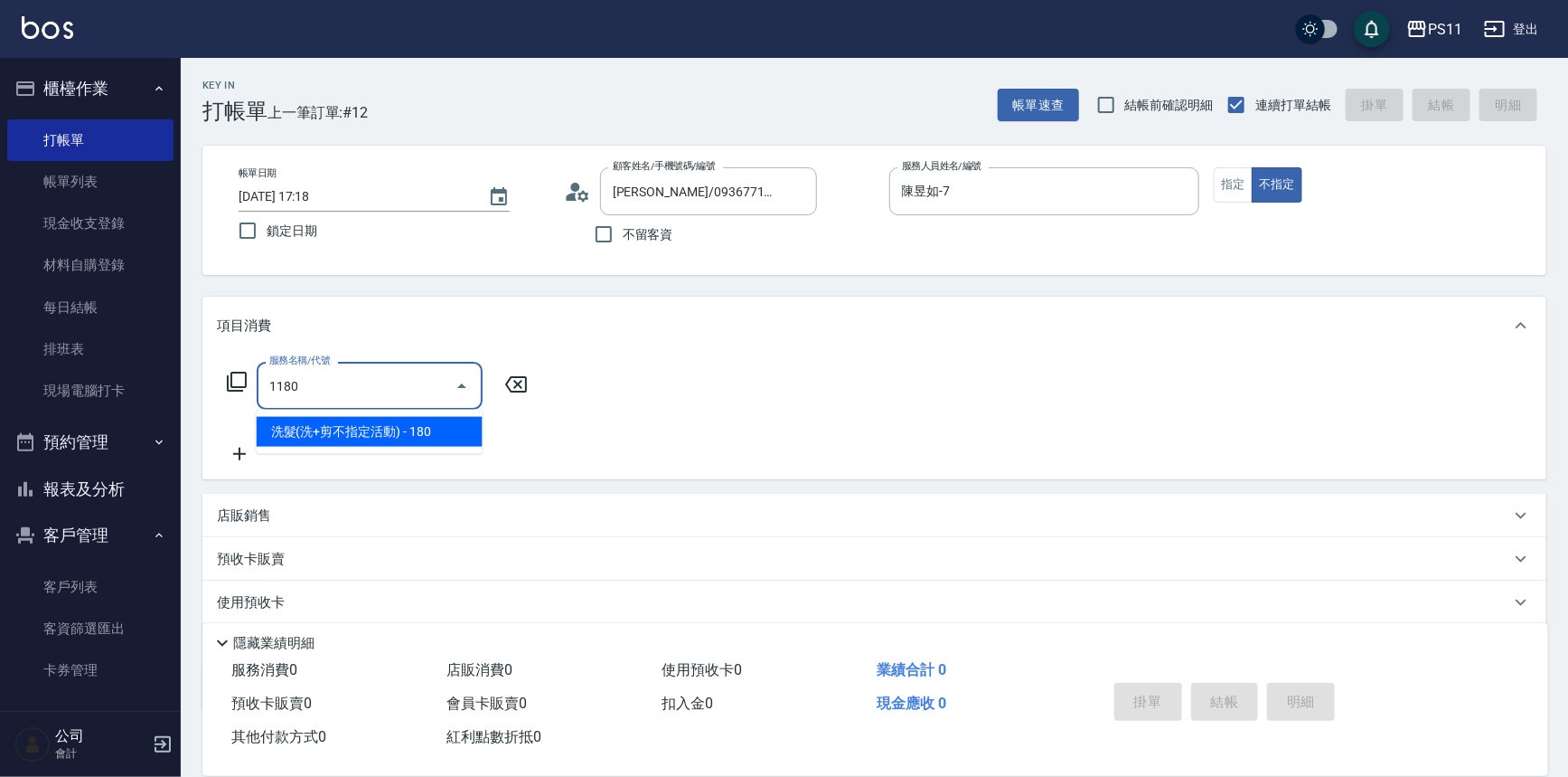
type input "洗髮(洗+剪不指定活動)(1180)"
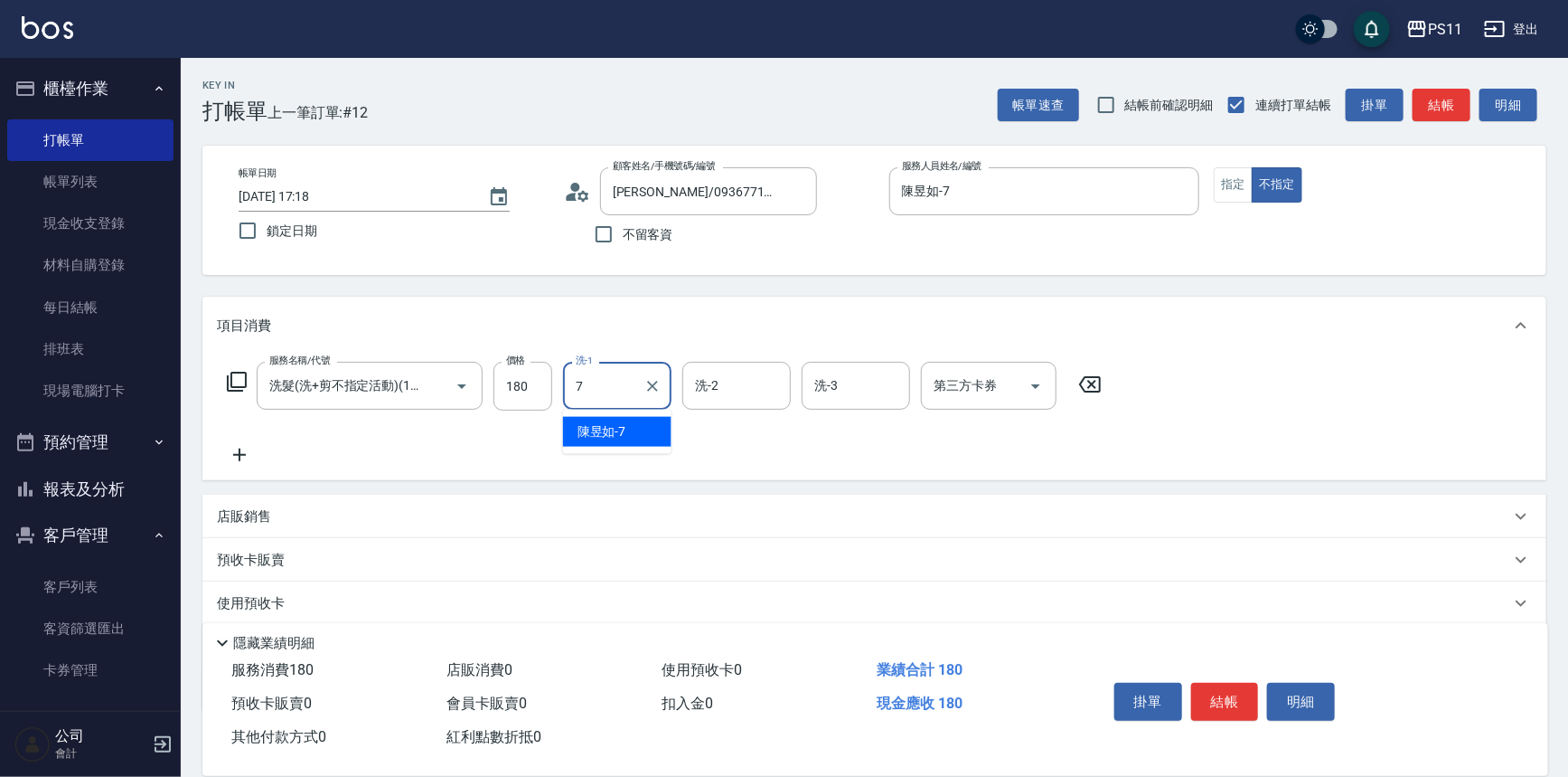
type input "陳昱如-7"
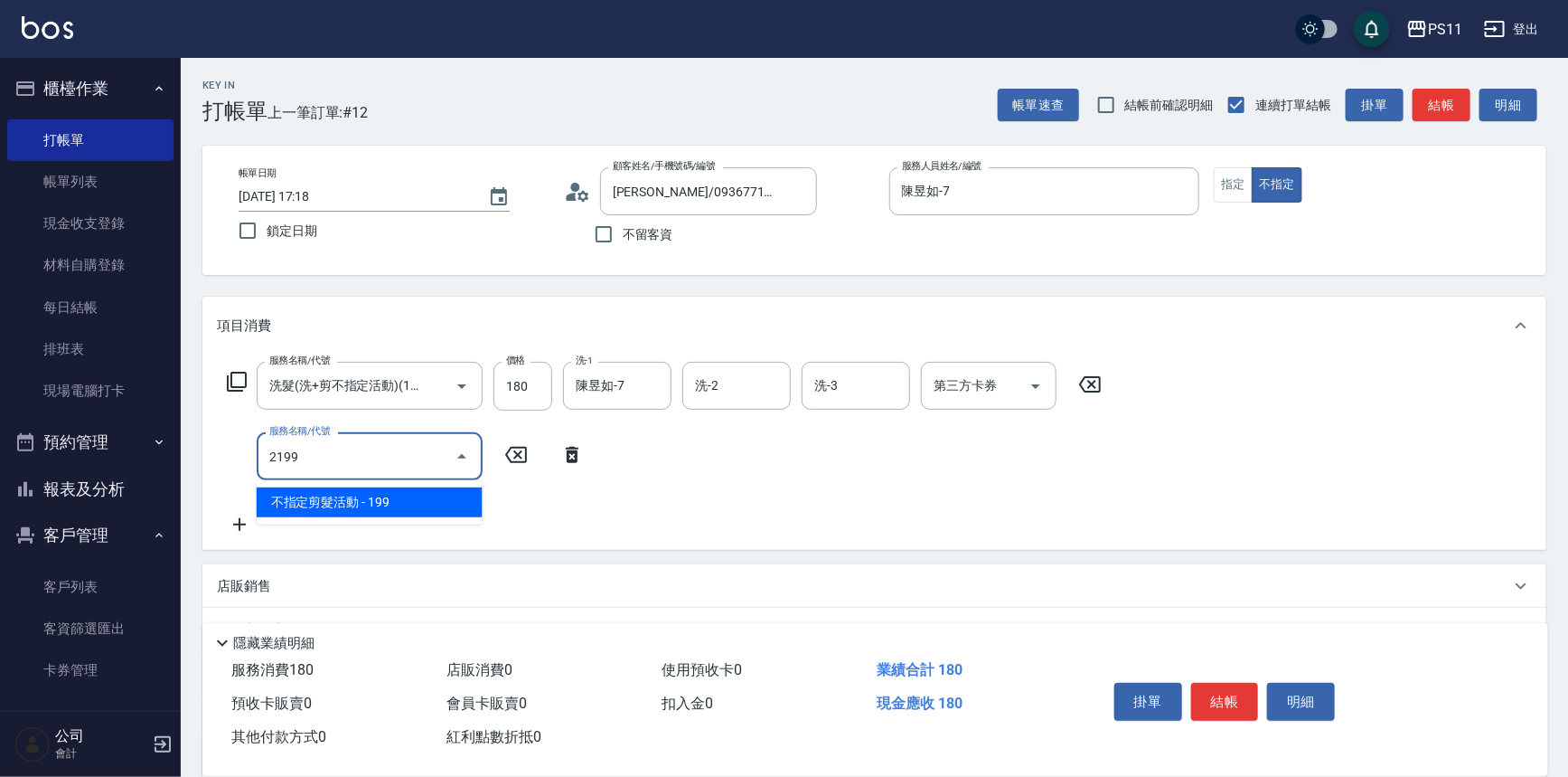
type input "不指定剪髮活動(2199)"
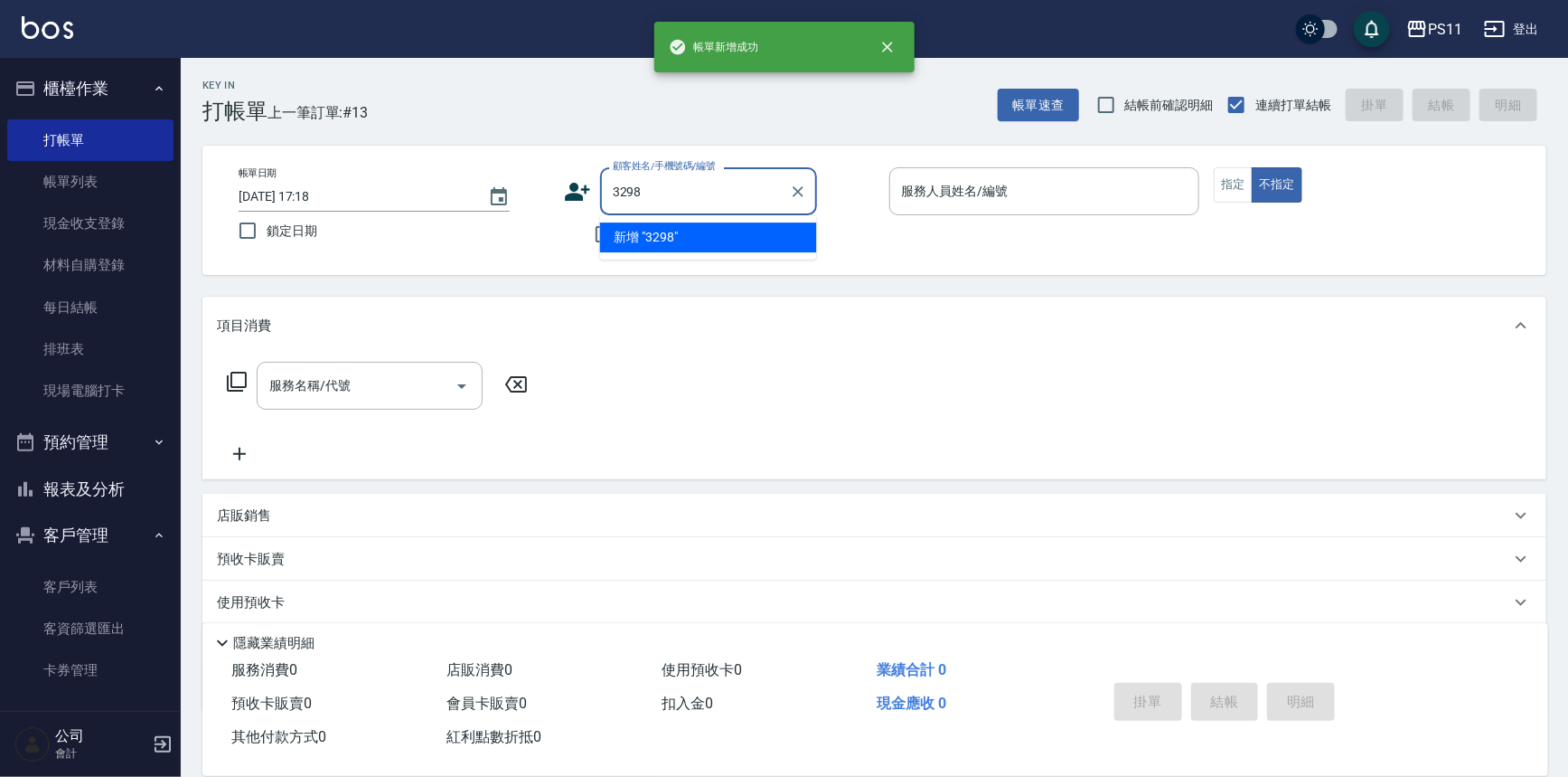
type input "3298"
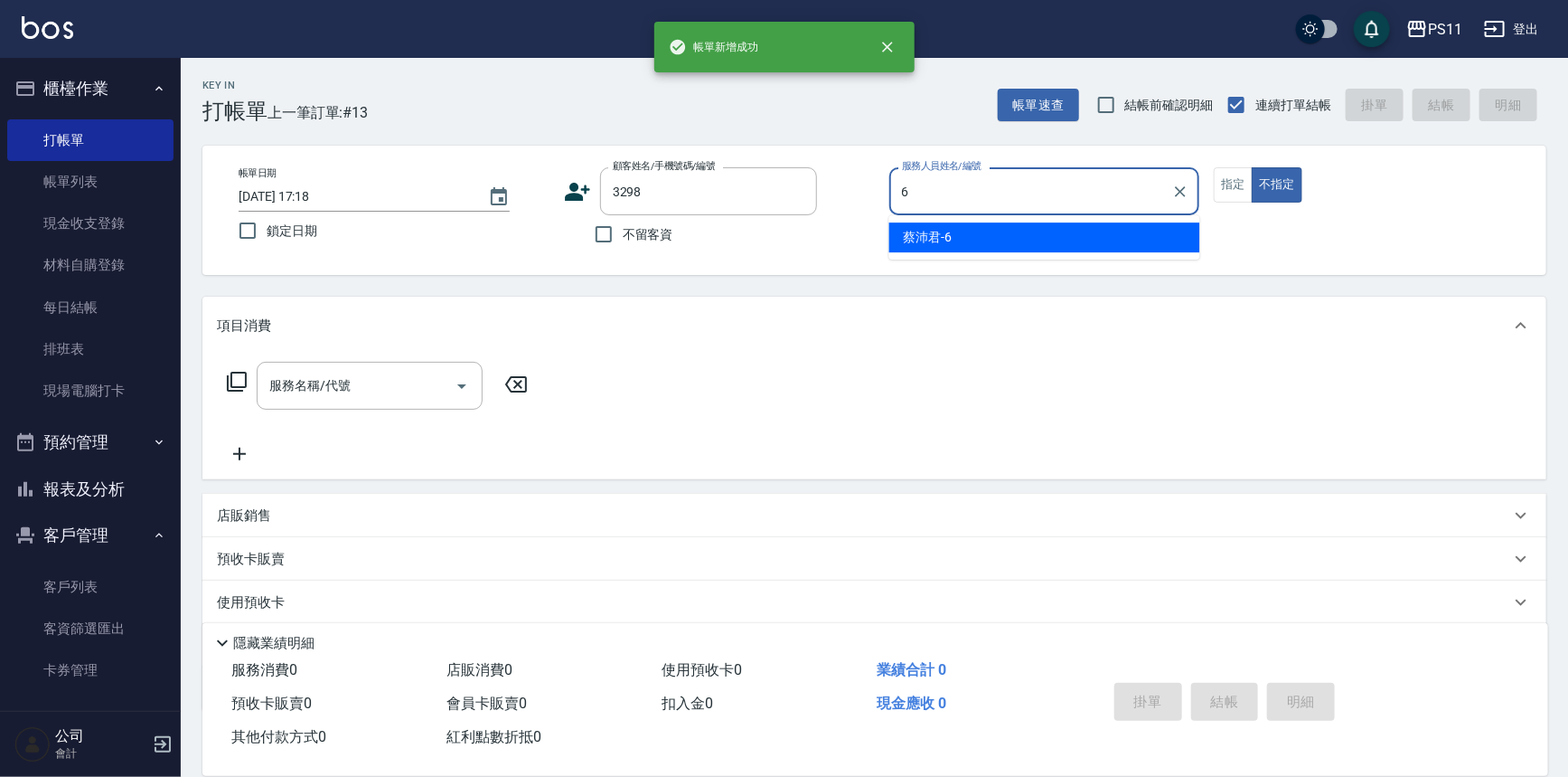
type input "[PERSON_NAME]6"
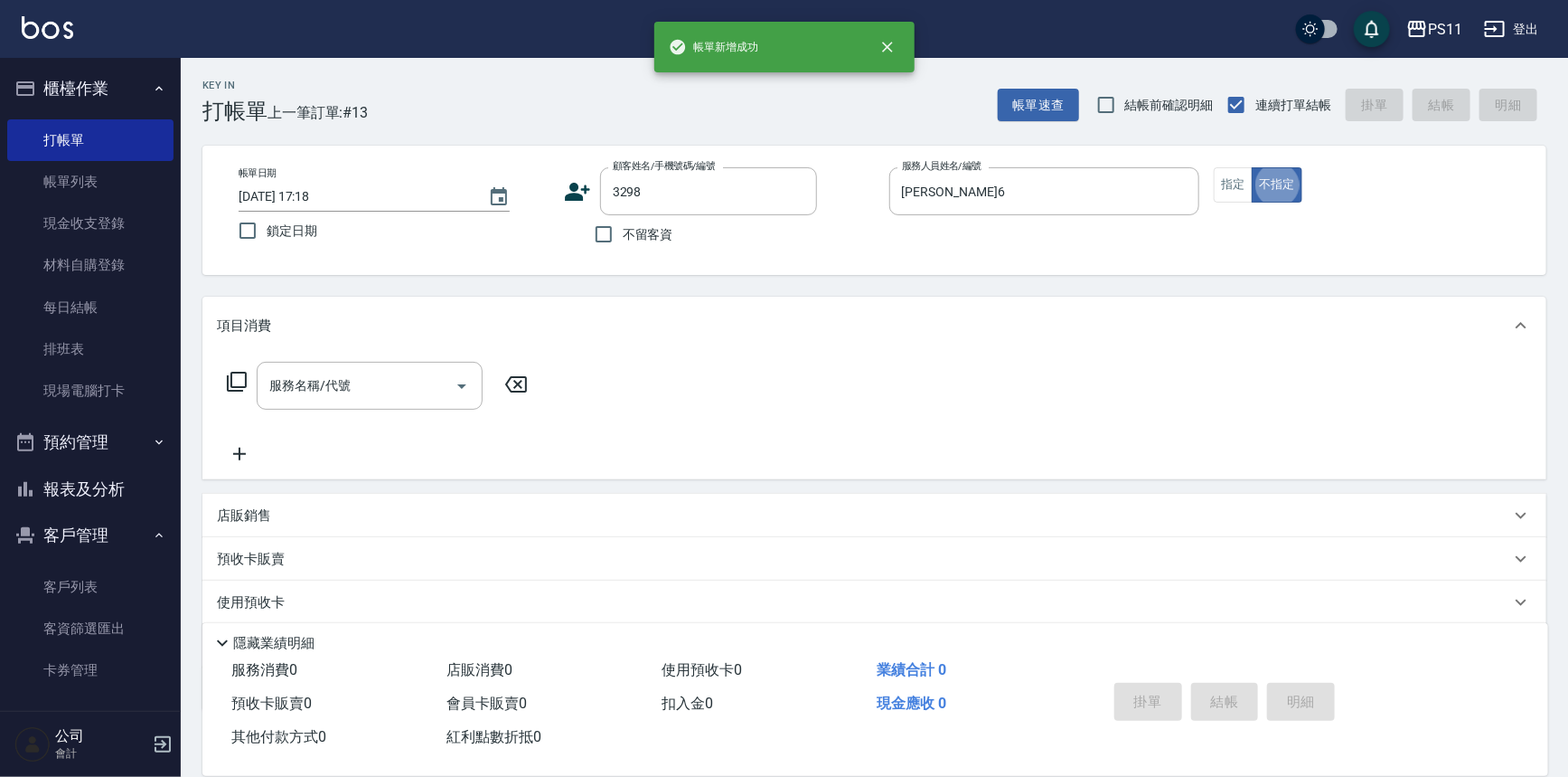
type input "[PERSON_NAME]/0909266369/3298"
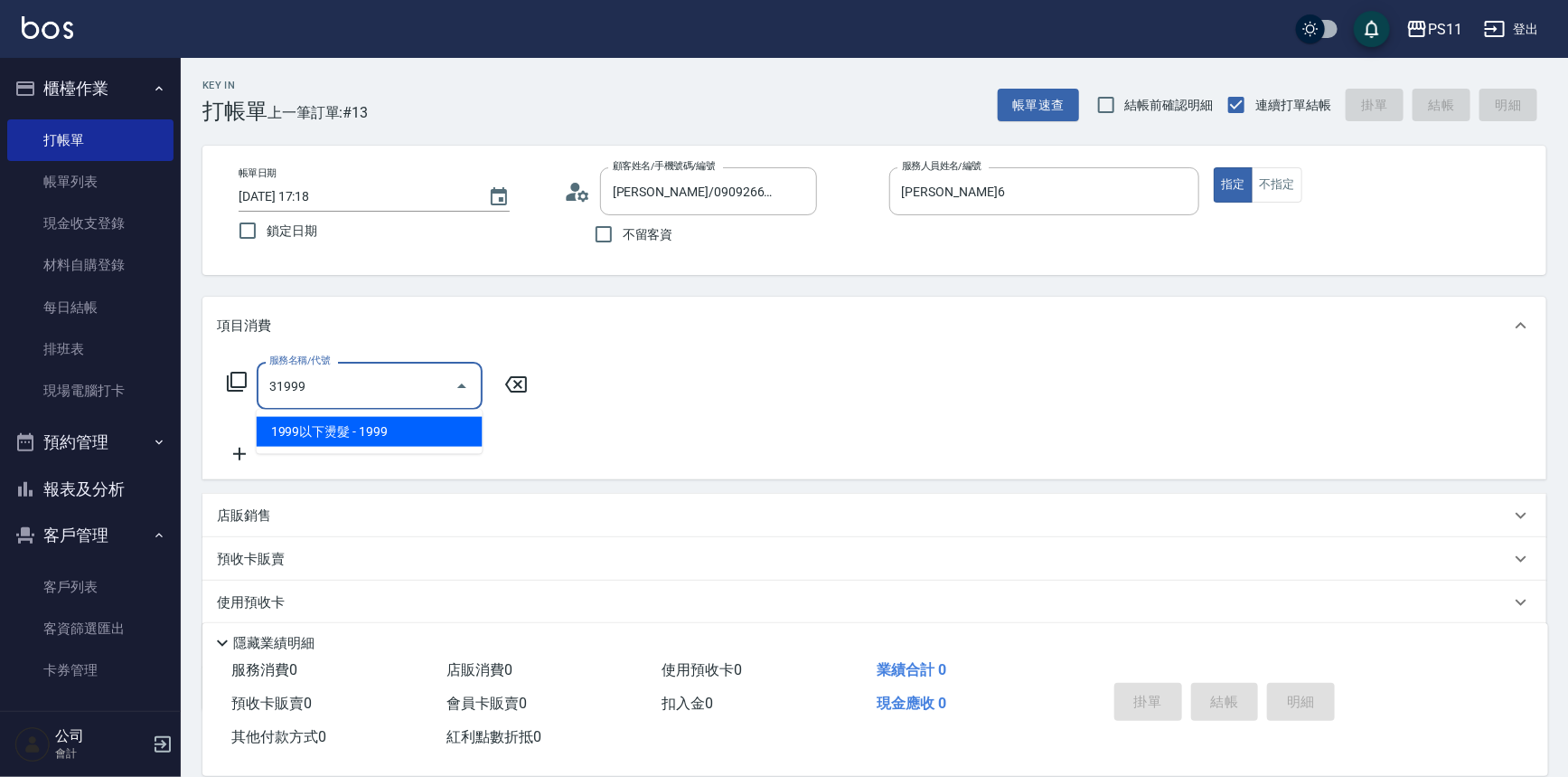
type input "1999以下燙髮(31999)"
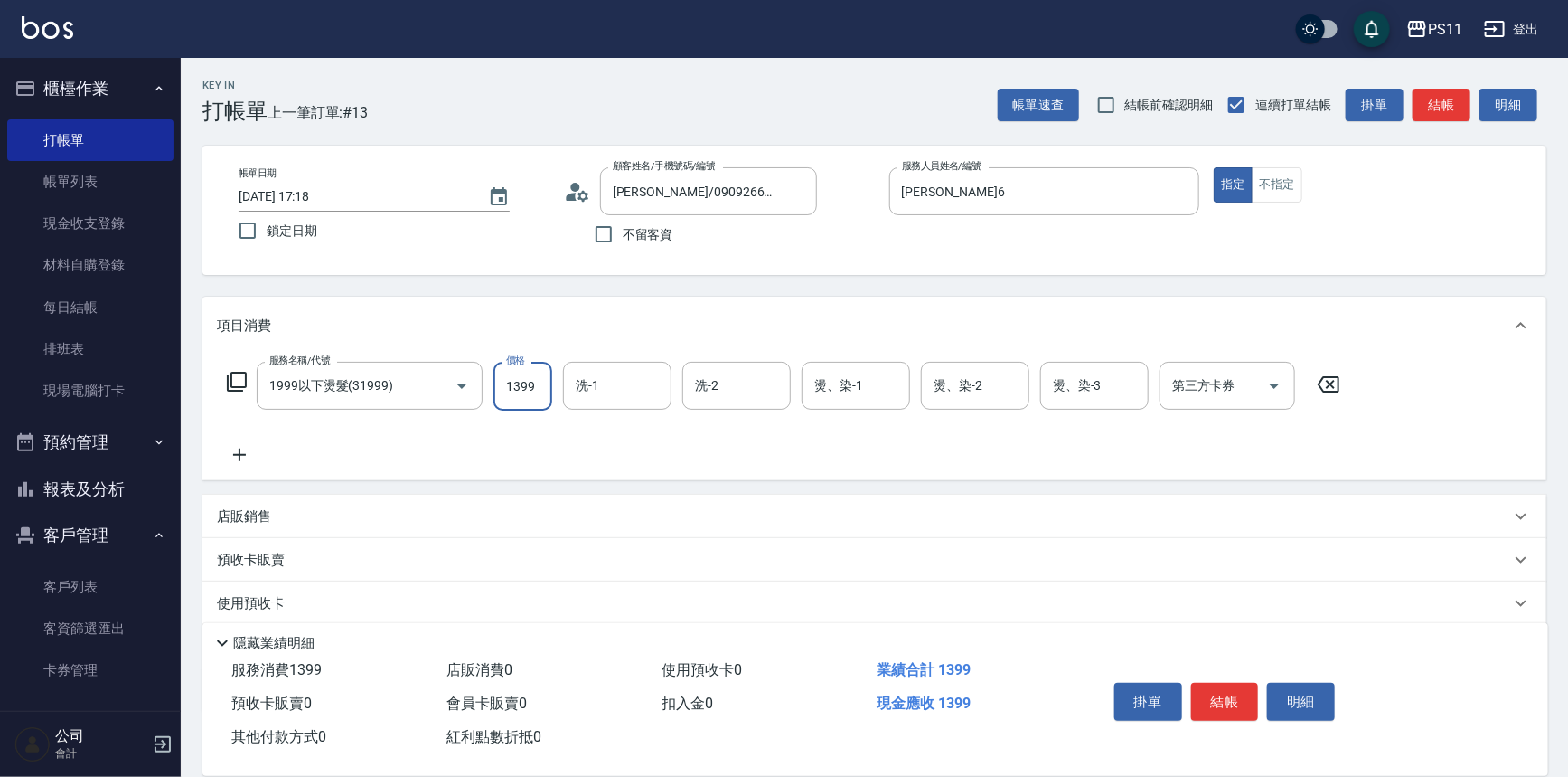
type input "1399"
type input "[PERSON_NAME]-31"
type input "陳昱如-7"
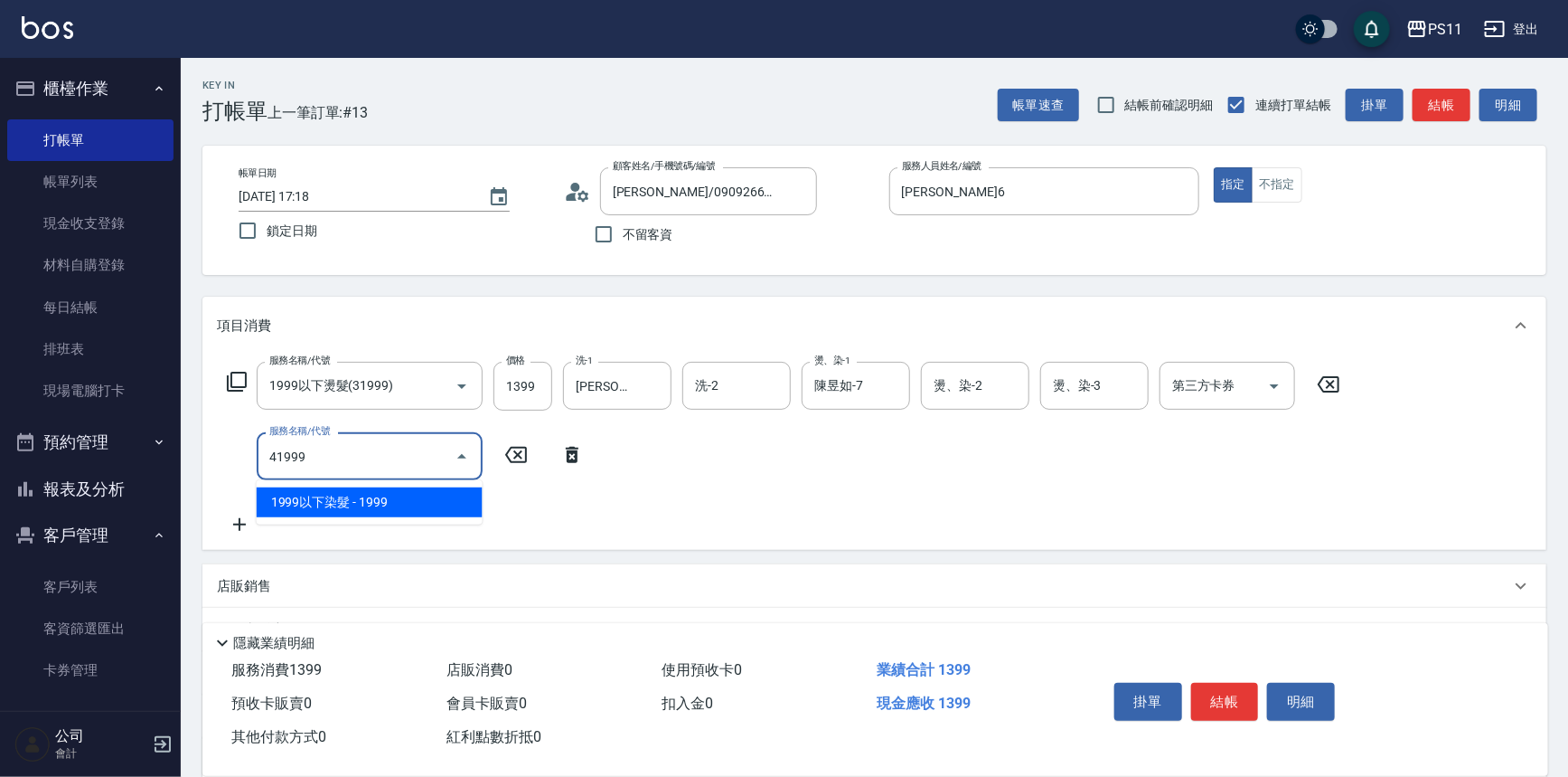
type input "1999以下染髮(41999)"
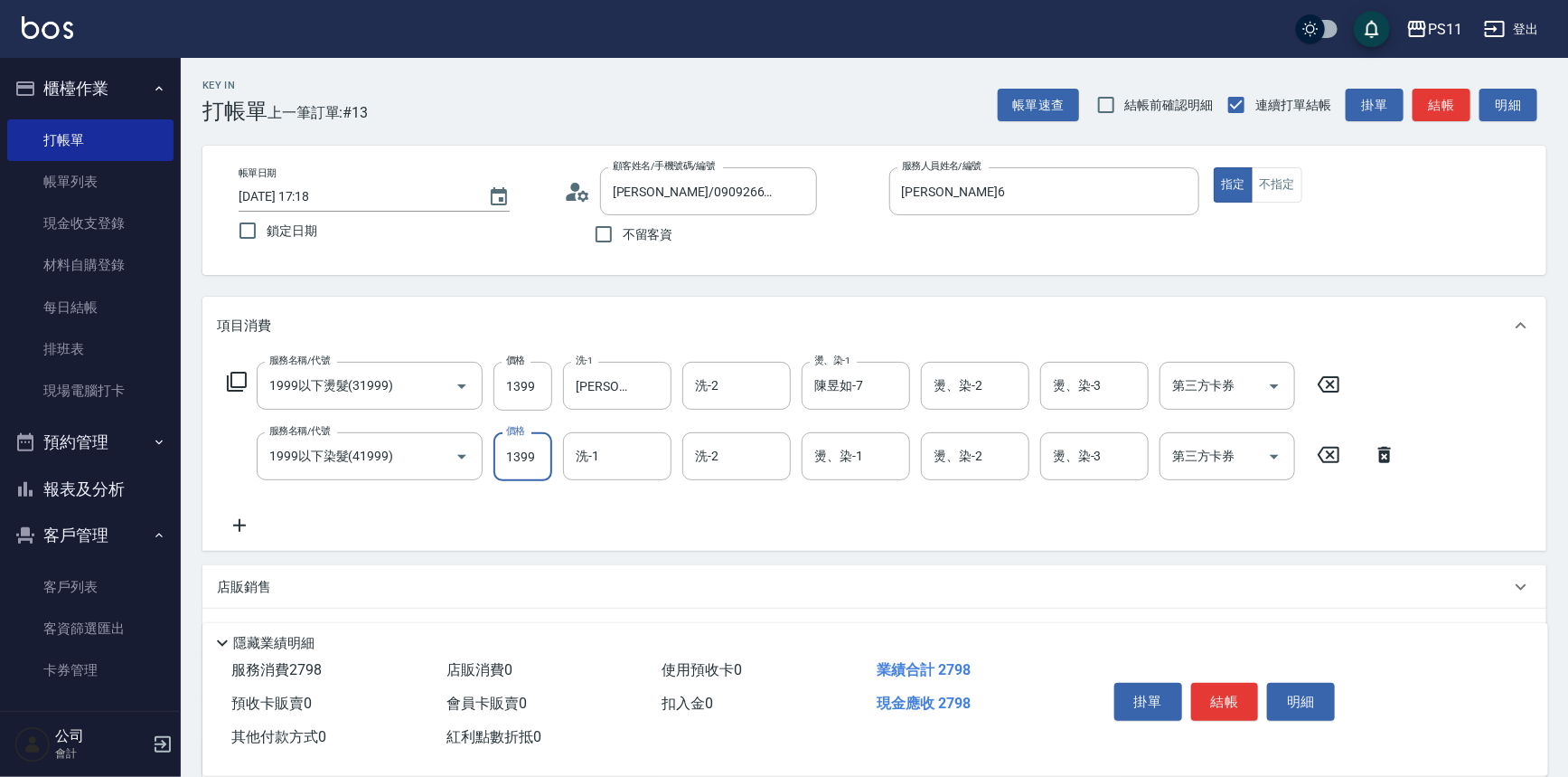
type input "1399"
type input "[PERSON_NAME]-31"
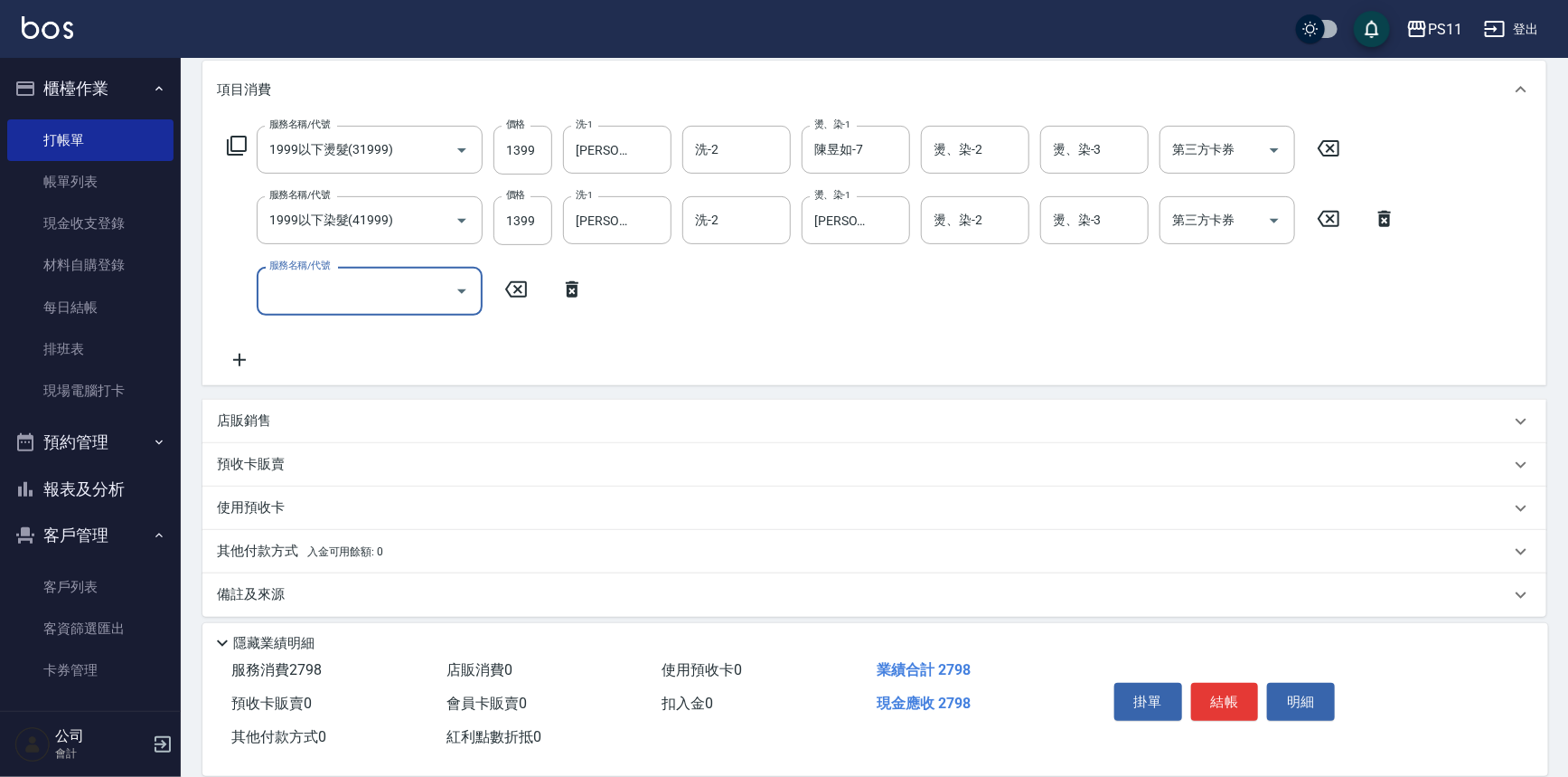
scroll to position [244, 0]
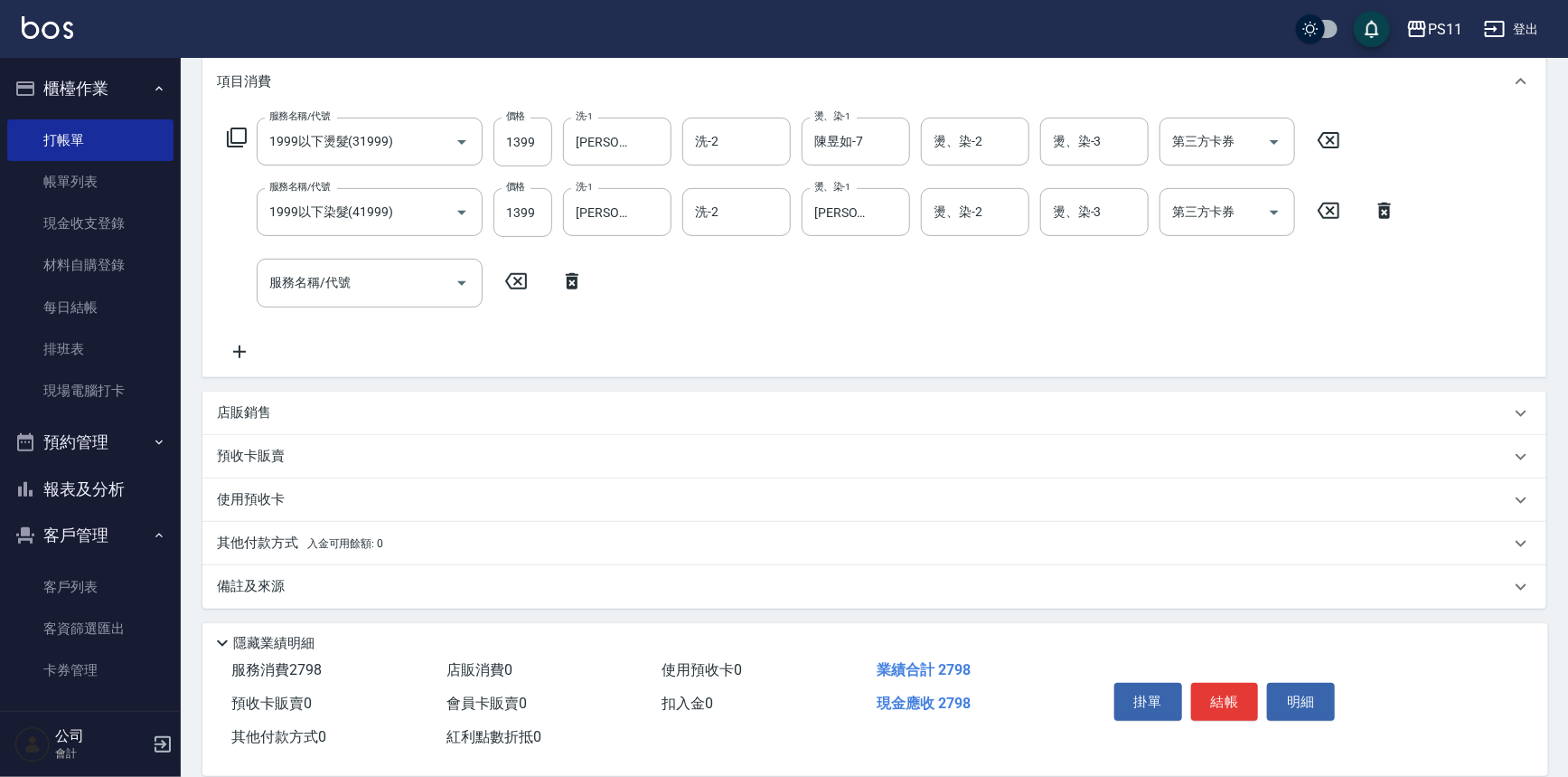
click at [259, 545] on p "其他付款方式 入金可用餘額: 0" at bounding box center [300, 544] width 166 height 20
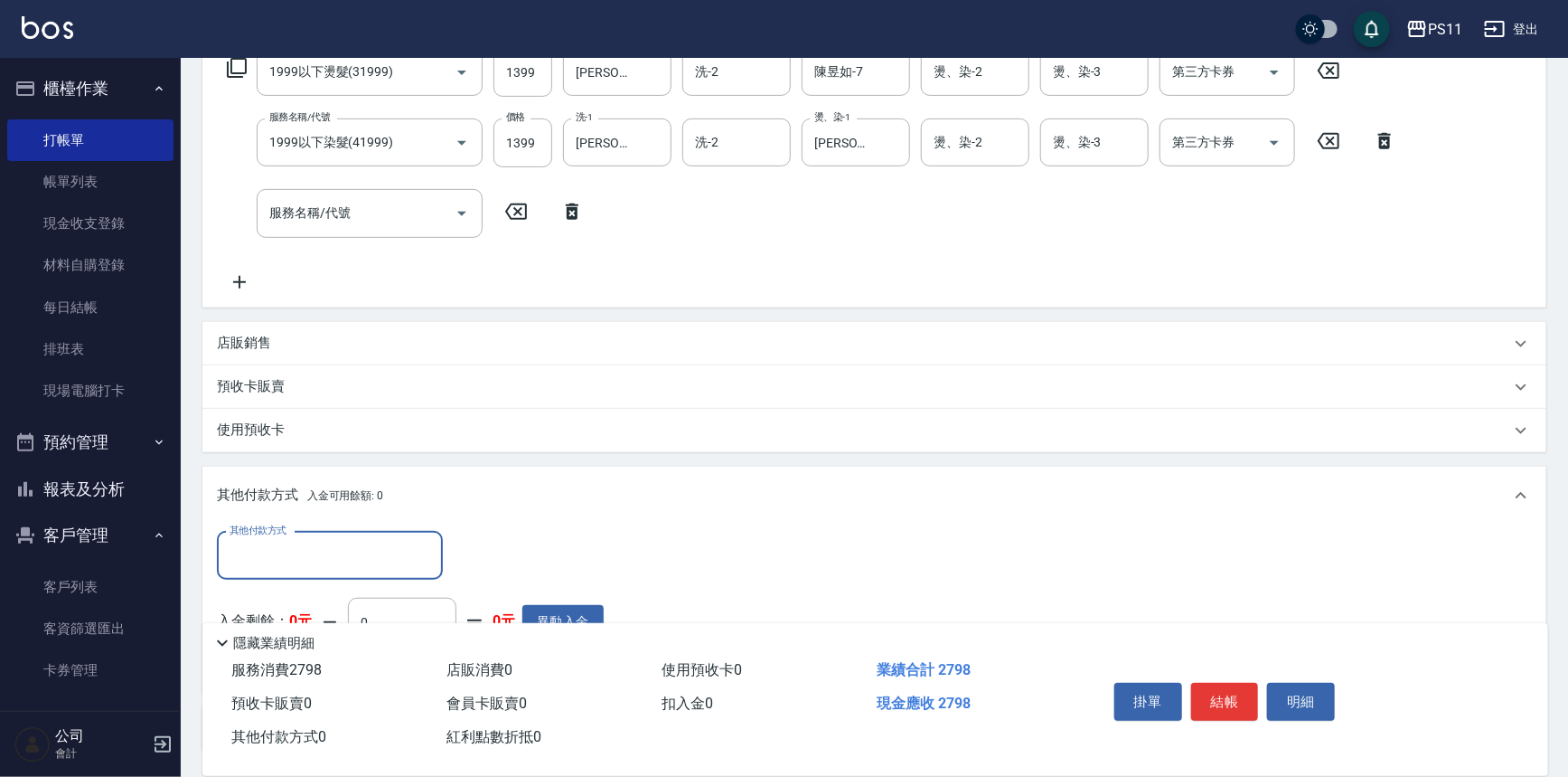
scroll to position [0, 0]
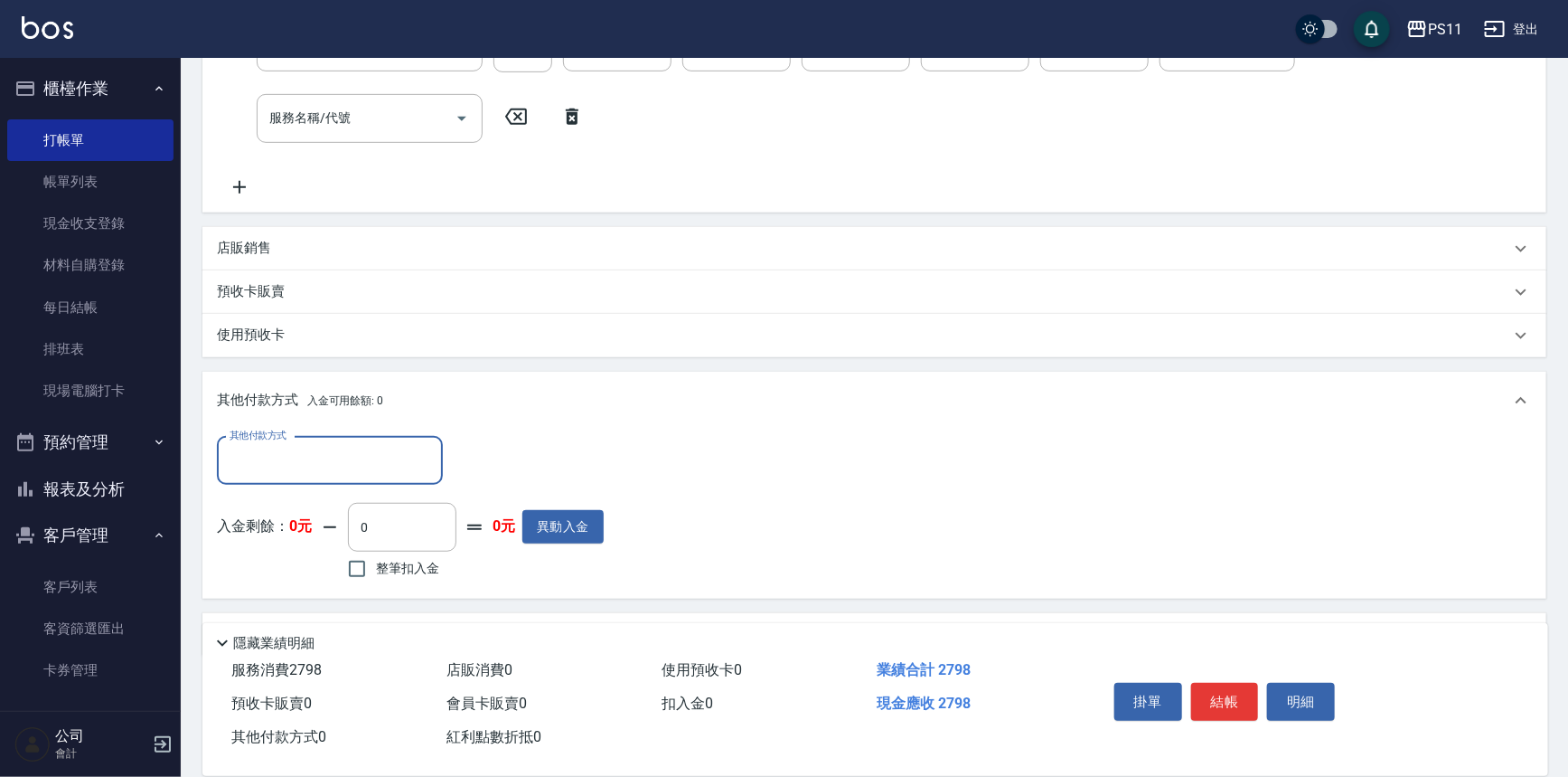
click at [352, 459] on input "其他付款方式" at bounding box center [329, 461] width 210 height 31
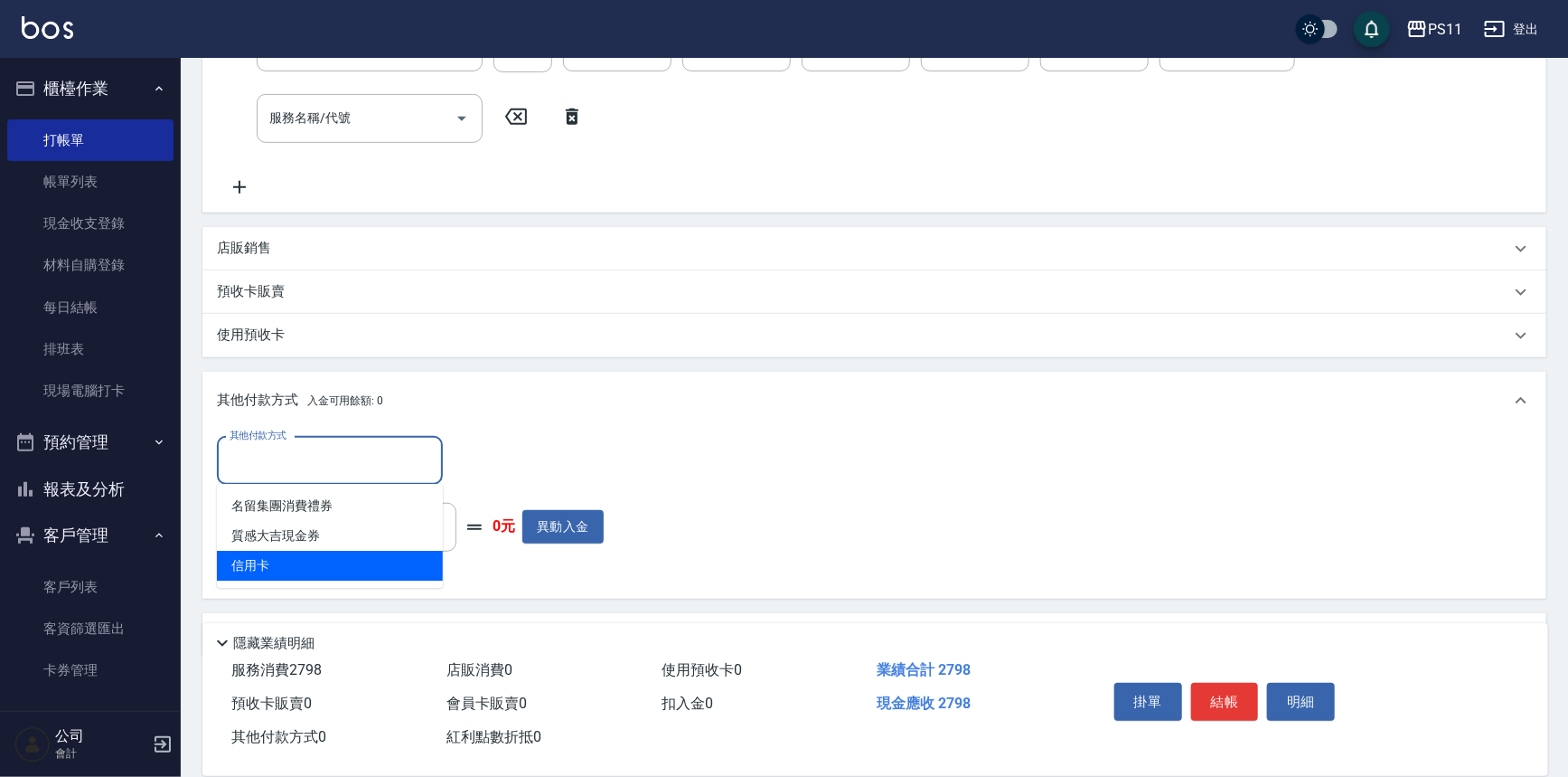
click at [361, 560] on span "信用卡" at bounding box center [330, 565] width 226 height 30
type input "信用卡"
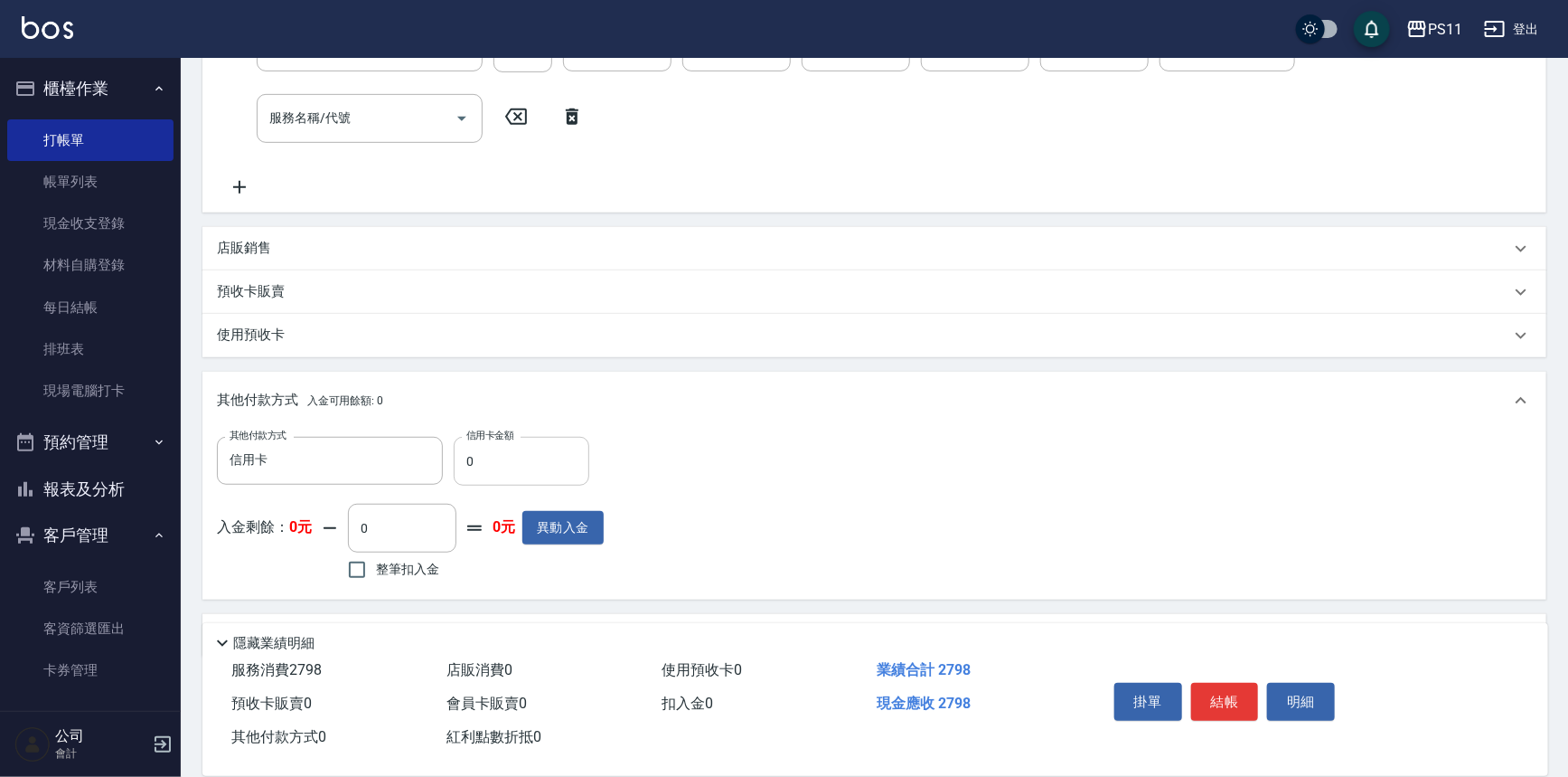
drag, startPoint x: 504, startPoint y: 442, endPoint x: 456, endPoint y: 454, distance: 49.5
click at [456, 454] on div "信用卡金額 0 信用卡金額" at bounding box center [521, 461] width 136 height 49
drag, startPoint x: 490, startPoint y: 462, endPoint x: 460, endPoint y: 465, distance: 30.1
click at [460, 465] on input "0" at bounding box center [521, 461] width 136 height 49
drag, startPoint x: 520, startPoint y: 439, endPoint x: 441, endPoint y: 457, distance: 81.0
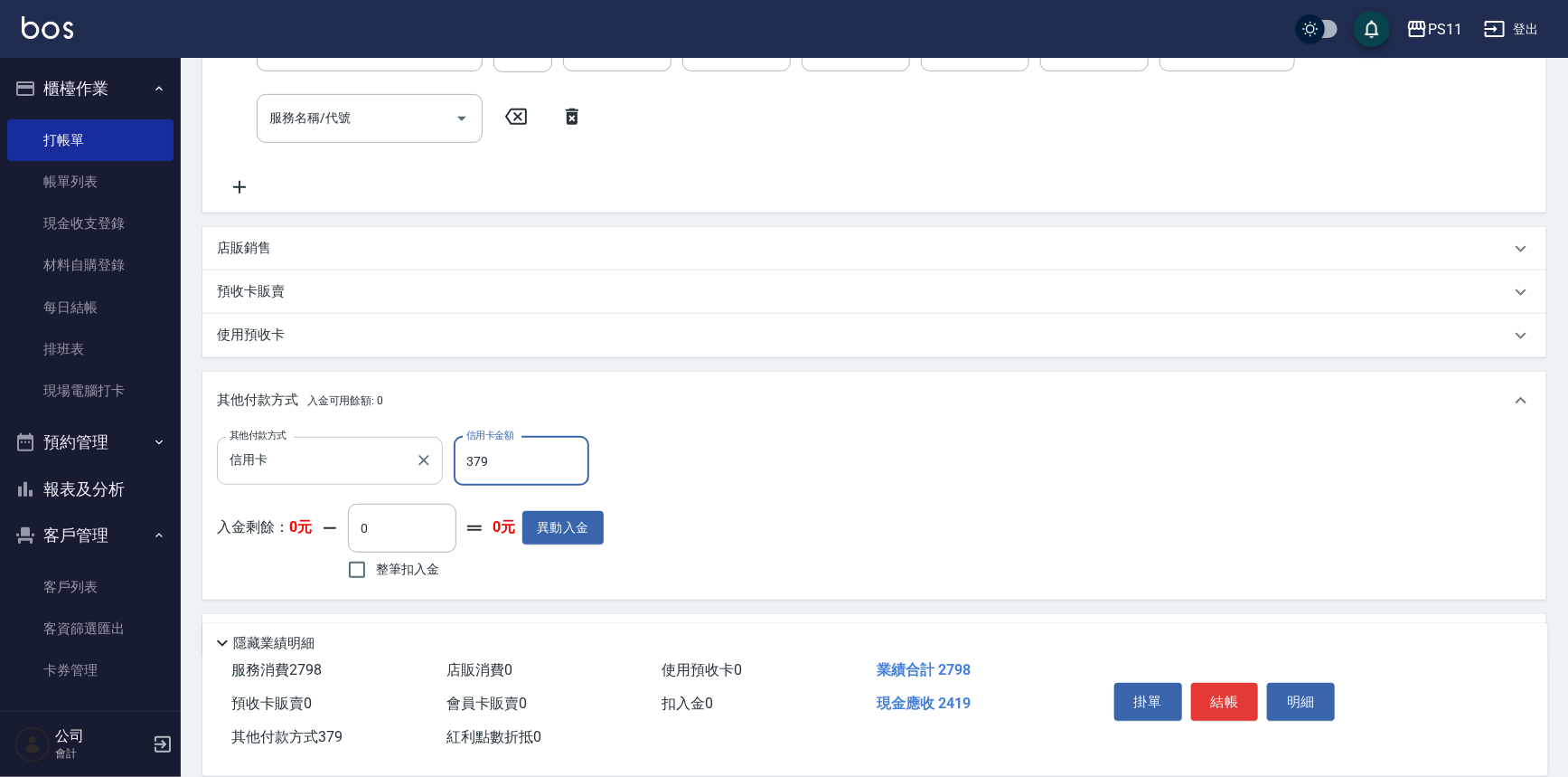
click at [441, 457] on div "其他付款方式 信用卡 其他付款方式 信用卡金額 379 信用卡金額" at bounding box center [410, 461] width 386 height 49
type input "2798"
type input "[DATE] 17:19"
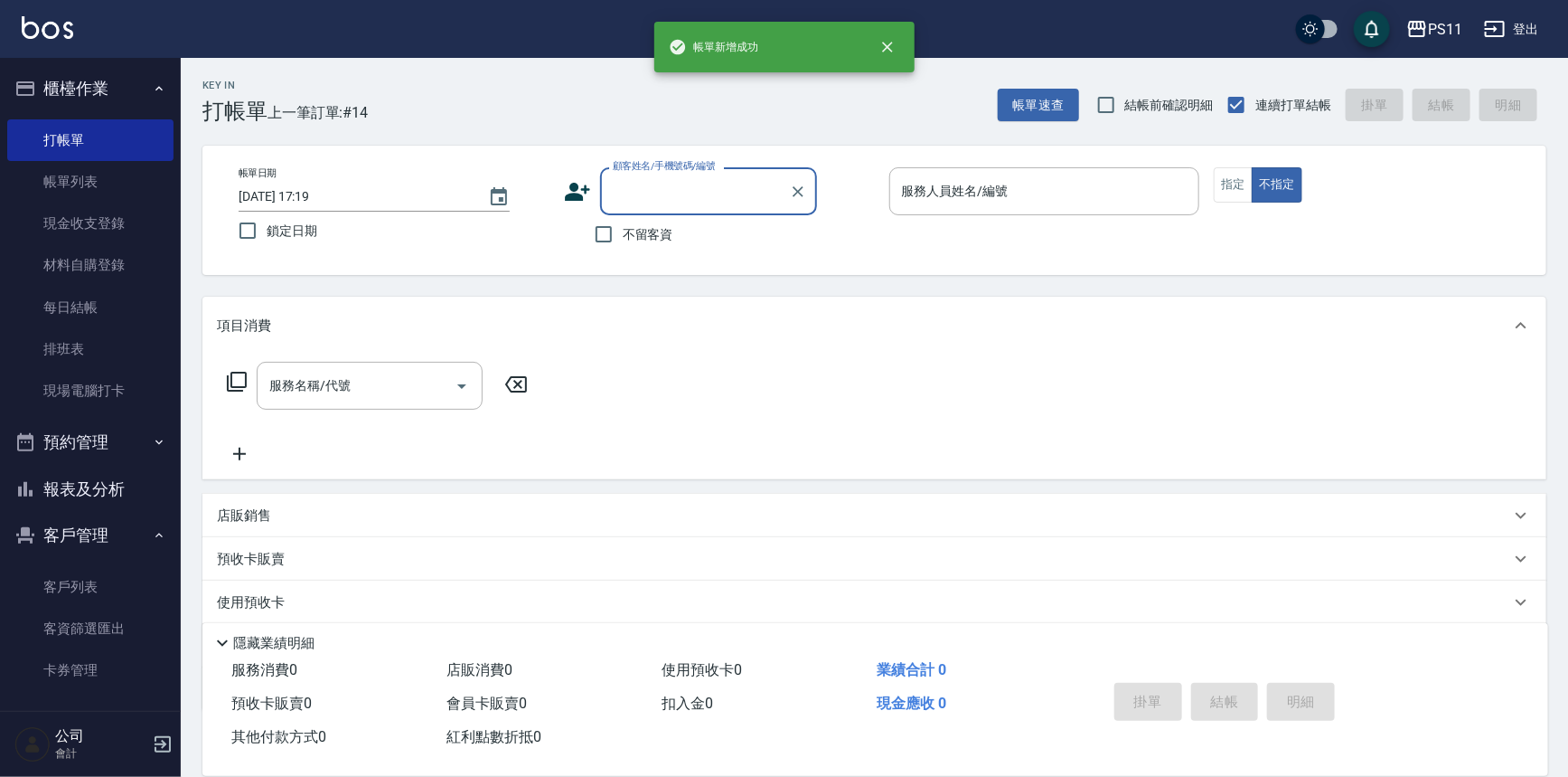
click at [121, 487] on button "報表及分析" at bounding box center [91, 488] width 166 height 47
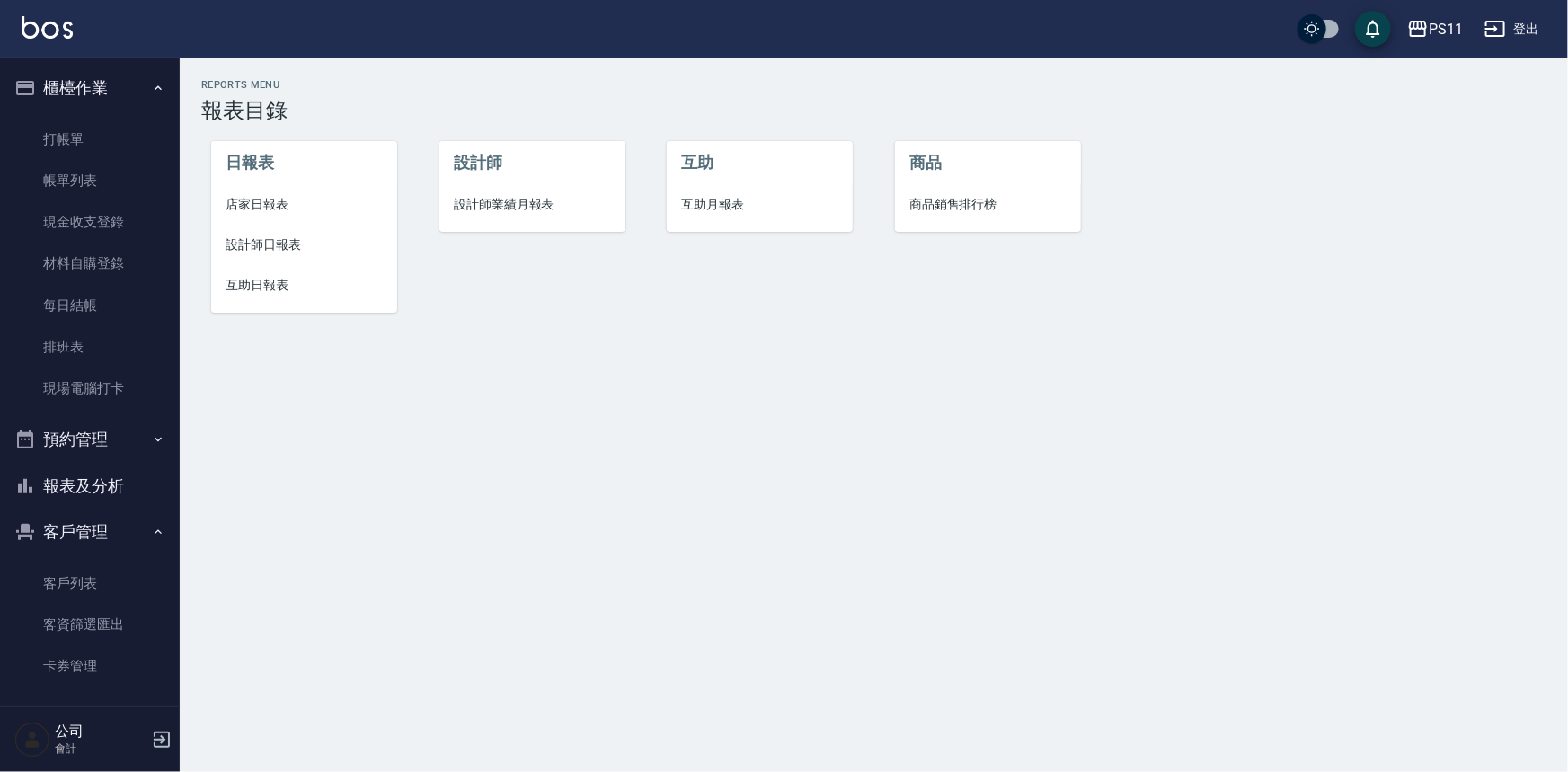
click at [257, 252] on span "設計師日報表" at bounding box center [303, 244] width 157 height 19
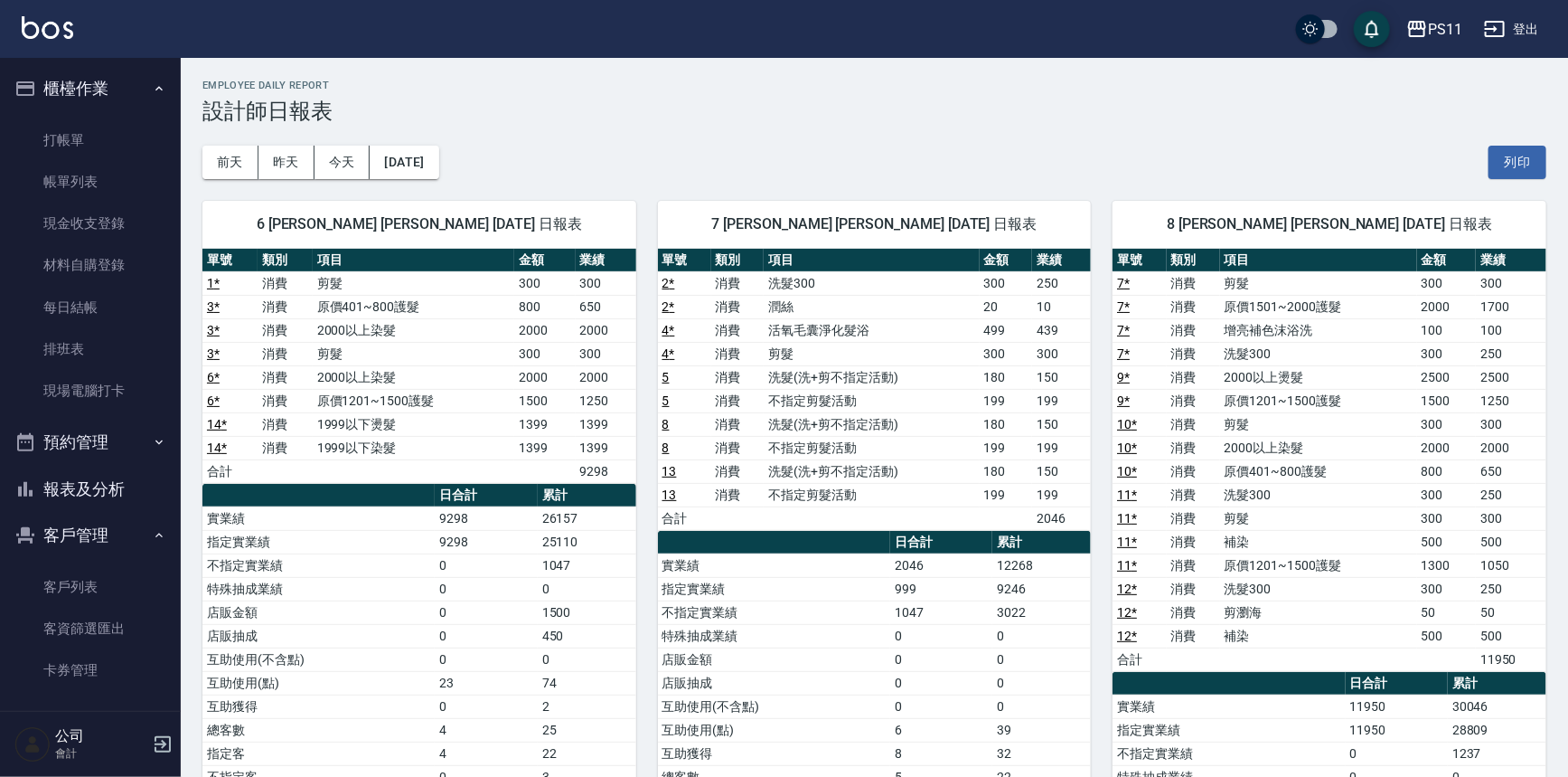
scroll to position [81, 0]
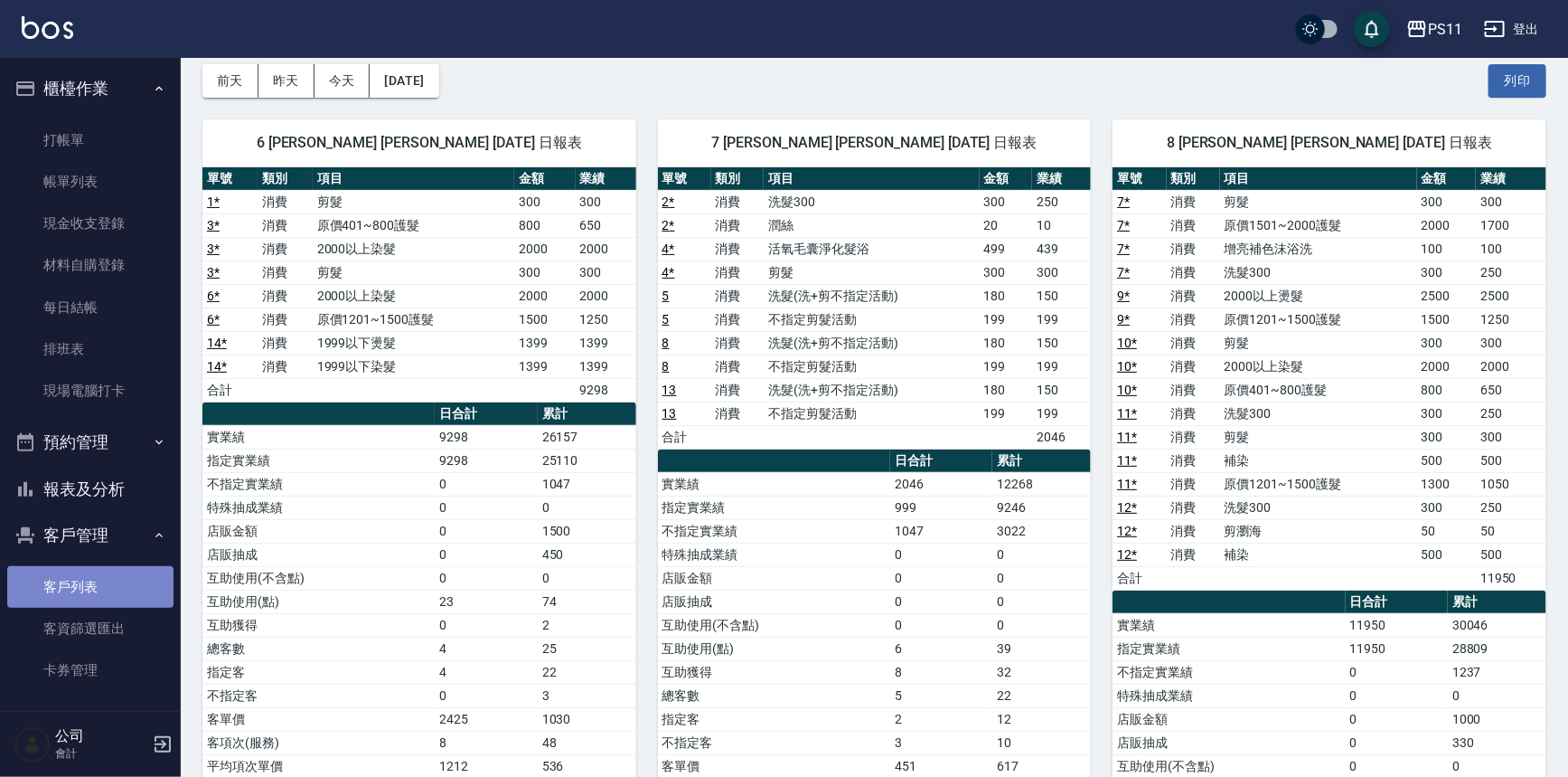
click at [92, 574] on link "客戶列表" at bounding box center [91, 586] width 166 height 42
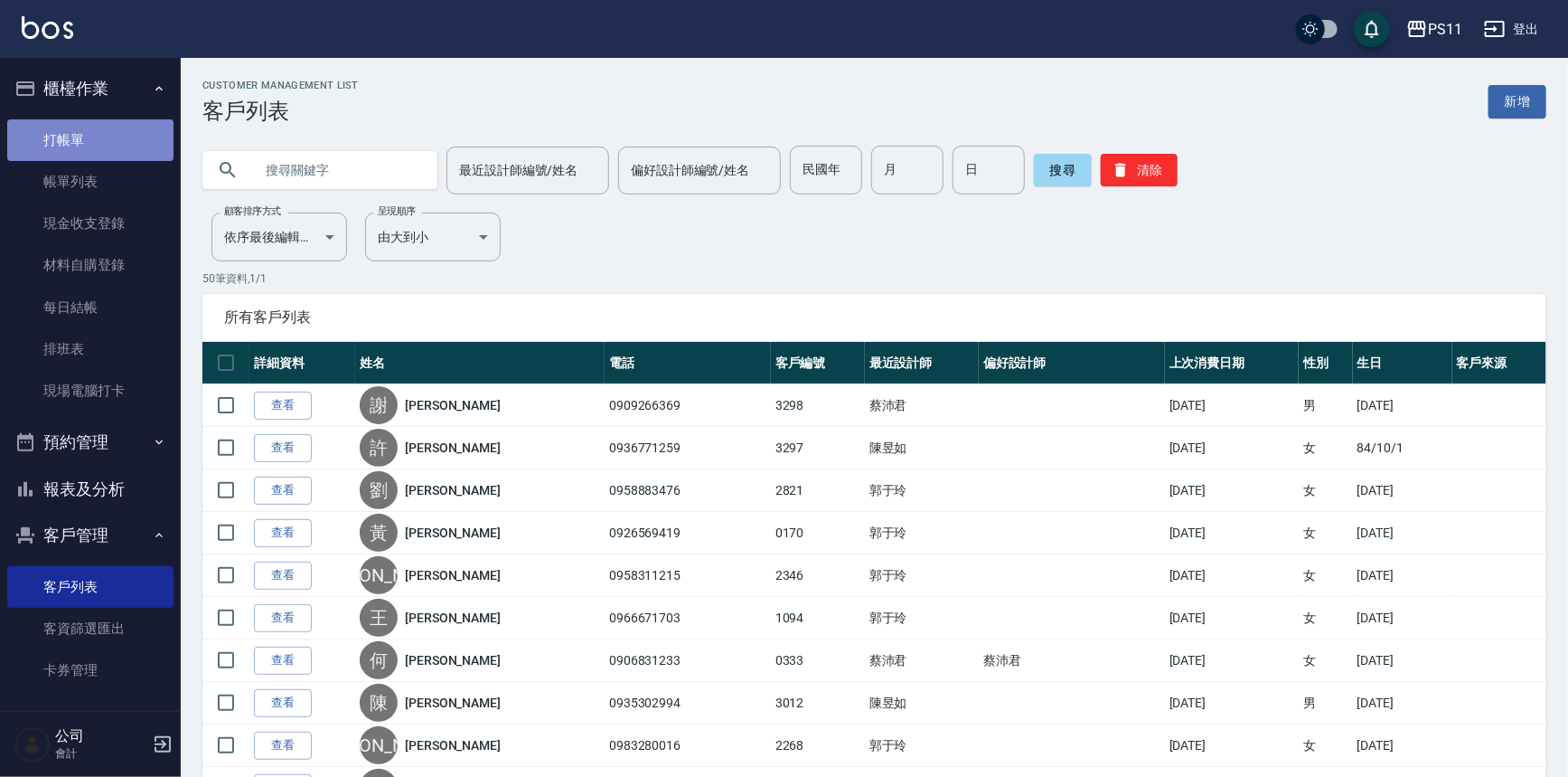
click at [124, 141] on link "打帳單" at bounding box center [91, 140] width 166 height 42
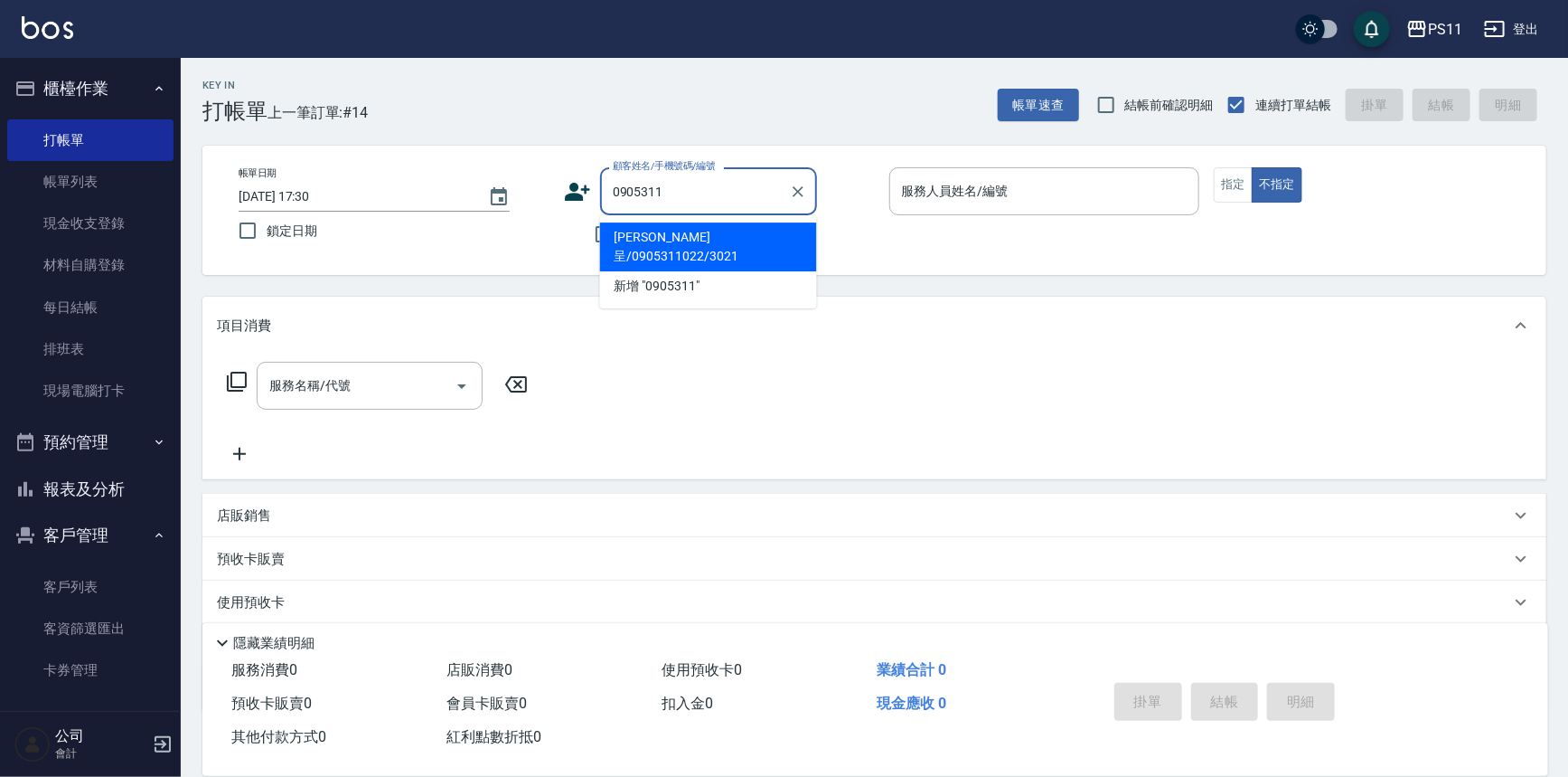
click at [714, 240] on li "[PERSON_NAME]呈/0905311022/3021" at bounding box center [708, 246] width 217 height 49
type input "[PERSON_NAME]呈/0905311022/3021"
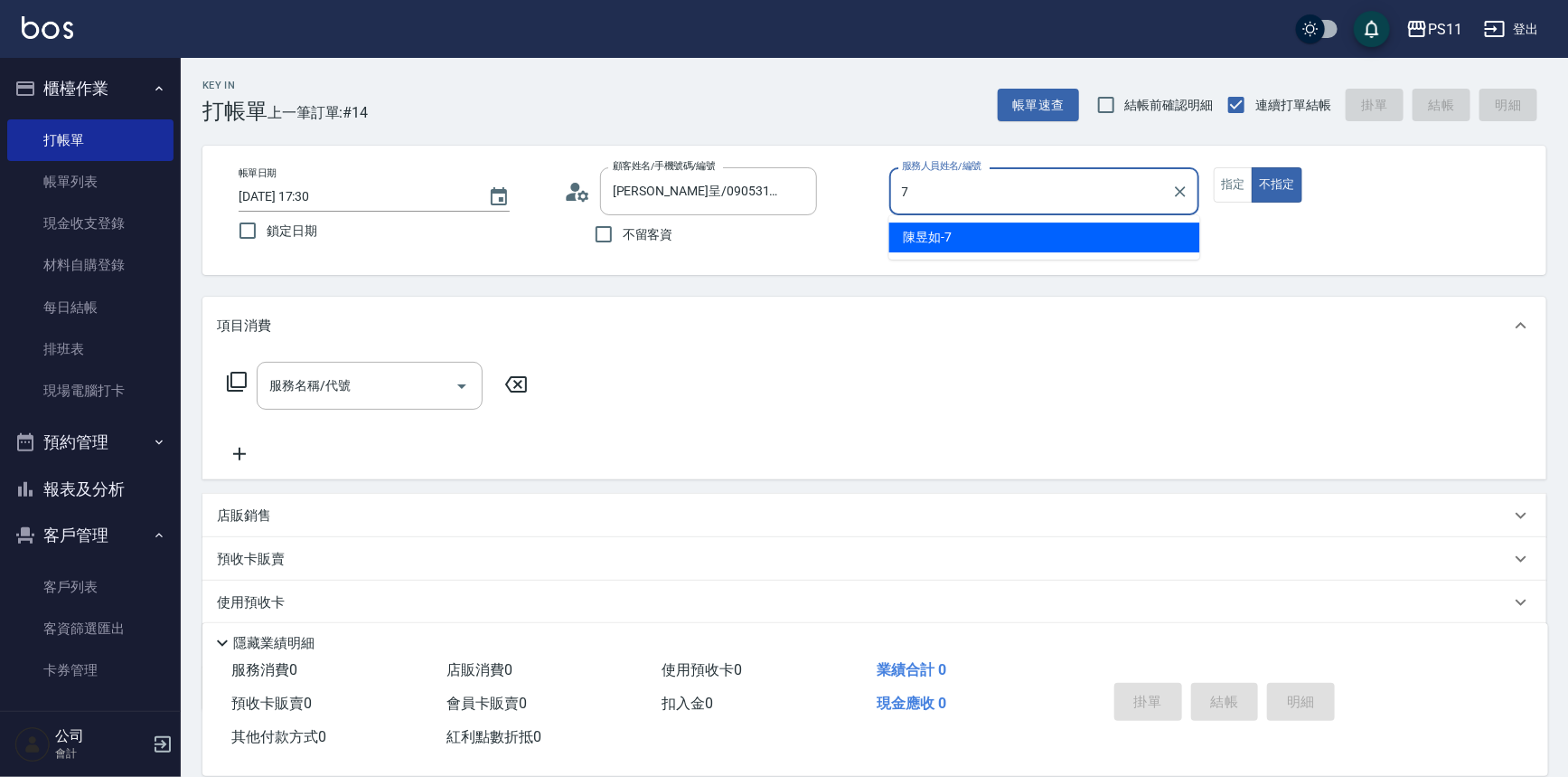
type input "陳昱如-7"
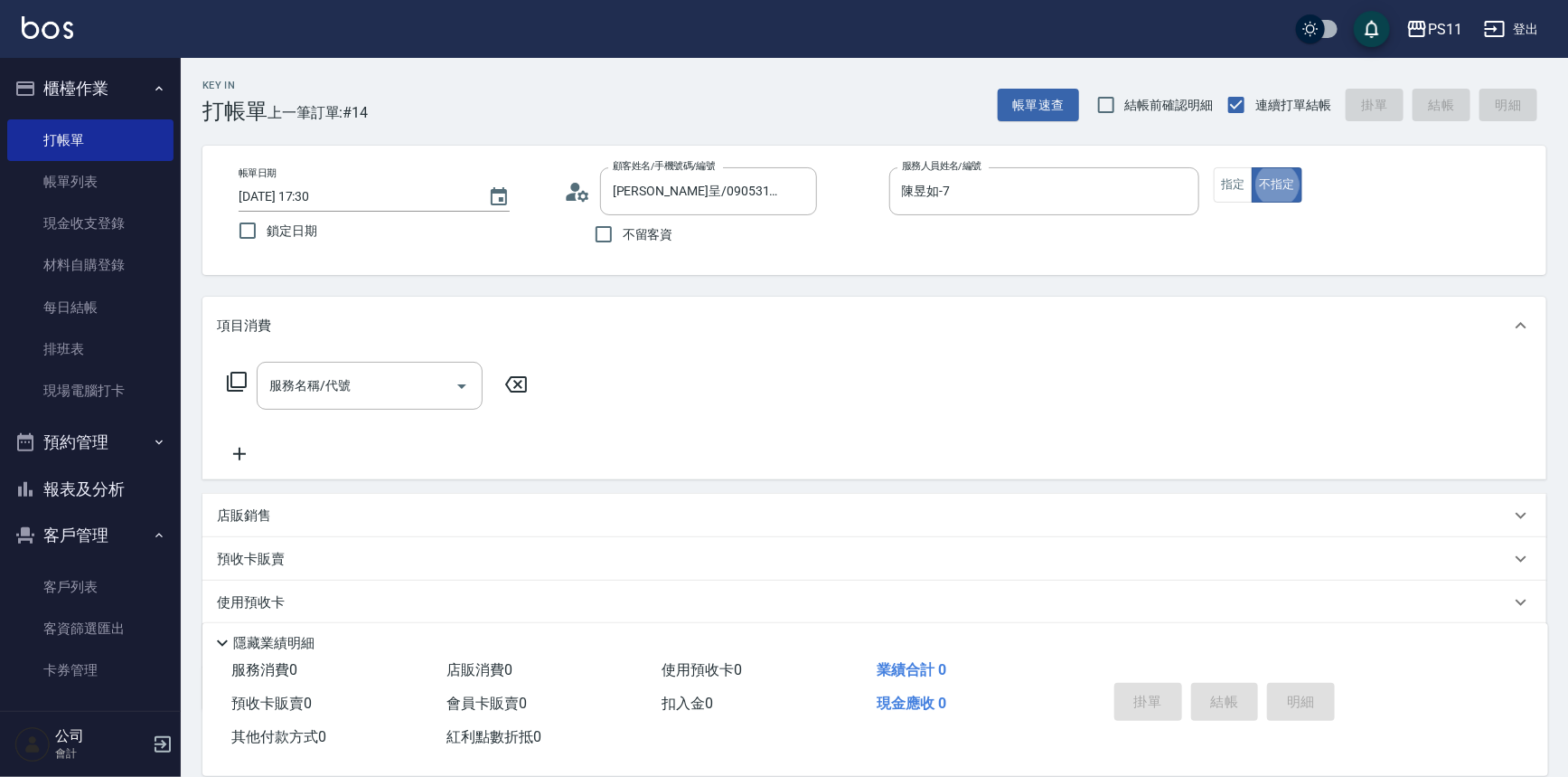
type button "false"
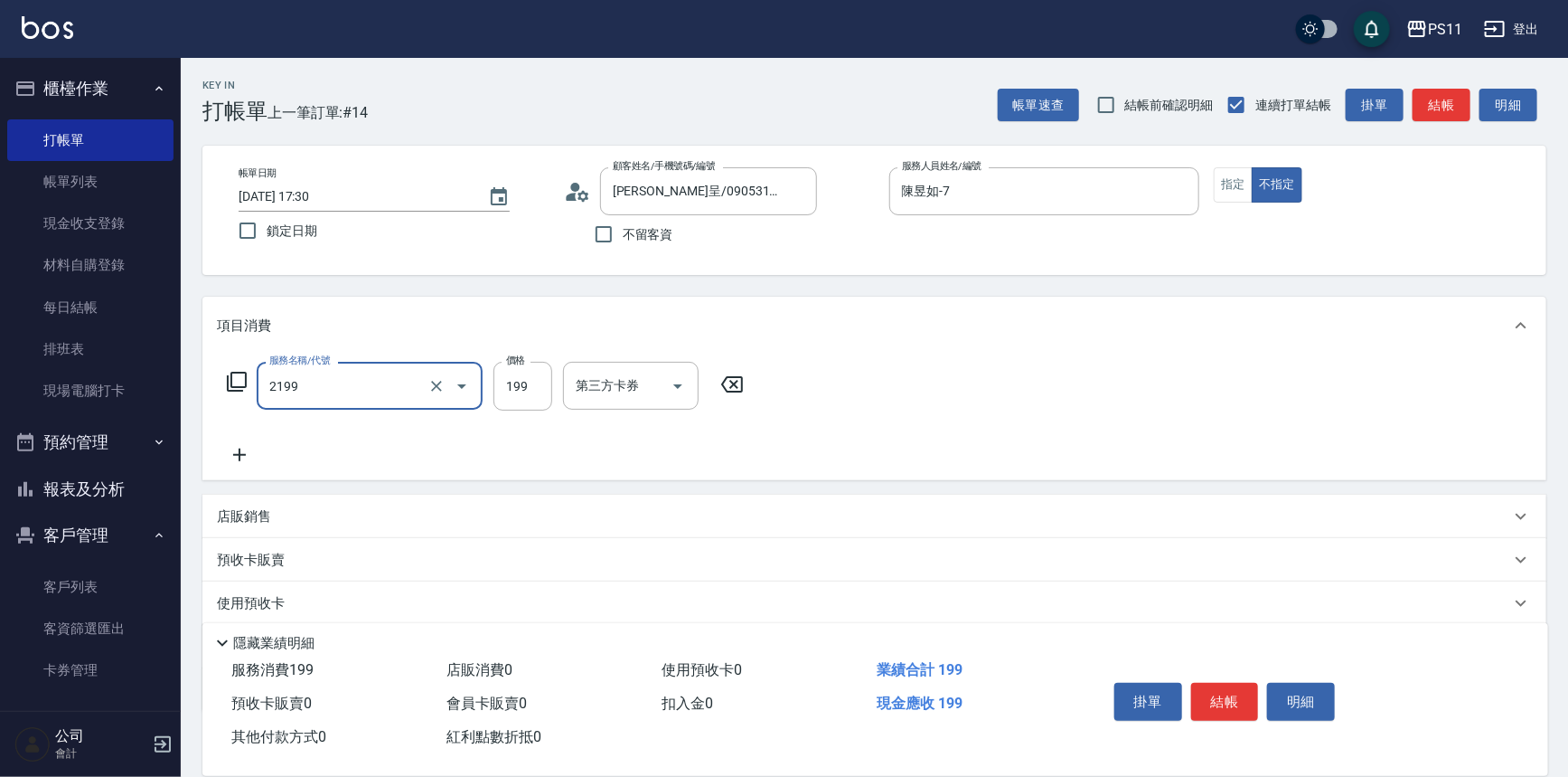
type input "不指定剪髮活動(2199)"
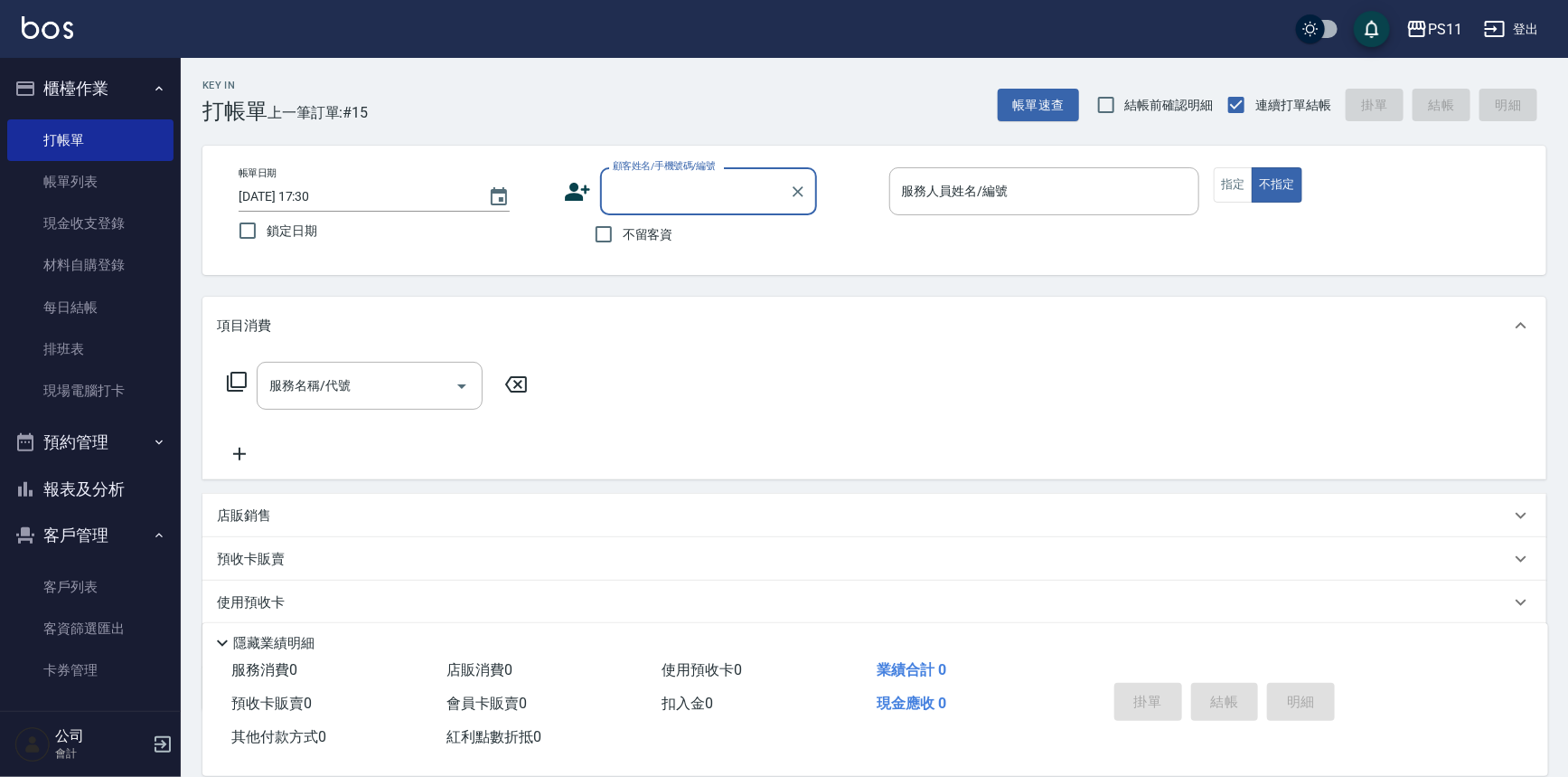
click at [722, 191] on input "顧客姓名/手機號碼/編號" at bounding box center [695, 191] width 174 height 31
click at [711, 238] on li "[PERSON_NAME]/0900160259/1543" at bounding box center [708, 237] width 217 height 30
type input "[PERSON_NAME]/0900160259/1543"
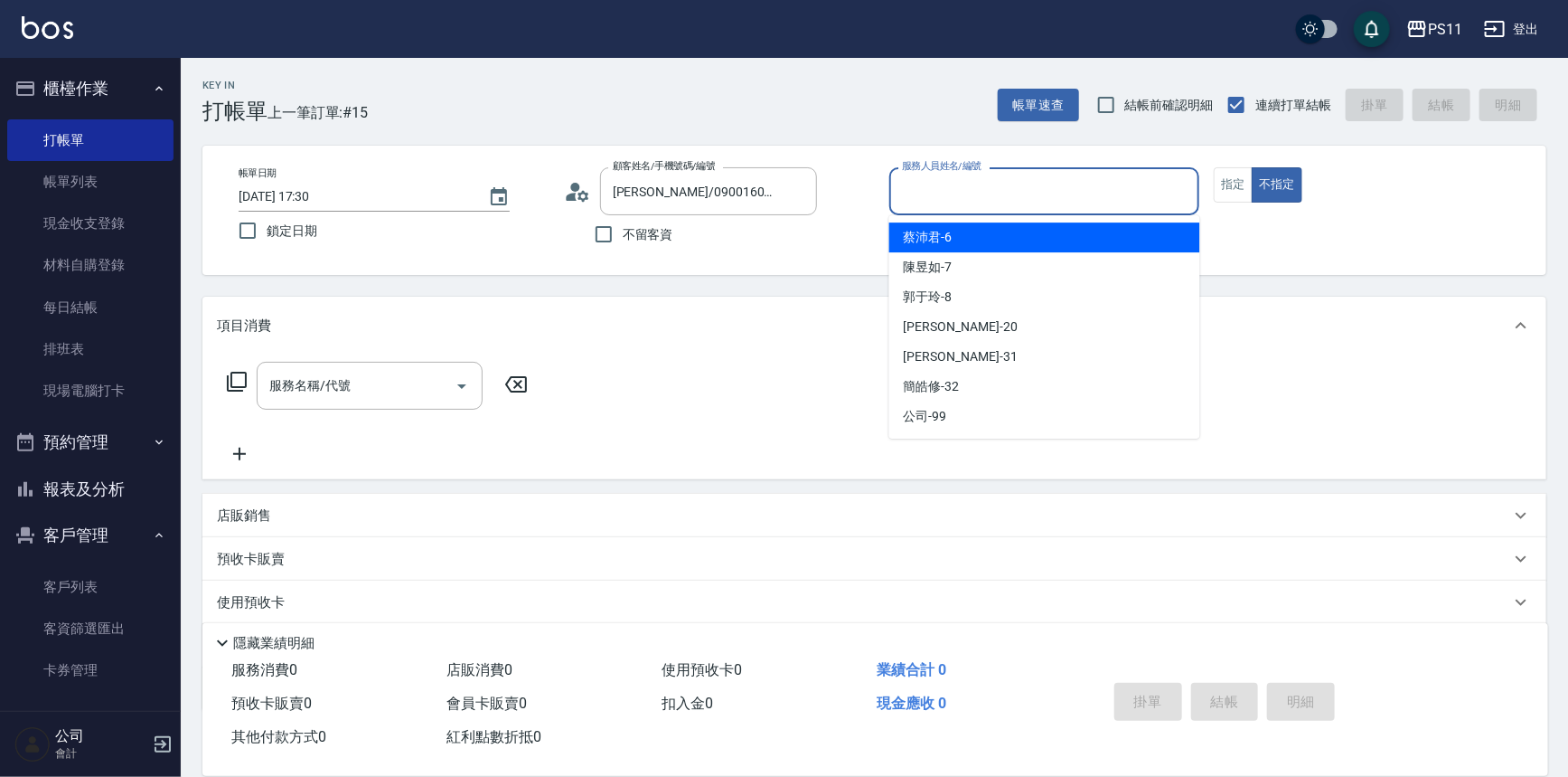
click at [1036, 201] on input "服務人員姓名/編號" at bounding box center [1045, 191] width 295 height 31
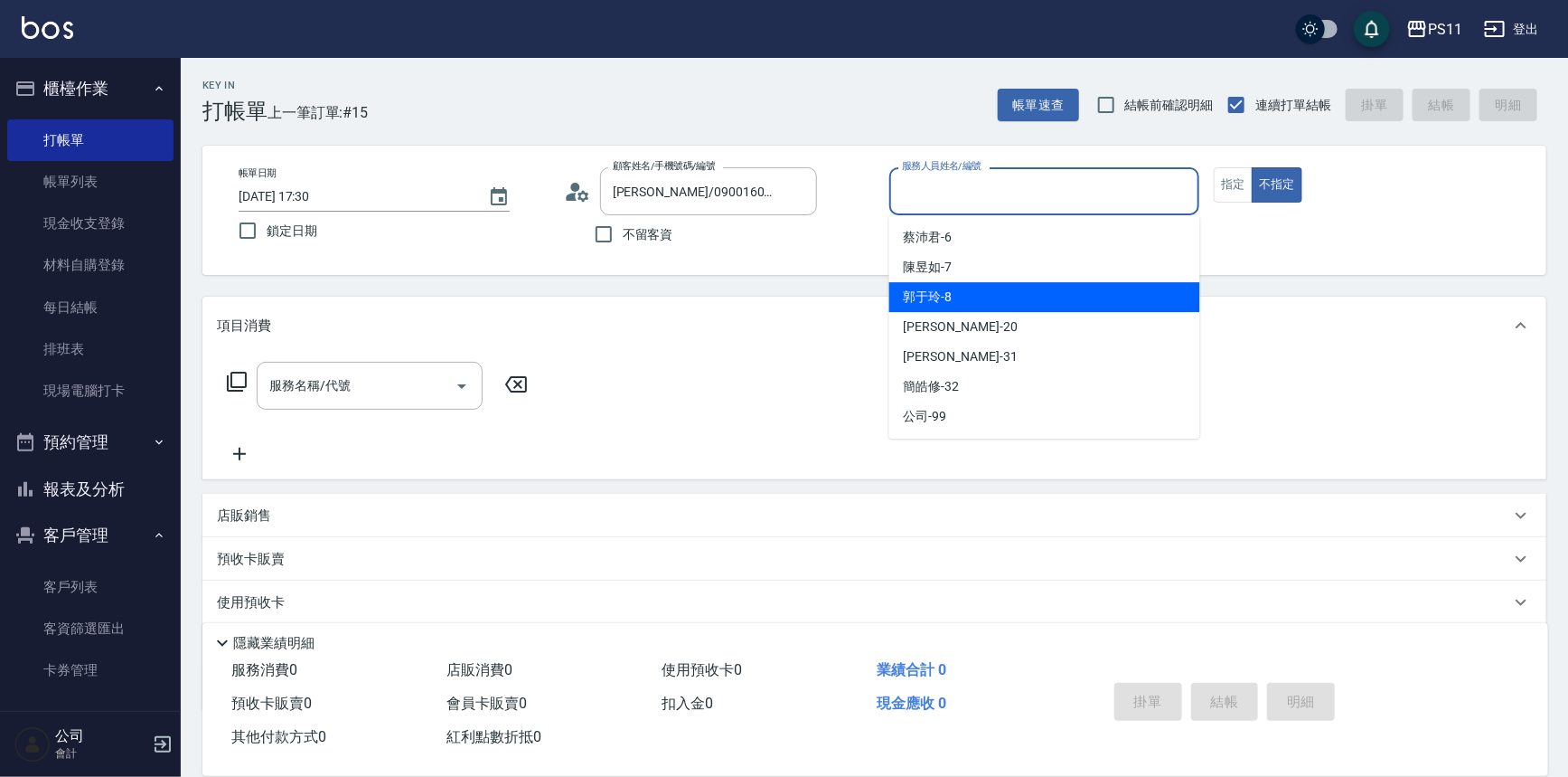
click at [1009, 302] on div "郭于玲 -8" at bounding box center [1045, 297] width 311 height 30
type input "郭于玲-8"
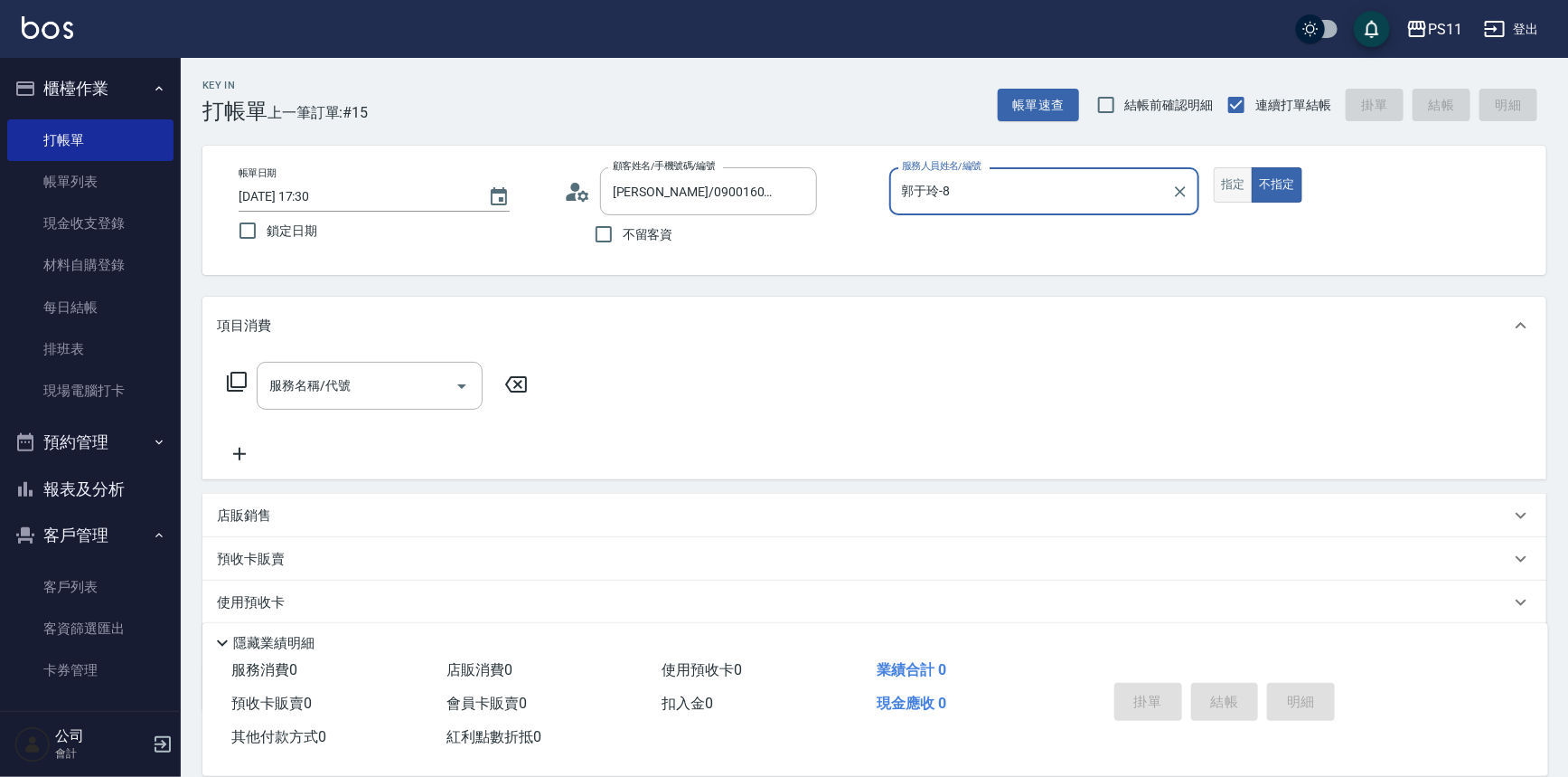
click at [1238, 182] on button "指定" at bounding box center [1233, 185] width 39 height 35
click at [239, 377] on icon at bounding box center [236, 381] width 21 height 21
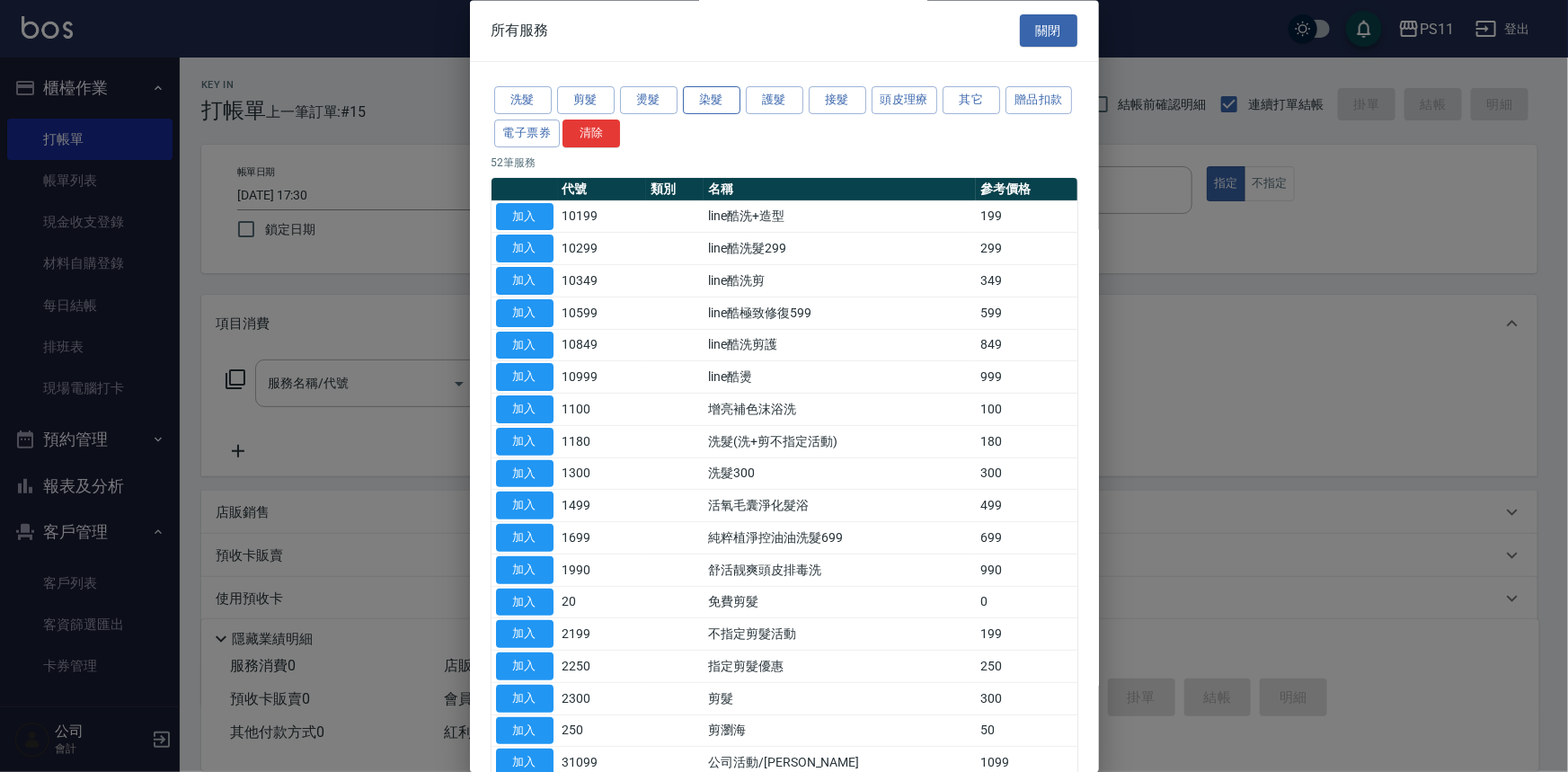
click at [708, 101] on button "染髮" at bounding box center [711, 101] width 58 height 28
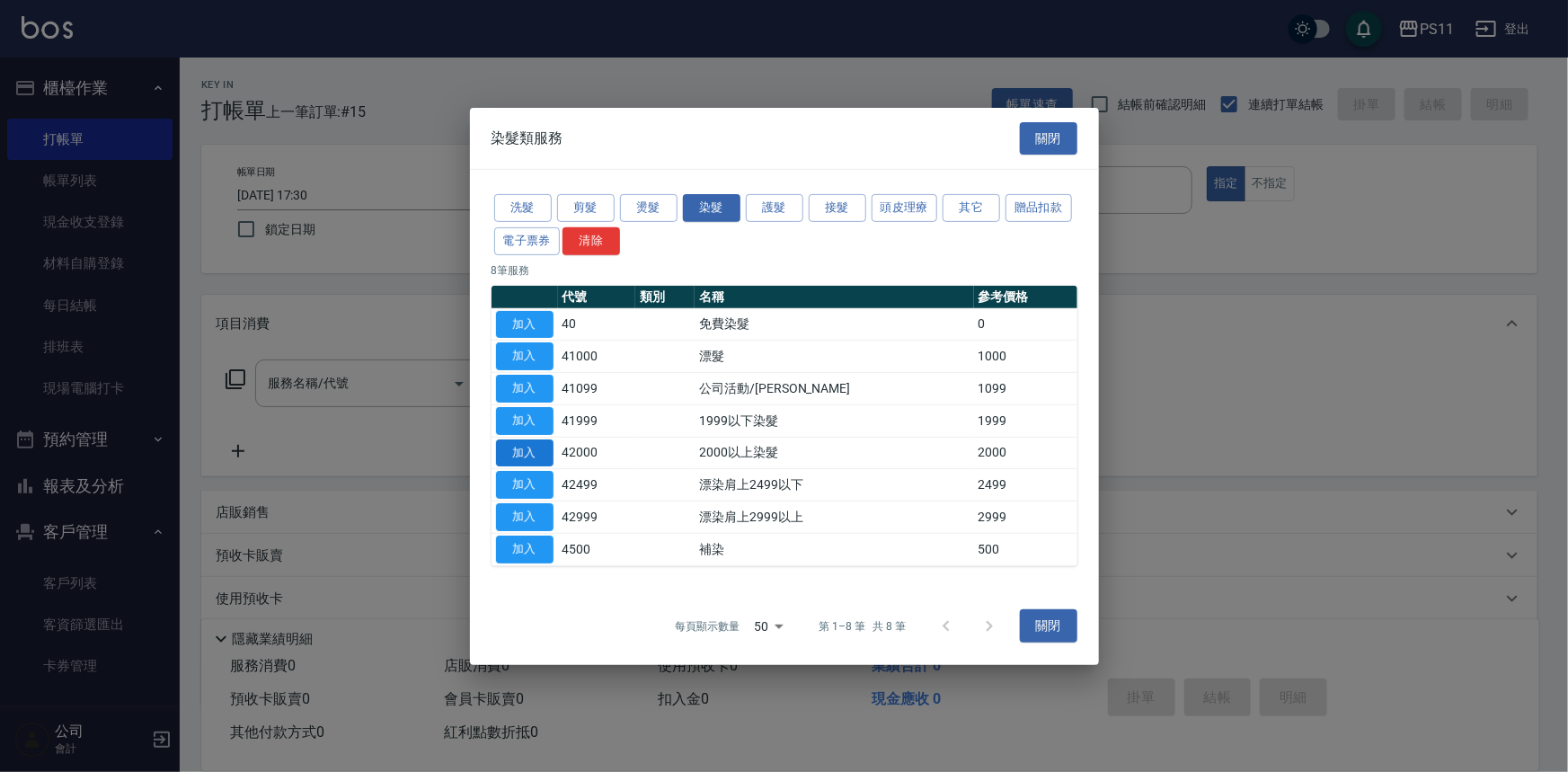
click at [517, 451] on button "加入" at bounding box center [525, 452] width 58 height 28
type input "2000以上染髮(42000)"
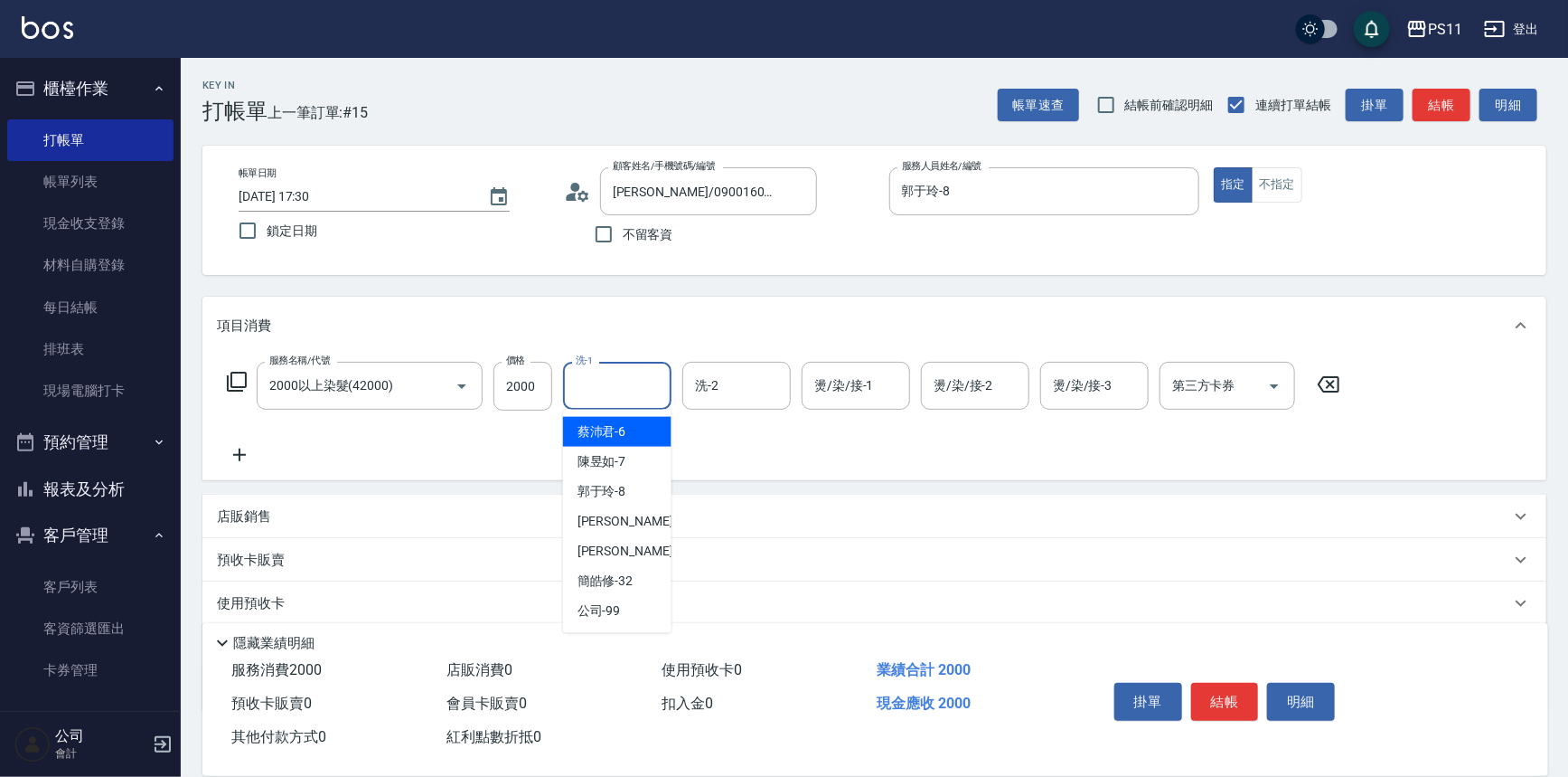
drag, startPoint x: 604, startPoint y: 384, endPoint x: 631, endPoint y: 400, distance: 31.4
click at [609, 384] on input "洗-1" at bounding box center [618, 386] width 92 height 31
type input "[PERSON_NAME]-20"
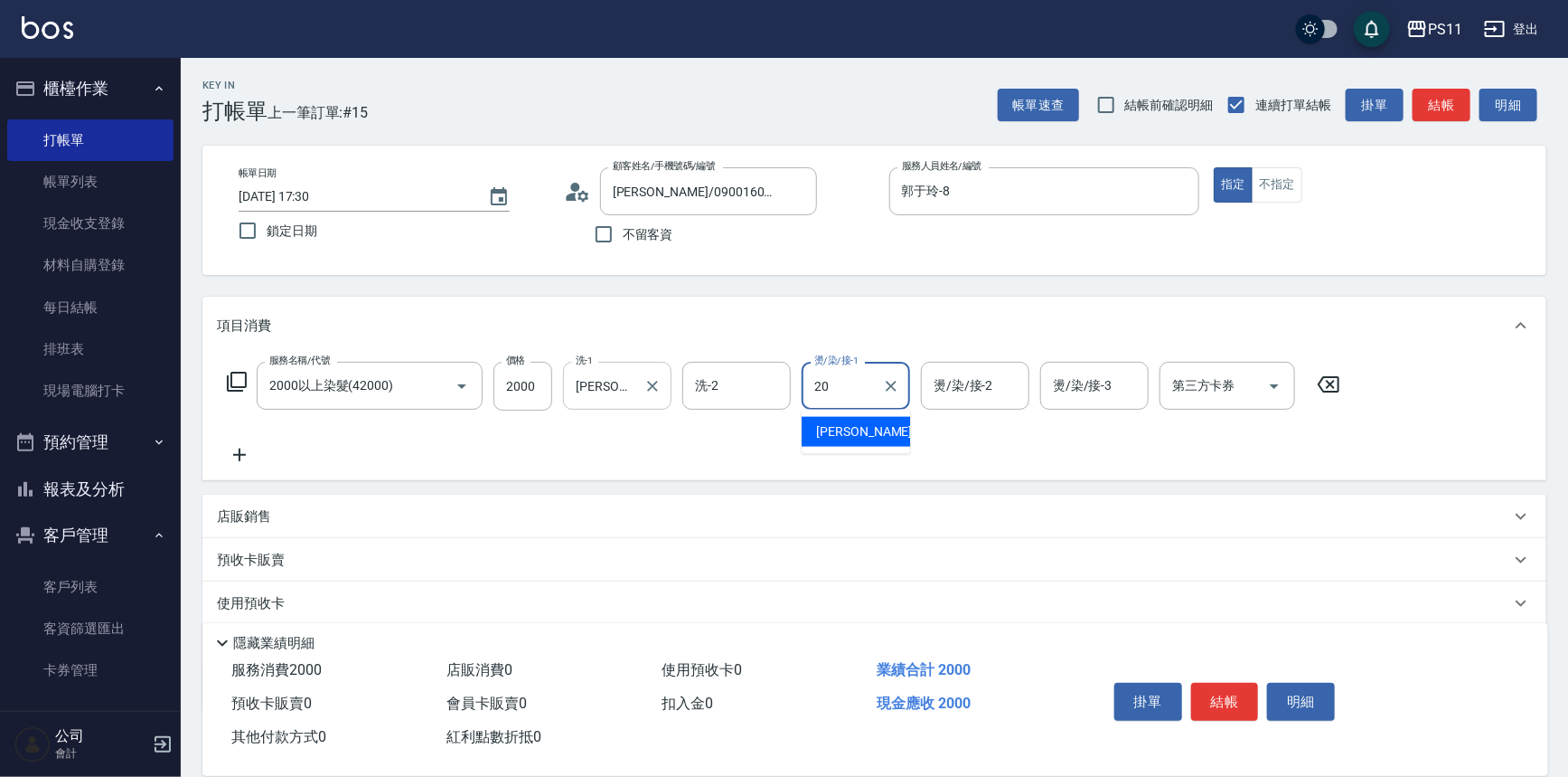
type input "[PERSON_NAME]-20"
click at [248, 451] on icon at bounding box center [239, 454] width 45 height 21
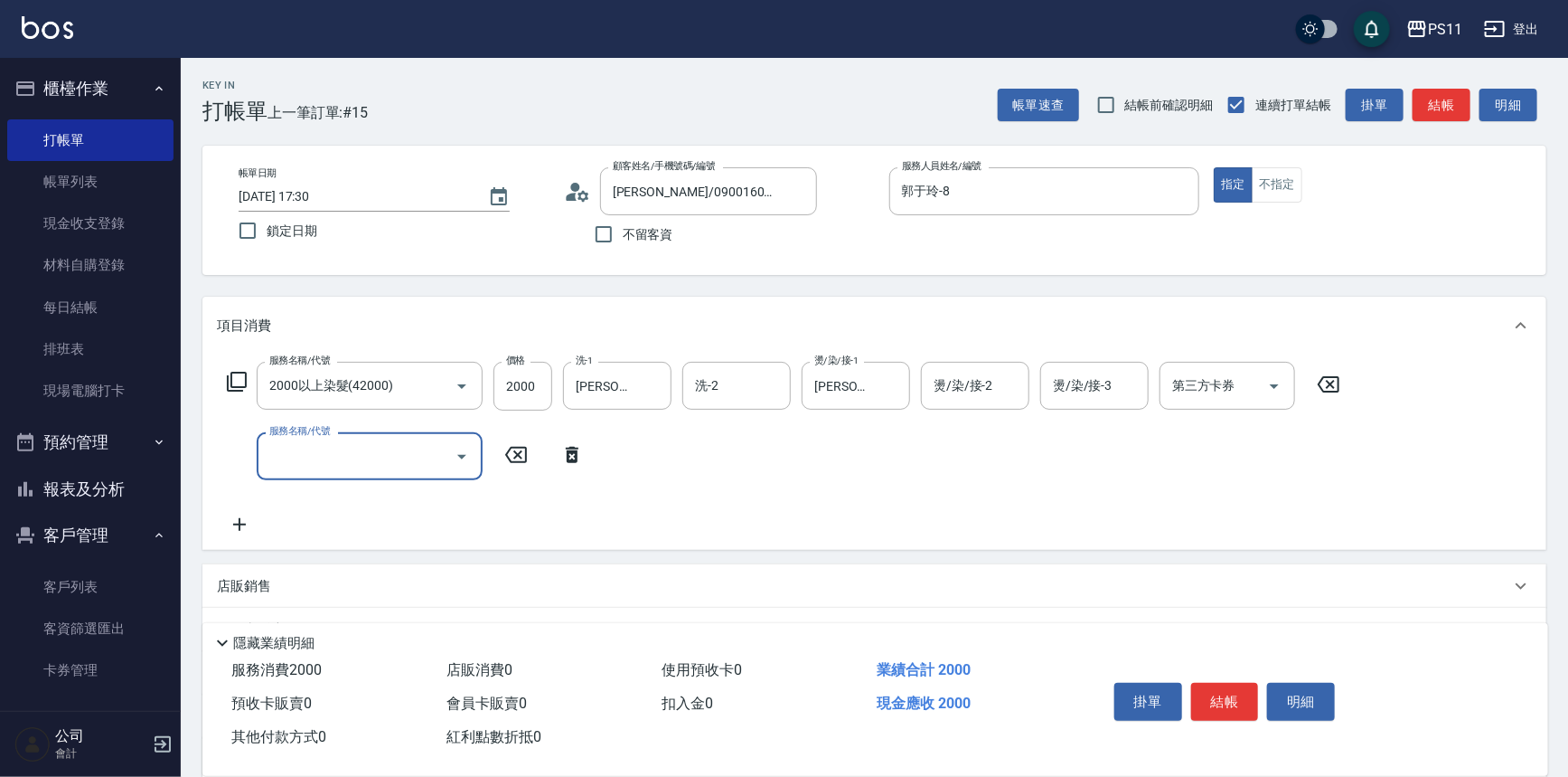
click at [916, 253] on div "帳單日期 [DATE] 17:30 鎖定日期 顧客姓名/手機號碼/編號 [PERSON_NAME]/0900160259/1543 顧客姓名/手機號碼/編號 …" at bounding box center [875, 210] width 1344 height 130
click at [1208, 687] on button "結帳" at bounding box center [1225, 701] width 67 height 38
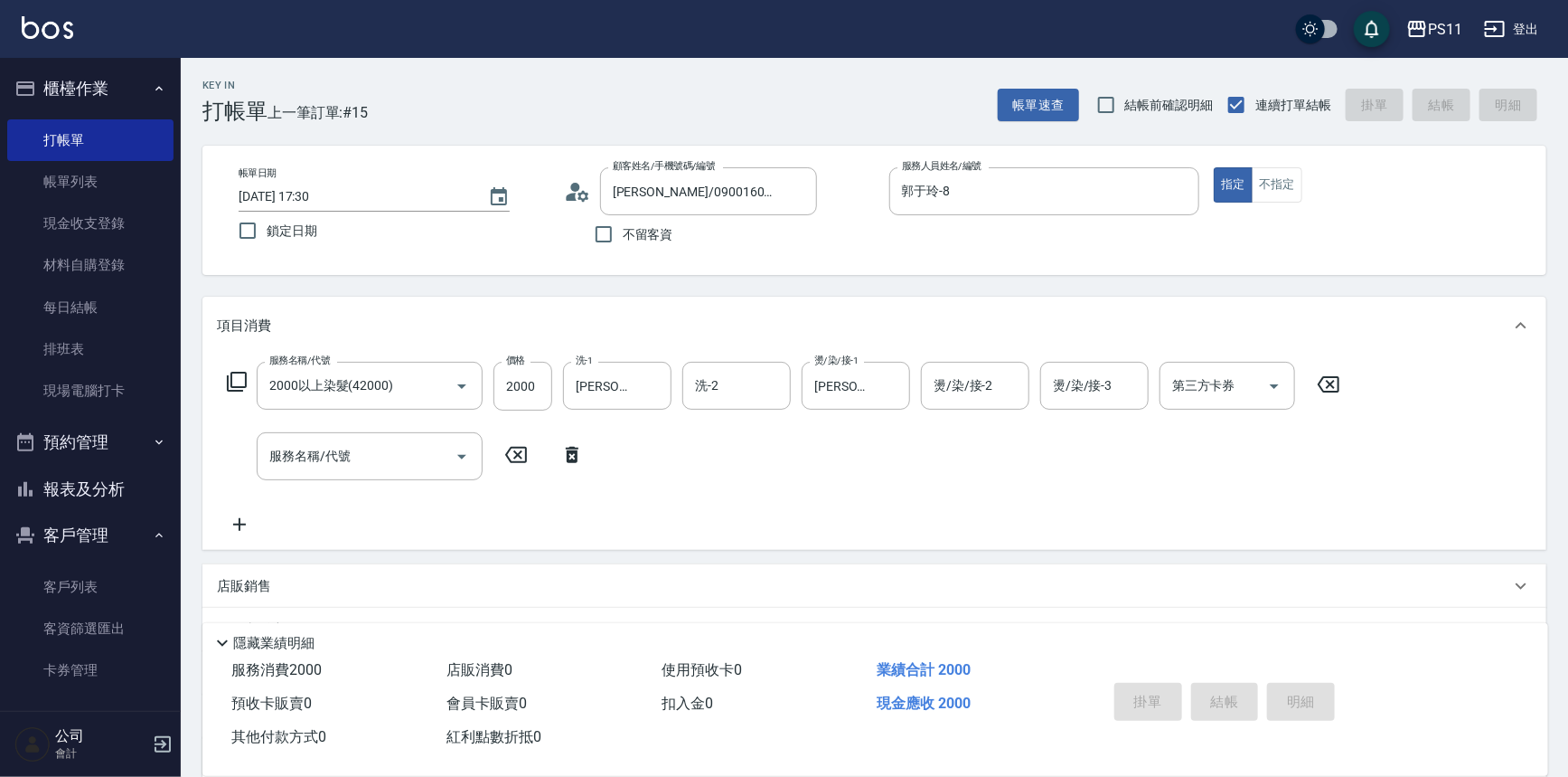
type input "[DATE] 17:41"
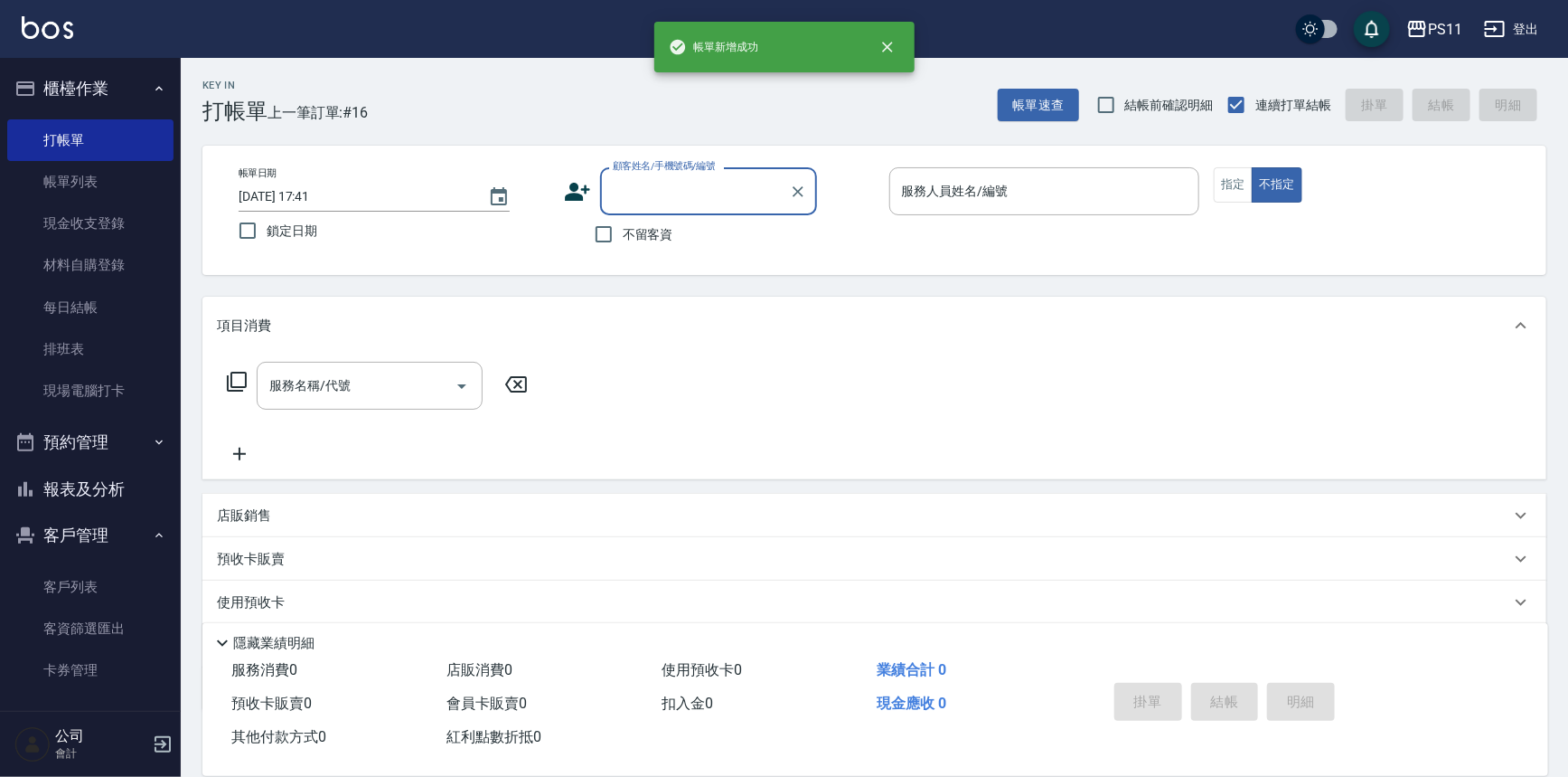
click at [688, 180] on input "顧客姓名/手機號碼/編號" at bounding box center [695, 191] width 174 height 31
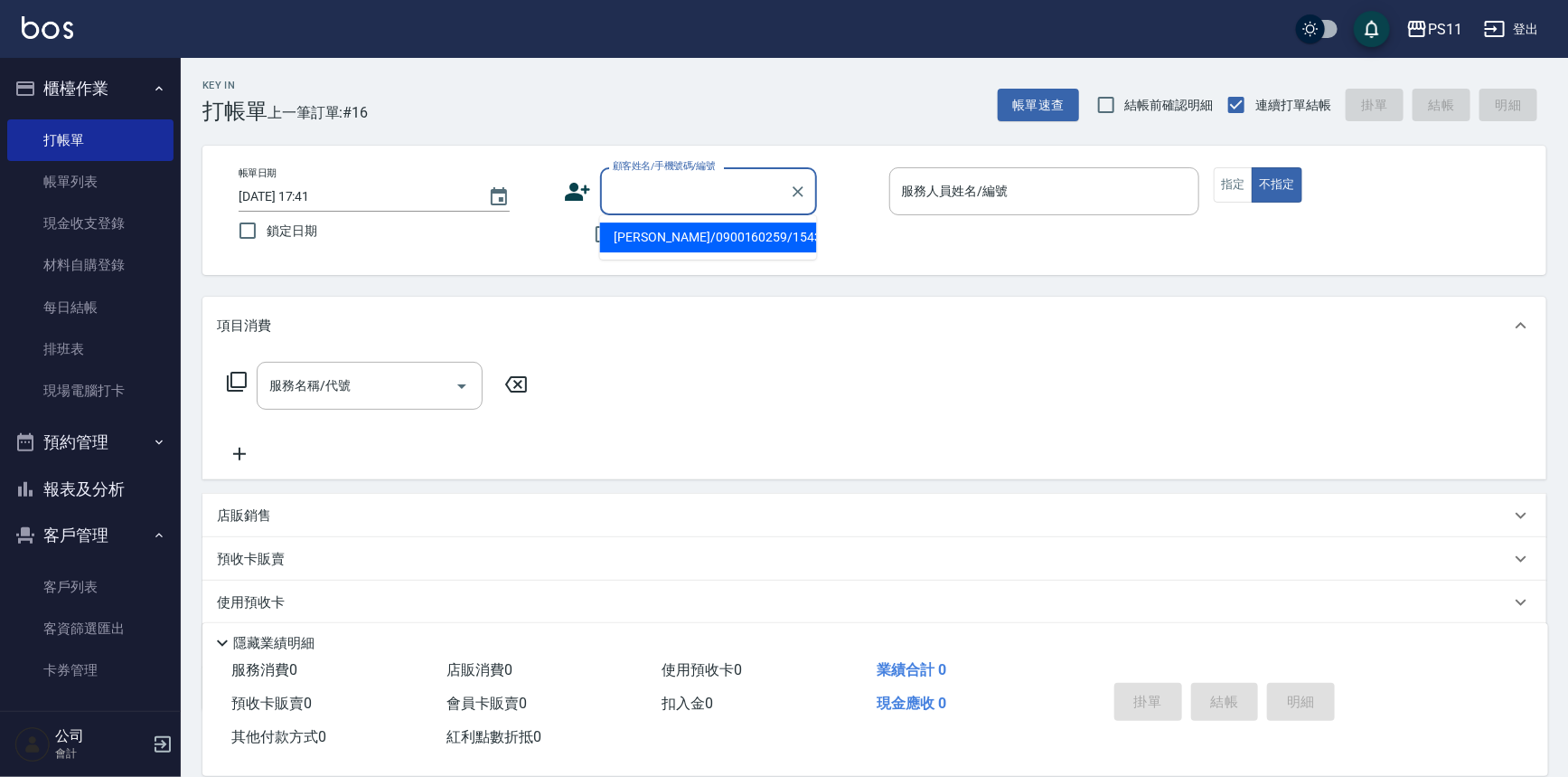
click at [696, 234] on li "[PERSON_NAME]/0900160259/1543" at bounding box center [708, 237] width 217 height 30
type input "[PERSON_NAME]/0900160259/1543"
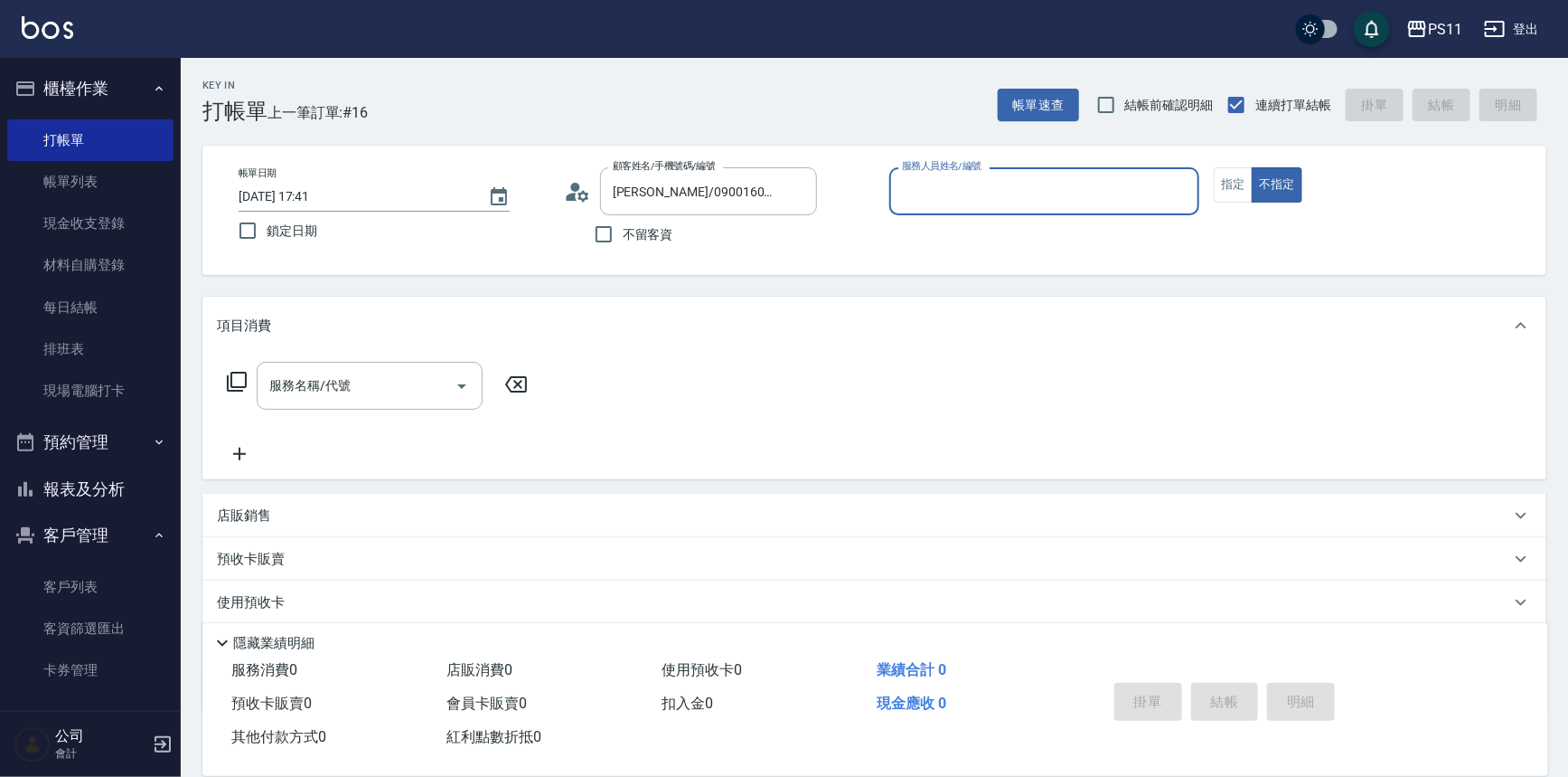
click at [1008, 182] on input "服務人員姓名/編號" at bounding box center [1045, 191] width 295 height 31
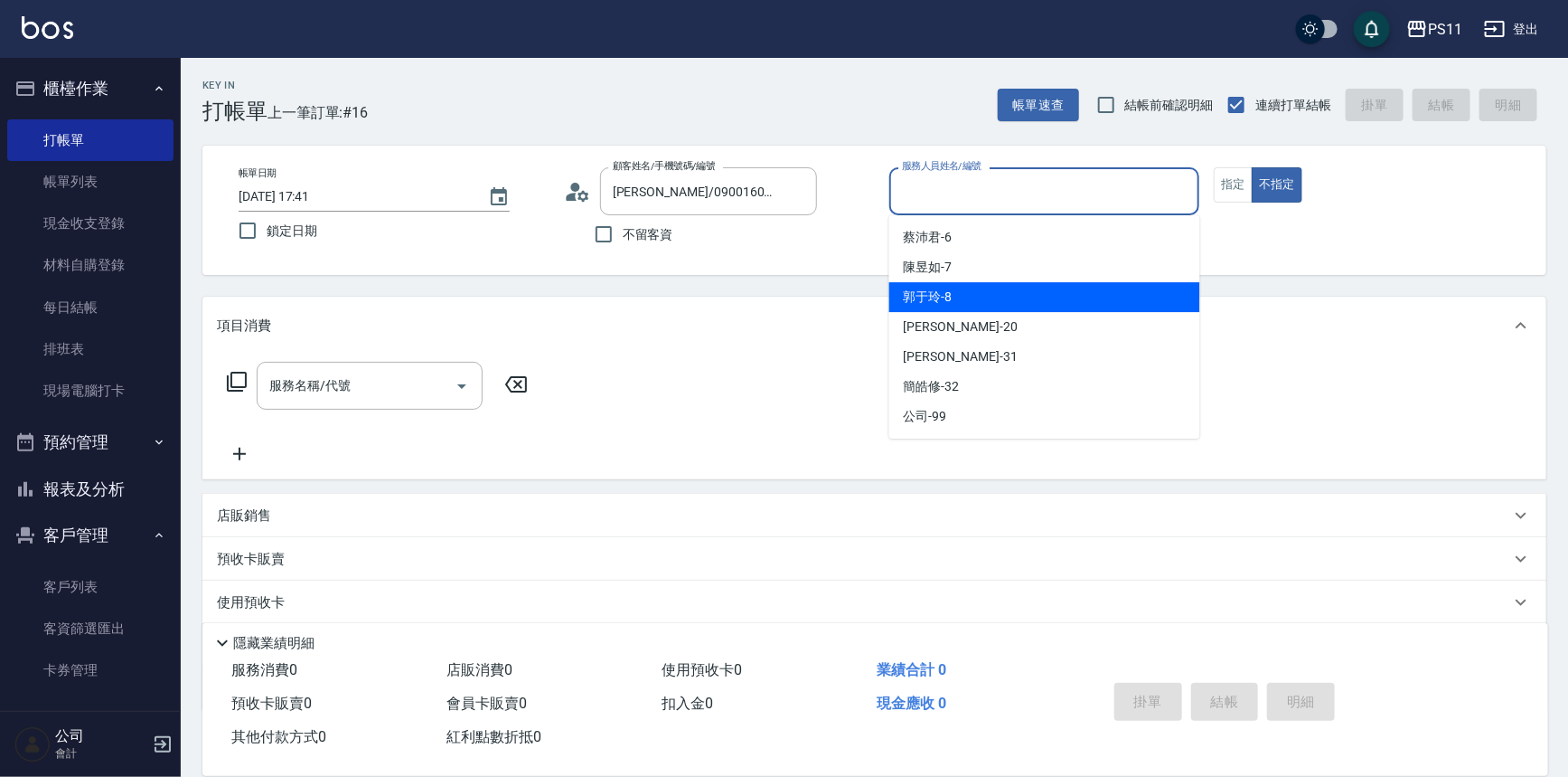
click at [971, 285] on div "郭于玲 -8" at bounding box center [1045, 297] width 311 height 30
type input "郭于玲-8"
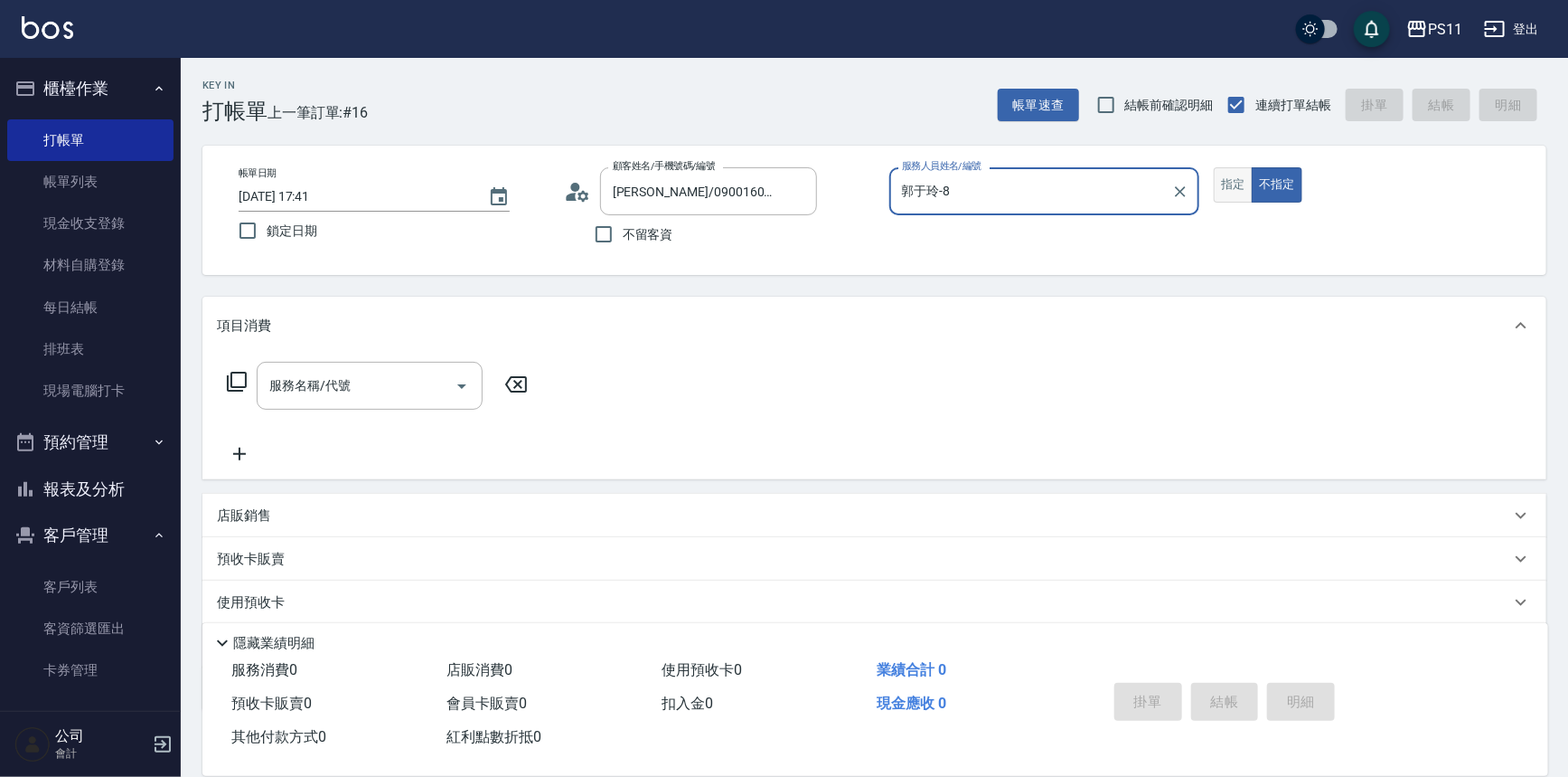
click at [1220, 175] on button "指定" at bounding box center [1233, 185] width 39 height 35
click at [239, 387] on icon at bounding box center [237, 382] width 20 height 20
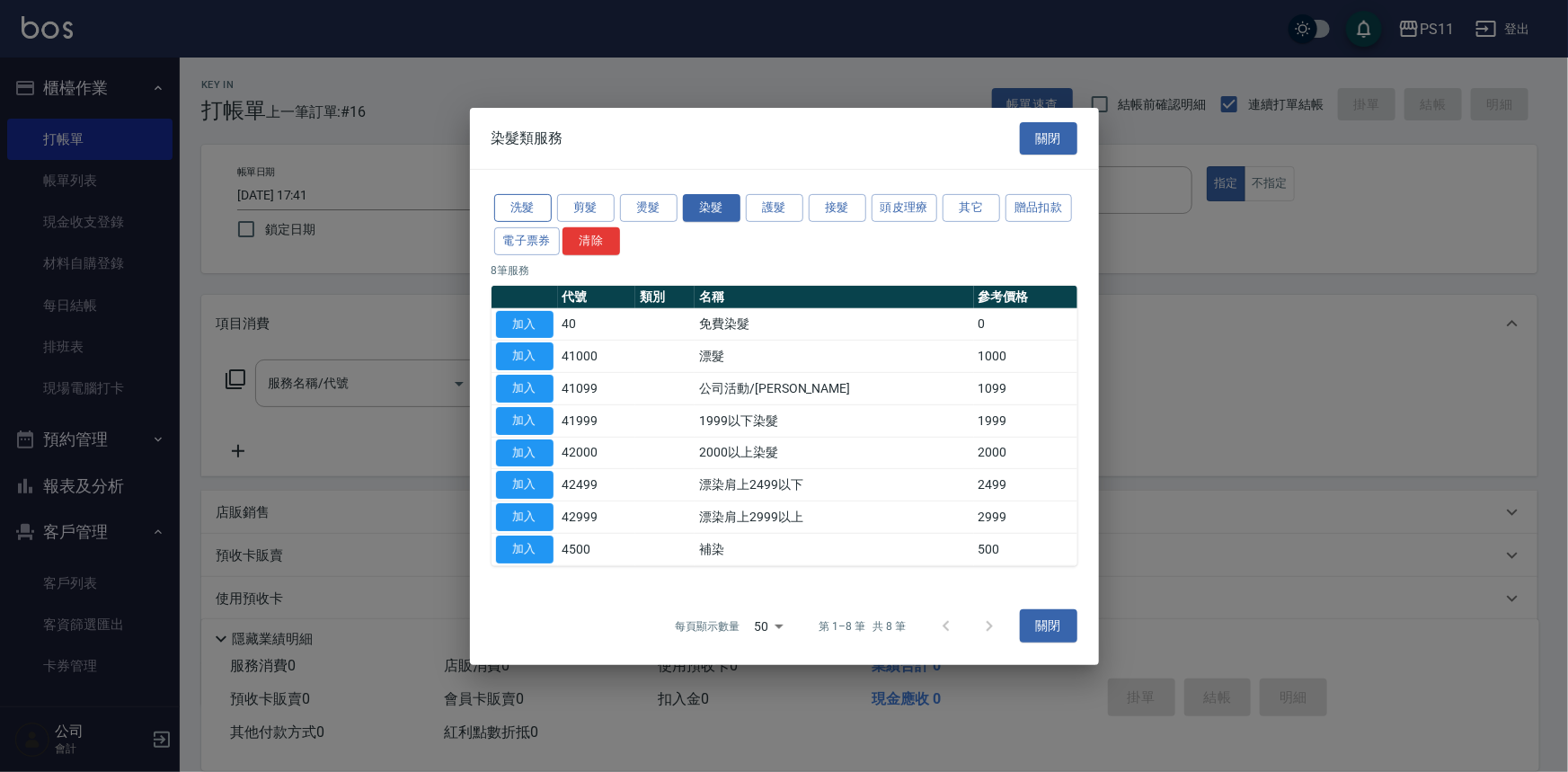
click at [540, 206] on button "洗髮" at bounding box center [523, 208] width 58 height 28
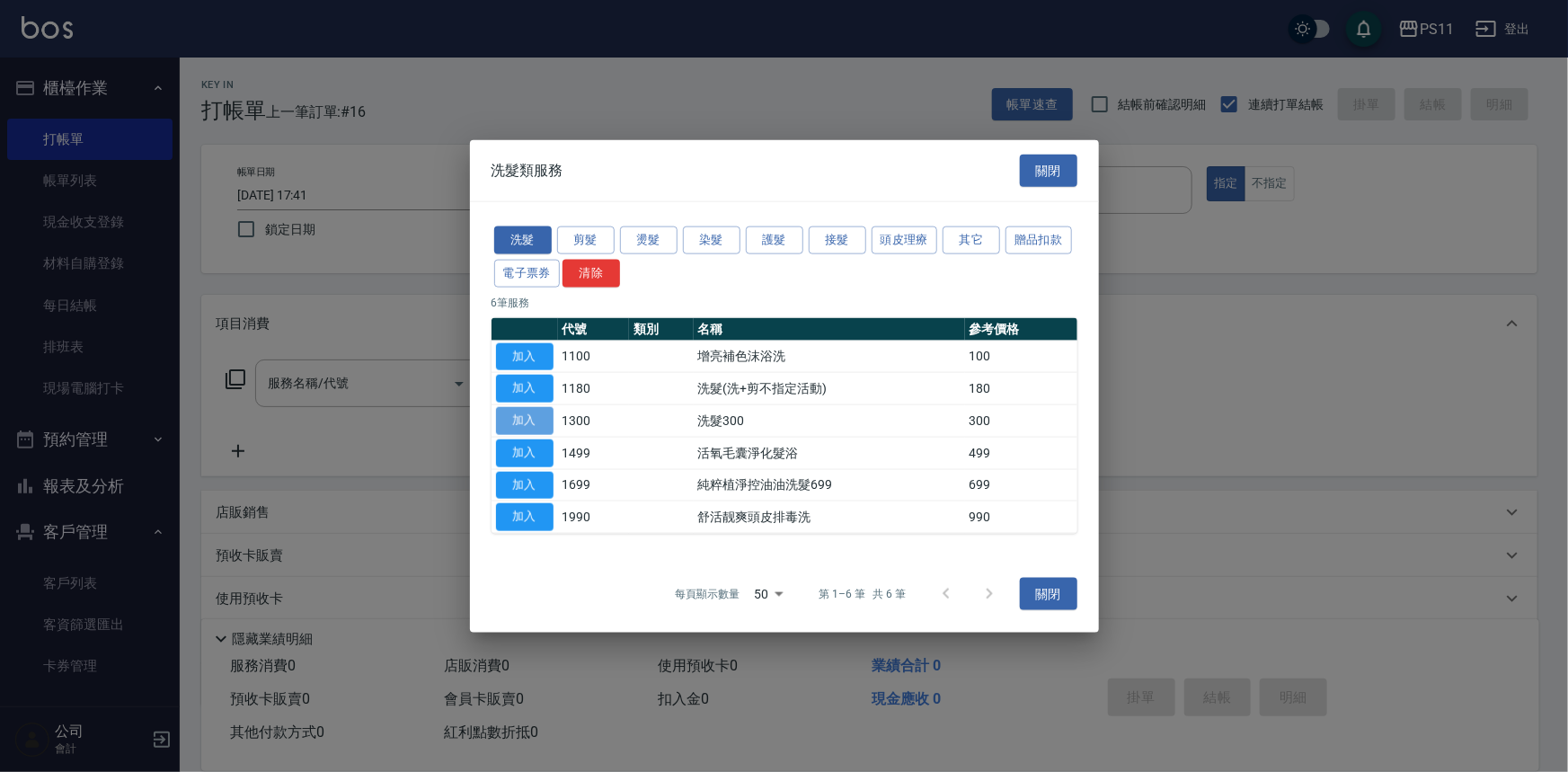
click at [530, 415] on button "加入" at bounding box center [525, 421] width 58 height 28
type input "洗髮300(1300)"
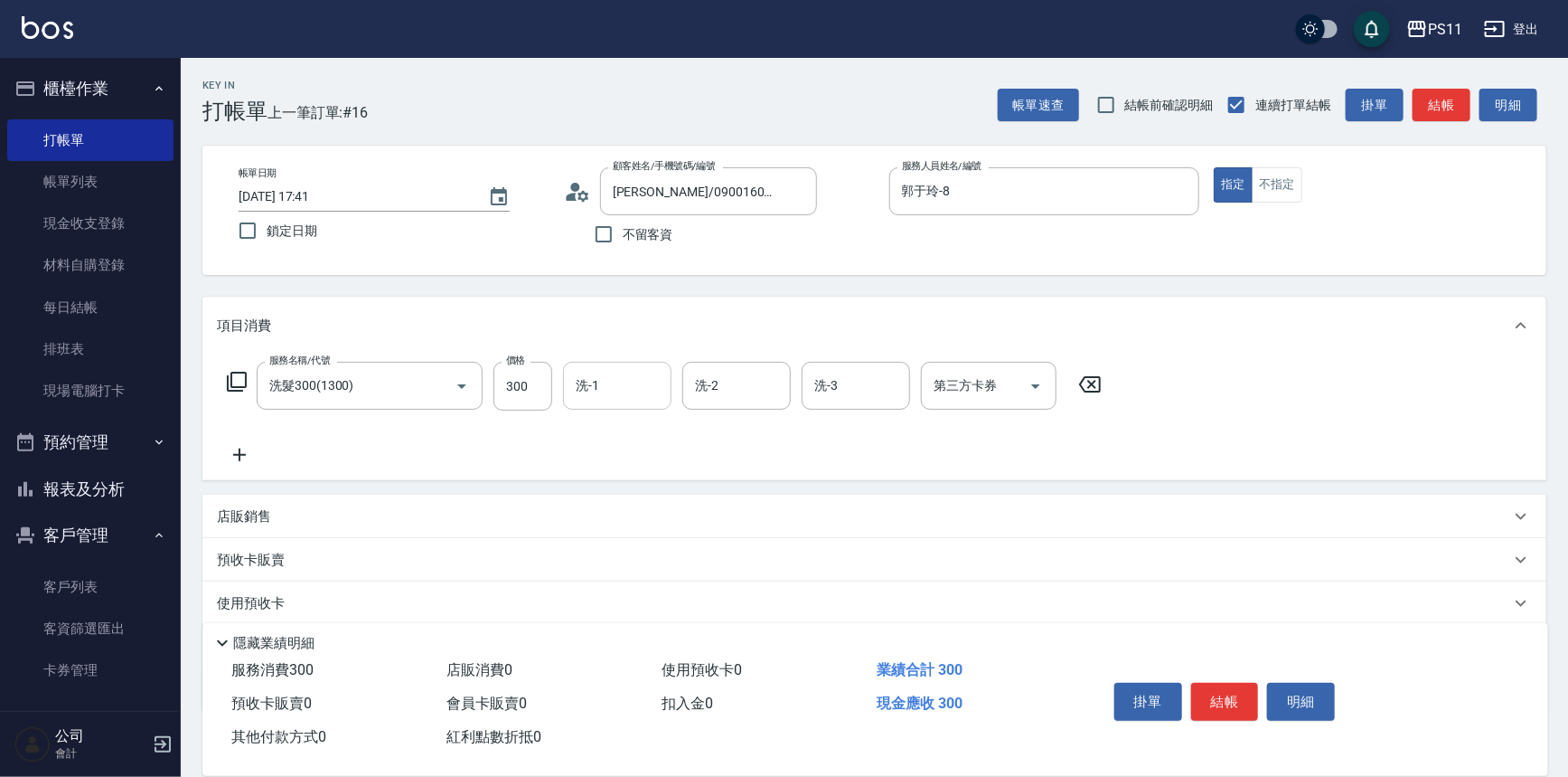
click at [642, 382] on input "洗-1" at bounding box center [618, 386] width 92 height 31
type input "[PERSON_NAME]-20"
drag, startPoint x: 662, startPoint y: 383, endPoint x: 613, endPoint y: 387, distance: 49.2
click at [661, 383] on button "Clear" at bounding box center [652, 386] width 25 height 25
click at [605, 388] on input "洗-1" at bounding box center [618, 386] width 92 height 31
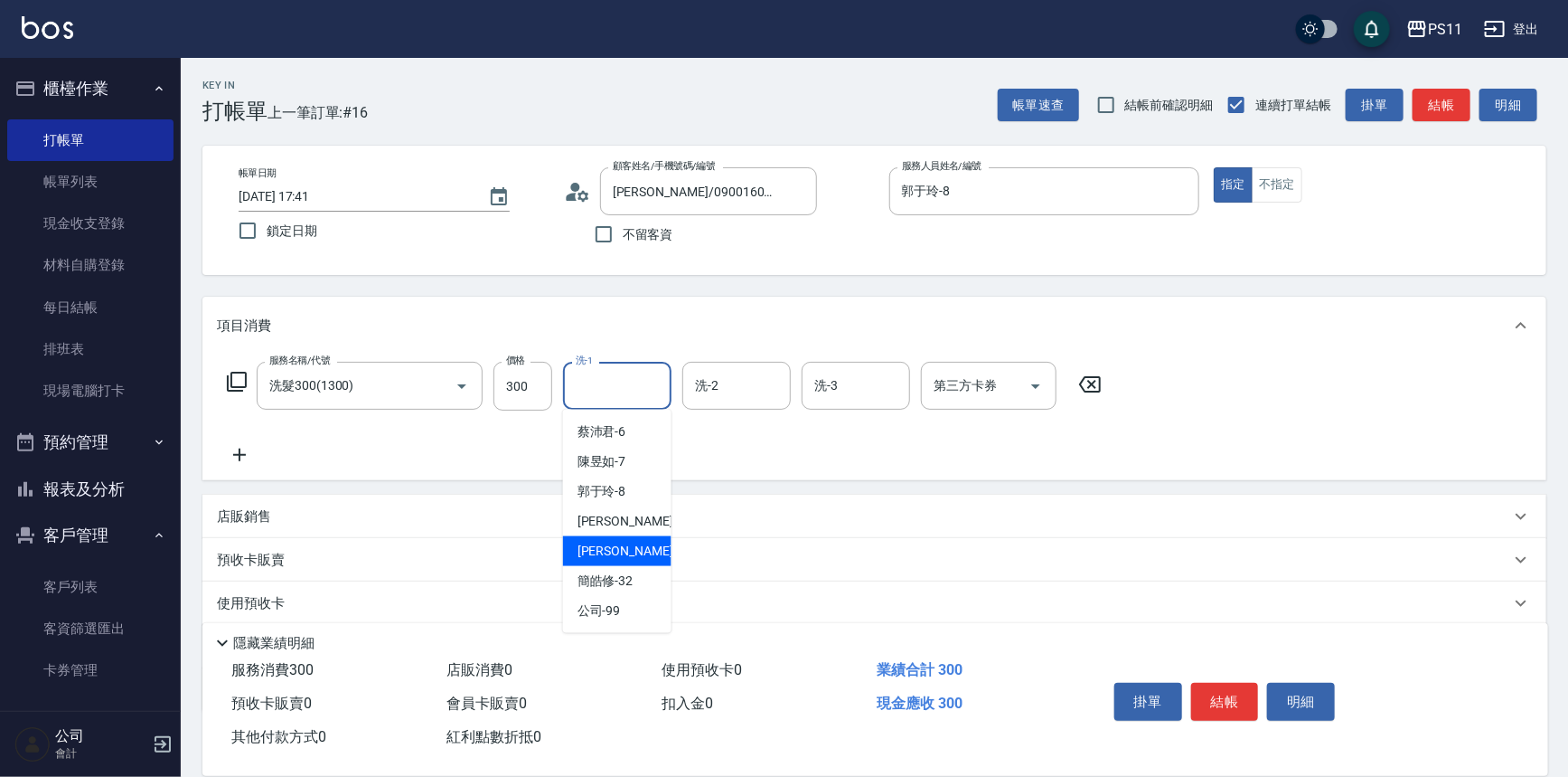
click at [647, 551] on div "[PERSON_NAME]-31" at bounding box center [617, 551] width 108 height 30
type input "[PERSON_NAME]-31"
click at [249, 456] on icon at bounding box center [239, 454] width 45 height 21
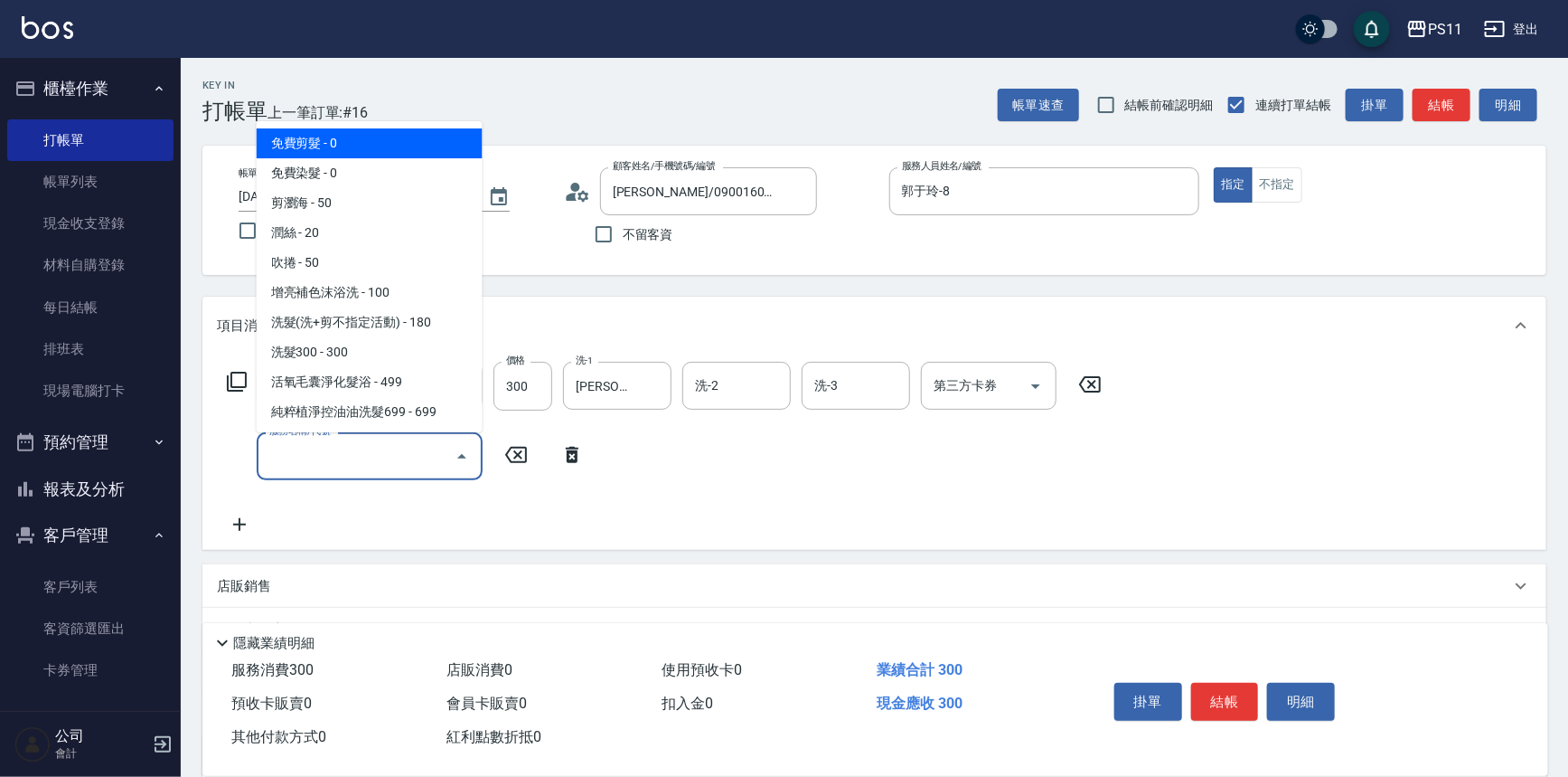
click at [350, 470] on input "服務名稱/代號" at bounding box center [355, 456] width 182 height 31
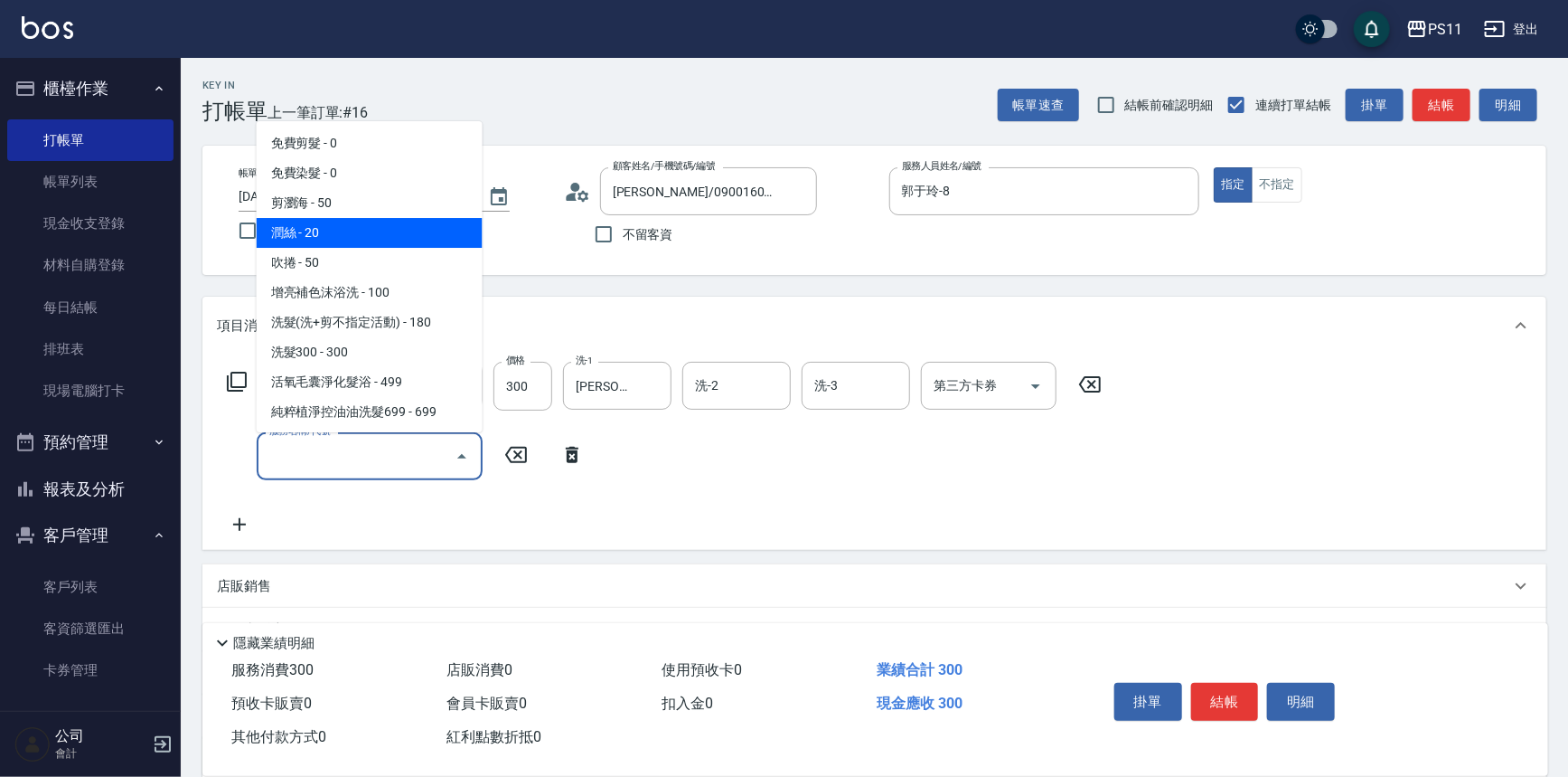
click at [352, 219] on span "潤絲 - 20" at bounding box center [370, 233] width 226 height 30
type input "潤絲(820)"
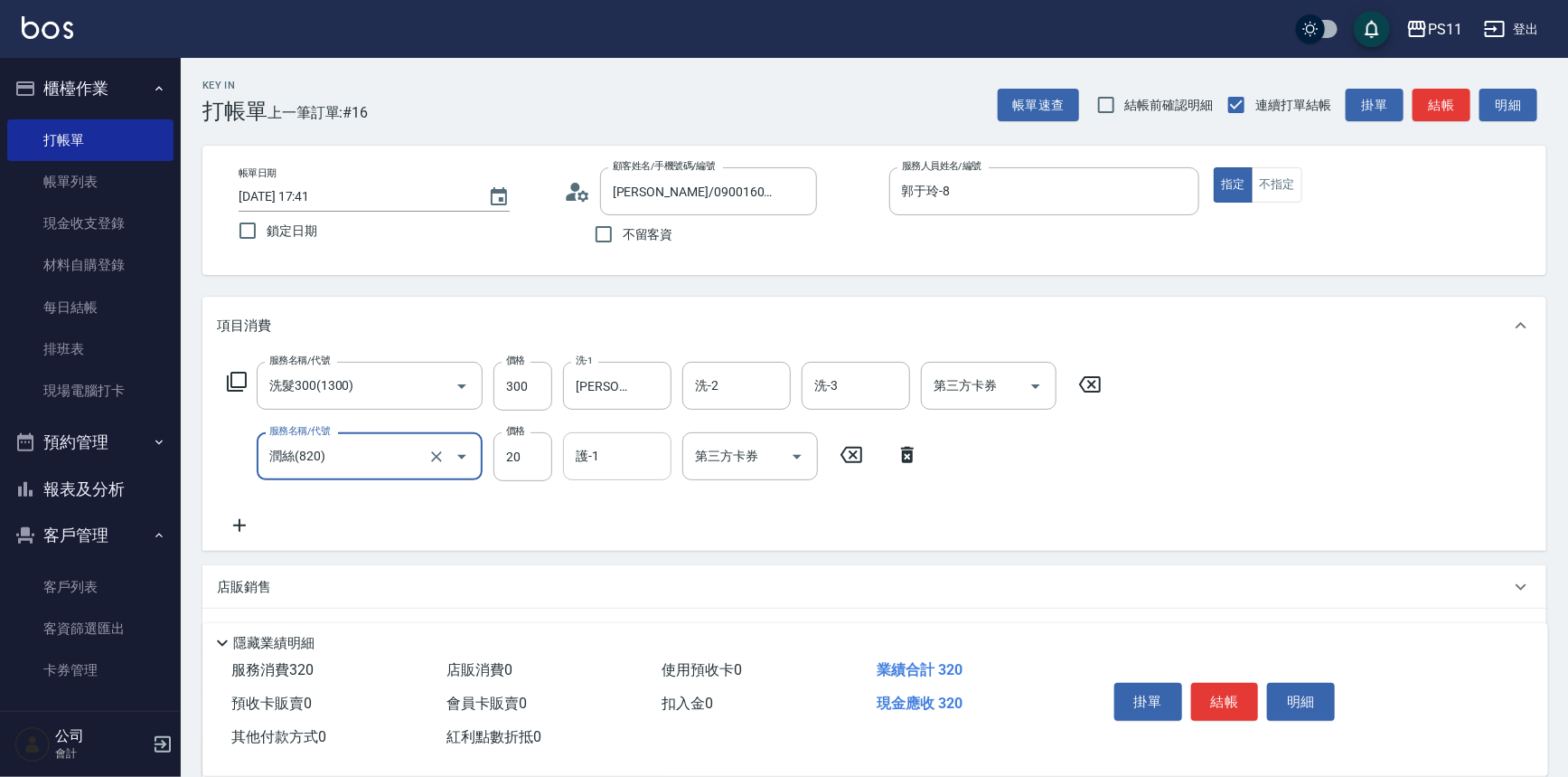
click at [624, 460] on input "護-1" at bounding box center [618, 456] width 92 height 31
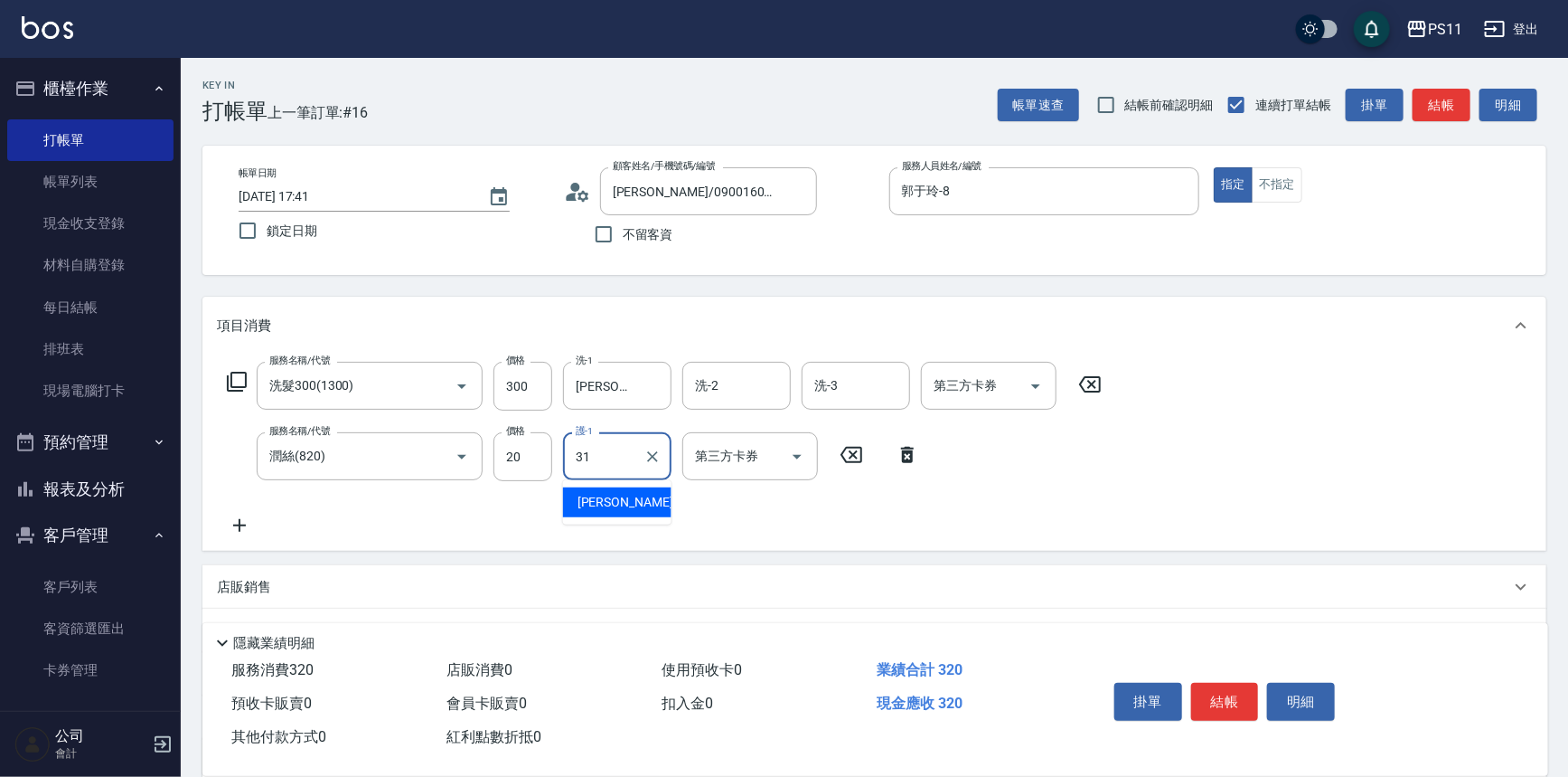
type input "[PERSON_NAME]-31"
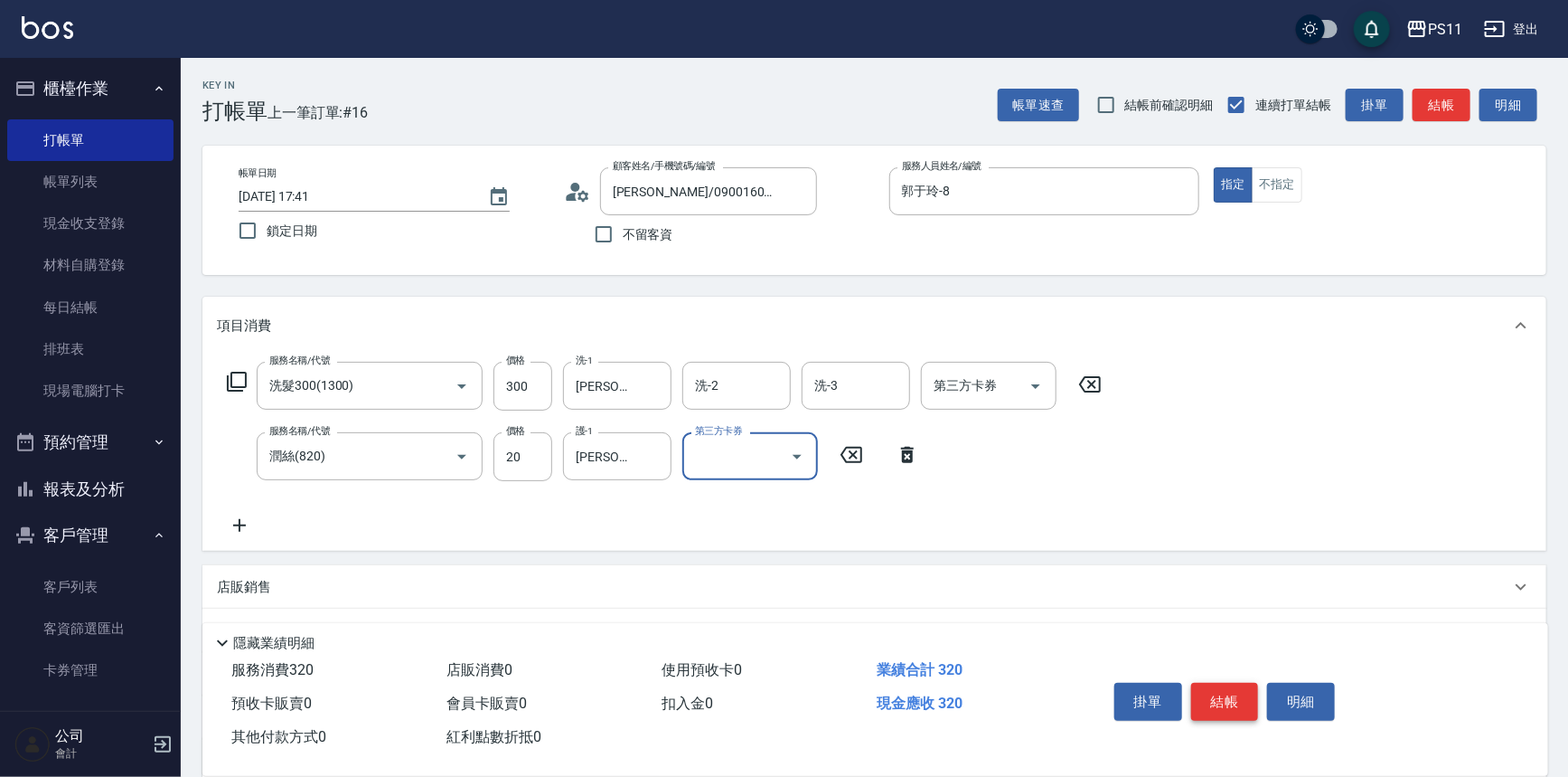
click at [1227, 706] on button "結帳" at bounding box center [1225, 701] width 67 height 38
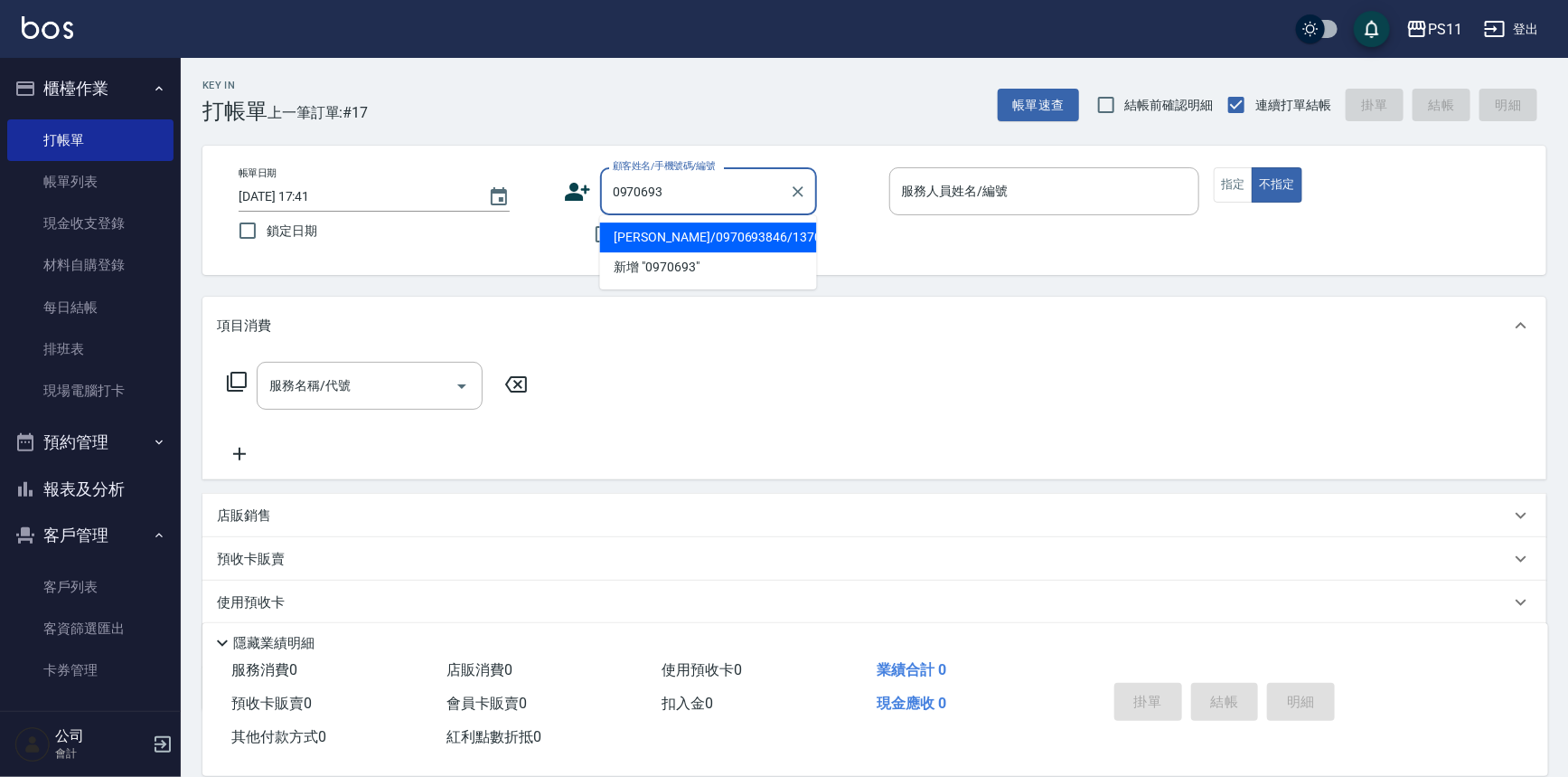
click at [758, 237] on li "[PERSON_NAME]/0970693846/1370" at bounding box center [708, 237] width 217 height 30
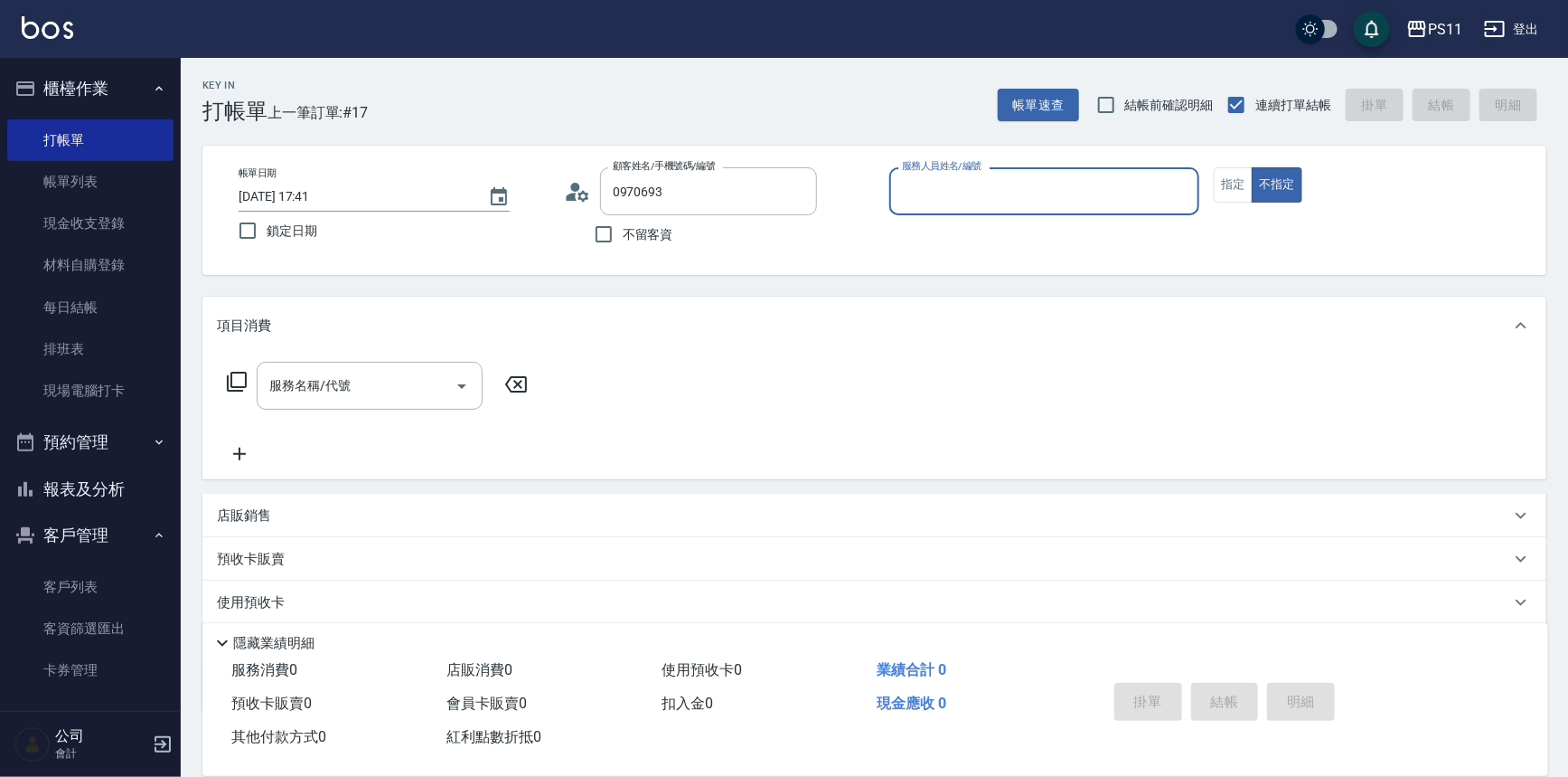
type input "[PERSON_NAME]/0970693846/1370"
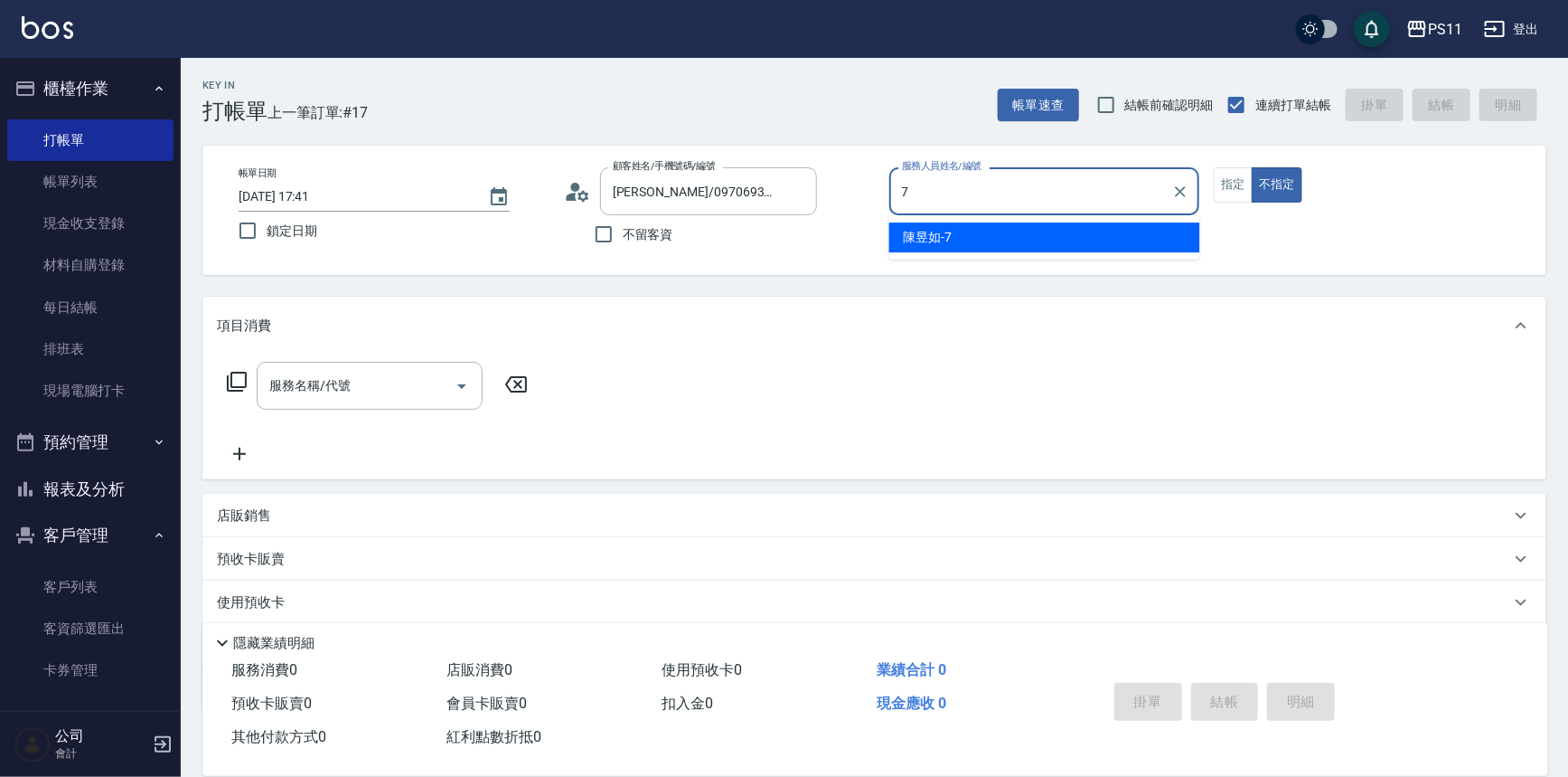
type input "陳昱如-7"
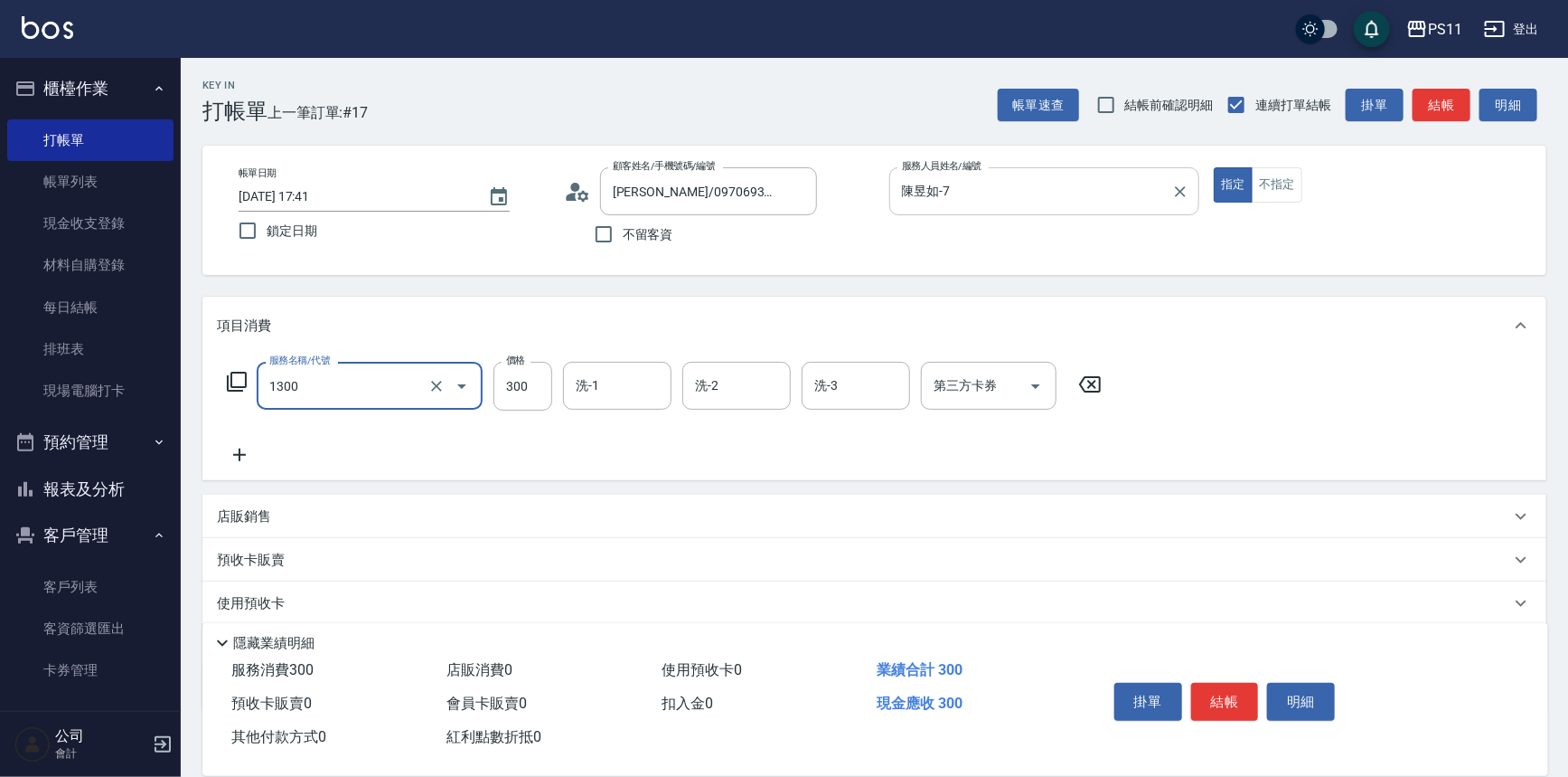
type input "洗髮300(1300)"
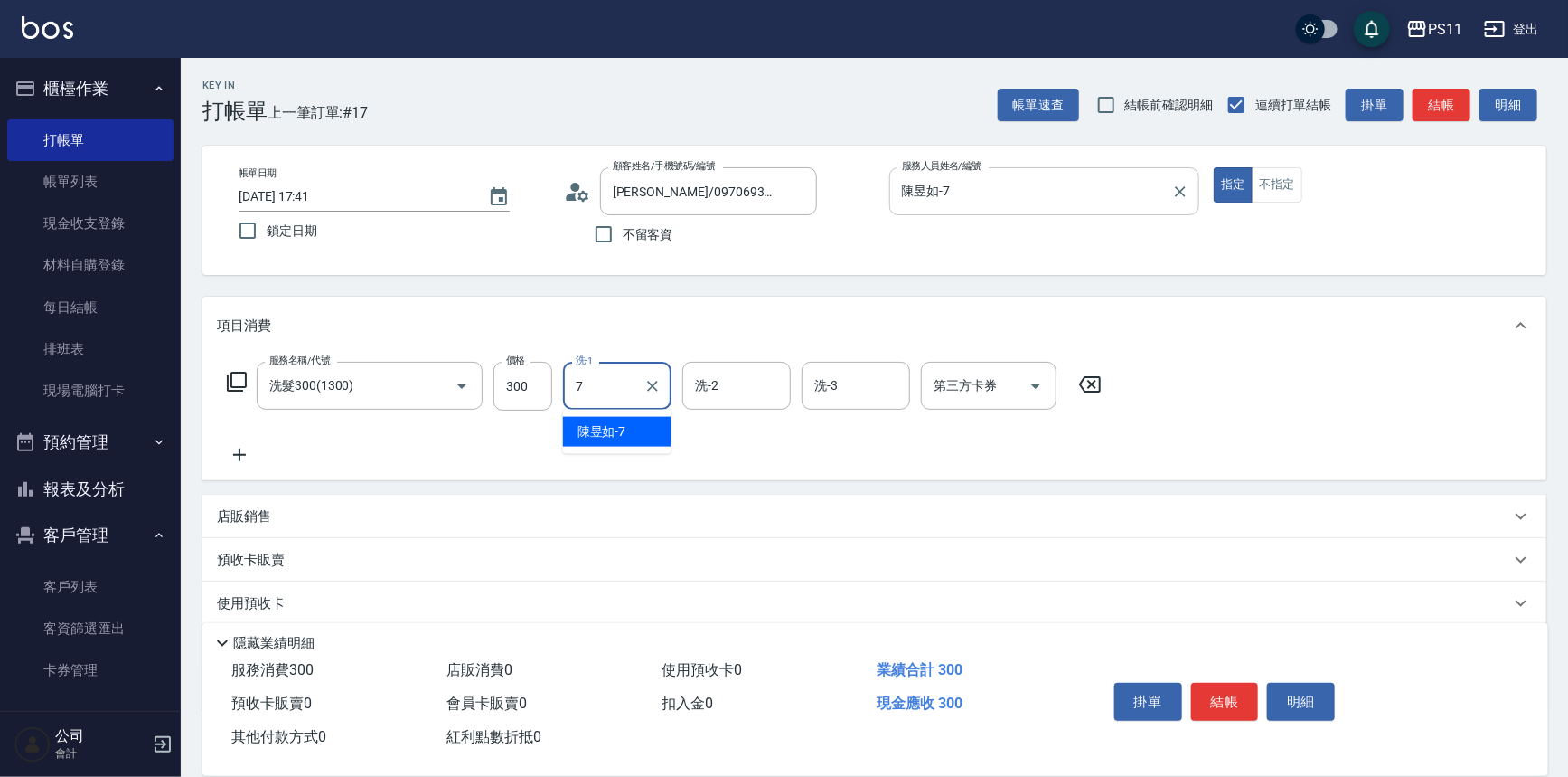
type input "陳昱如-7"
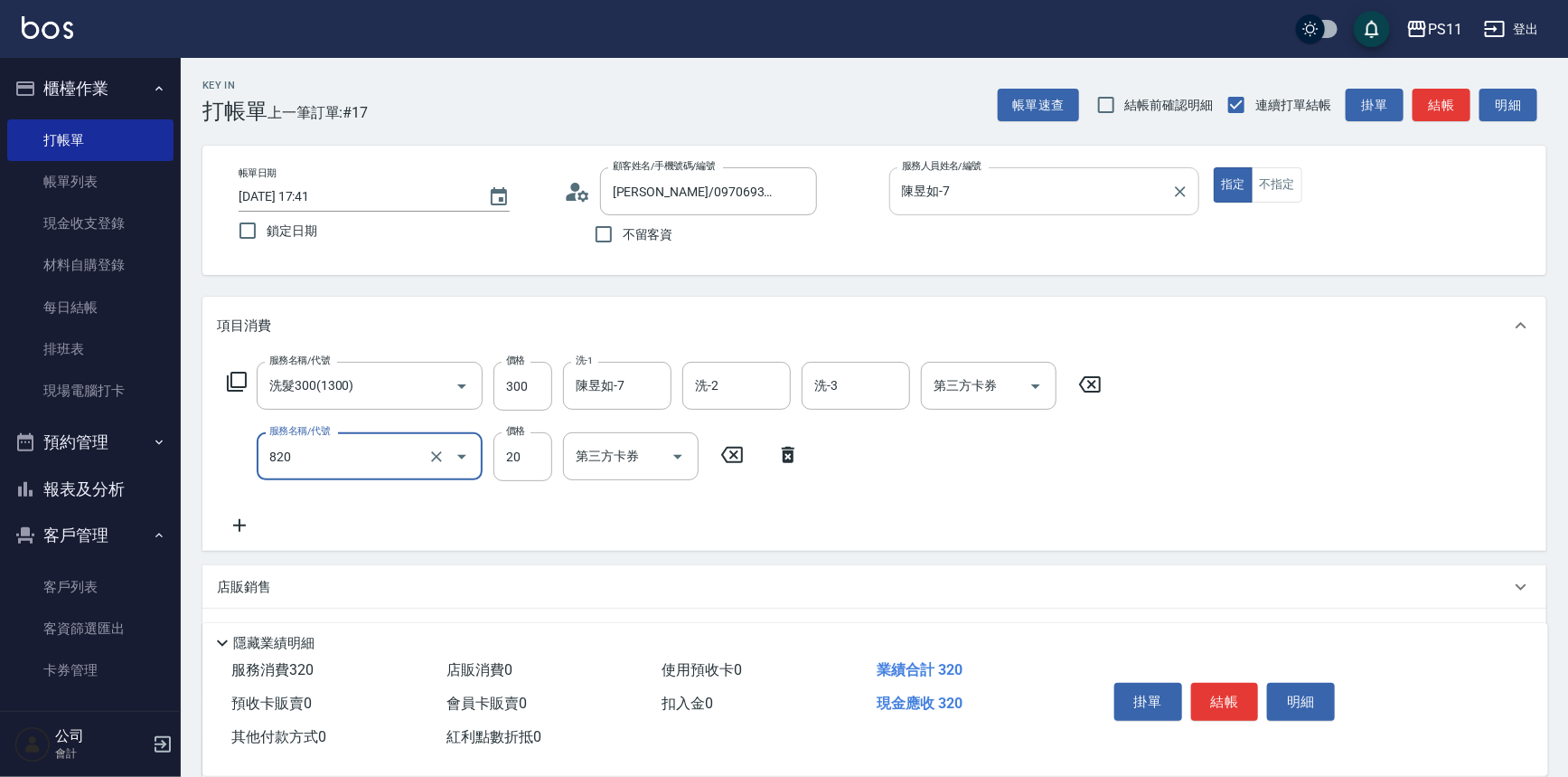
type input "潤絲(820)"
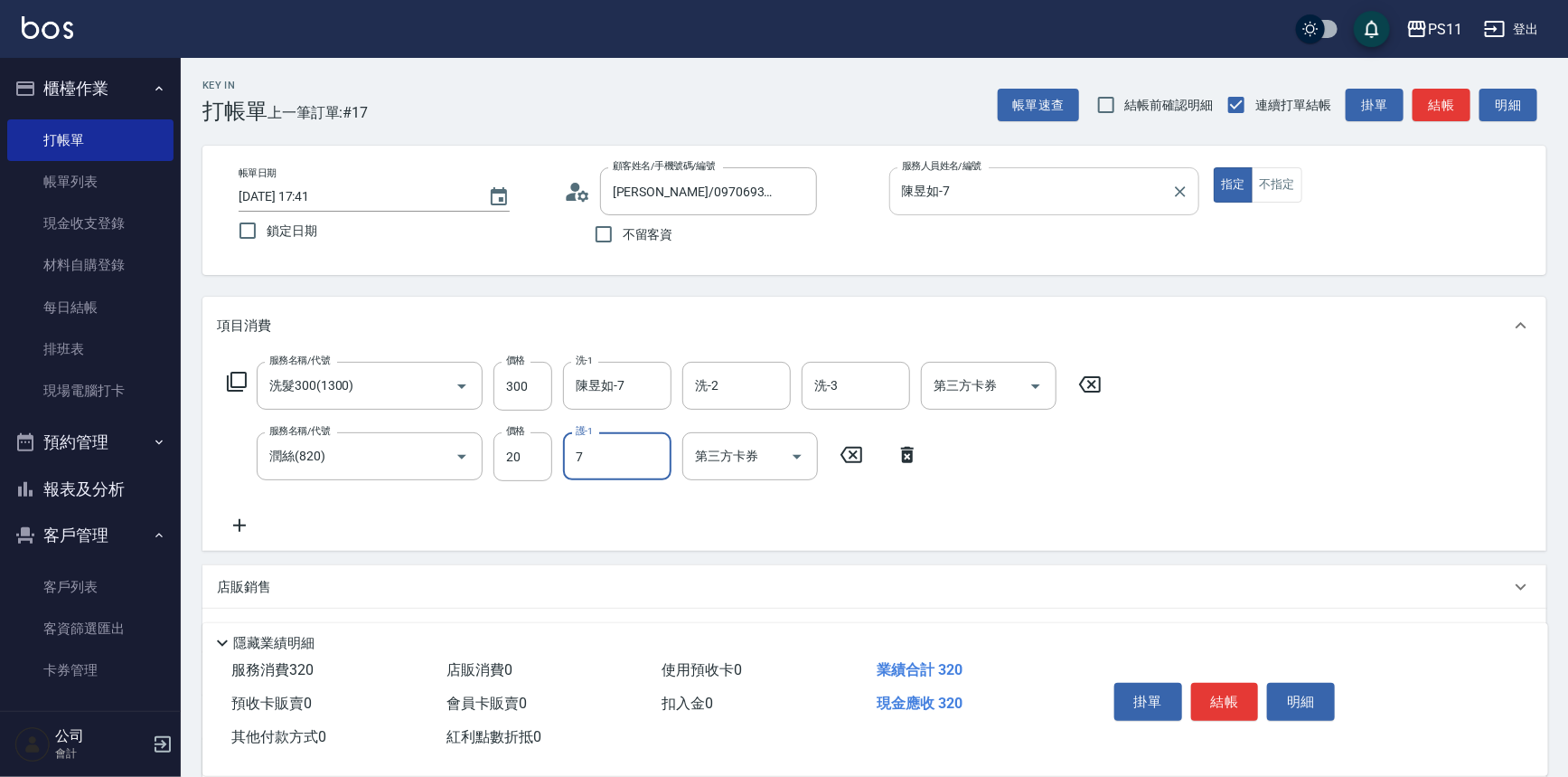
type input "陳昱如-7"
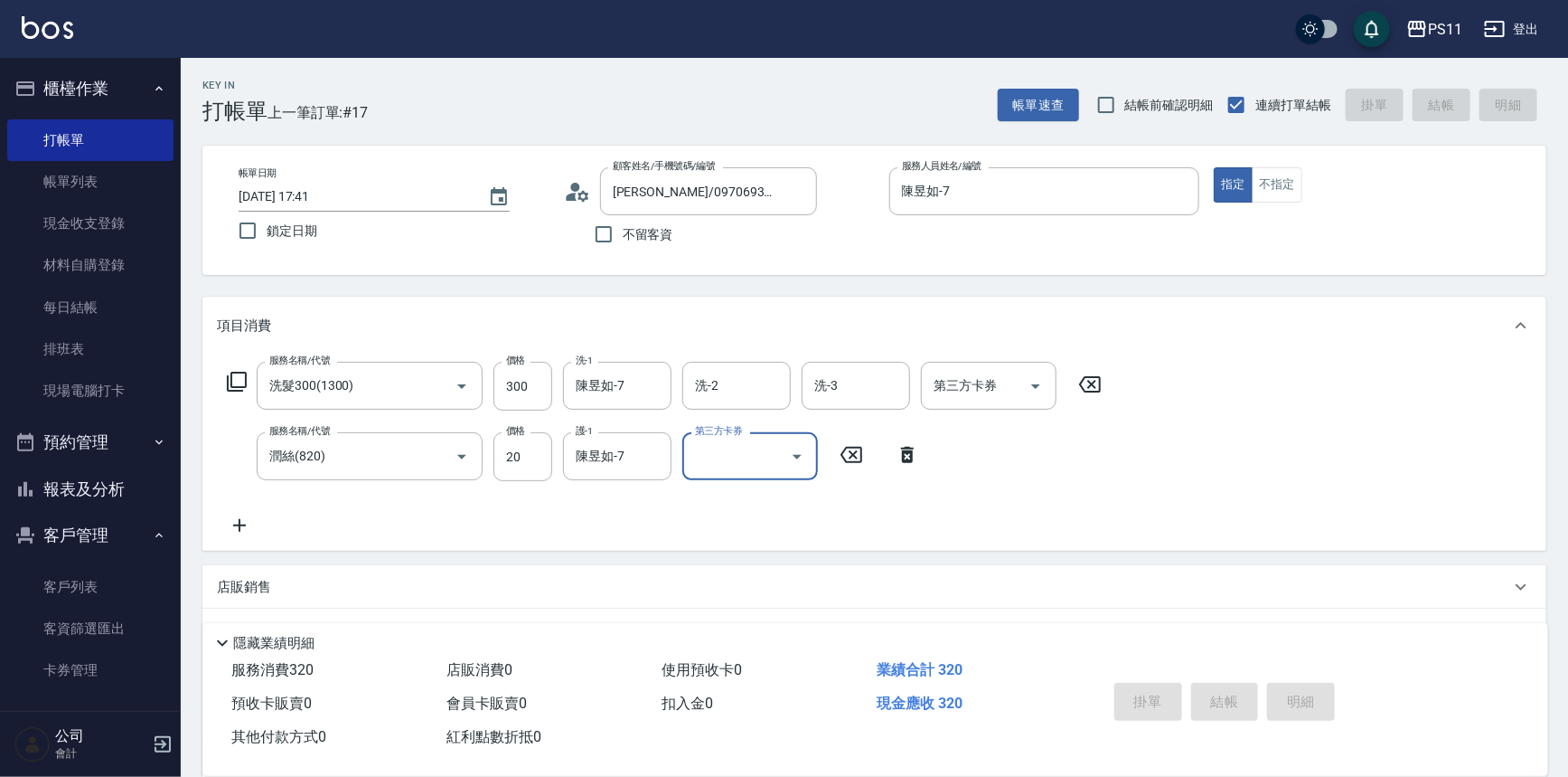
type input "[DATE] 18:10"
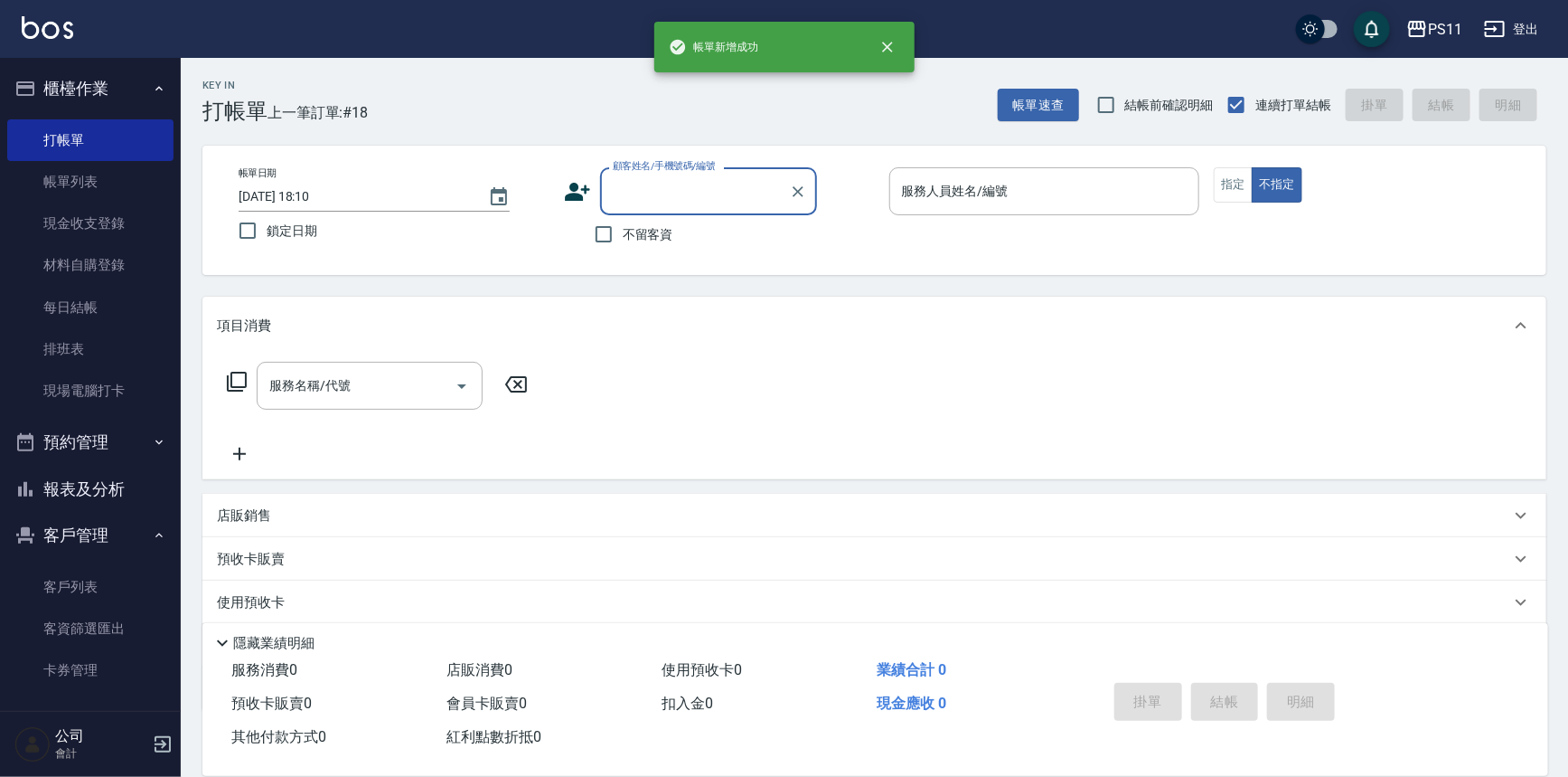
drag, startPoint x: 34, startPoint y: 182, endPoint x: 473, endPoint y: 18, distance: 468.6
click at [34, 182] on link "帳單列表" at bounding box center [91, 181] width 166 height 42
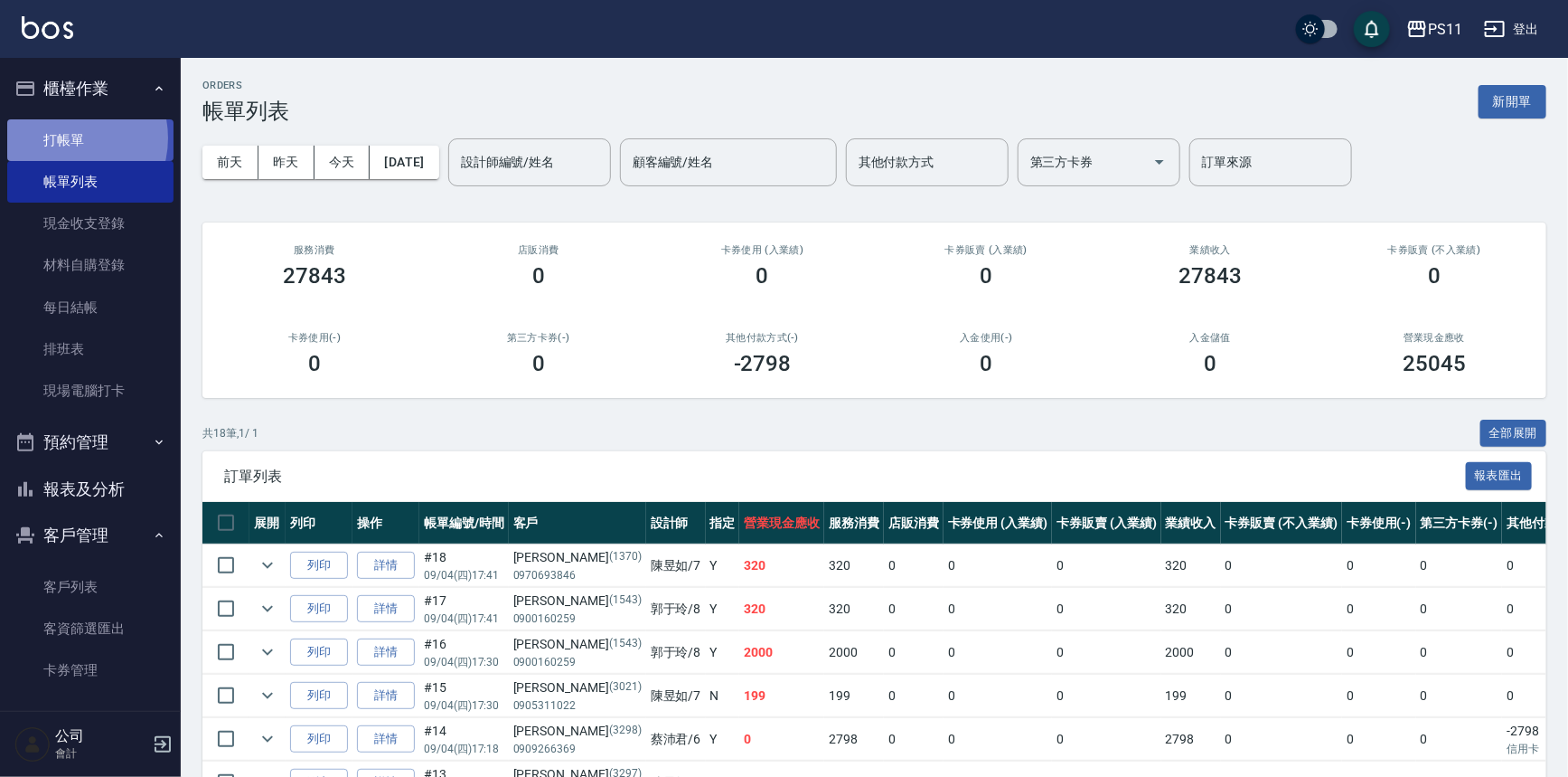
click at [63, 138] on link "打帳單" at bounding box center [91, 140] width 166 height 42
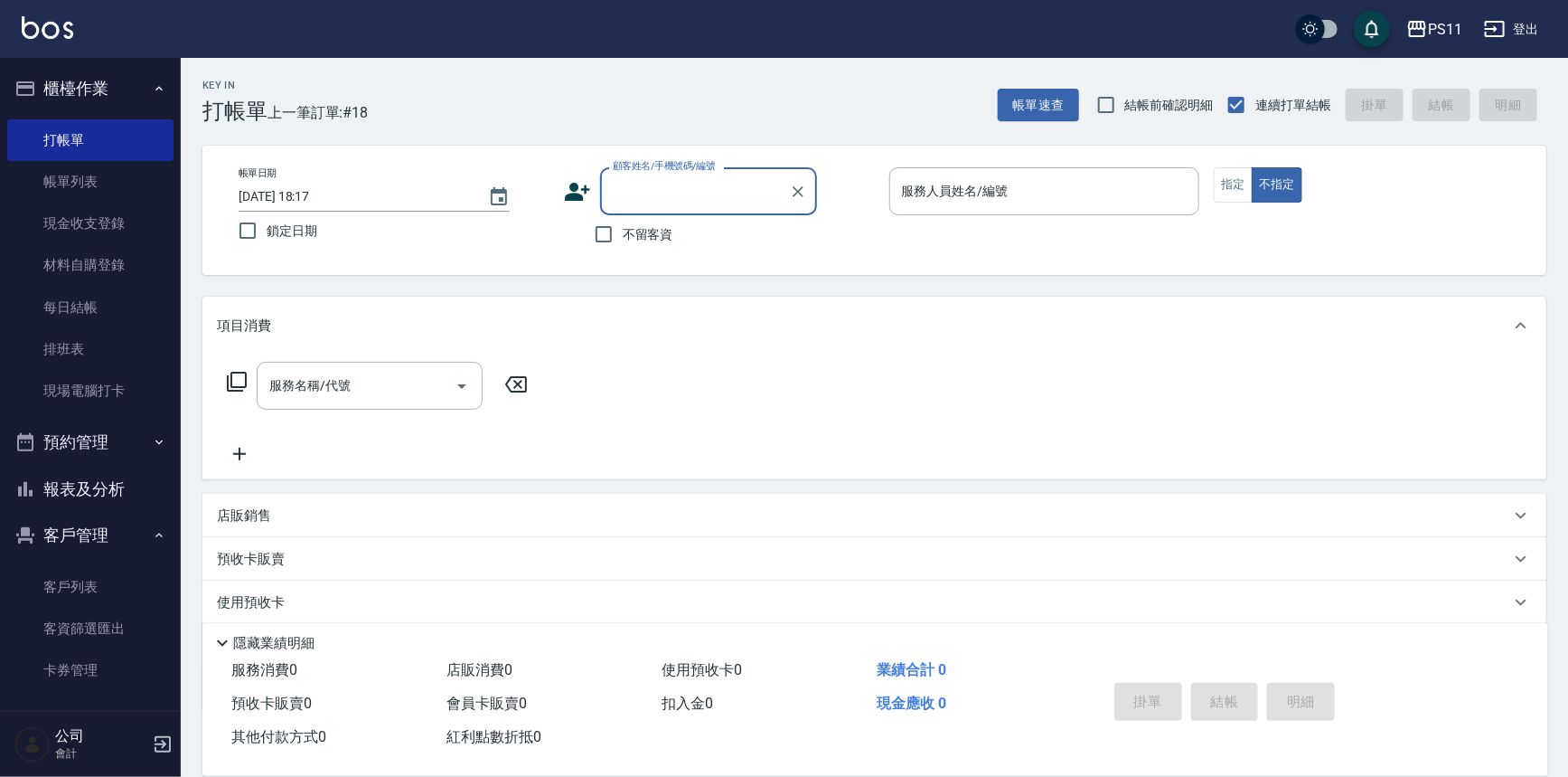
click at [676, 207] on div "顧客姓名/手機號碼/編號" at bounding box center [708, 191] width 217 height 48
click at [701, 230] on li "[PERSON_NAME]/0912262732/1208" at bounding box center [708, 237] width 217 height 30
type input "[PERSON_NAME]/0912262732/1208"
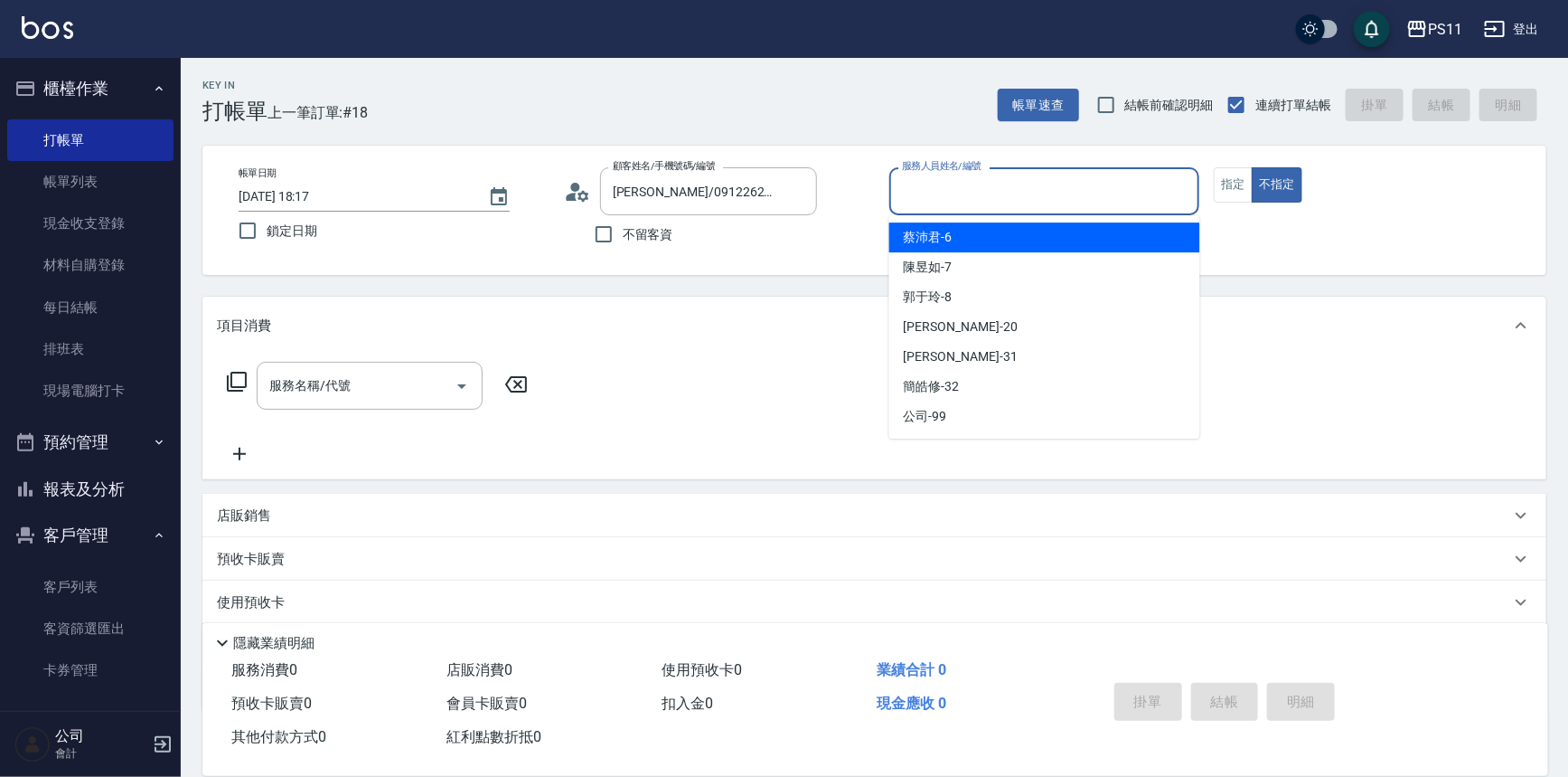
drag, startPoint x: 1023, startPoint y: 179, endPoint x: 994, endPoint y: 263, distance: 88.9
click at [1023, 179] on input "服務人員姓名/編號" at bounding box center [1045, 191] width 295 height 31
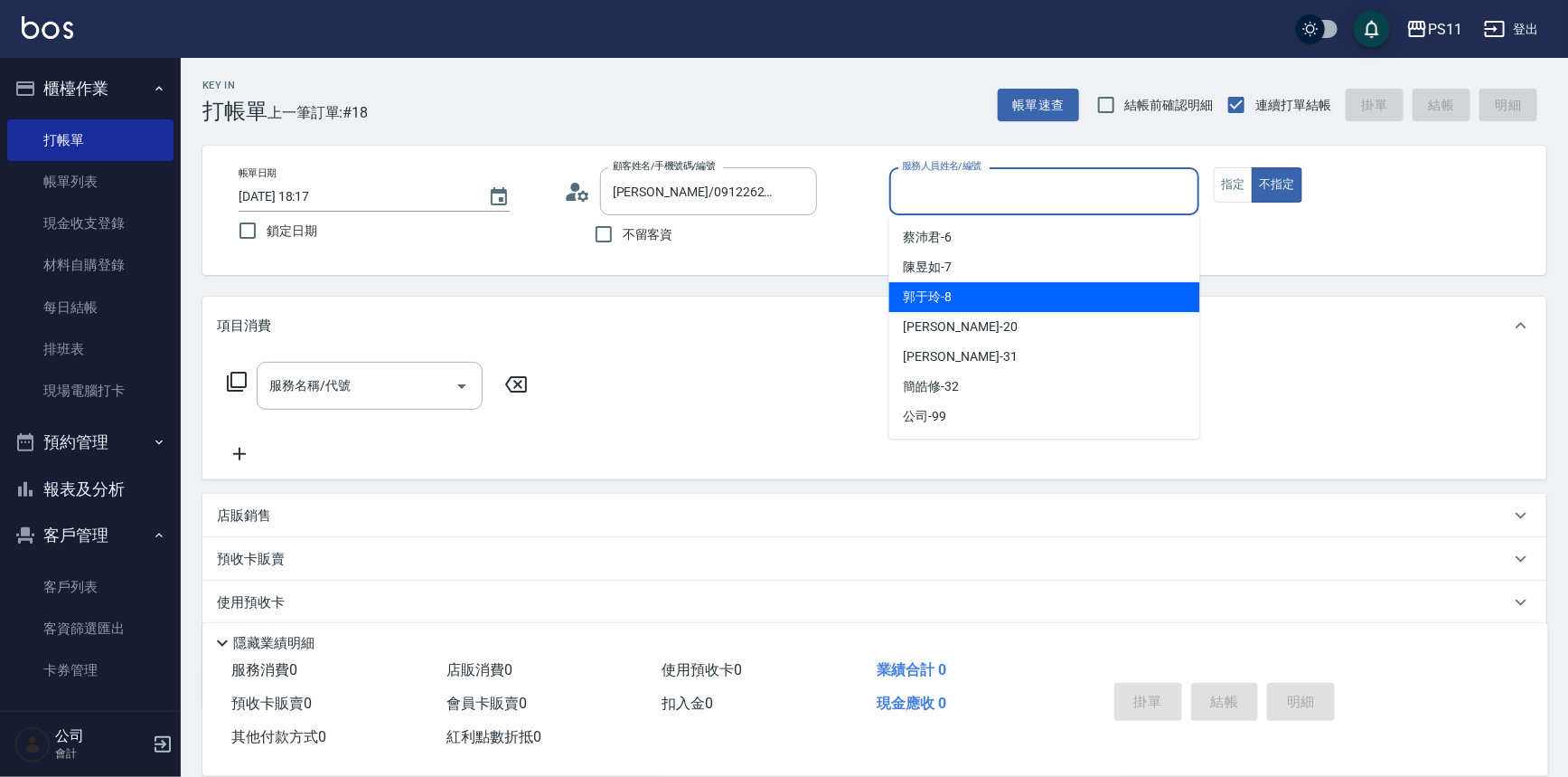
drag, startPoint x: 1011, startPoint y: 297, endPoint x: 1124, endPoint y: 280, distance: 114.3
click at [1047, 295] on div "郭于玲 -8" at bounding box center [1045, 297] width 311 height 30
type input "郭于玲-8"
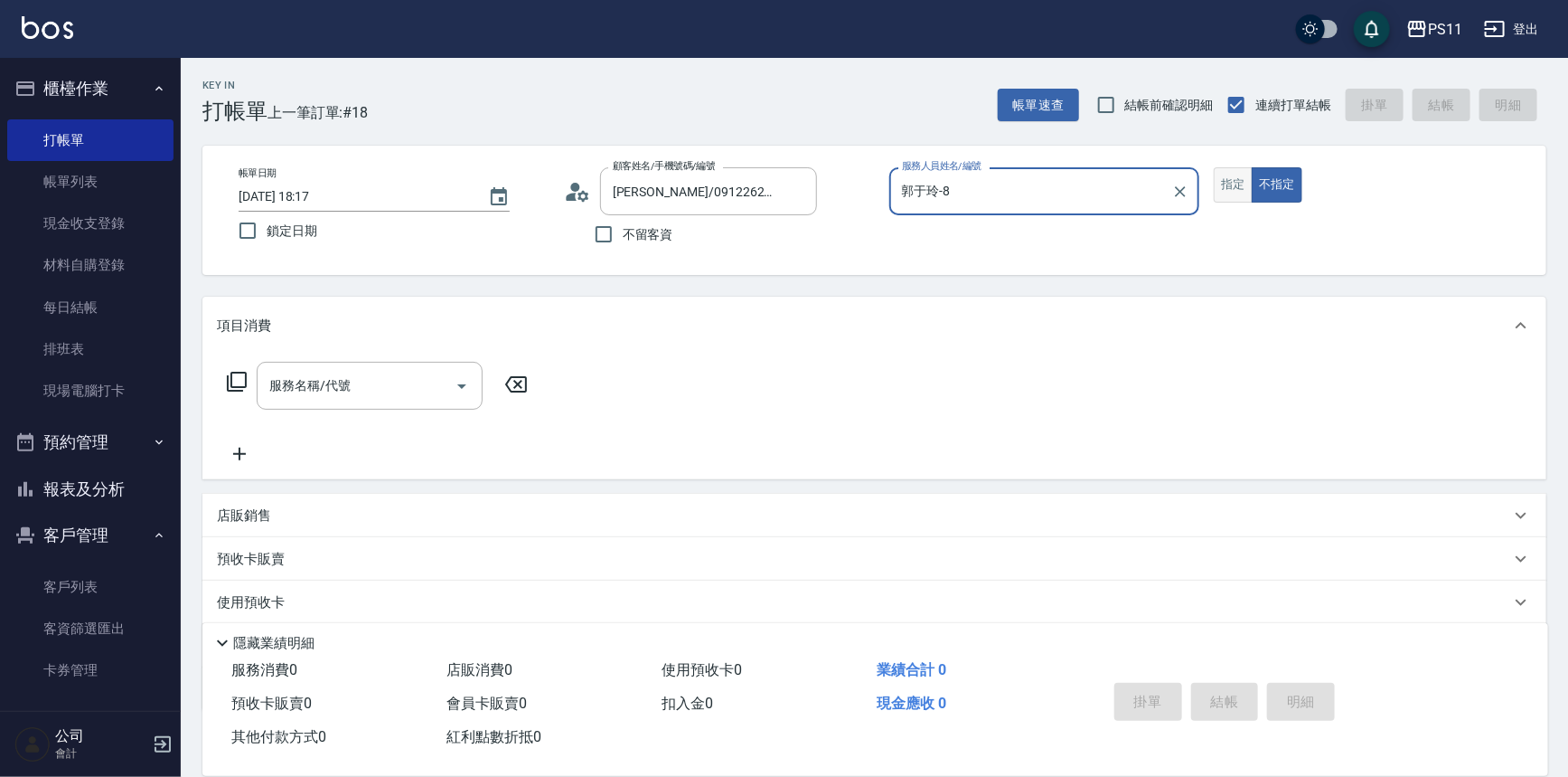
click at [1246, 175] on button "指定" at bounding box center [1233, 185] width 39 height 35
click at [235, 380] on icon at bounding box center [236, 381] width 21 height 21
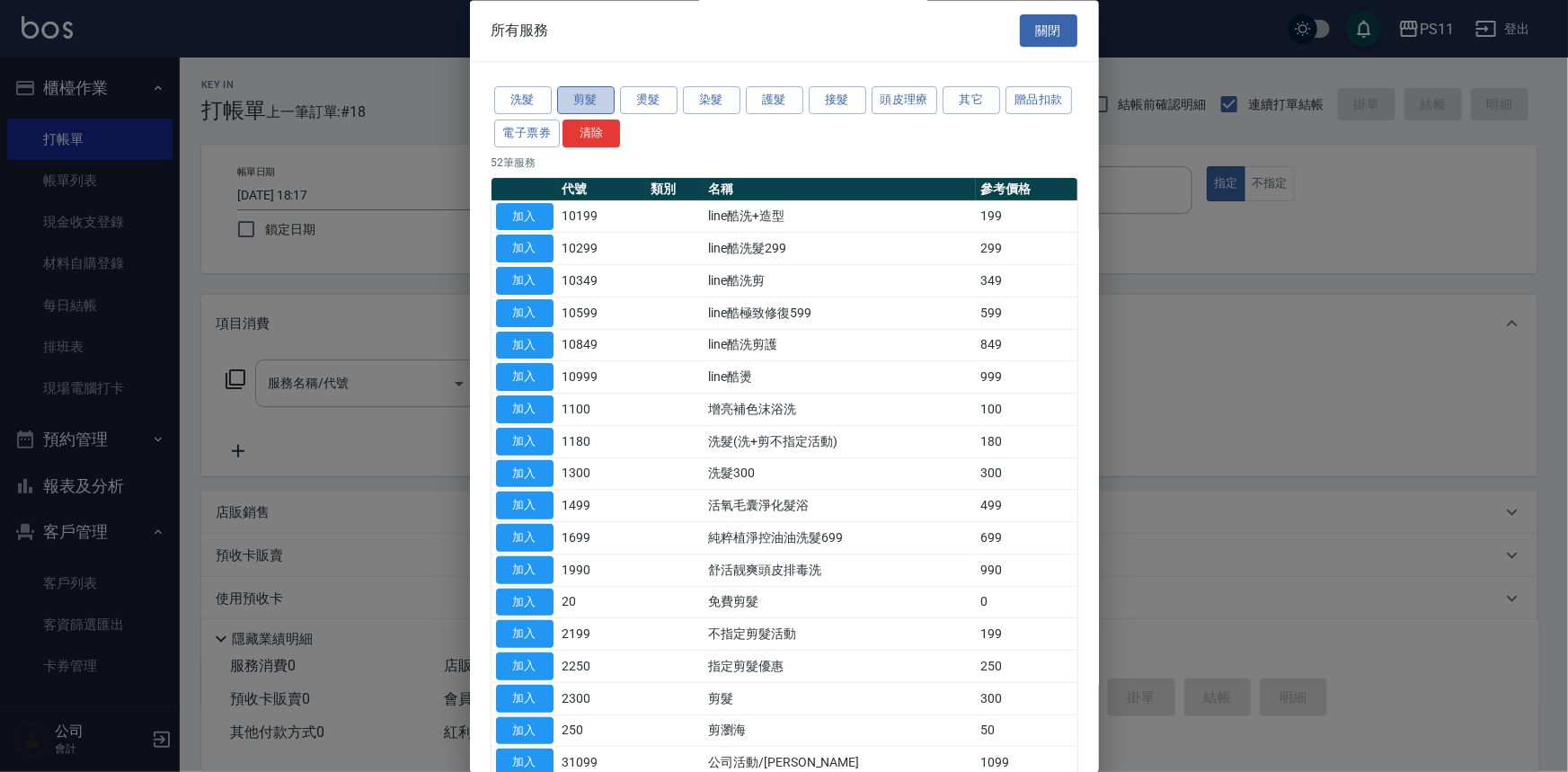
drag, startPoint x: 593, startPoint y: 97, endPoint x: 751, endPoint y: 372, distance: 317.2
click at [594, 97] on button "剪髮" at bounding box center [585, 101] width 58 height 28
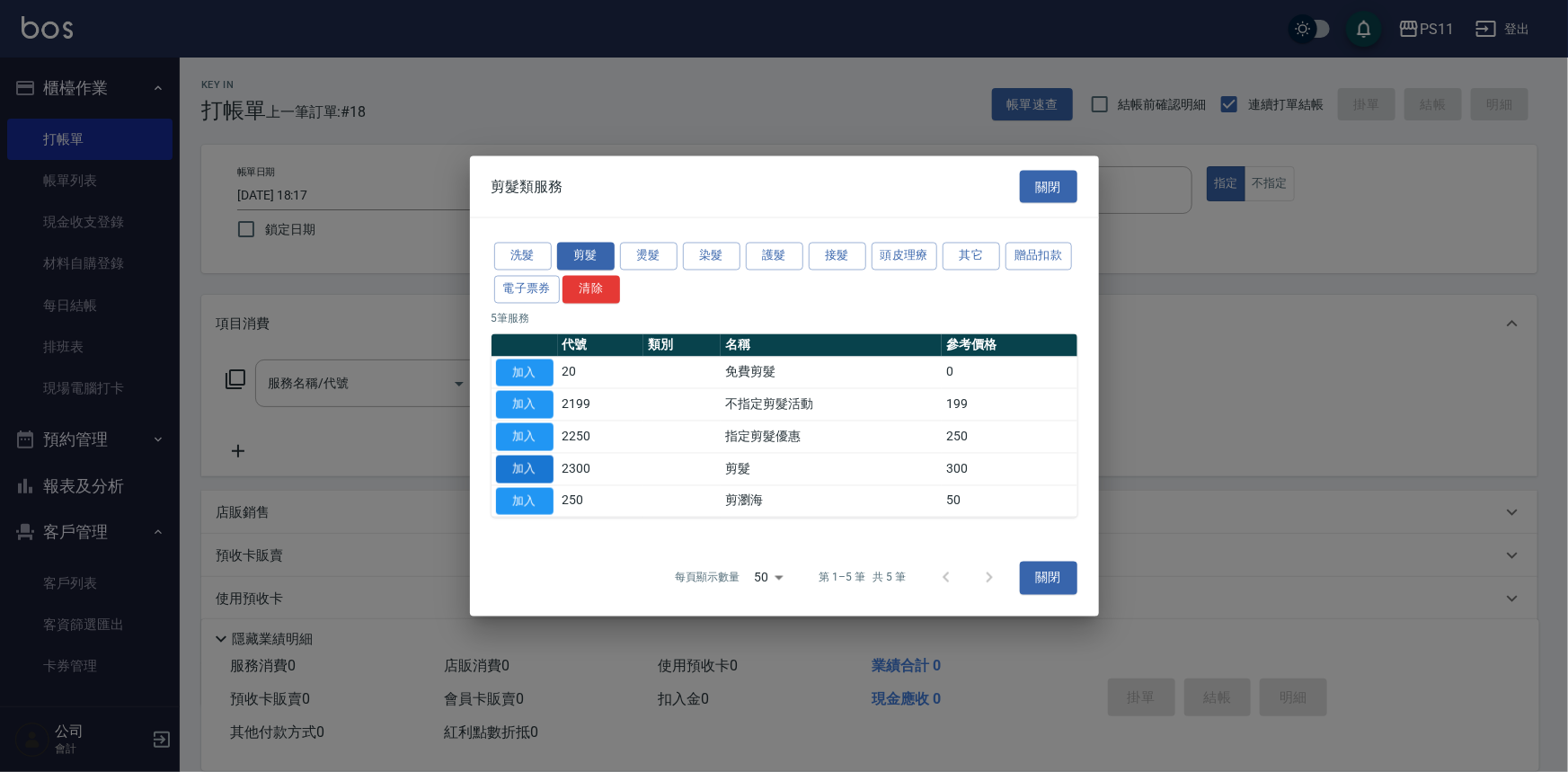
drag, startPoint x: 529, startPoint y: 471, endPoint x: 1028, endPoint y: 516, distance: 501.0
click at [528, 471] on button "加入" at bounding box center [525, 469] width 58 height 28
type input "剪髮(2300)"
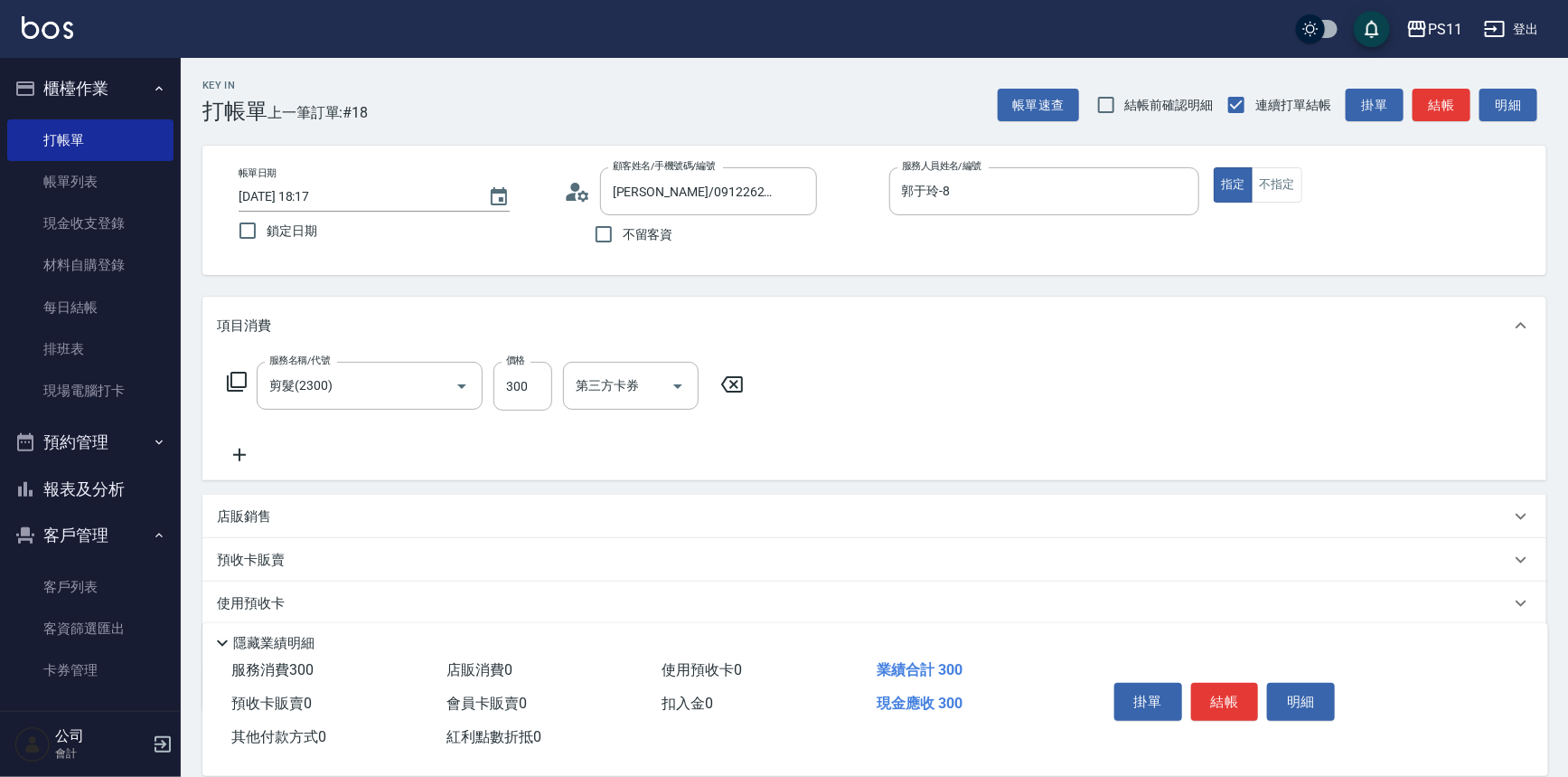
click at [1215, 691] on button "結帳" at bounding box center [1225, 701] width 67 height 38
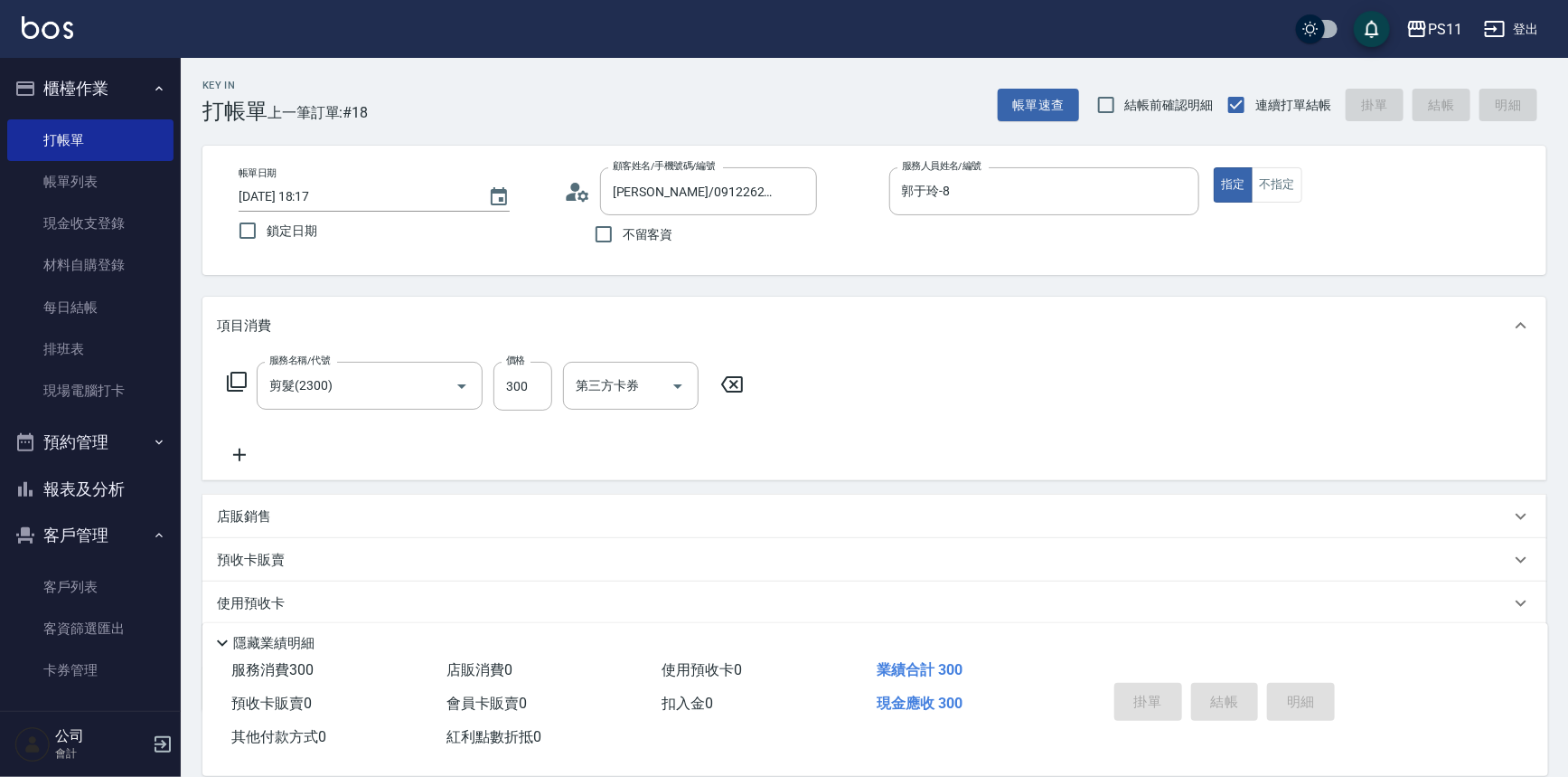
type input "[DATE] 18:18"
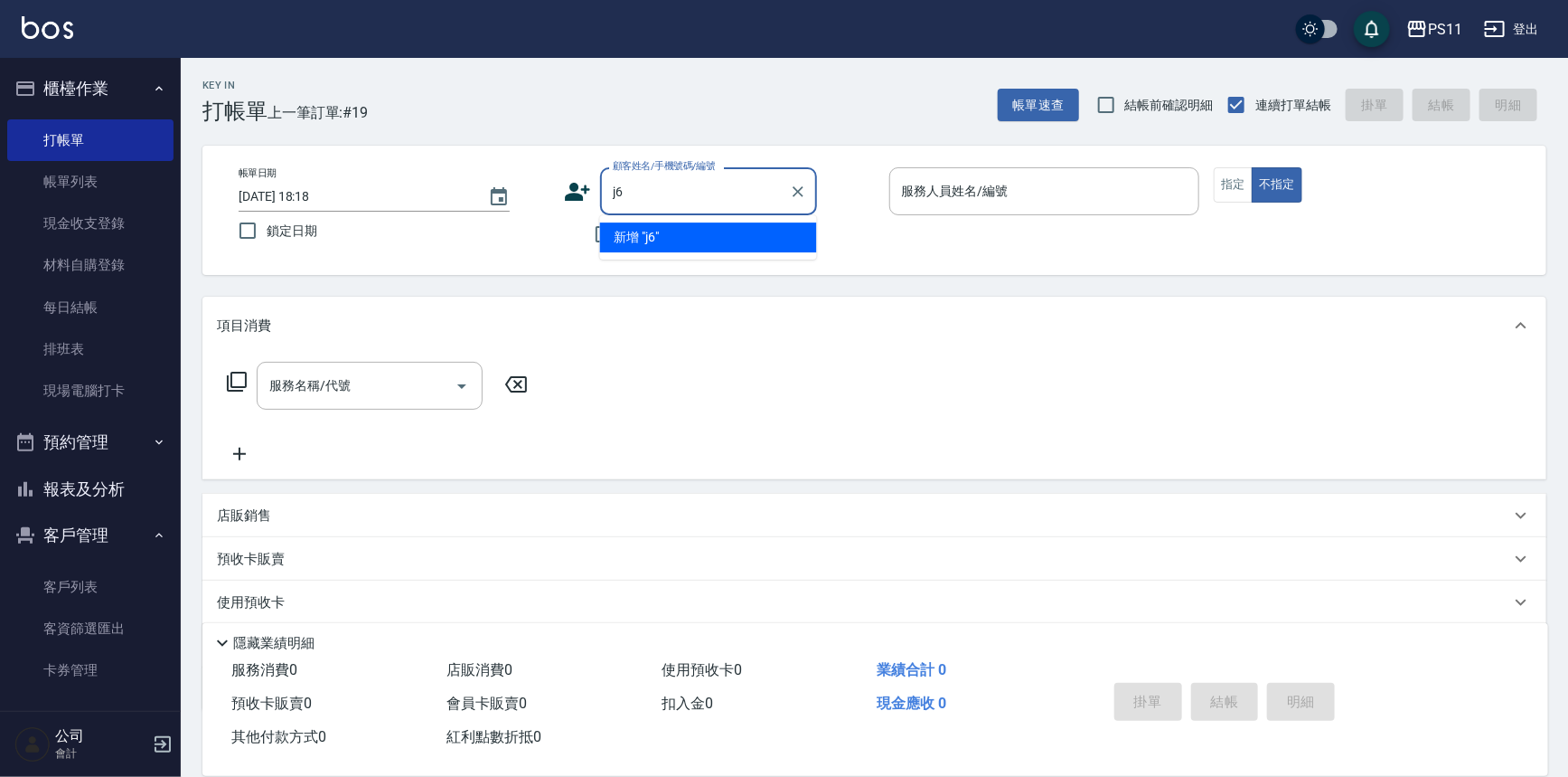
type input "j"
type input "f"
type input "ㄎ"
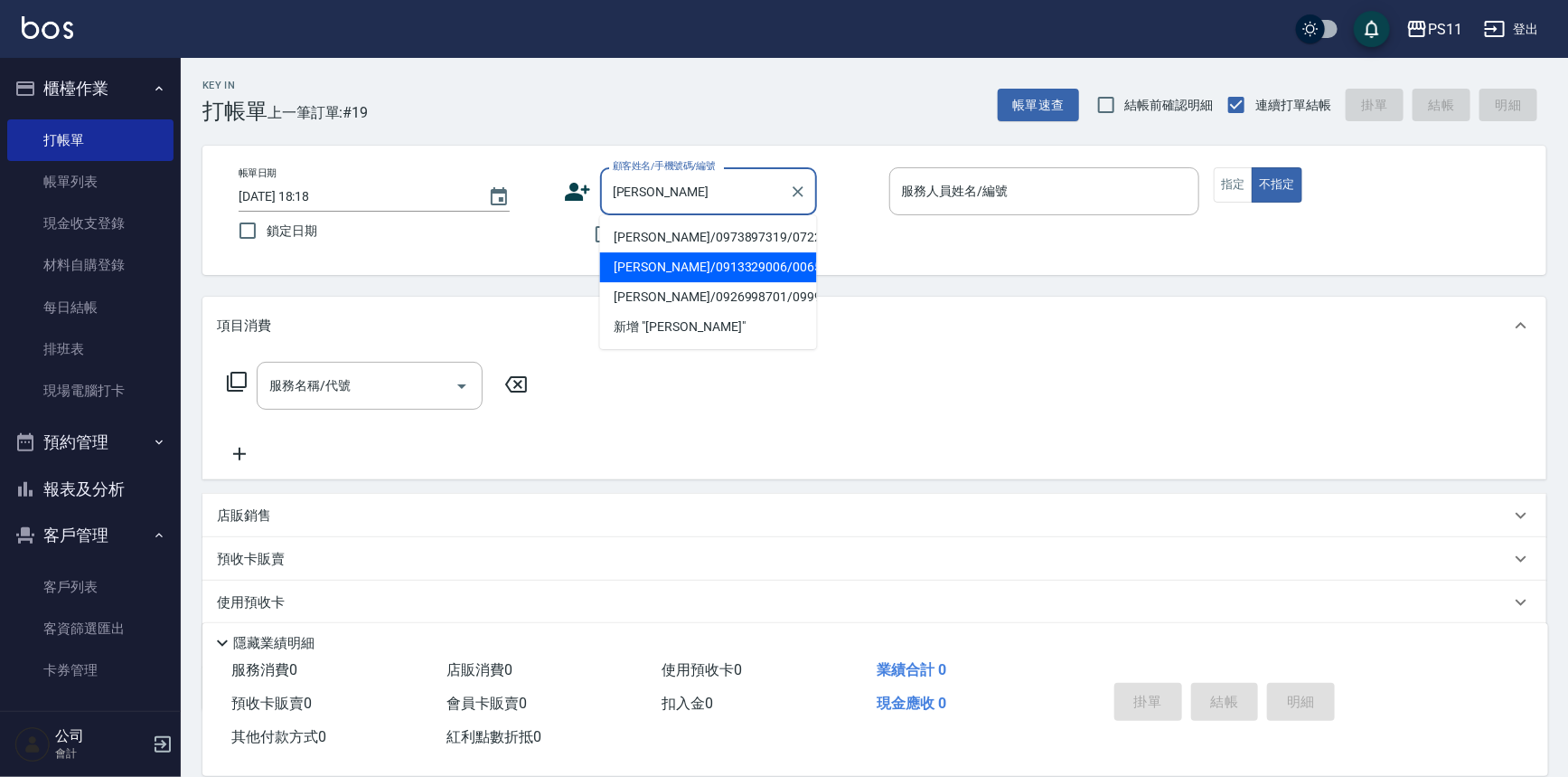
click at [712, 271] on li "[PERSON_NAME]/0913329006/0065" at bounding box center [708, 267] width 217 height 30
type input "[PERSON_NAME]/0913329006/0065"
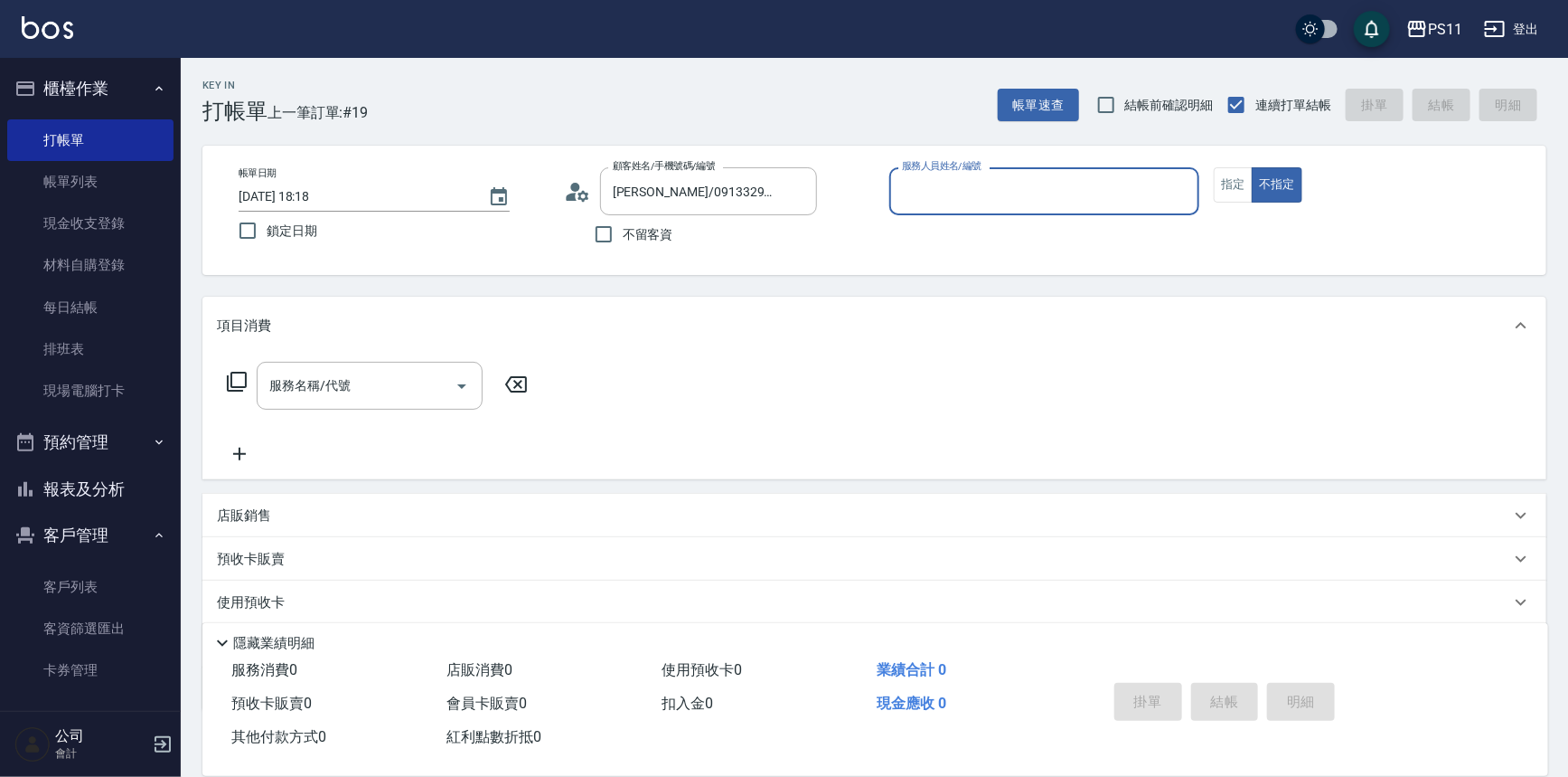
click at [1027, 177] on input "服務人員姓名/編號" at bounding box center [1045, 191] width 295 height 31
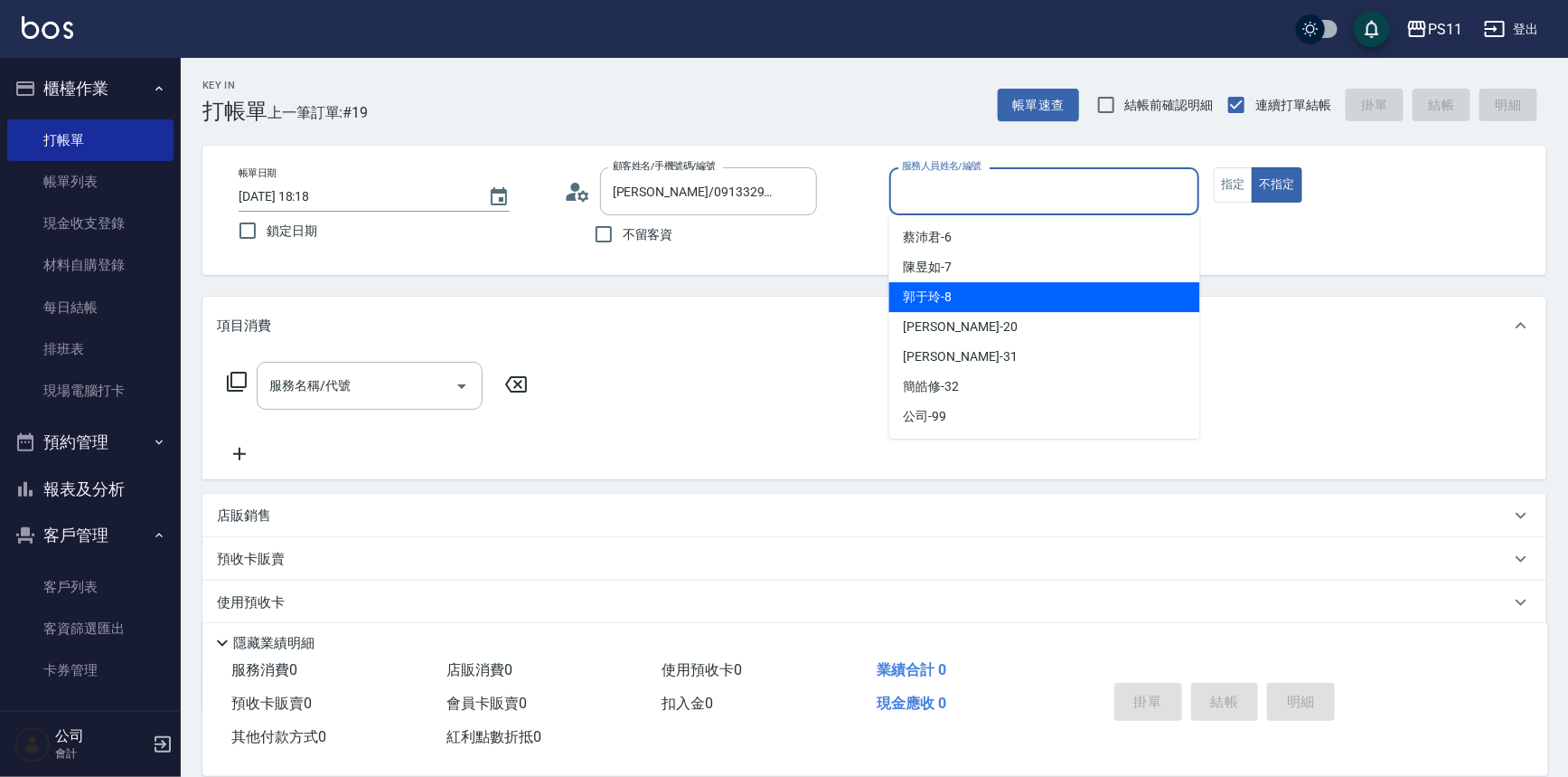
drag, startPoint x: 998, startPoint y: 303, endPoint x: 1022, endPoint y: 300, distance: 24.2
click at [998, 303] on div "郭于玲 -8" at bounding box center [1045, 297] width 311 height 30
type input "郭于玲-8"
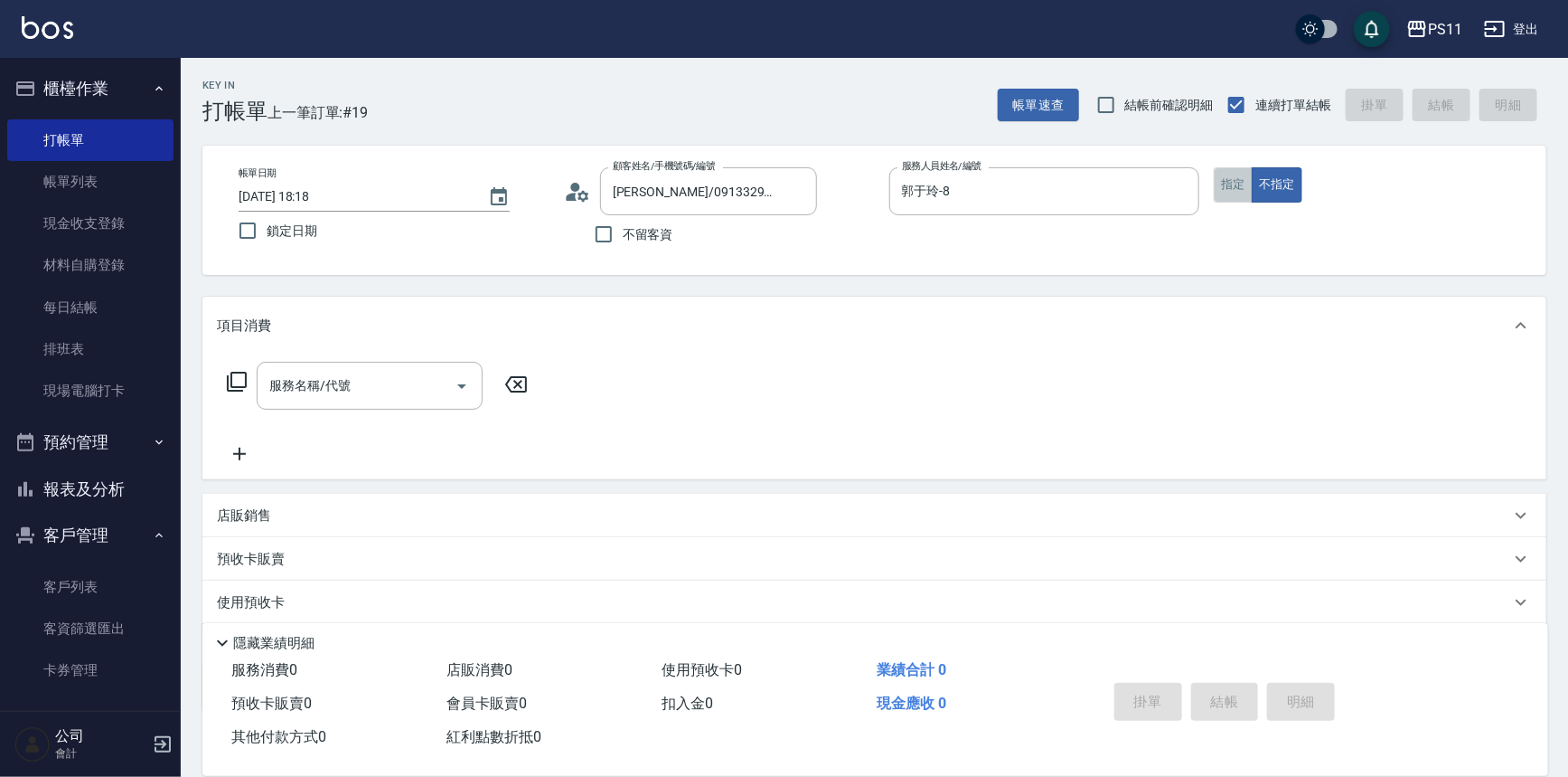
click at [1233, 181] on button "指定" at bounding box center [1233, 185] width 39 height 35
click at [235, 375] on icon at bounding box center [236, 381] width 21 height 21
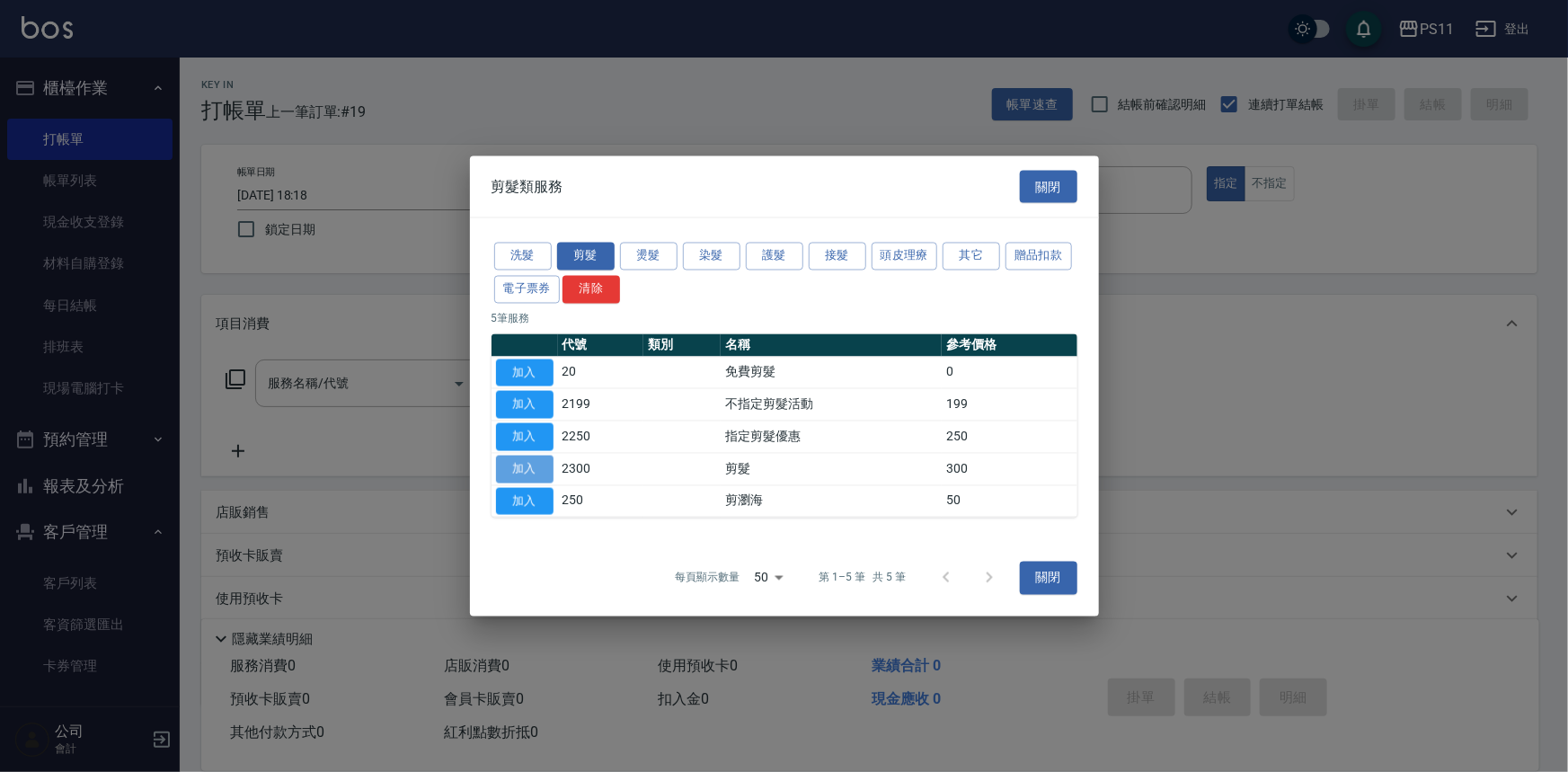
drag, startPoint x: 539, startPoint y: 461, endPoint x: 1273, endPoint y: 566, distance: 741.5
click at [542, 461] on button "加入" at bounding box center [525, 469] width 58 height 28
type input "剪髮(2300)"
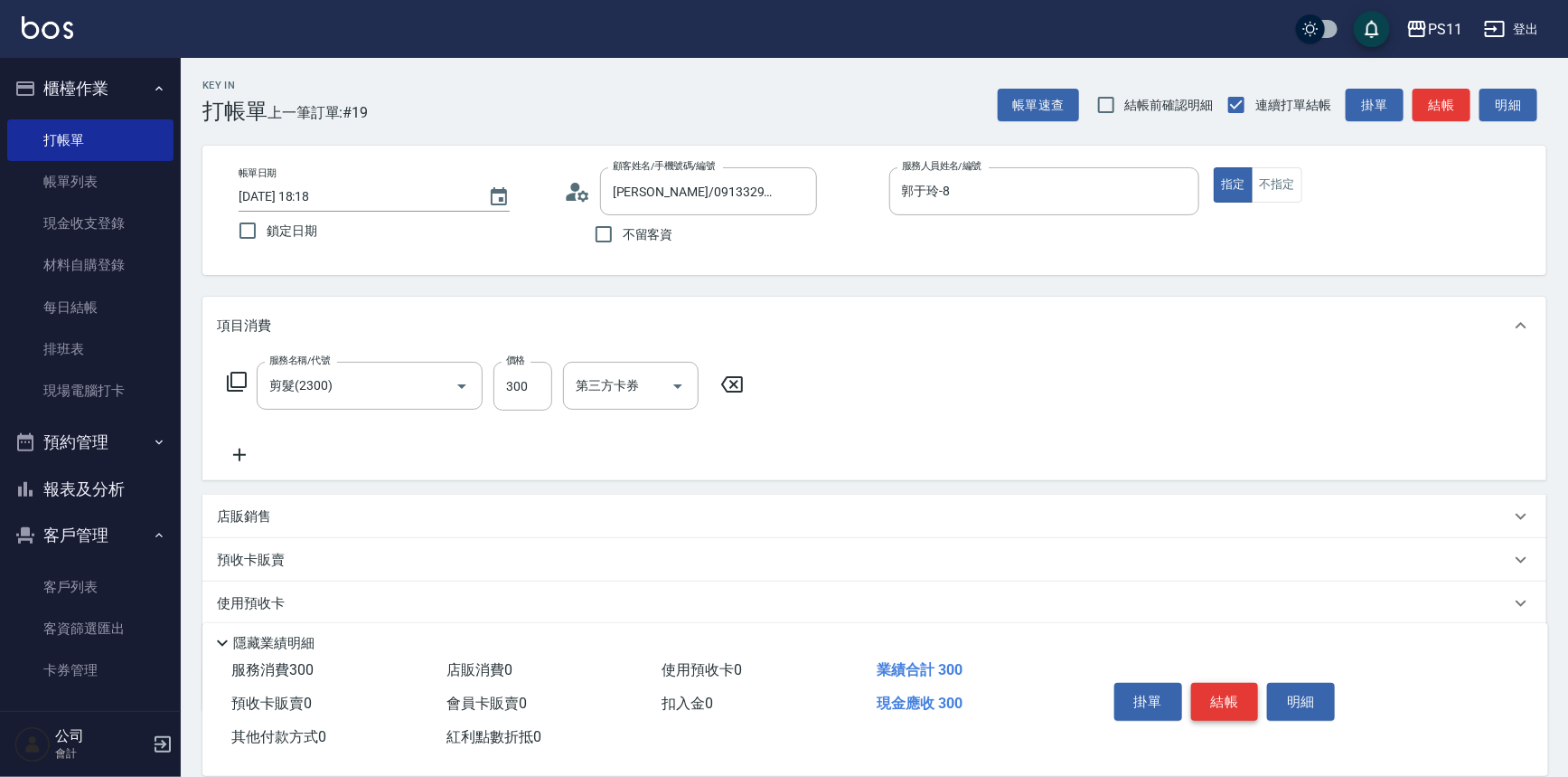
click at [1245, 710] on button "結帳" at bounding box center [1225, 701] width 67 height 38
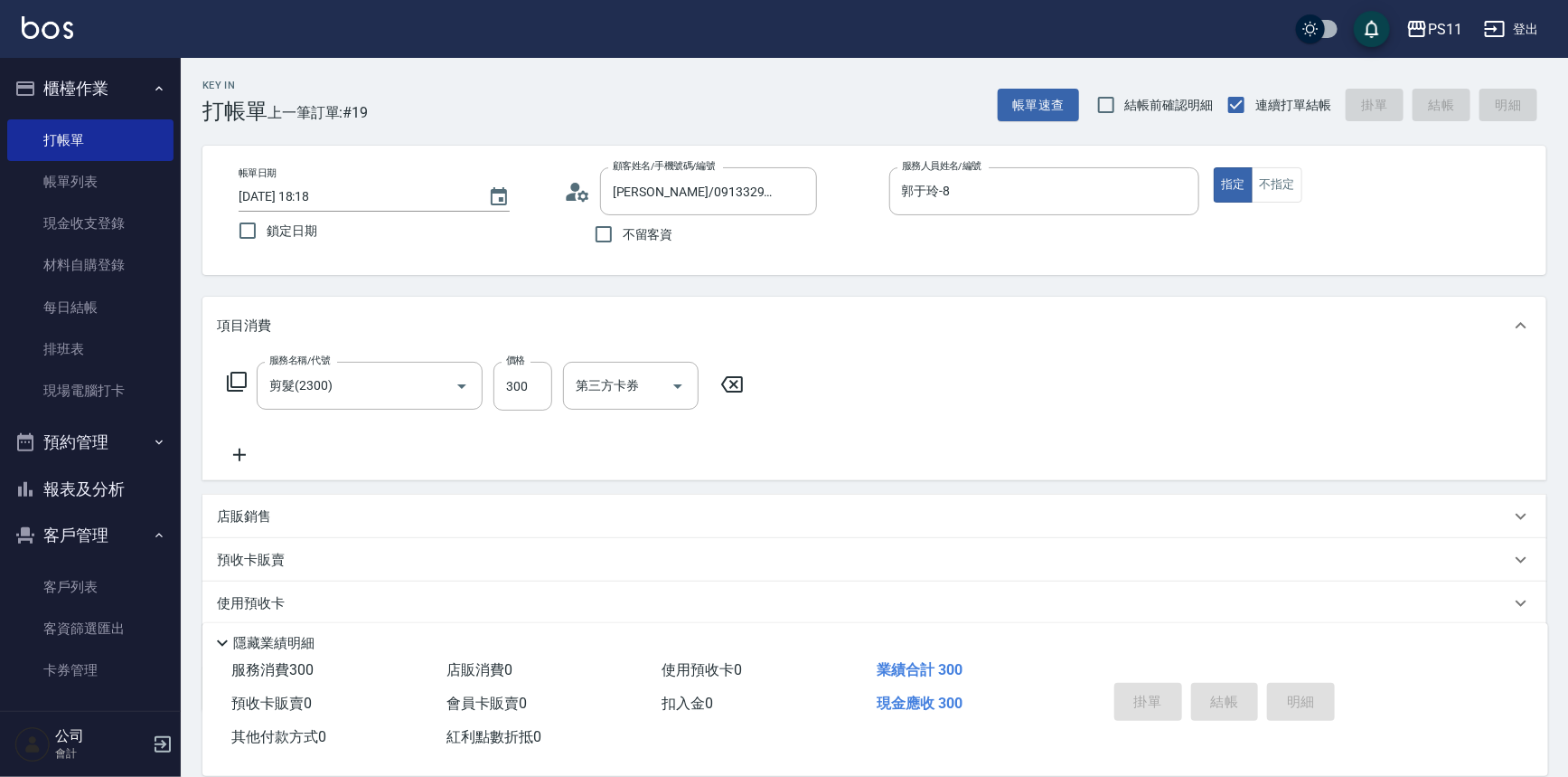
type input "[DATE] 18:20"
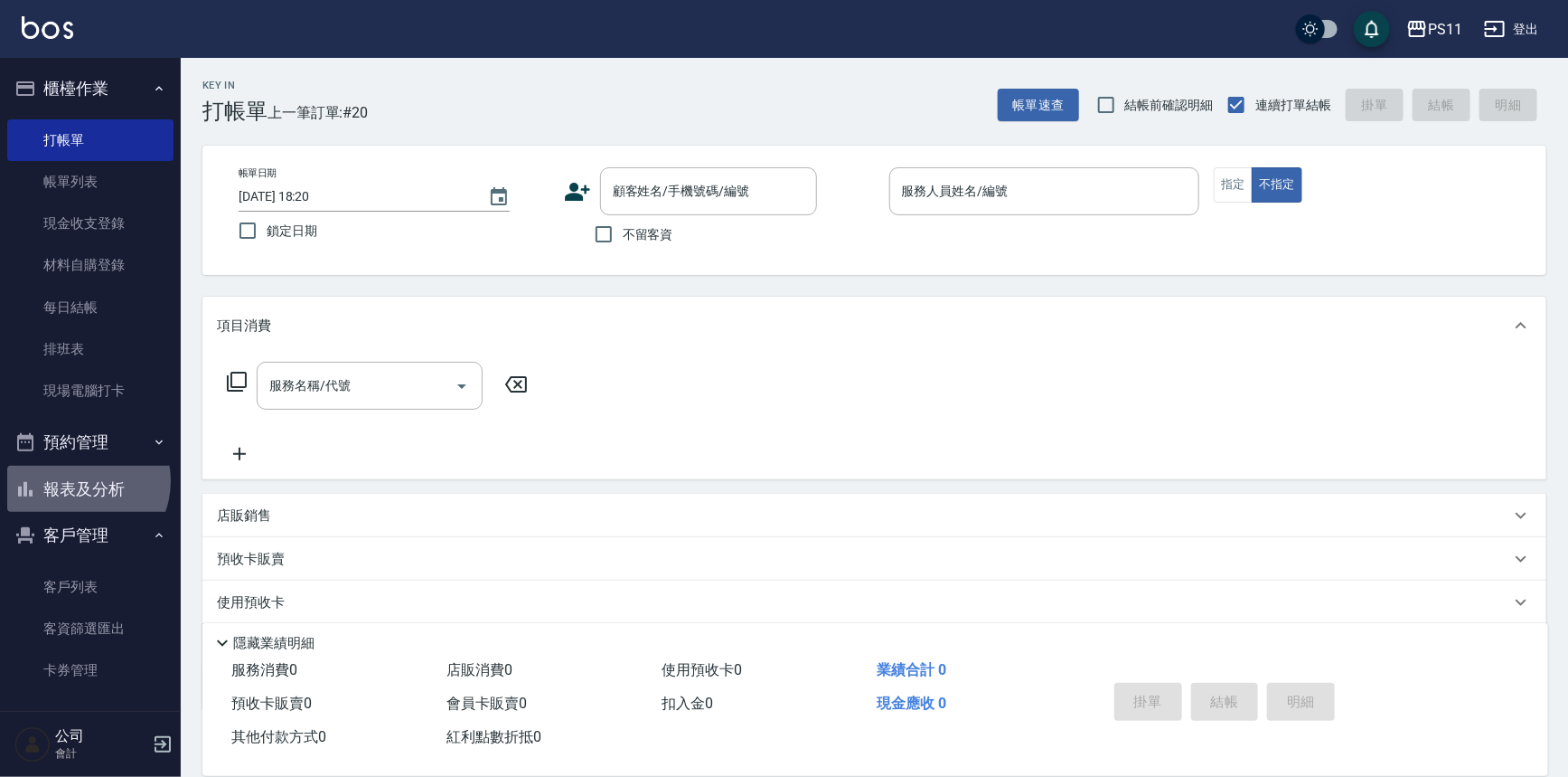
click at [79, 481] on button "報表及分析" at bounding box center [91, 488] width 166 height 47
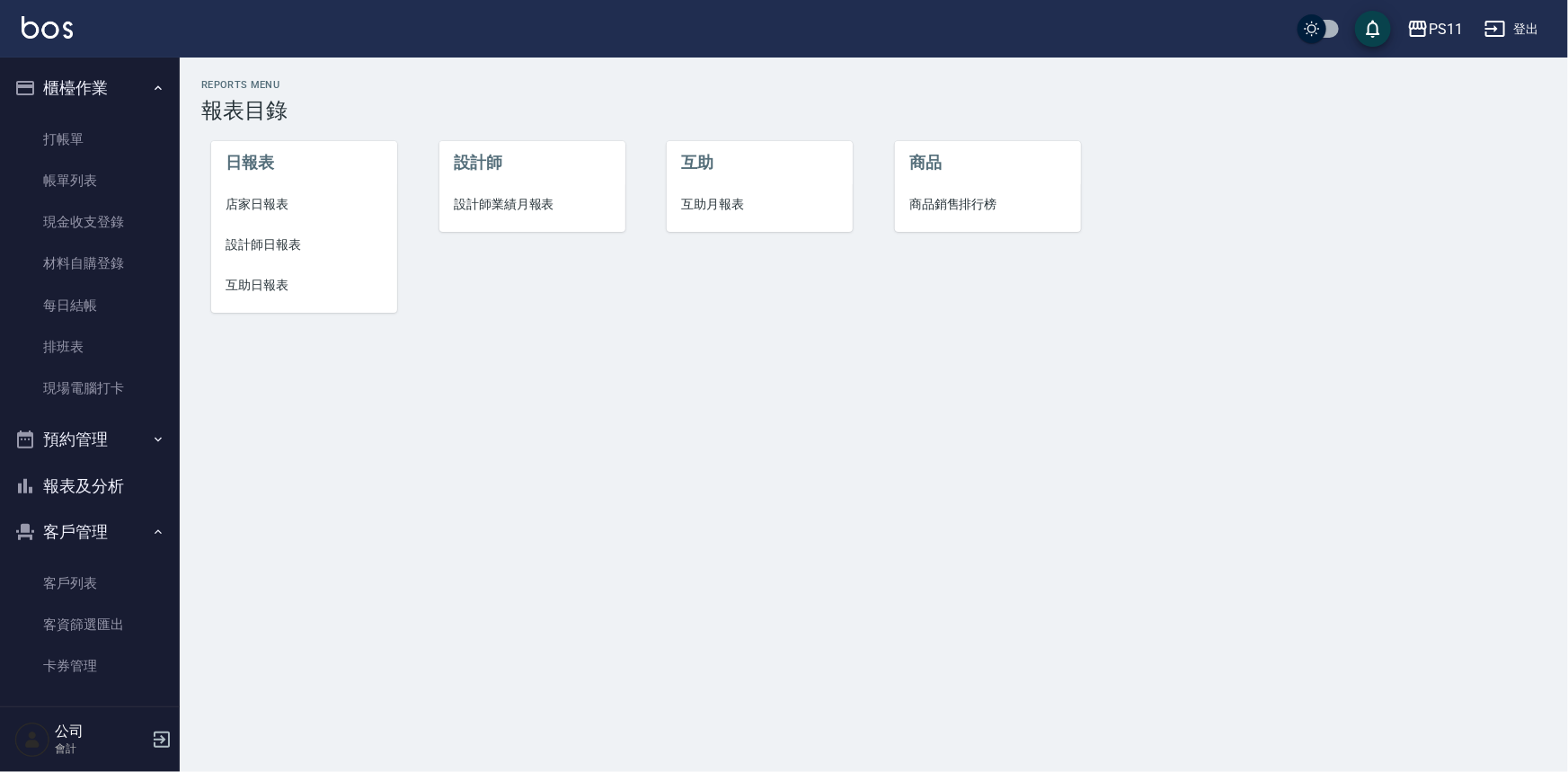
click at [312, 287] on span "互助日報表" at bounding box center [303, 285] width 157 height 19
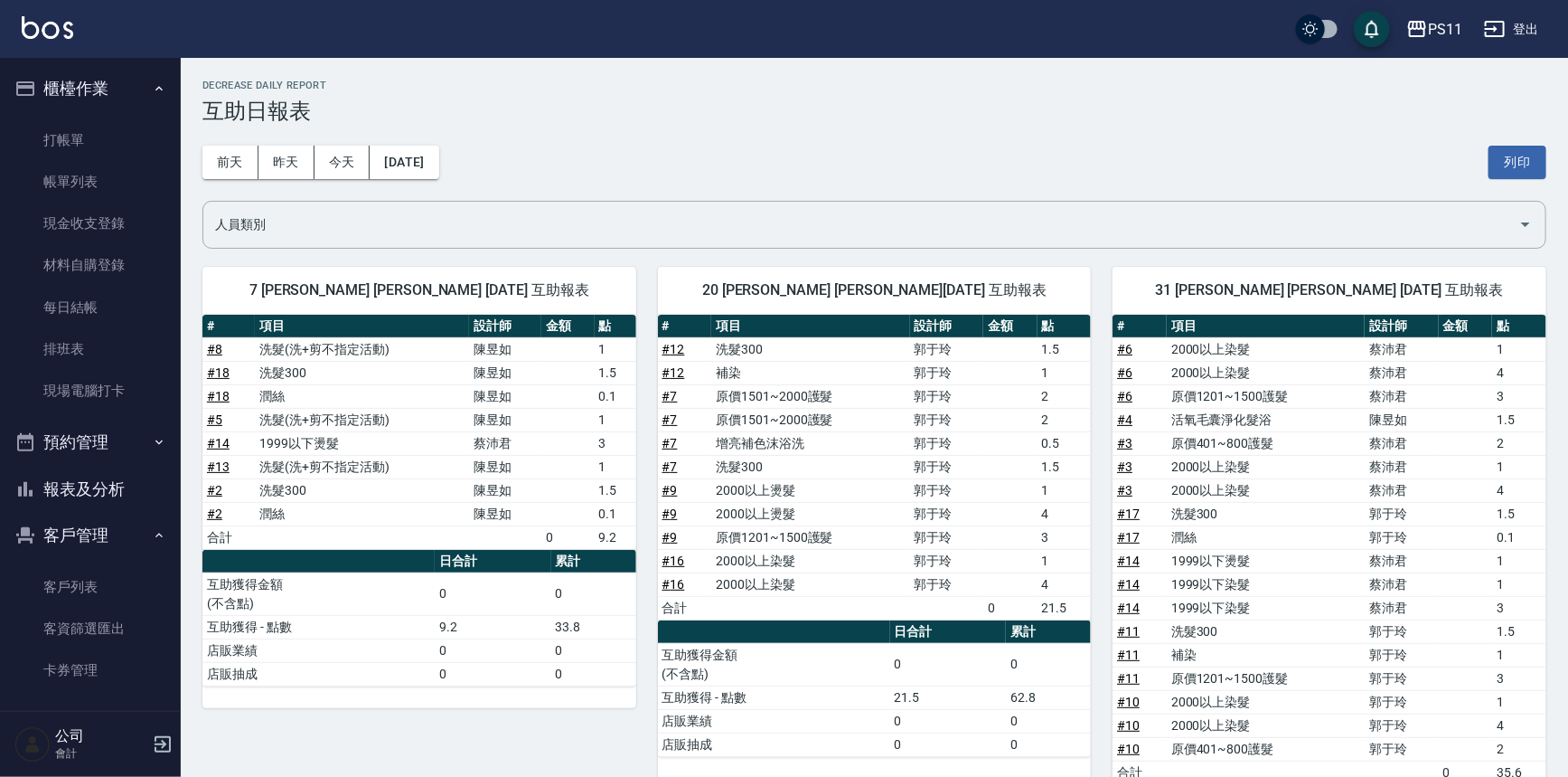
scroll to position [184, 0]
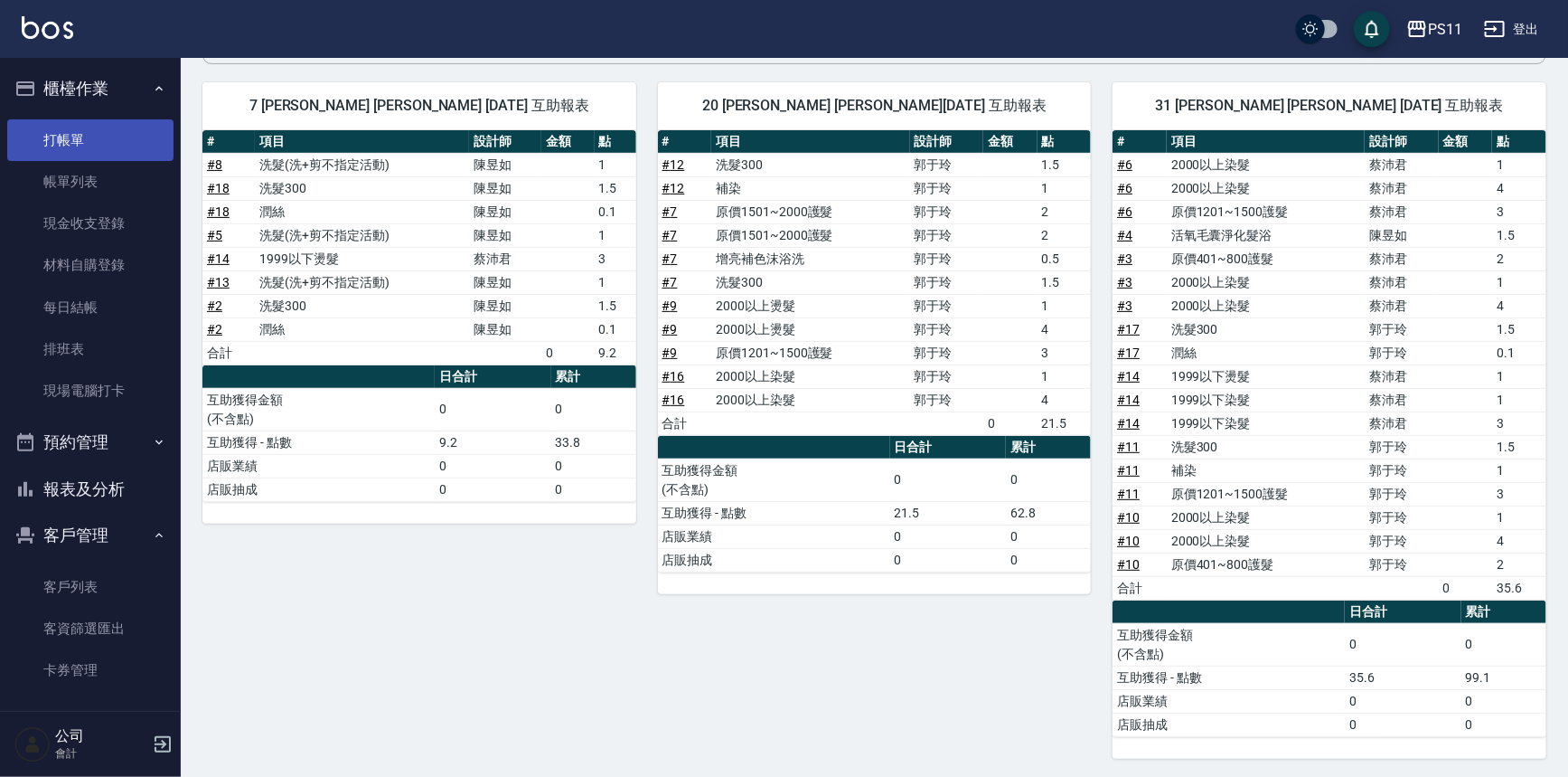
click at [127, 149] on link "打帳單" at bounding box center [91, 140] width 166 height 42
